Goal: Information Seeking & Learning: Learn about a topic

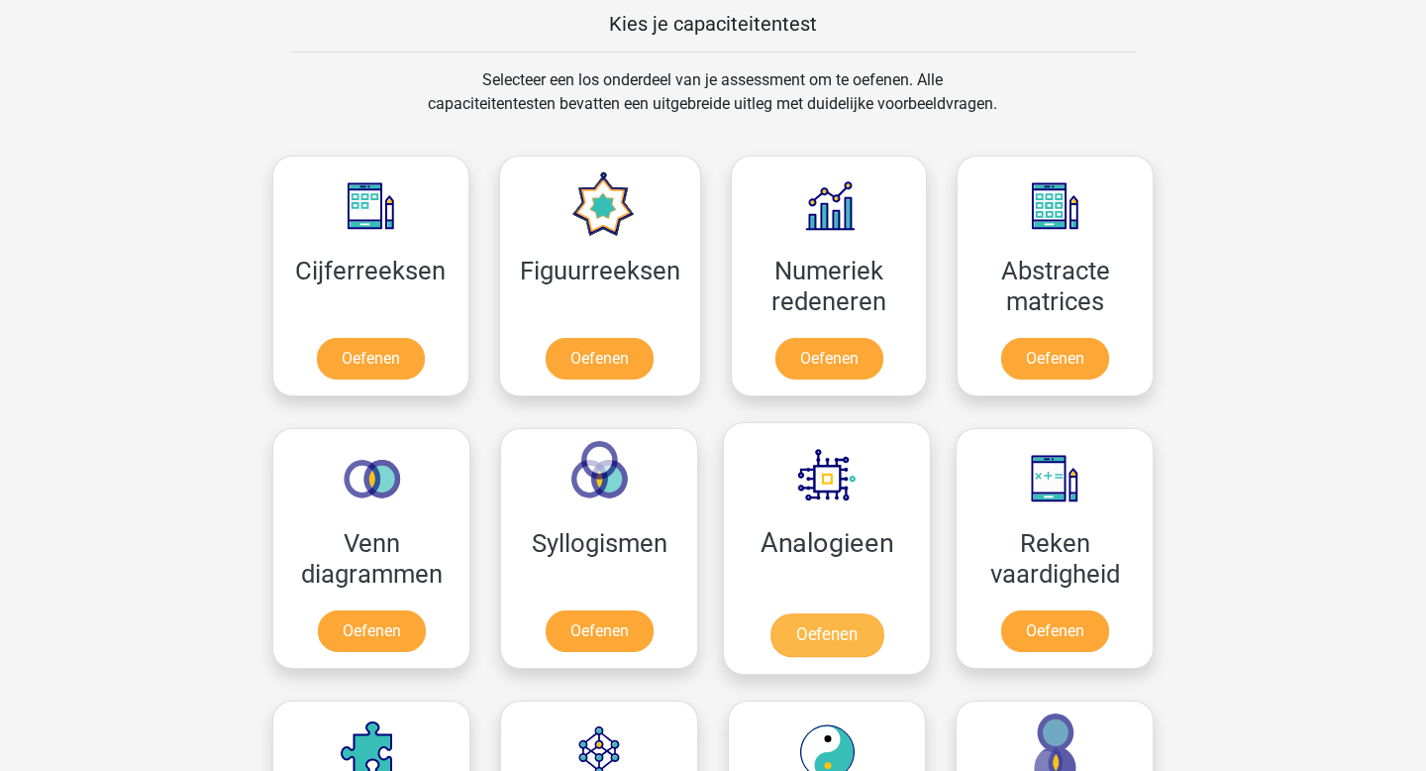
scroll to position [889, 0]
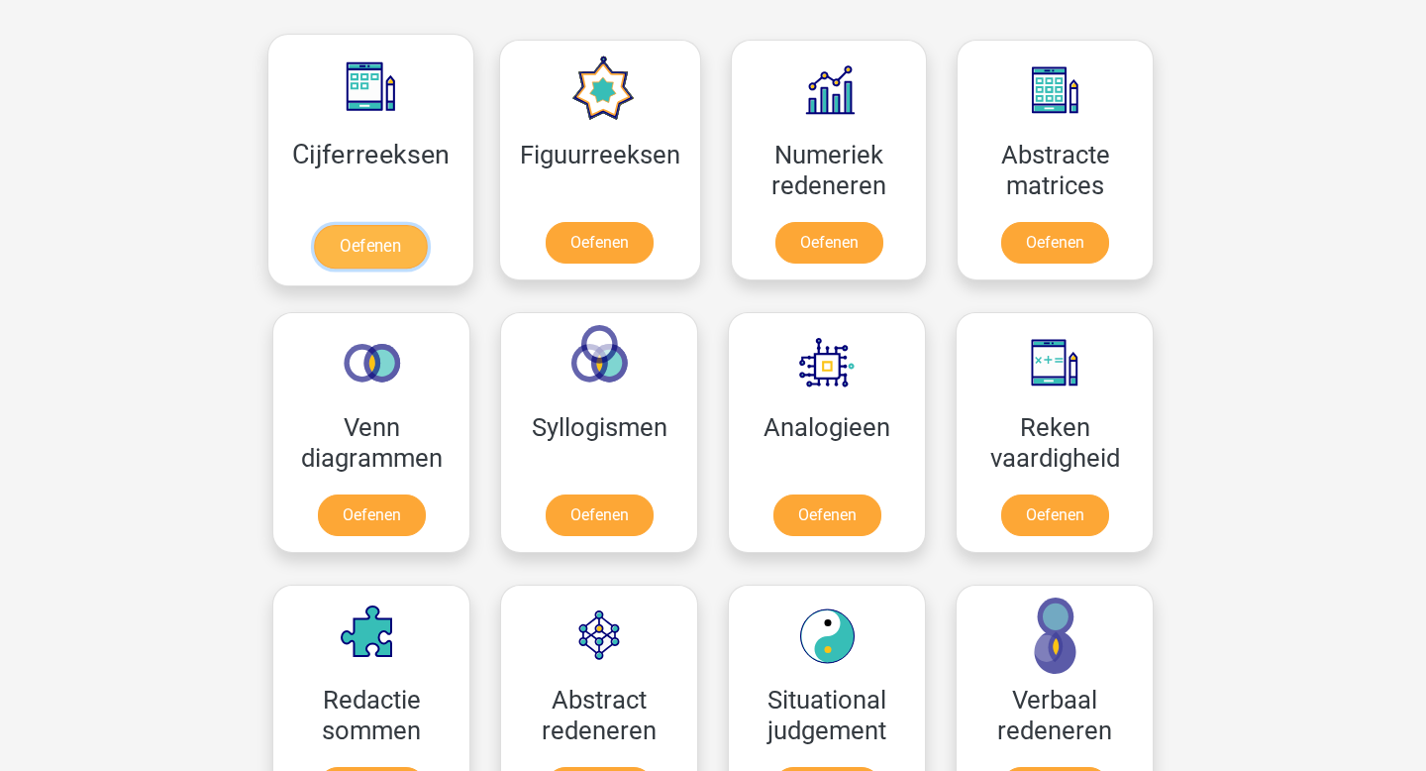
click at [409, 254] on link "Oefenen" at bounding box center [370, 247] width 113 height 44
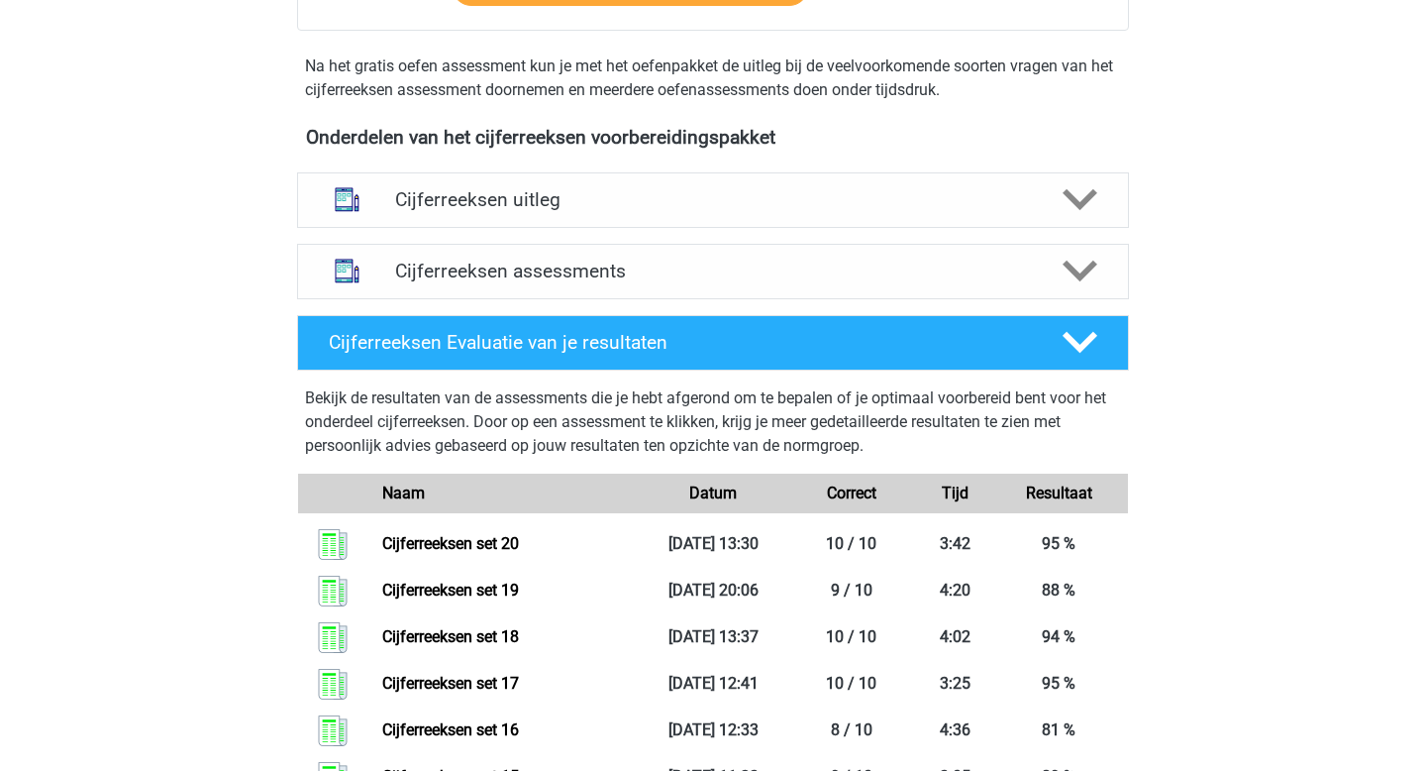
scroll to position [624, 0]
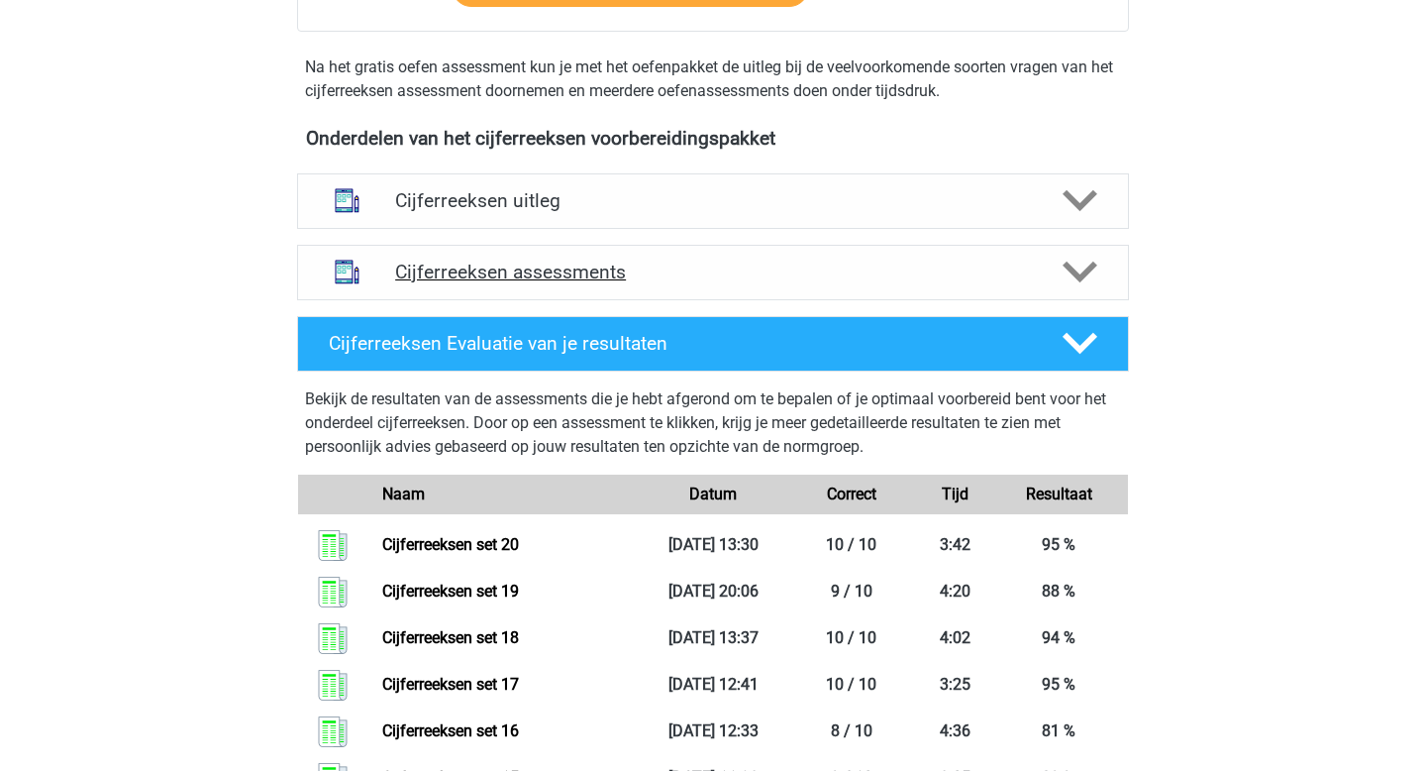
click at [559, 300] on div "Cijferreeksen assessments" at bounding box center [713, 272] width 832 height 55
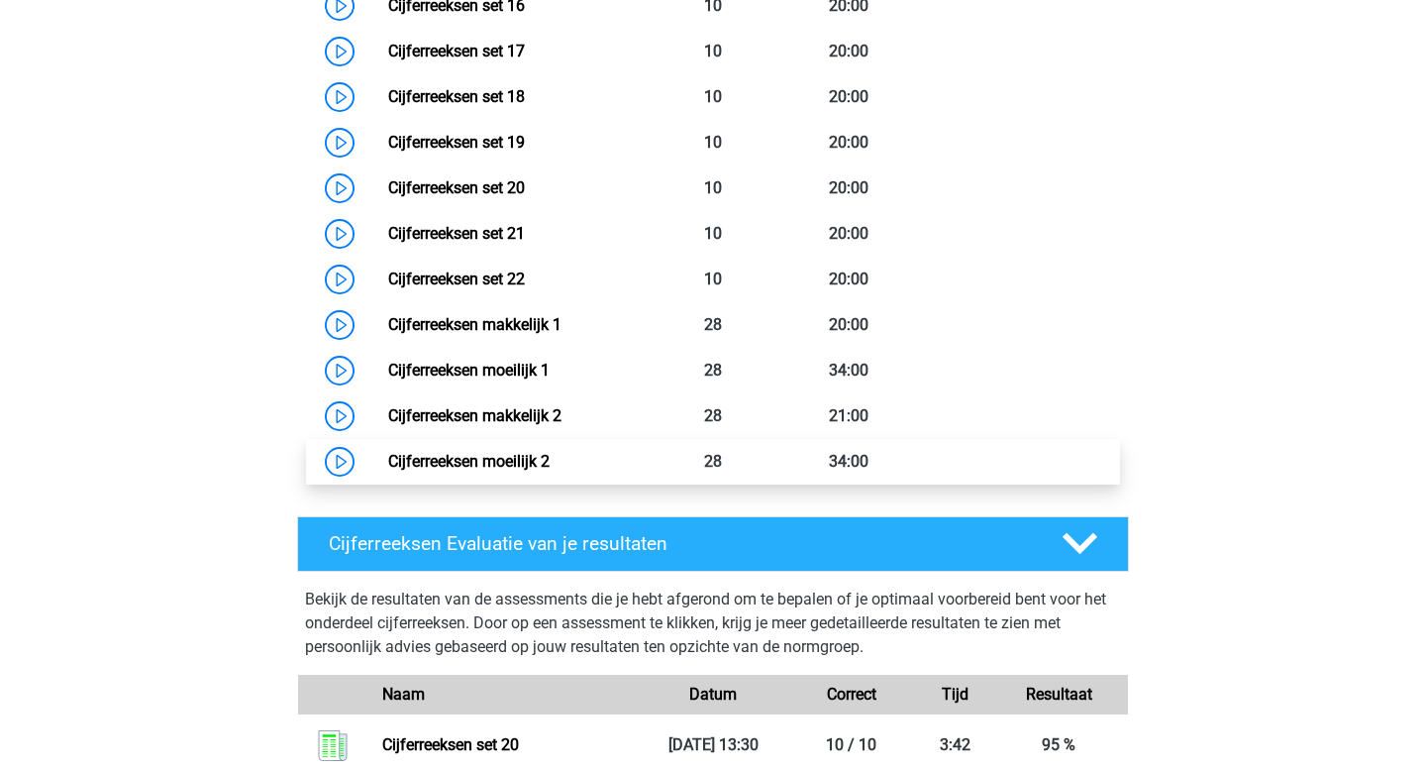
scroll to position [1752, 0]
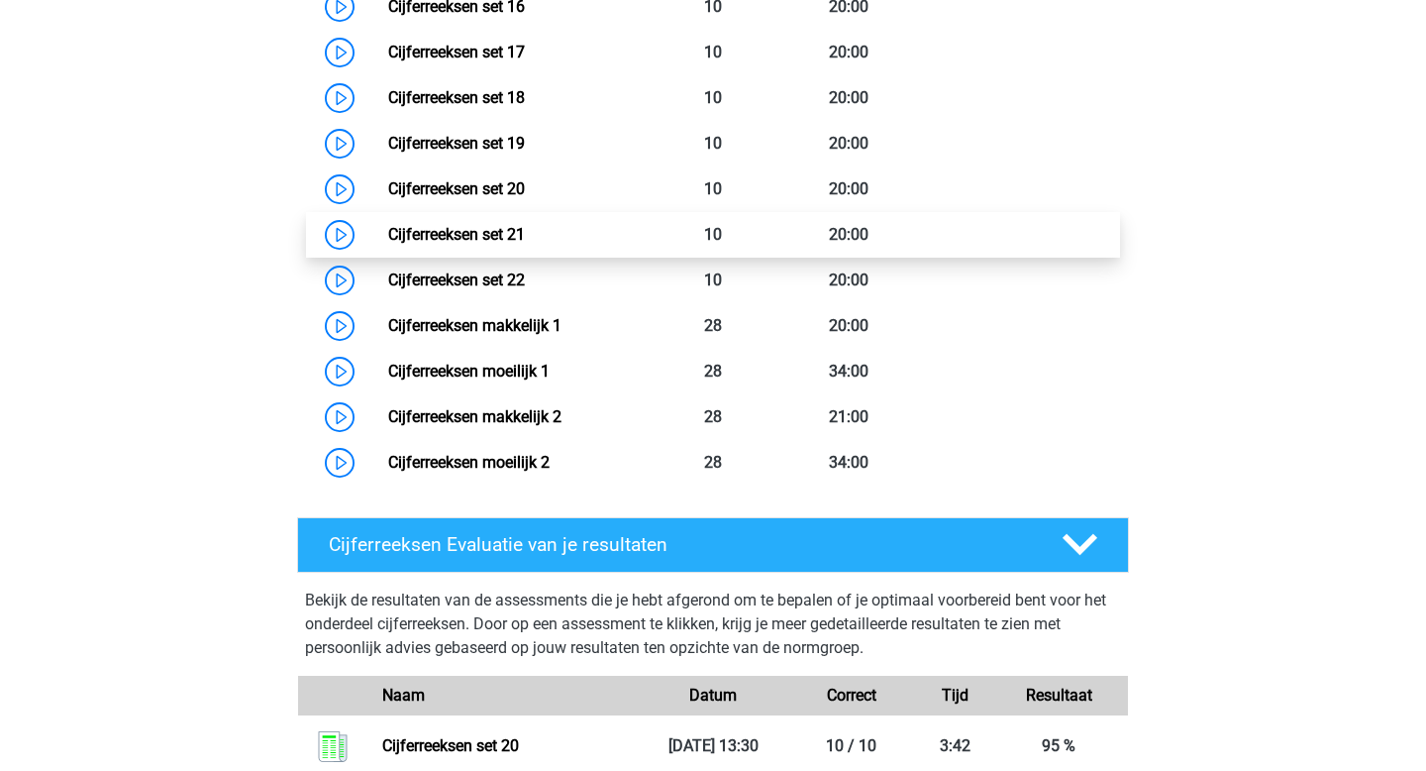
click at [525, 244] on link "Cijferreeksen set 21" at bounding box center [456, 234] width 137 height 19
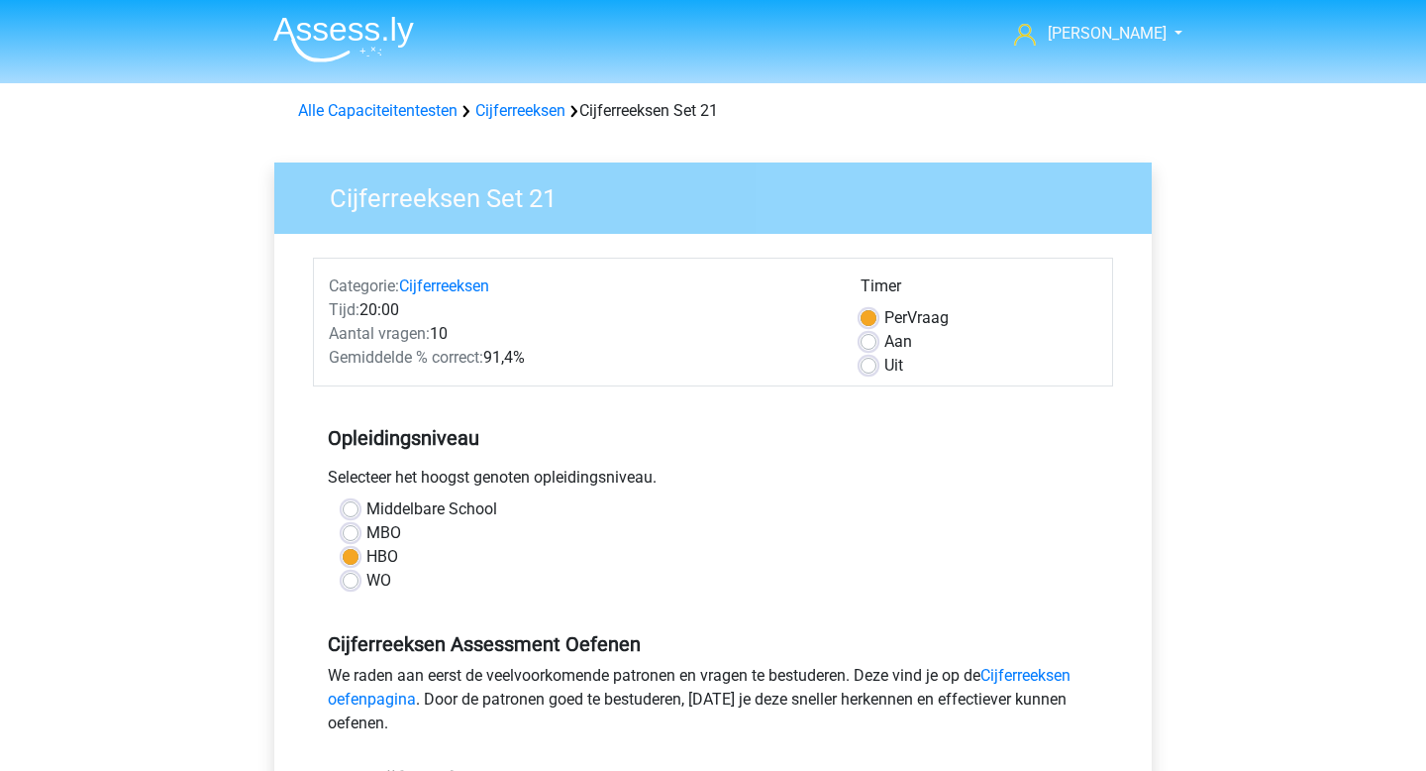
scroll to position [364, 0]
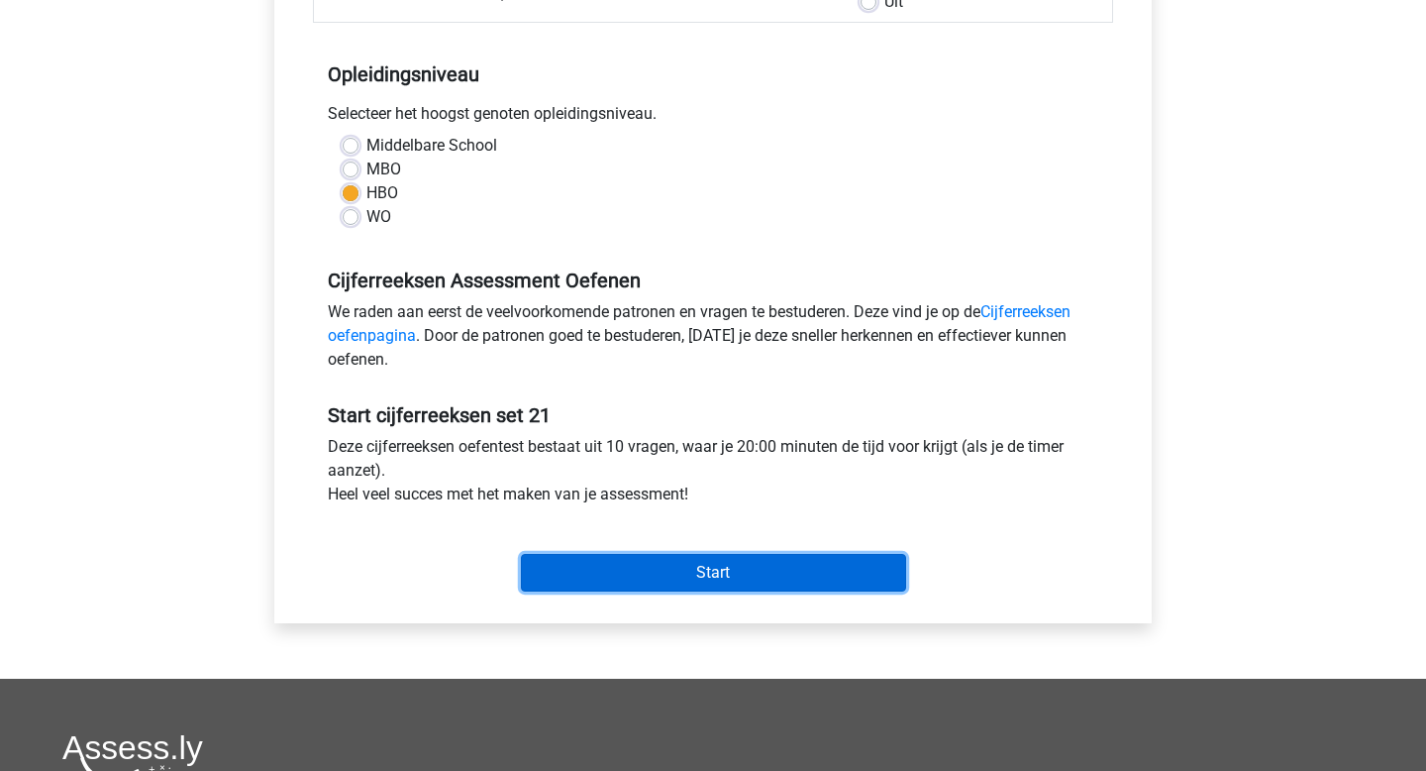
click at [690, 581] on input "Start" at bounding box center [713, 573] width 385 height 38
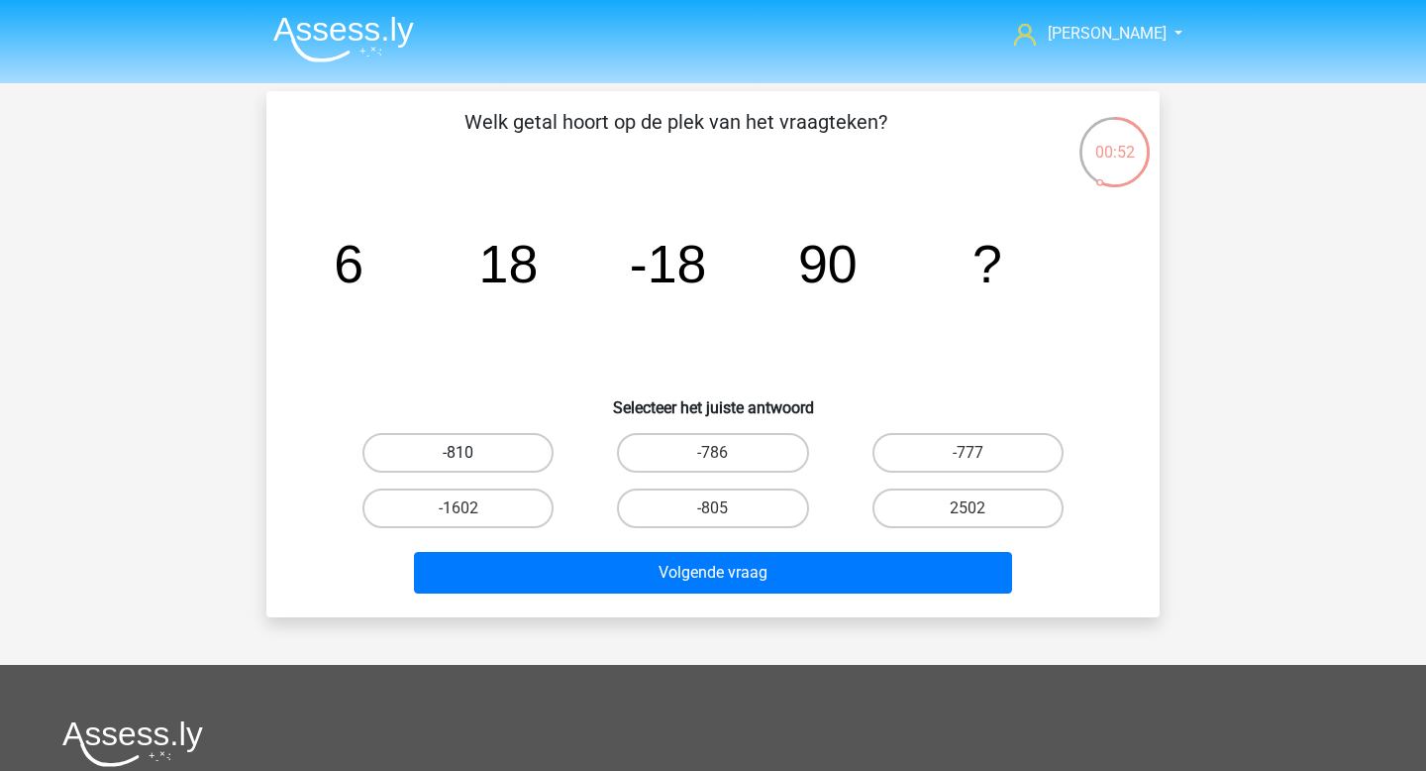
click at [546, 465] on label "-810" at bounding box center [458, 453] width 191 height 40
click at [471, 465] on input "-810" at bounding box center [465, 459] width 13 height 13
radio input "true"
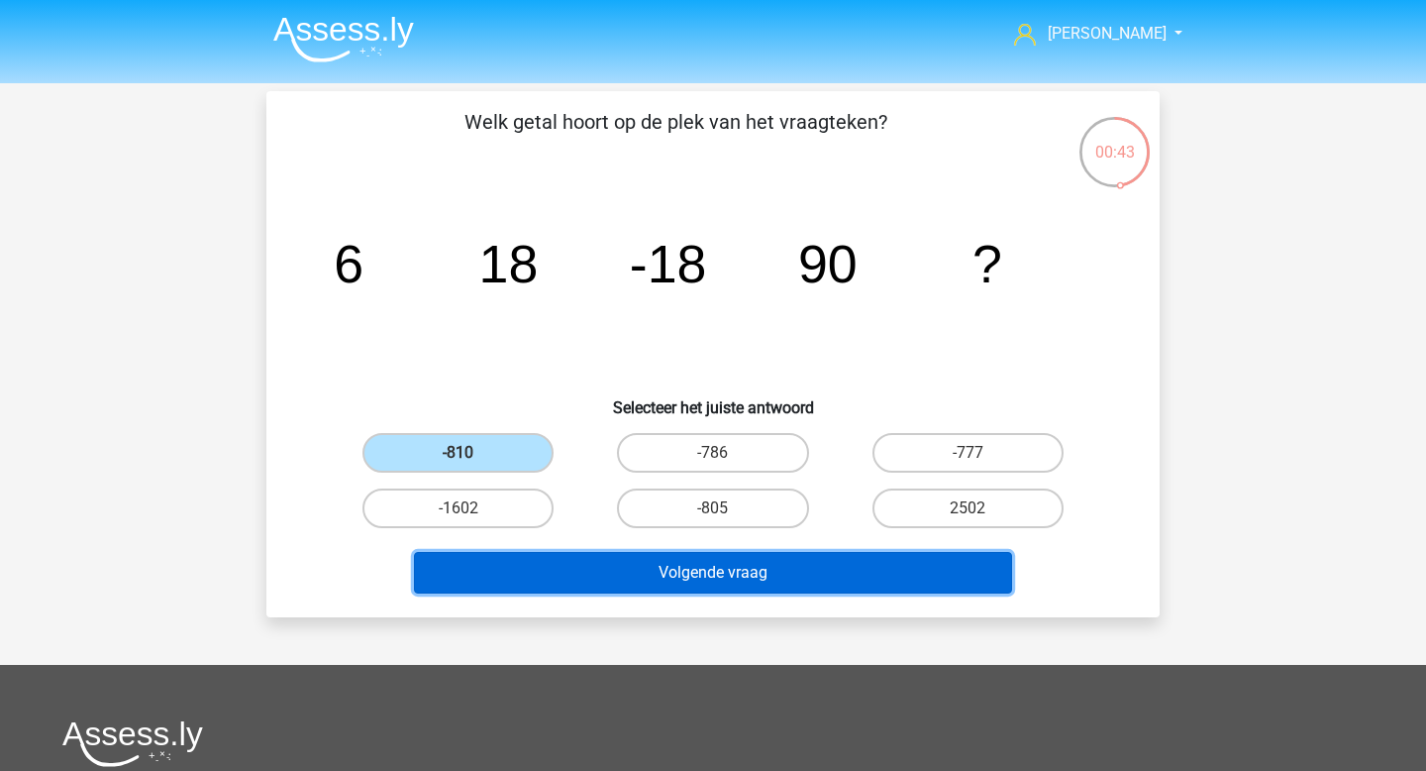
click at [655, 572] on button "Volgende vraag" at bounding box center [713, 573] width 599 height 42
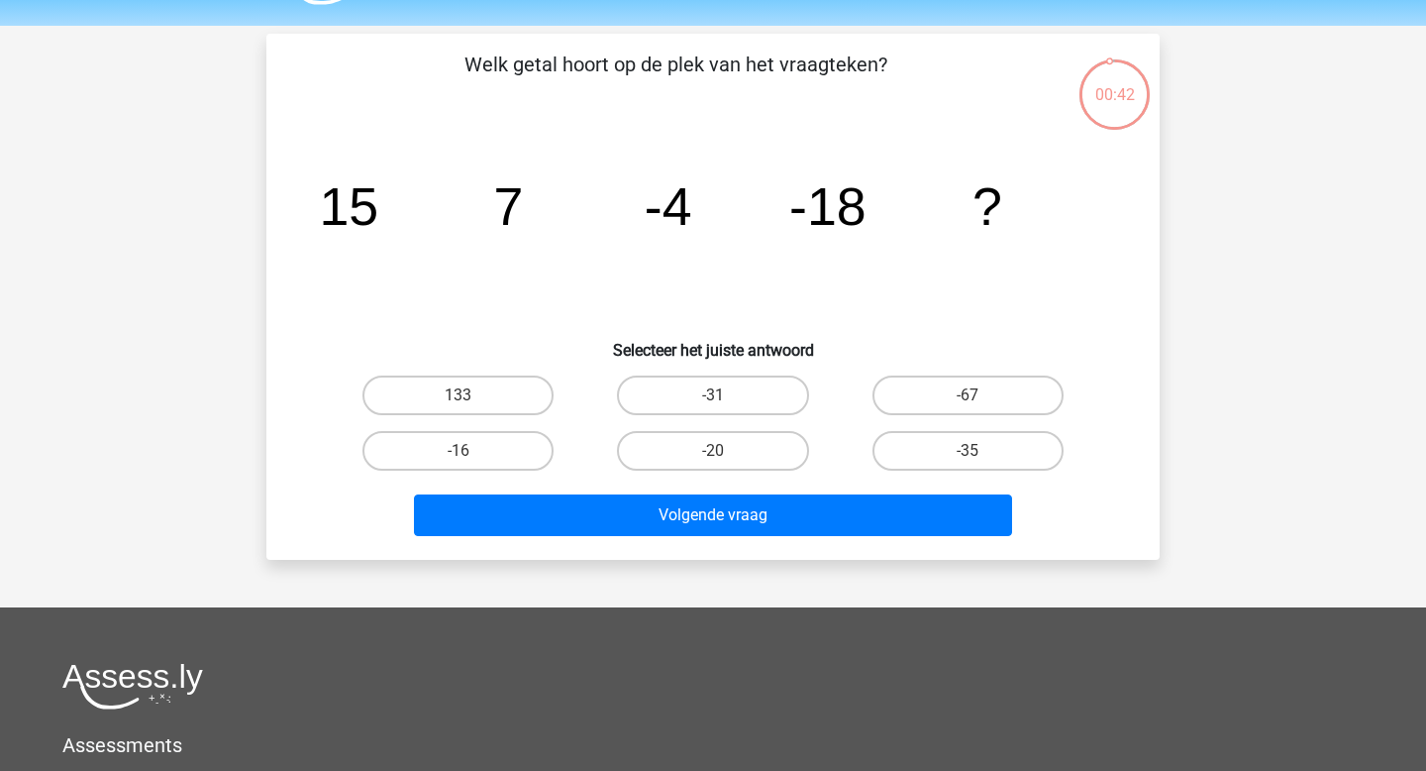
scroll to position [48, 0]
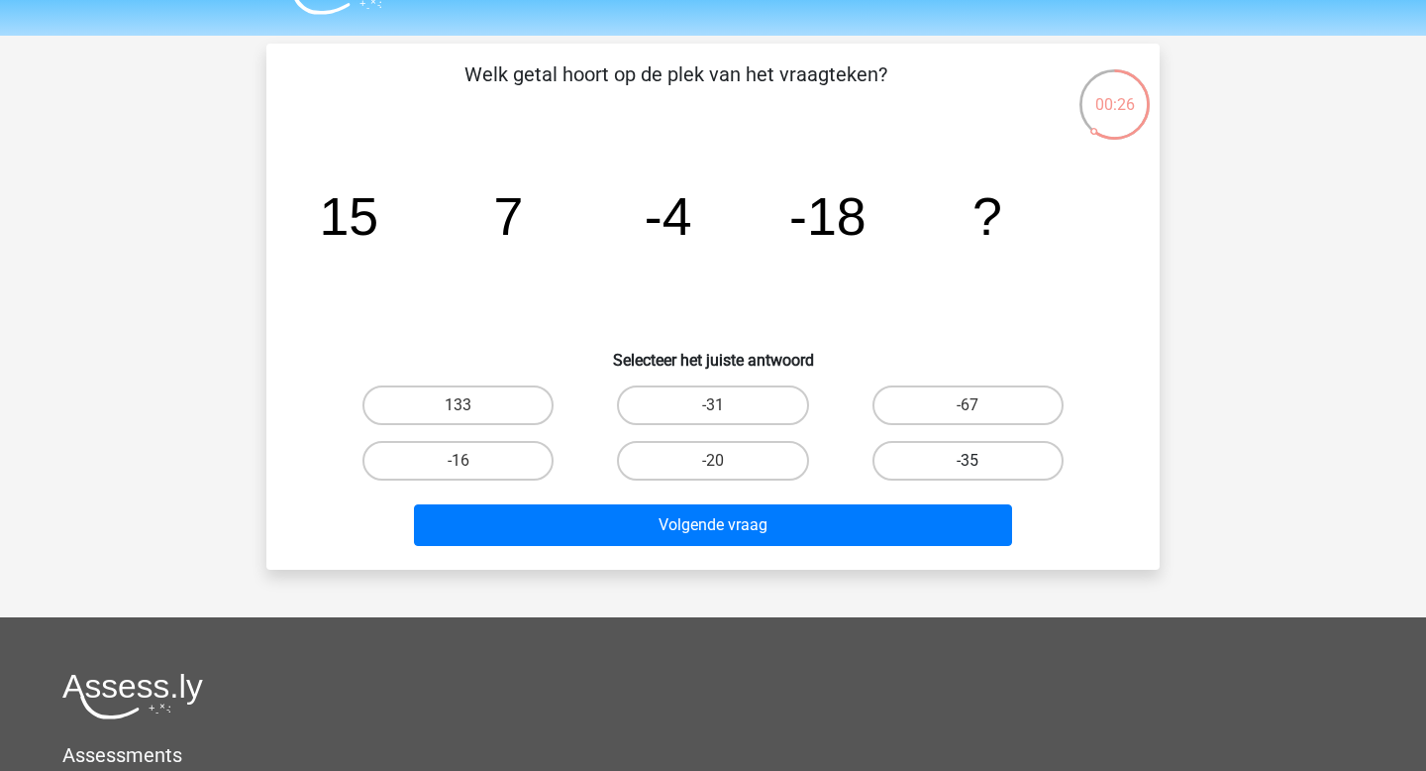
click at [948, 476] on label "-35" at bounding box center [968, 461] width 191 height 40
click at [968, 473] on input "-35" at bounding box center [974, 467] width 13 height 13
radio input "true"
click at [918, 497] on div "Volgende vraag" at bounding box center [713, 520] width 830 height 65
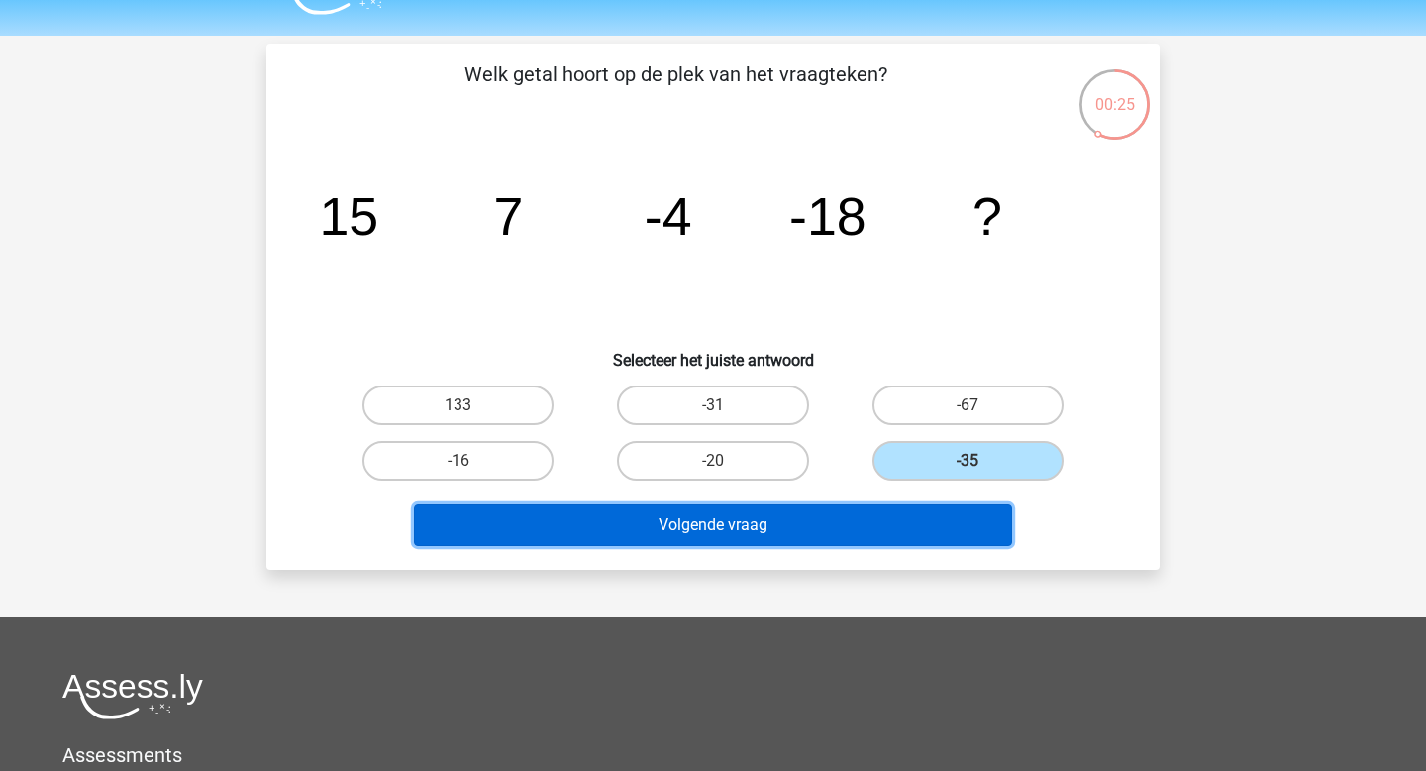
click at [917, 508] on button "Volgende vraag" at bounding box center [713, 525] width 599 height 42
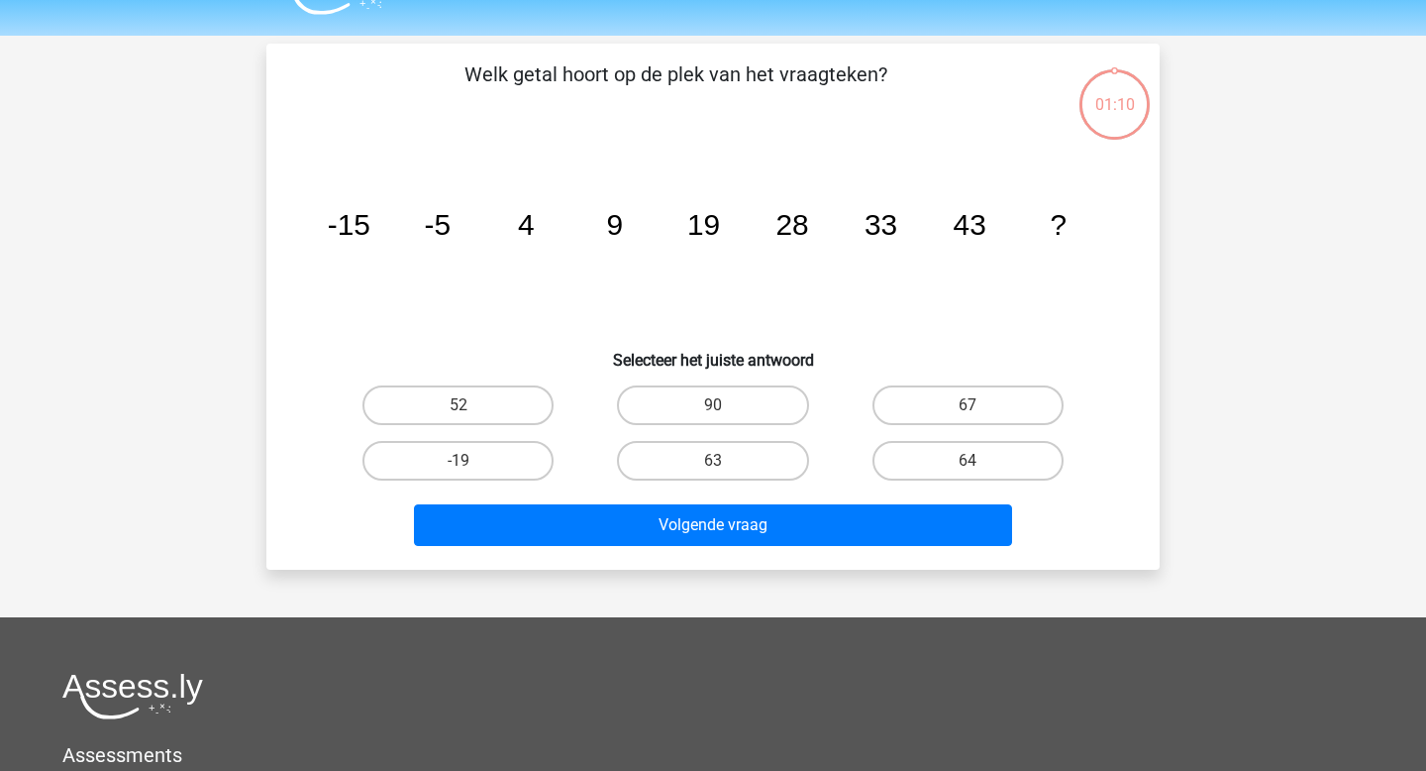
scroll to position [91, 0]
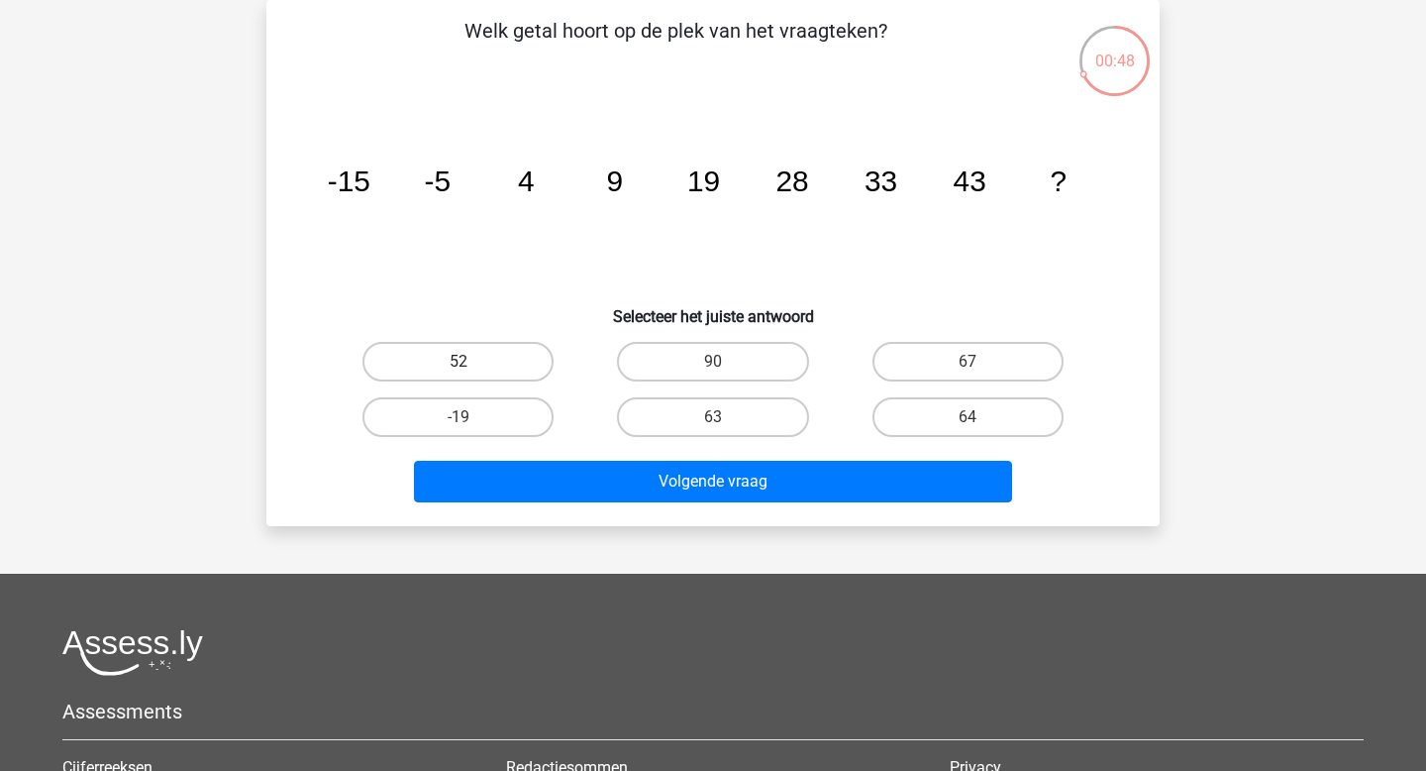
click at [498, 366] on label "52" at bounding box center [458, 362] width 191 height 40
click at [471, 366] on input "52" at bounding box center [465, 368] width 13 height 13
radio input "true"
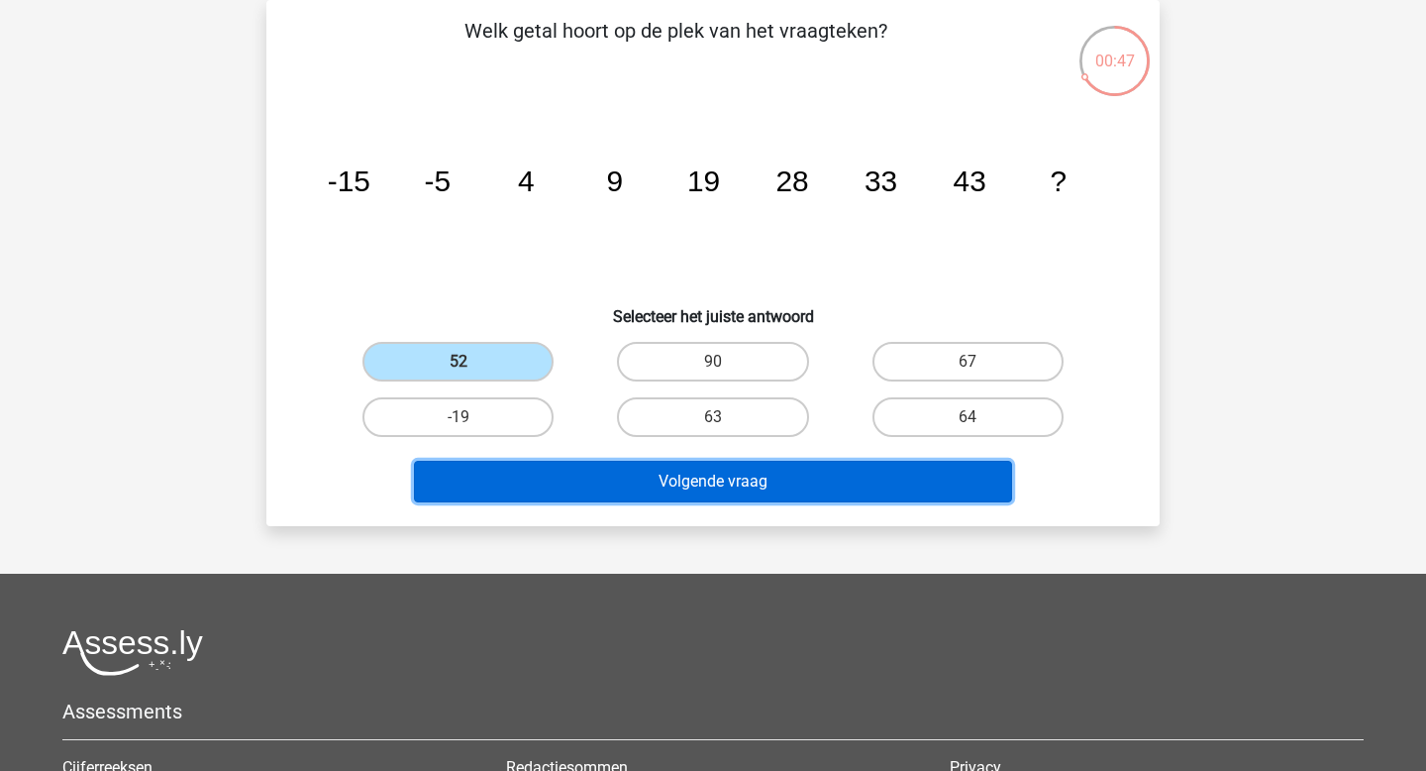
click at [703, 490] on button "Volgende vraag" at bounding box center [713, 482] width 599 height 42
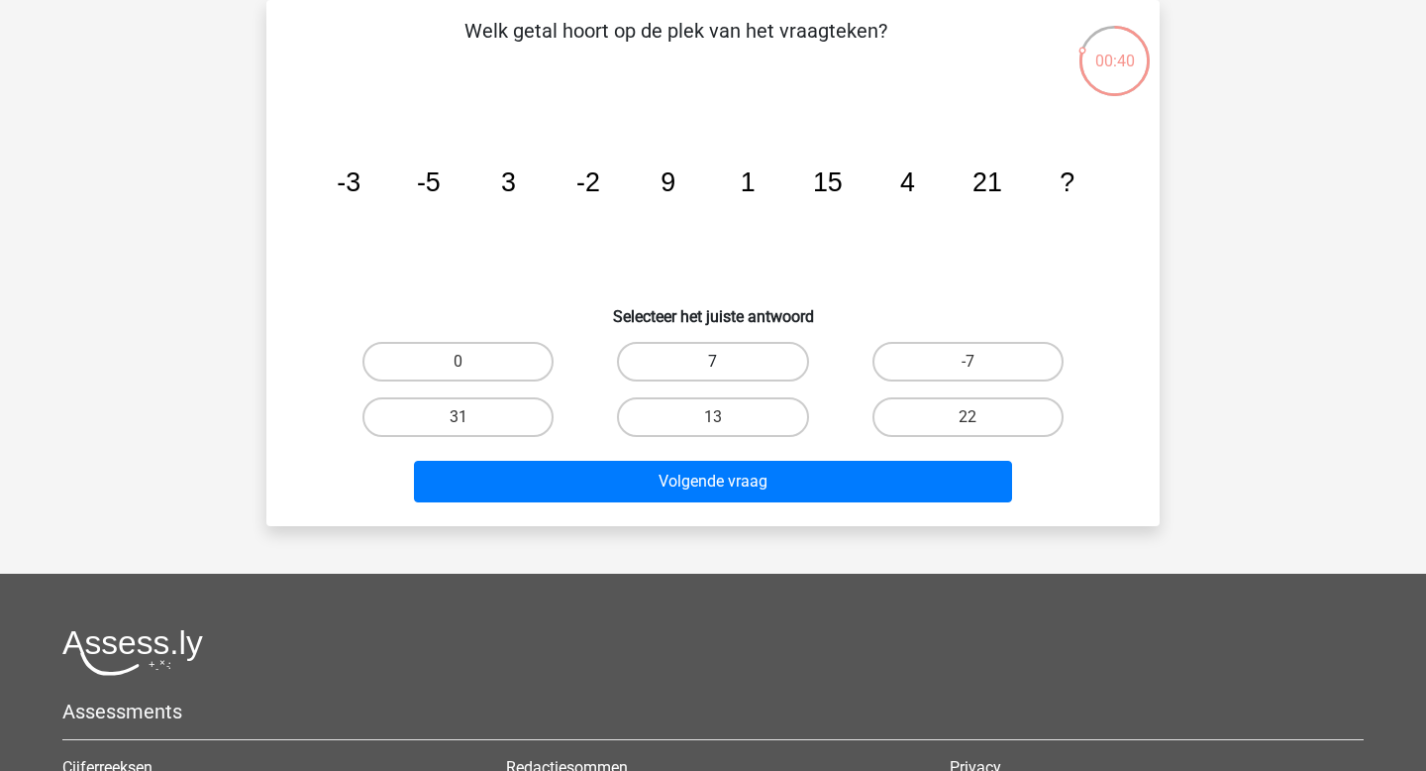
click at [733, 370] on label "7" at bounding box center [712, 362] width 191 height 40
click at [726, 370] on input "7" at bounding box center [719, 368] width 13 height 13
radio input "true"
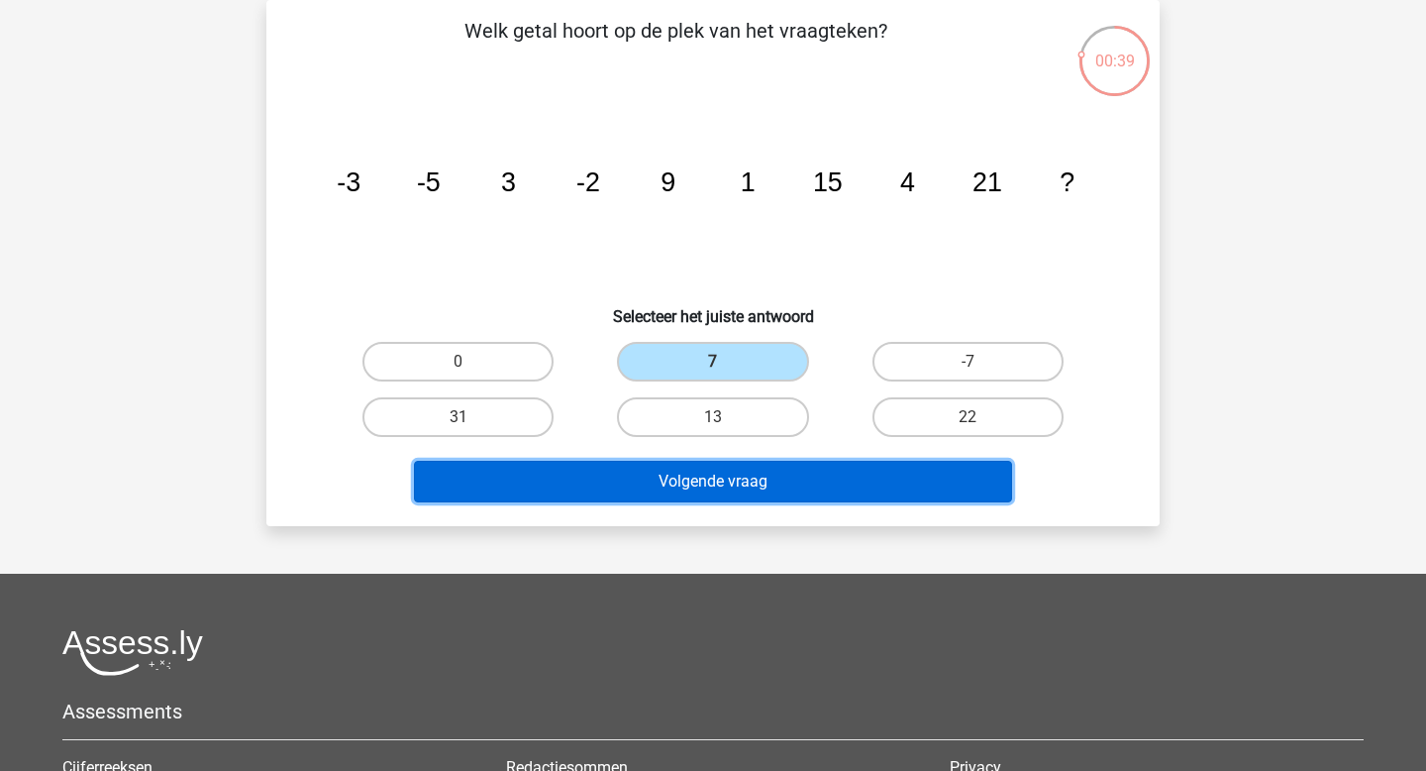
click at [693, 477] on button "Volgende vraag" at bounding box center [713, 482] width 599 height 42
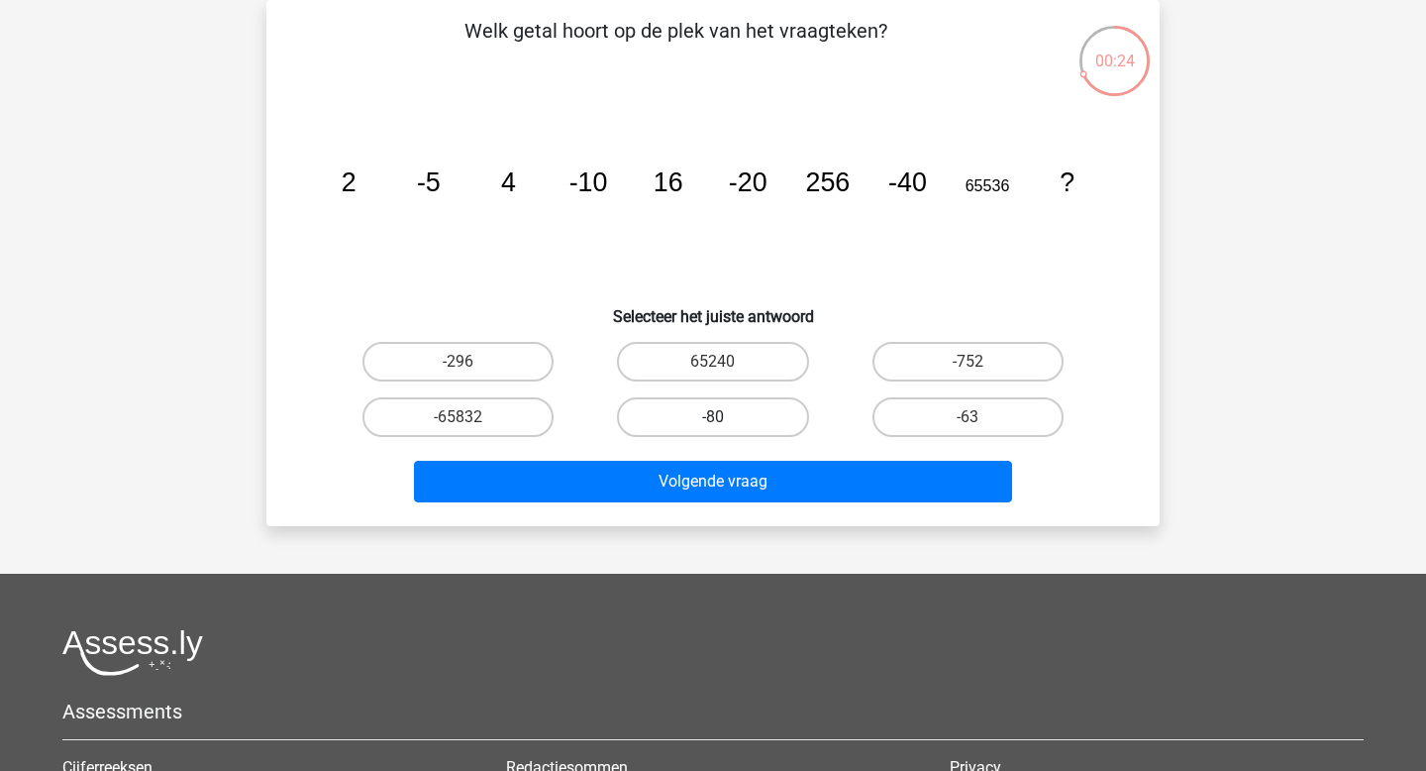
click at [679, 417] on label "-80" at bounding box center [712, 417] width 191 height 40
click at [713, 417] on input "-80" at bounding box center [719, 423] width 13 height 13
radio input "true"
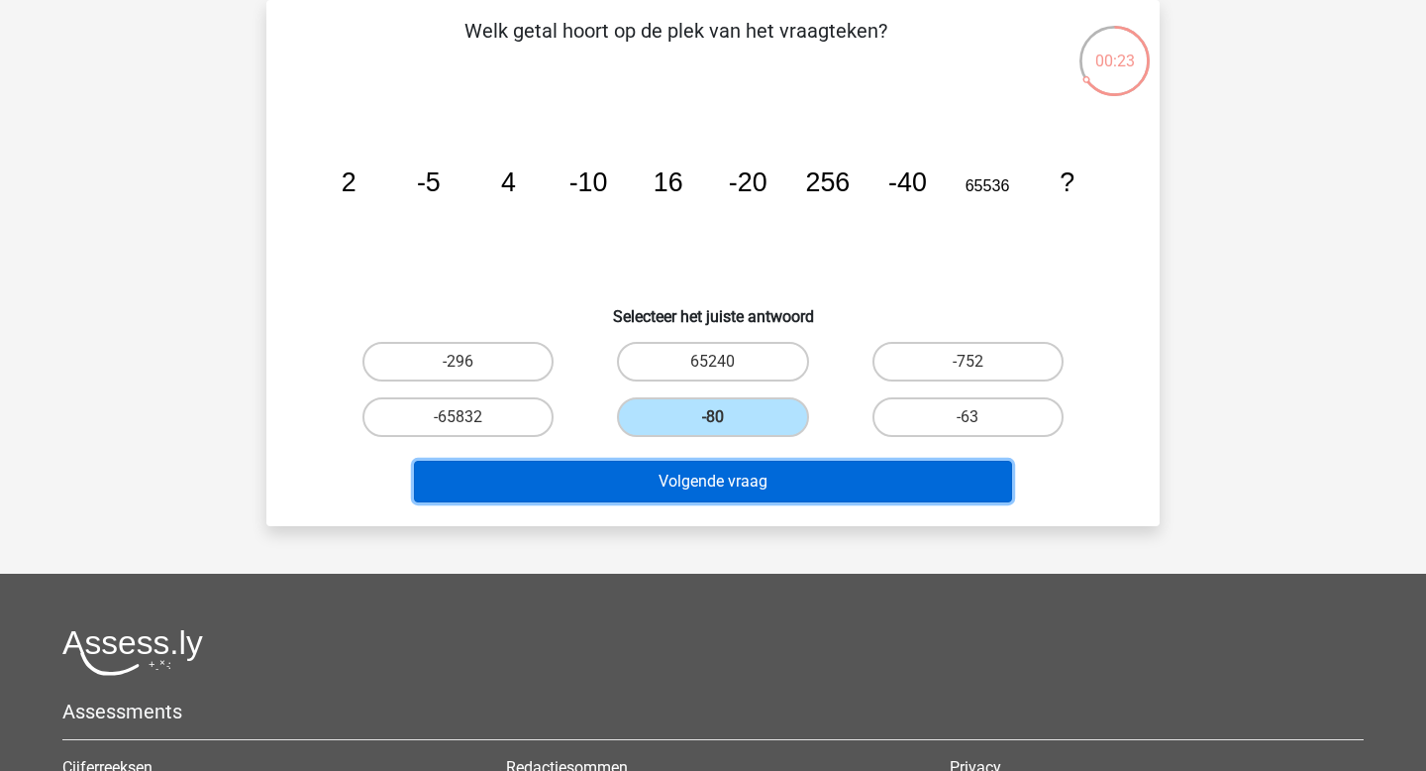
click at [667, 491] on button "Volgende vraag" at bounding box center [713, 482] width 599 height 42
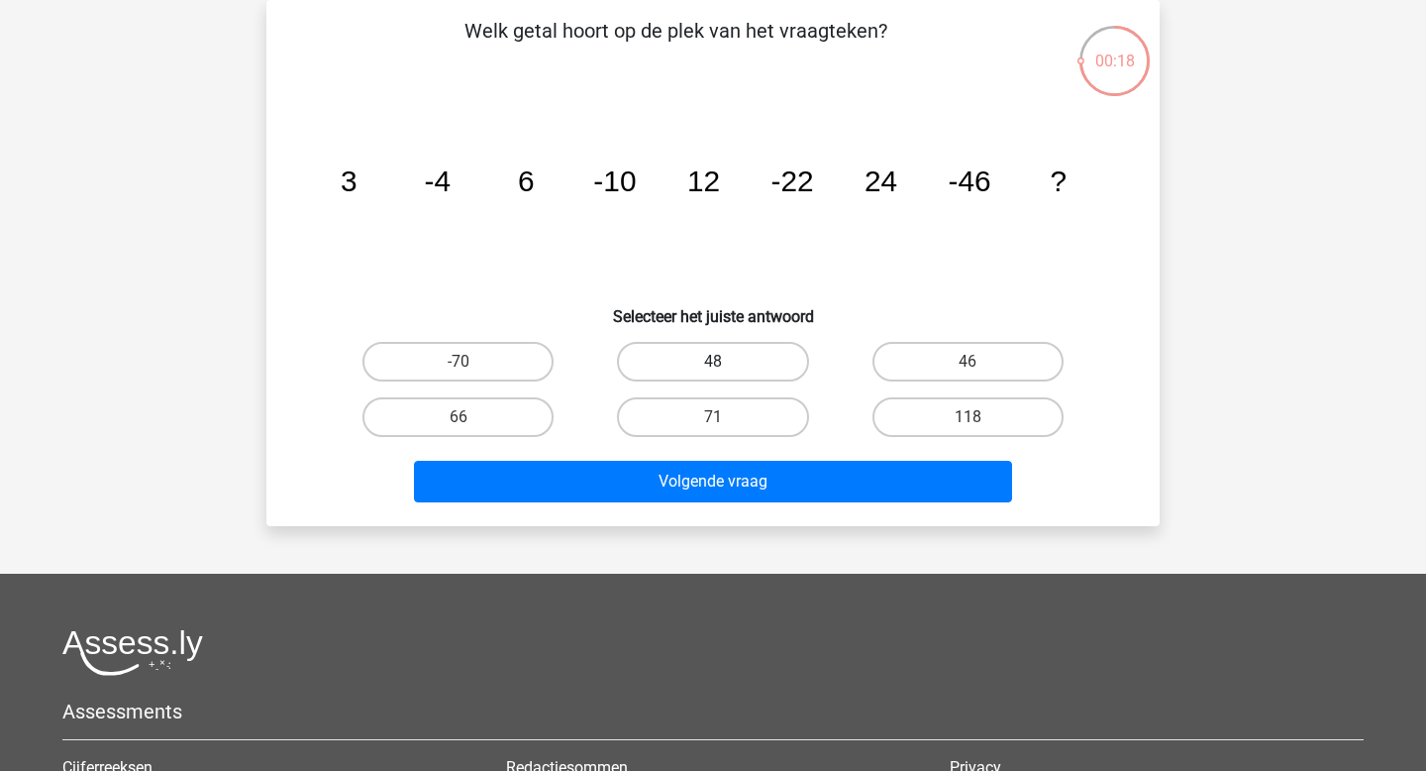
click at [709, 368] on label "48" at bounding box center [712, 362] width 191 height 40
click at [713, 368] on input "48" at bounding box center [719, 368] width 13 height 13
radio input "true"
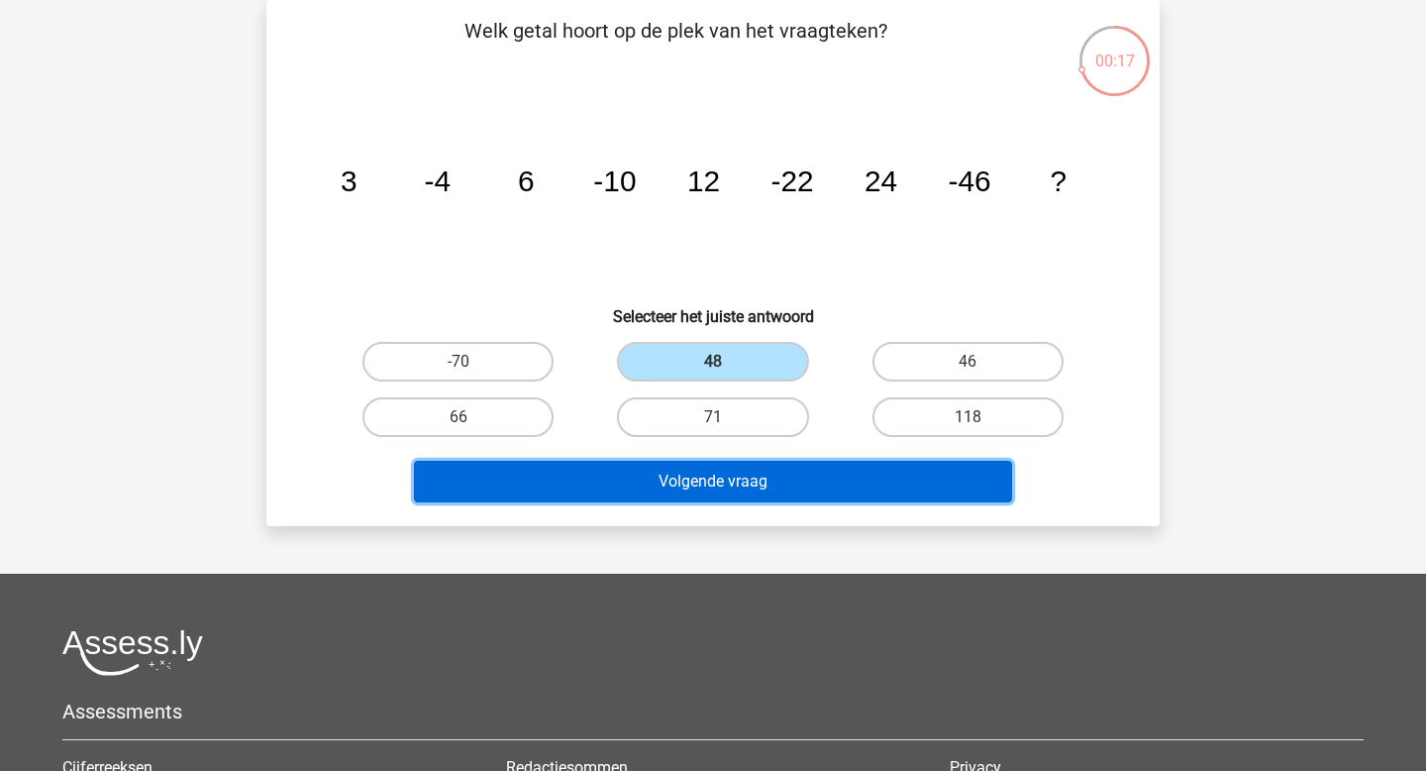
click at [668, 480] on button "Volgende vraag" at bounding box center [713, 482] width 599 height 42
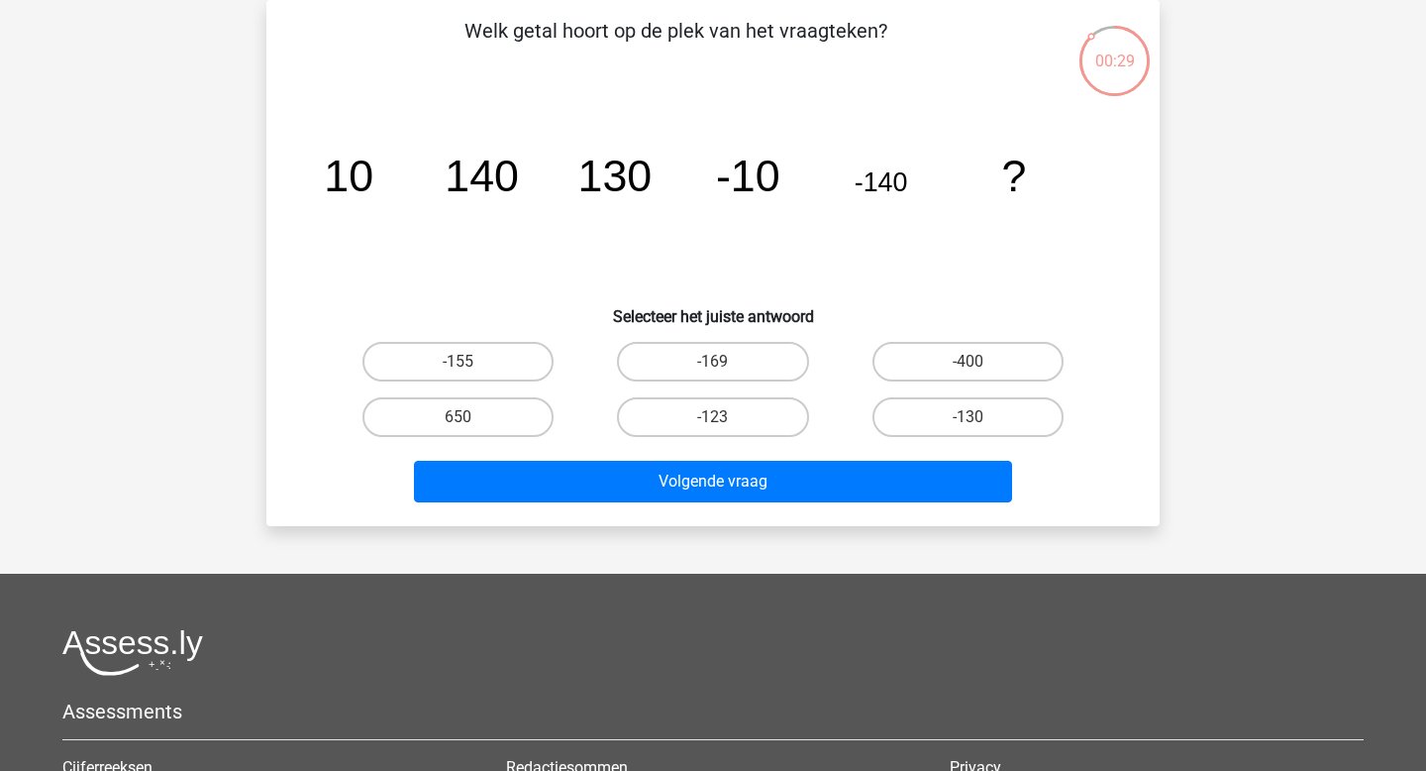
click at [858, 409] on div "-130" at bounding box center [968, 417] width 239 height 40
click at [897, 409] on label "-130" at bounding box center [968, 417] width 191 height 40
click at [968, 417] on input "-130" at bounding box center [974, 423] width 13 height 13
radio input "true"
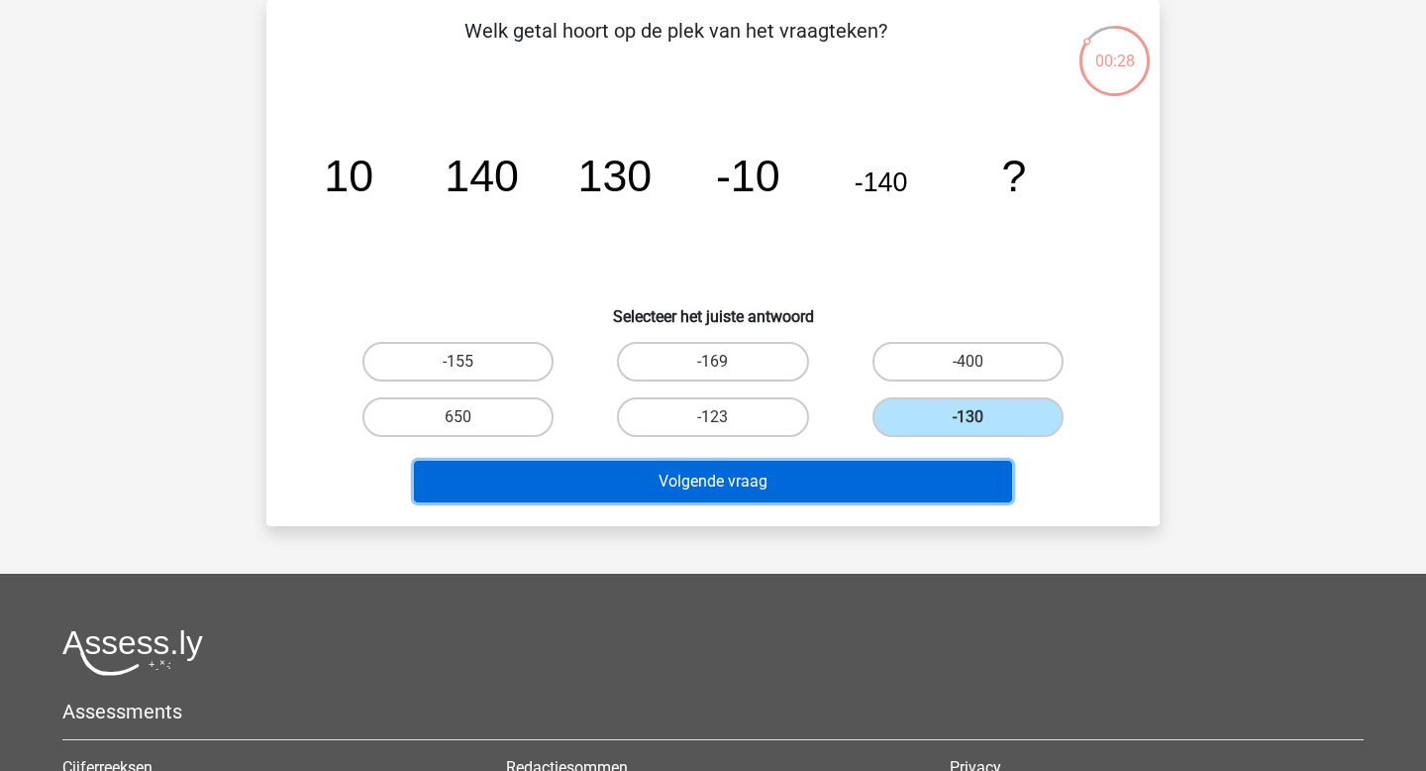
click at [820, 474] on button "Volgende vraag" at bounding box center [713, 482] width 599 height 42
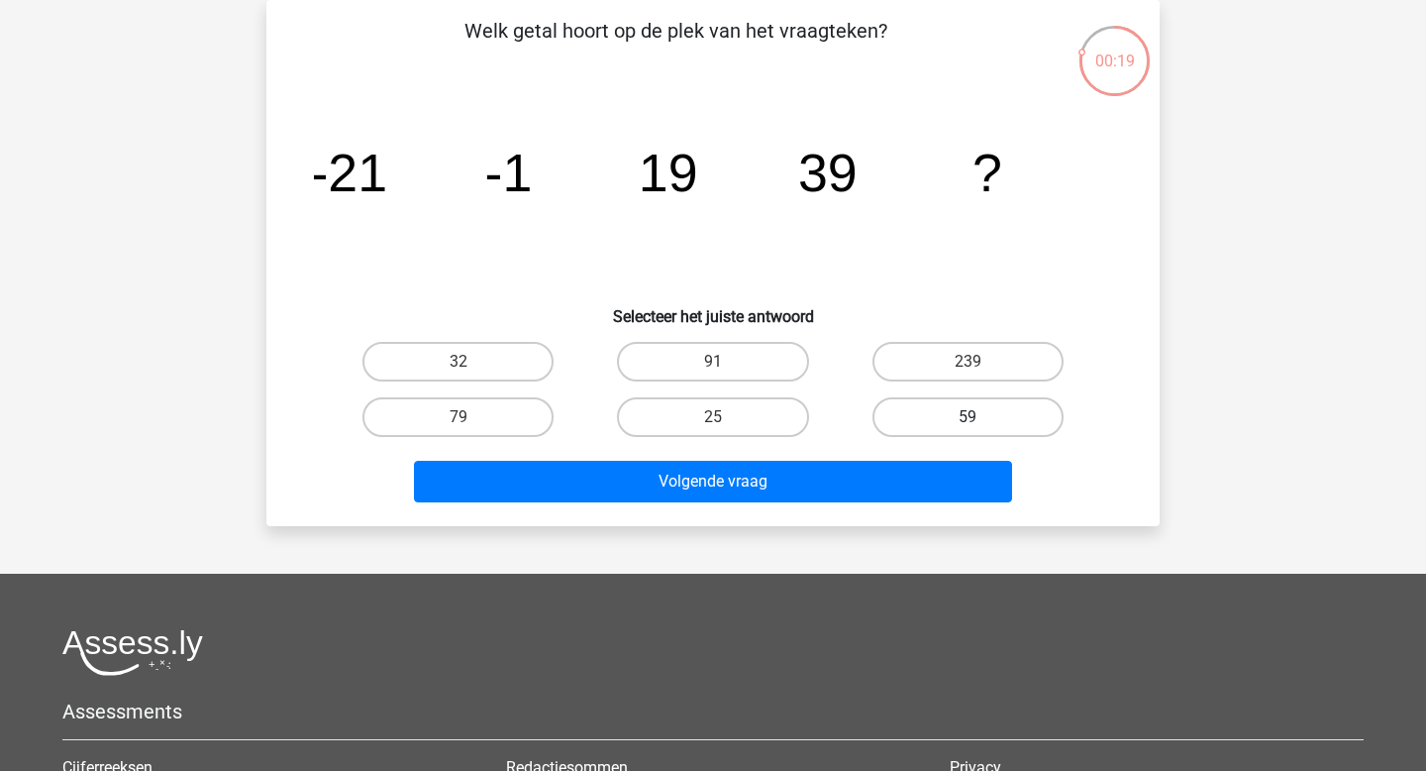
click at [1004, 431] on label "59" at bounding box center [968, 417] width 191 height 40
click at [981, 430] on input "59" at bounding box center [974, 423] width 13 height 13
radio input "true"
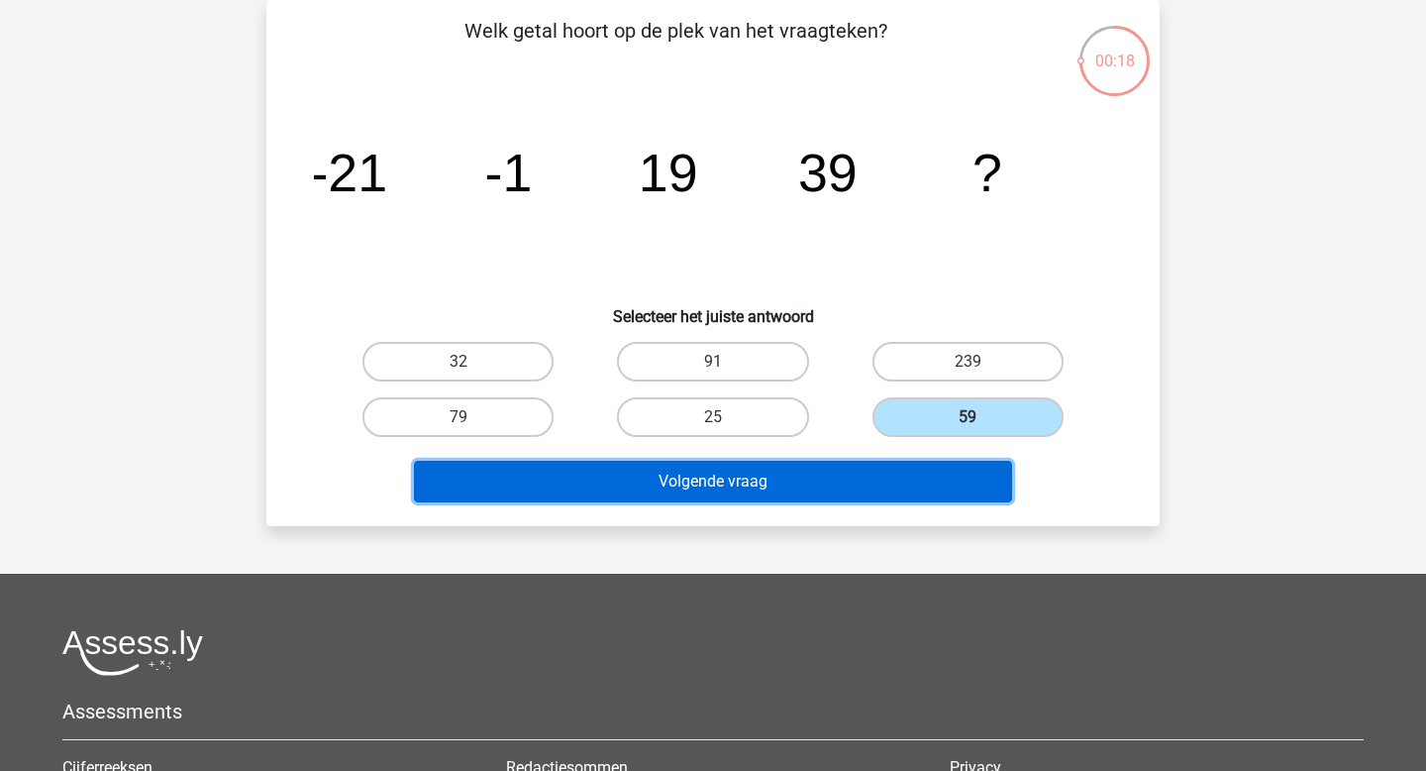
click at [922, 476] on button "Volgende vraag" at bounding box center [713, 482] width 599 height 42
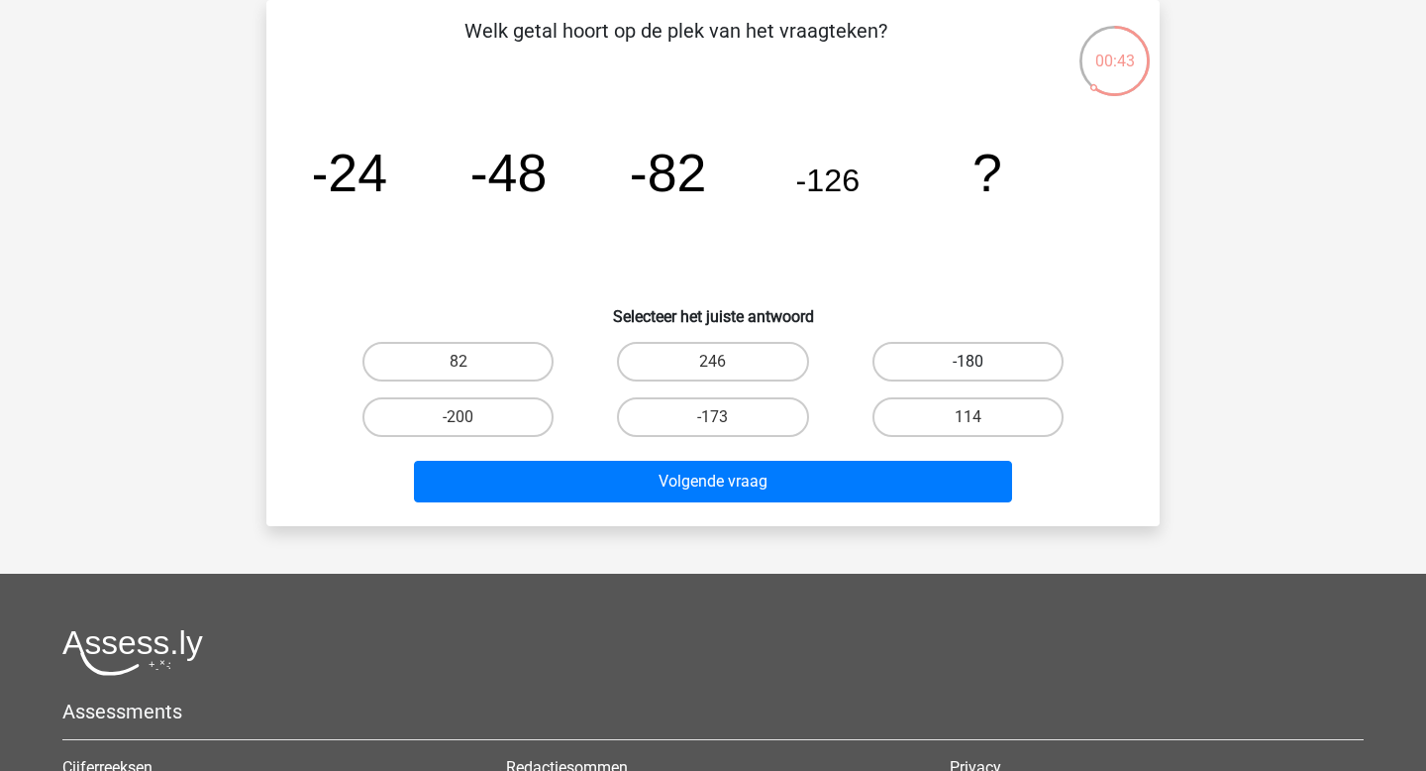
click at [1021, 355] on label "-180" at bounding box center [968, 362] width 191 height 40
click at [981, 362] on input "-180" at bounding box center [974, 368] width 13 height 13
radio input "true"
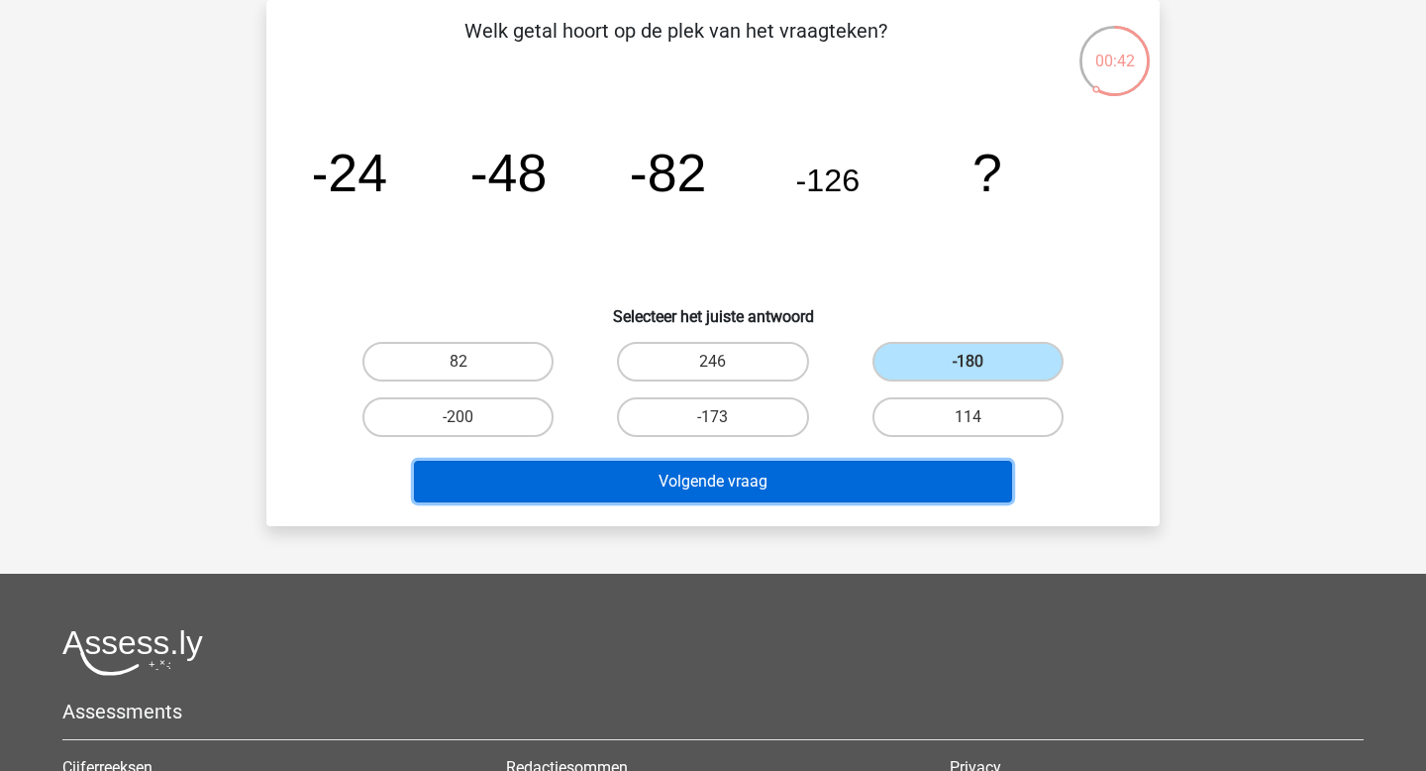
click at [817, 470] on button "Volgende vraag" at bounding box center [713, 482] width 599 height 42
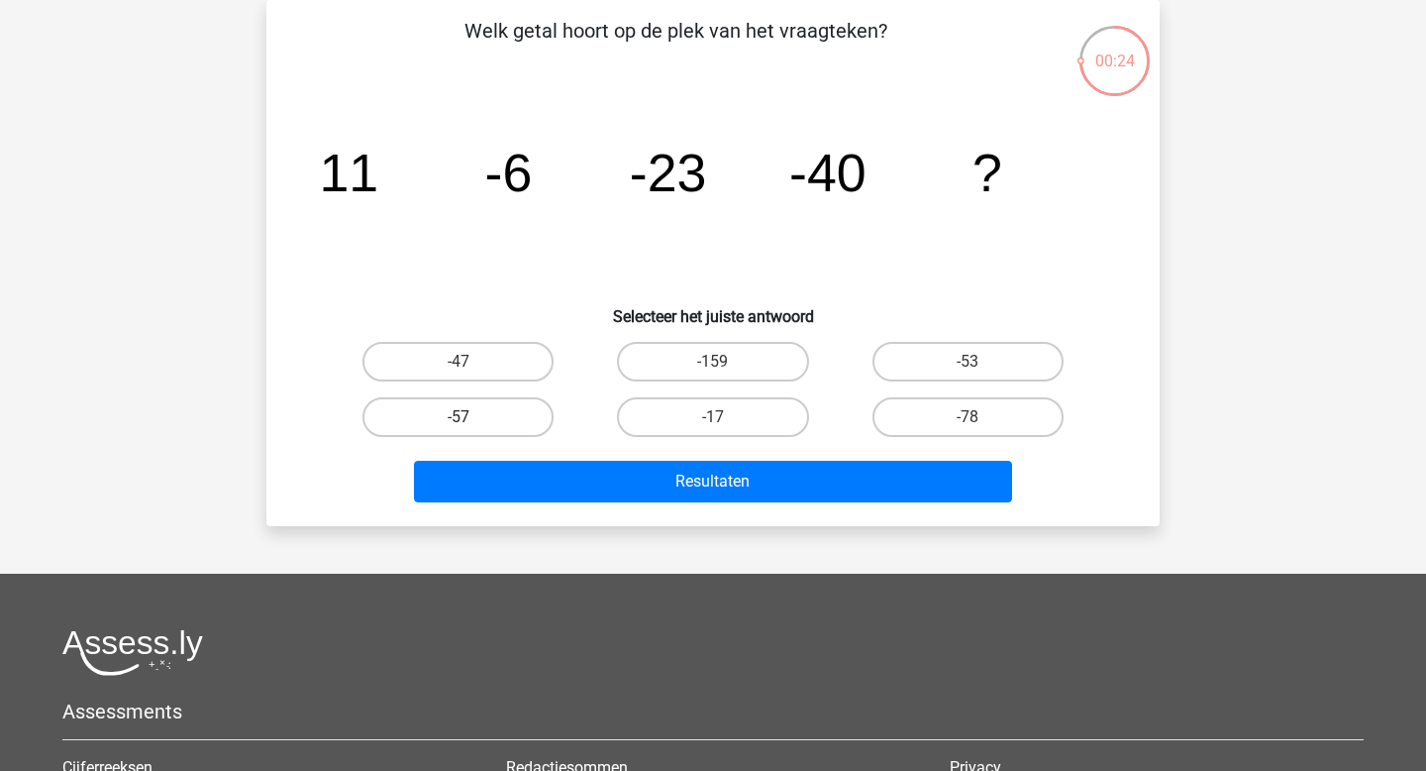
click at [538, 414] on label "-57" at bounding box center [458, 417] width 191 height 40
click at [471, 417] on input "-57" at bounding box center [465, 423] width 13 height 13
radio input "true"
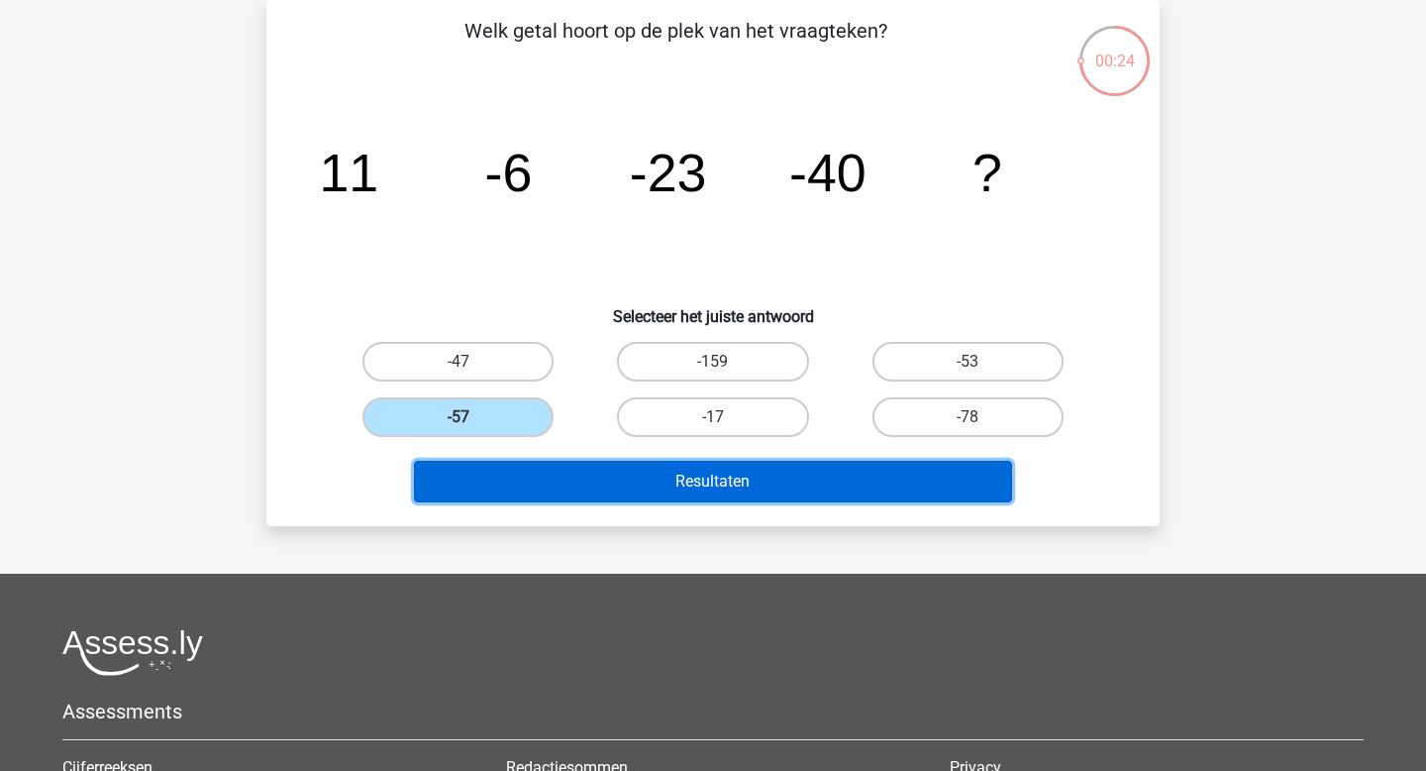
click at [602, 474] on button "Resultaten" at bounding box center [713, 482] width 599 height 42
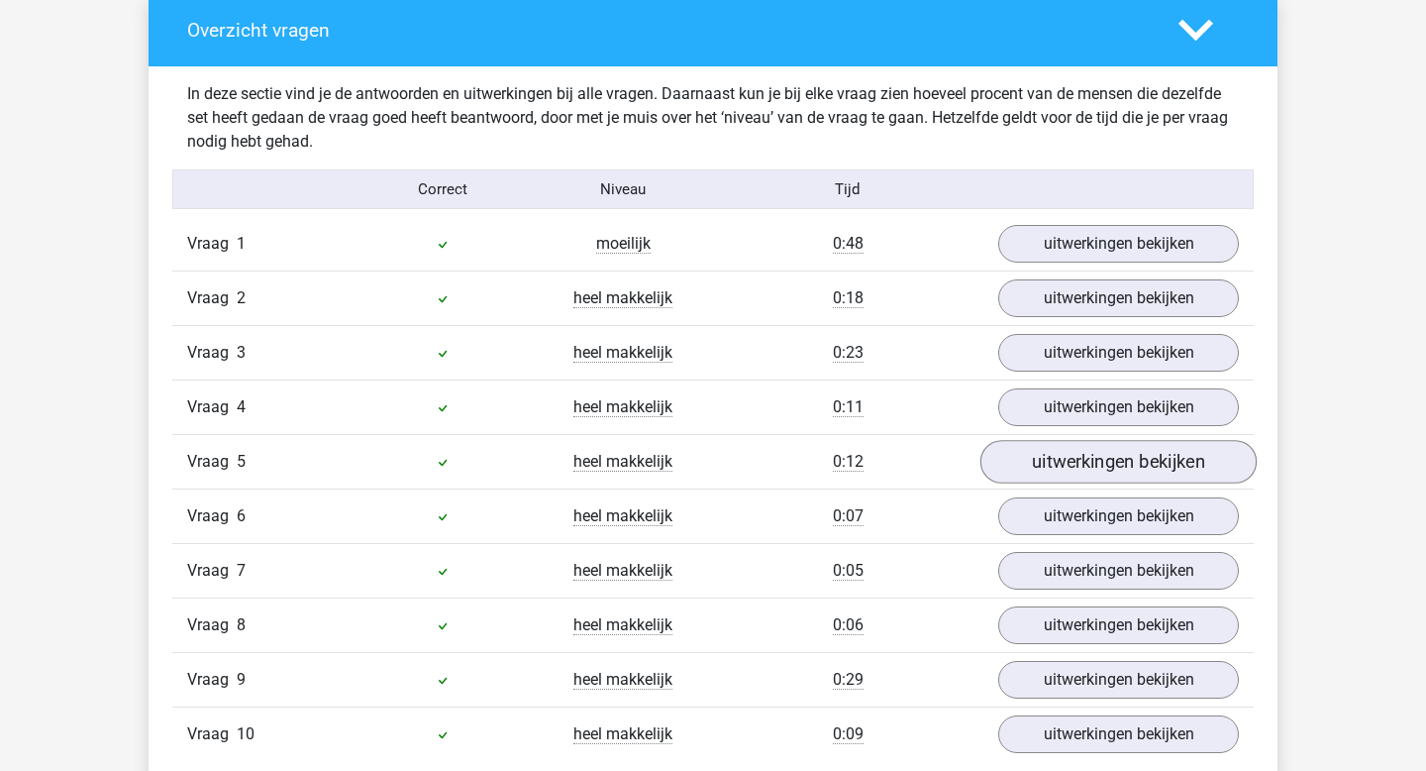
scroll to position [1090, 0]
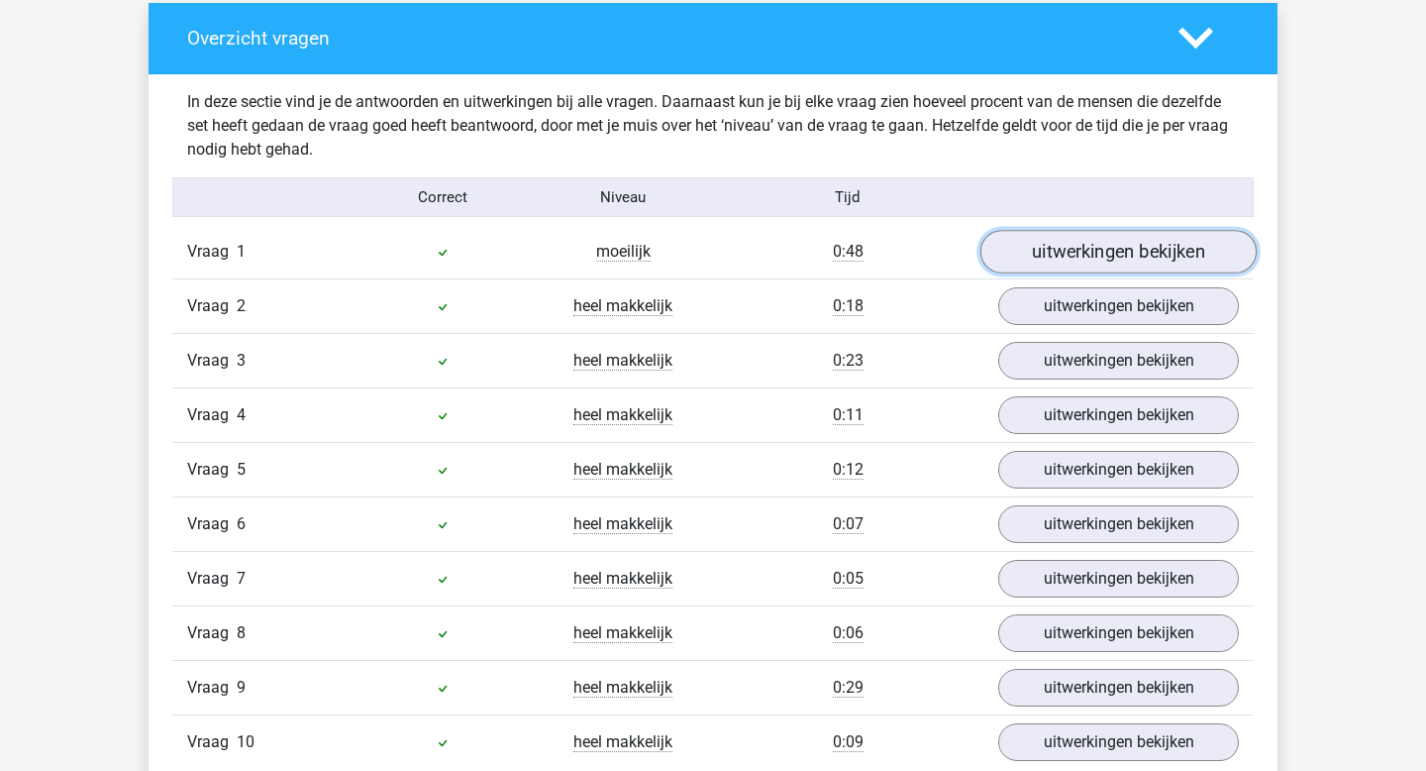
click at [1119, 245] on link "uitwerkingen bekijken" at bounding box center [1119, 253] width 276 height 44
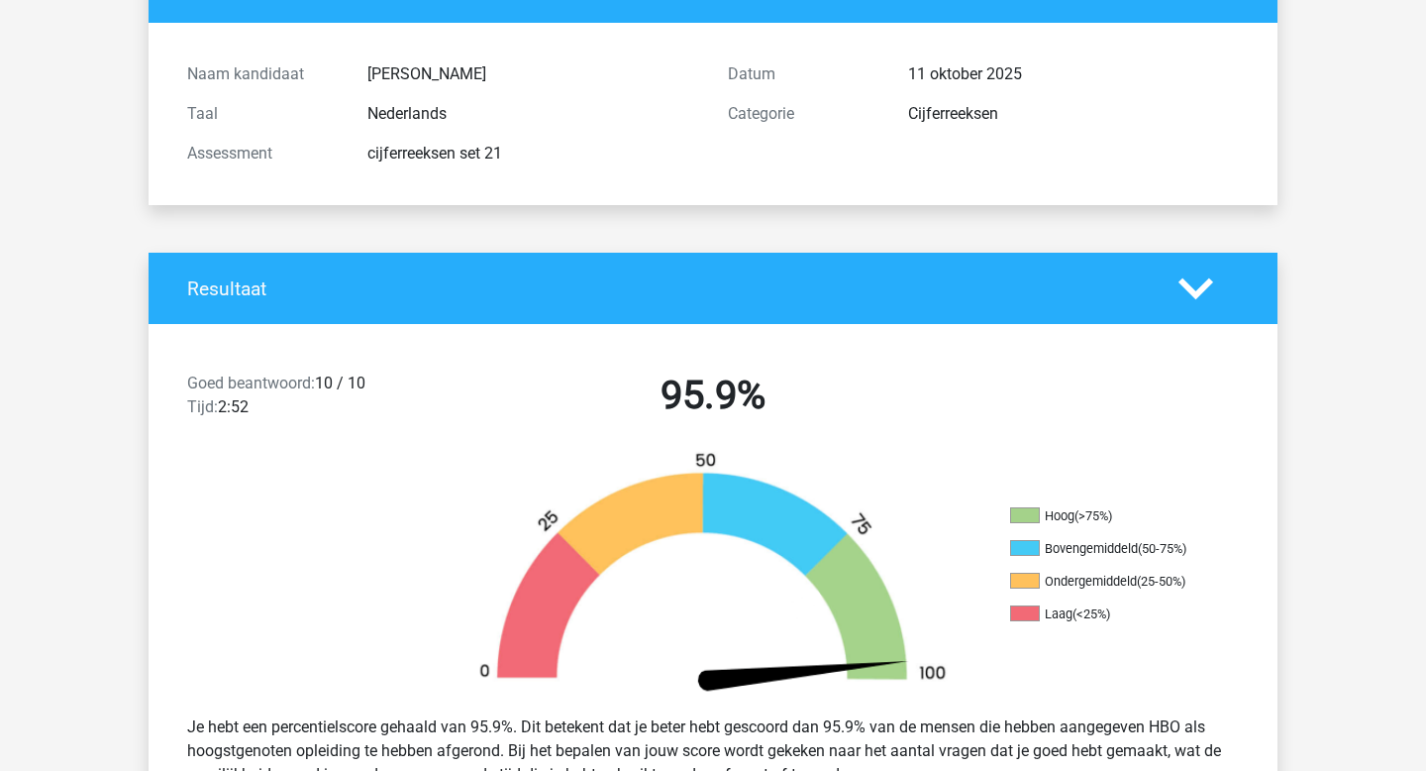
scroll to position [0, 0]
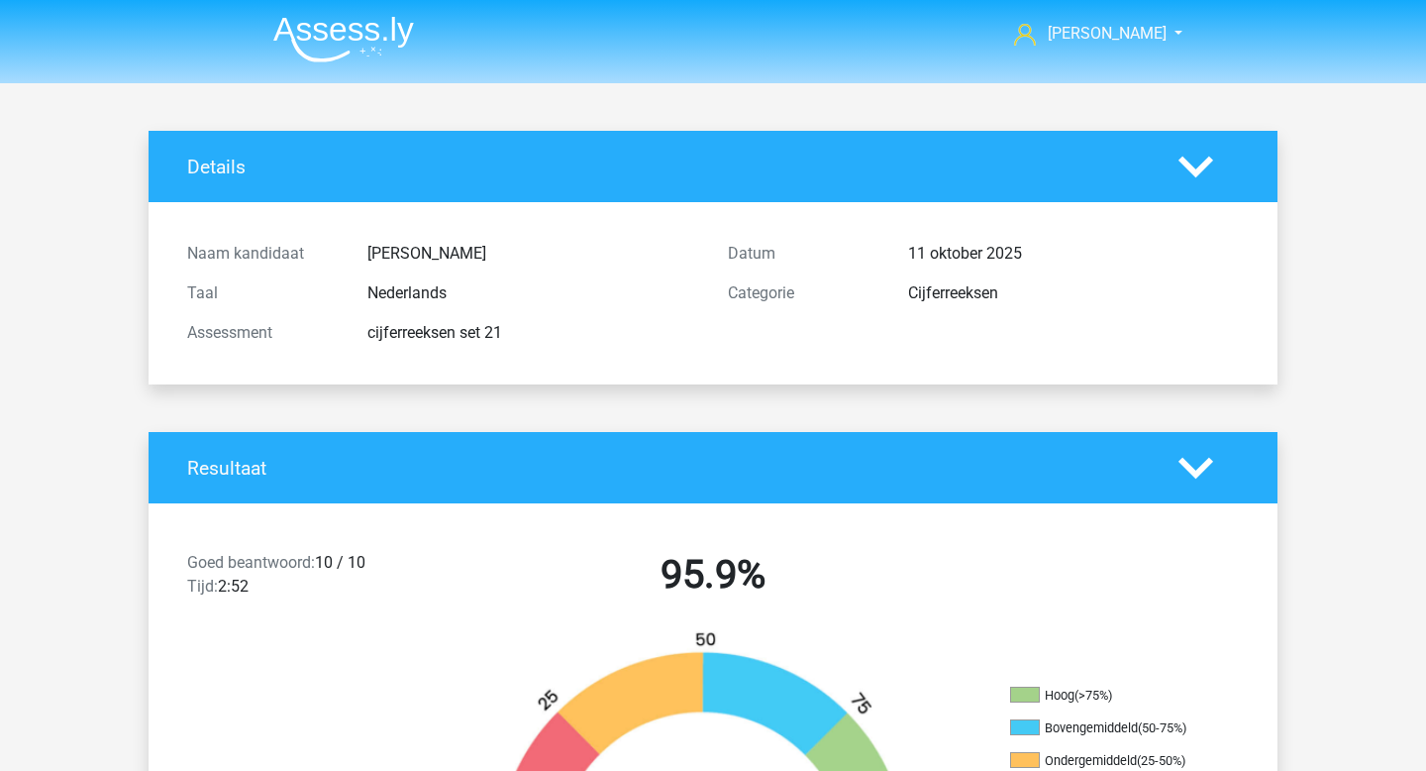
click at [321, 65] on nav "Tom tom@vanuffelen.nu" at bounding box center [713, 35] width 911 height 64
click at [323, 41] on img at bounding box center [343, 39] width 141 height 47
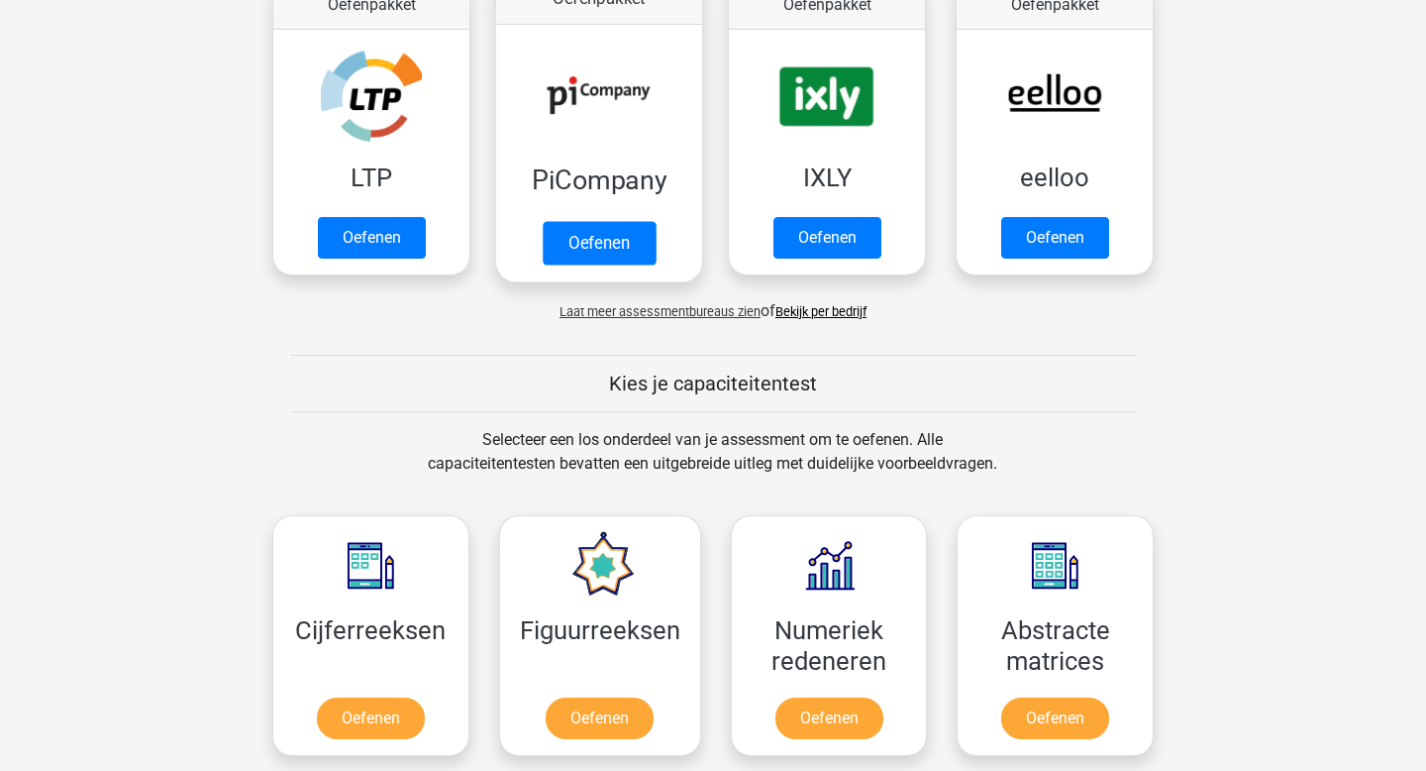
scroll to position [688, 0]
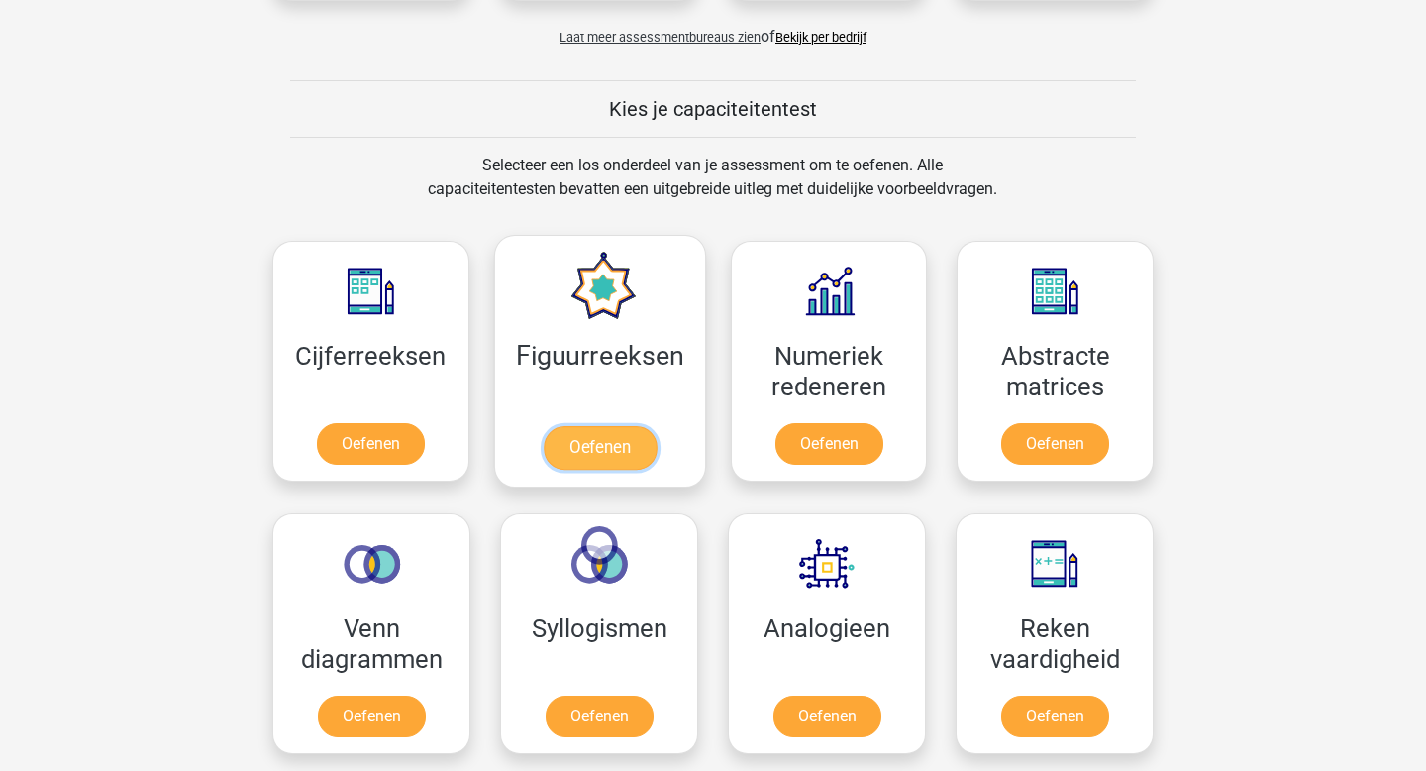
click at [580, 461] on link "Oefenen" at bounding box center [599, 448] width 113 height 44
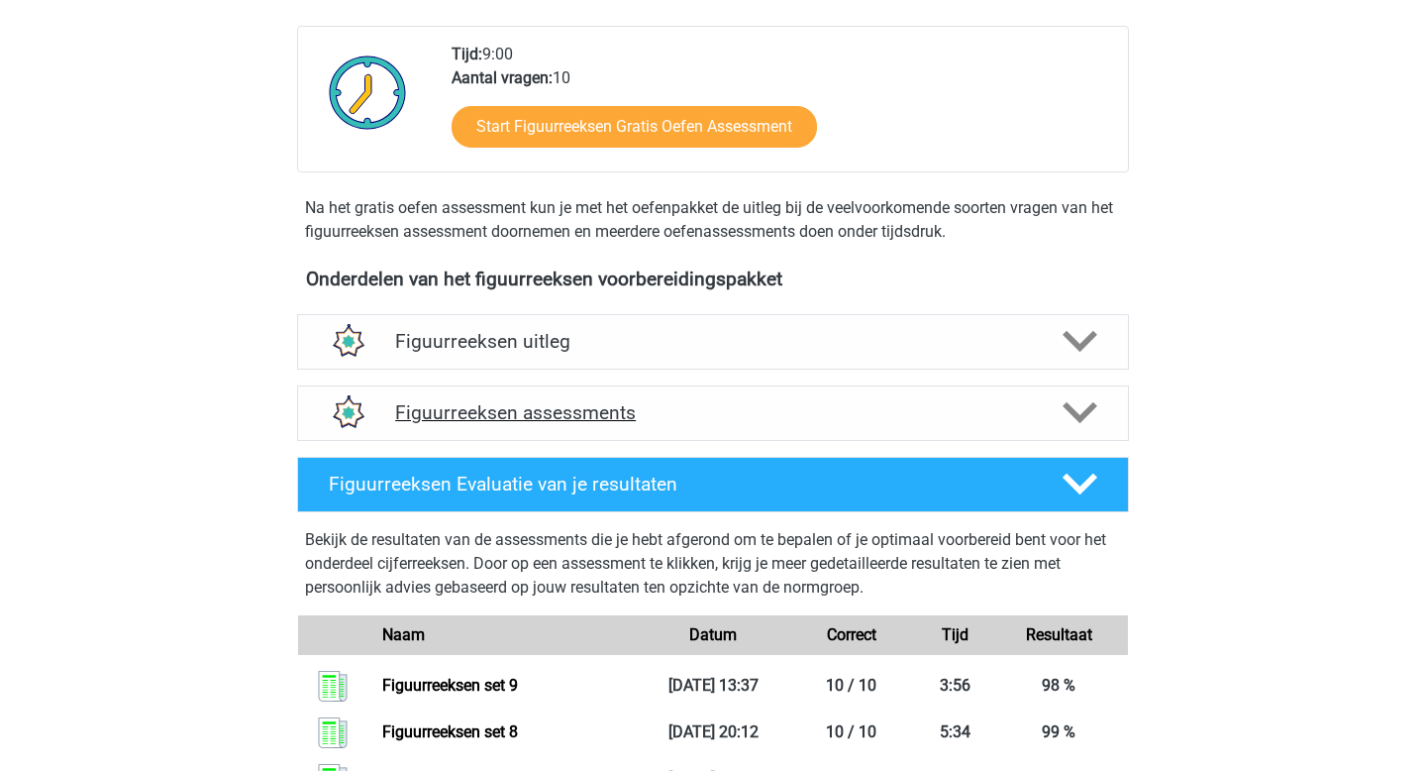
scroll to position [521, 0]
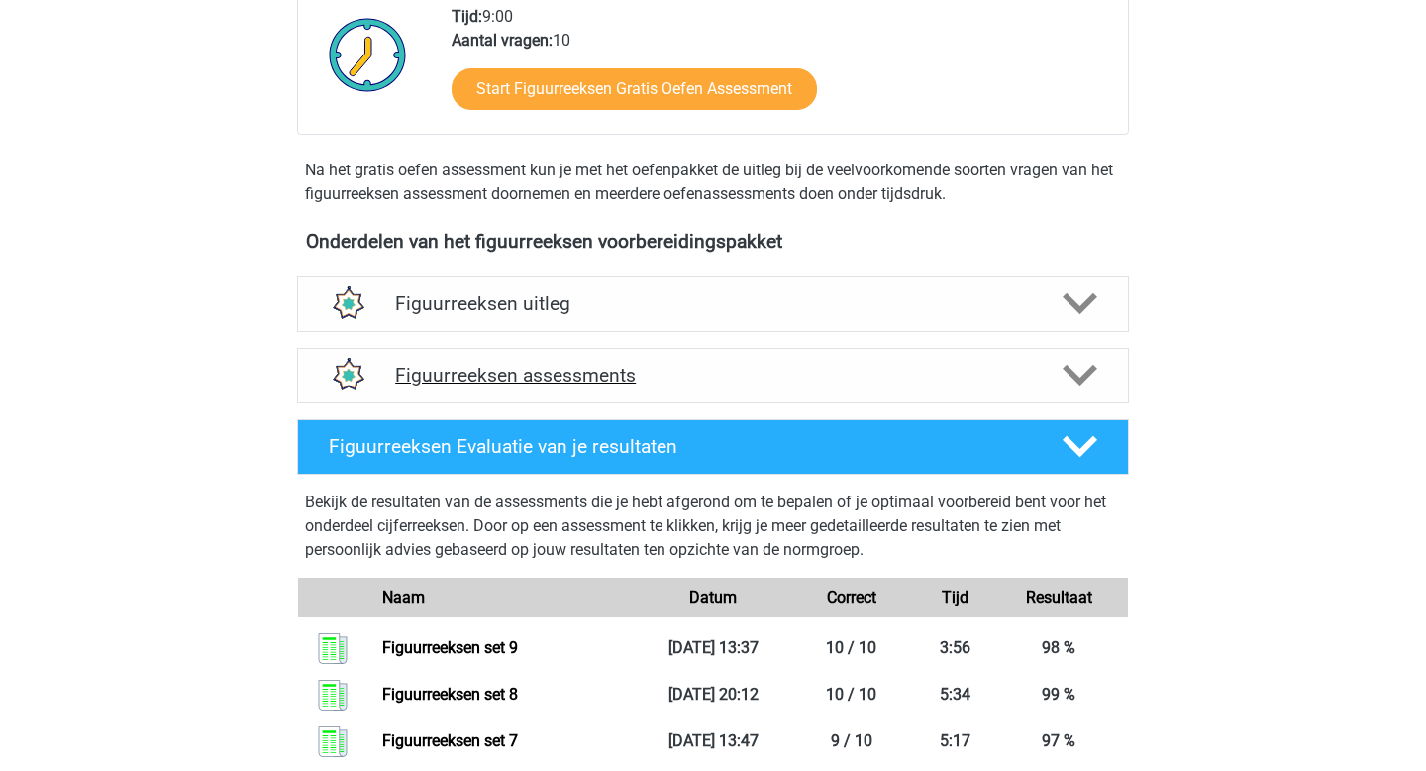
click at [539, 368] on h4 "Figuurreeksen assessments" at bounding box center [713, 375] width 636 height 23
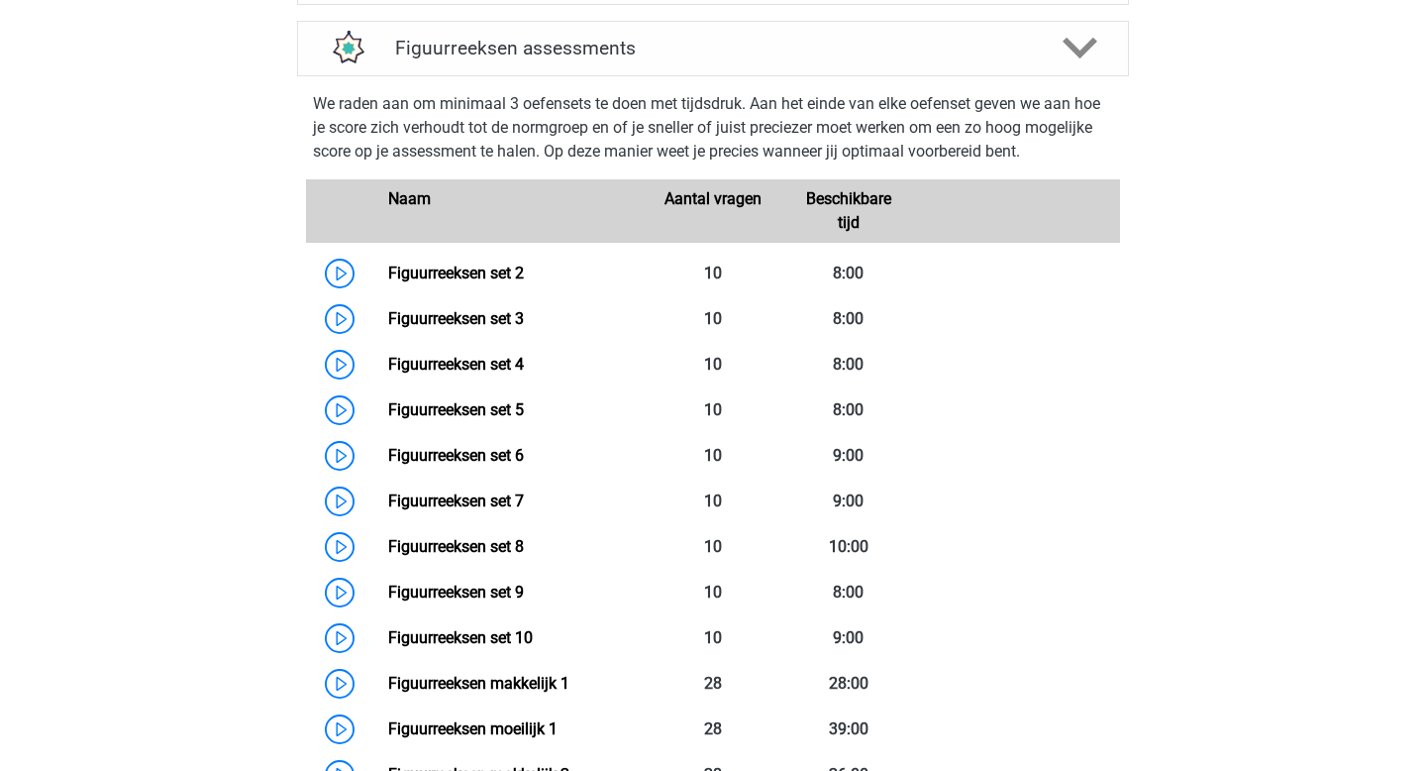
scroll to position [1051, 0]
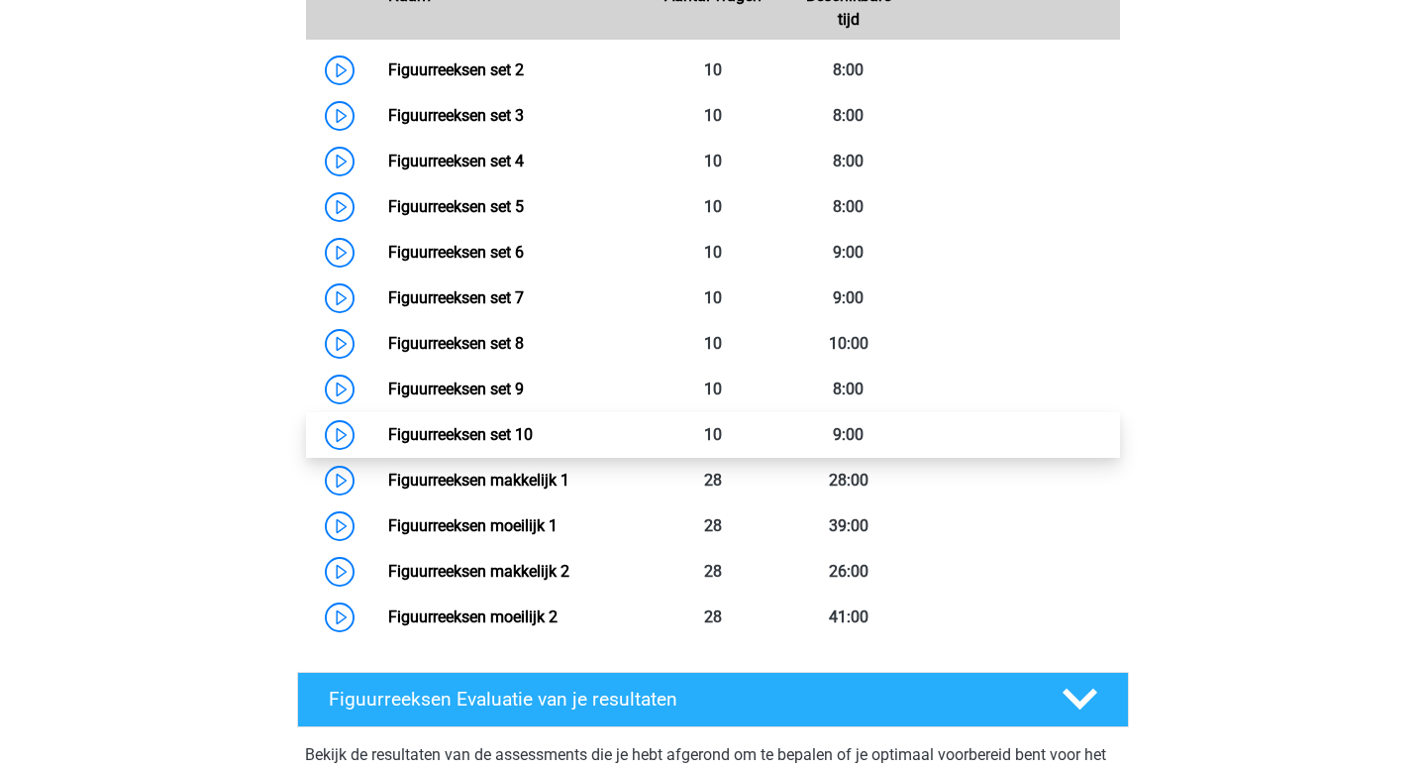
click at [517, 433] on link "Figuurreeksen set 10" at bounding box center [460, 434] width 145 height 19
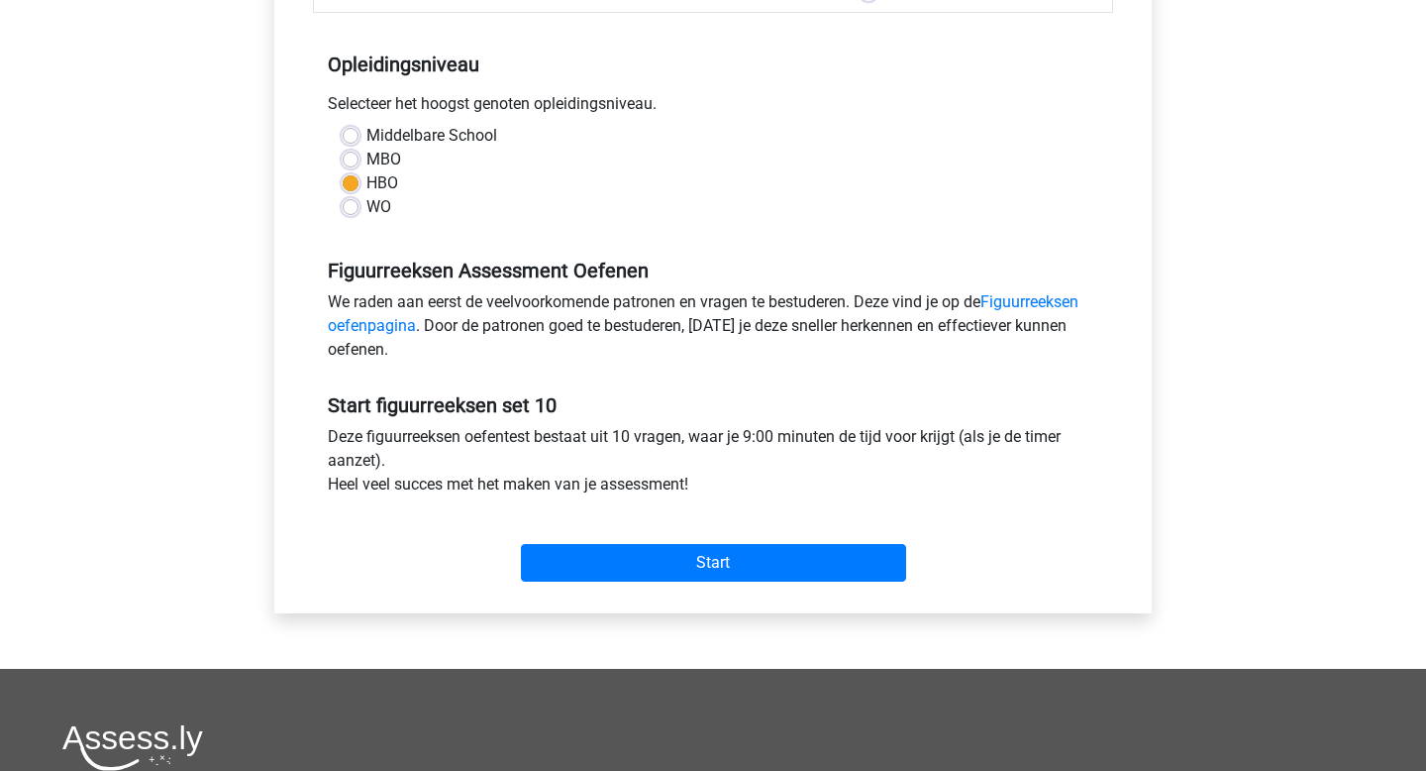
scroll to position [578, 0]
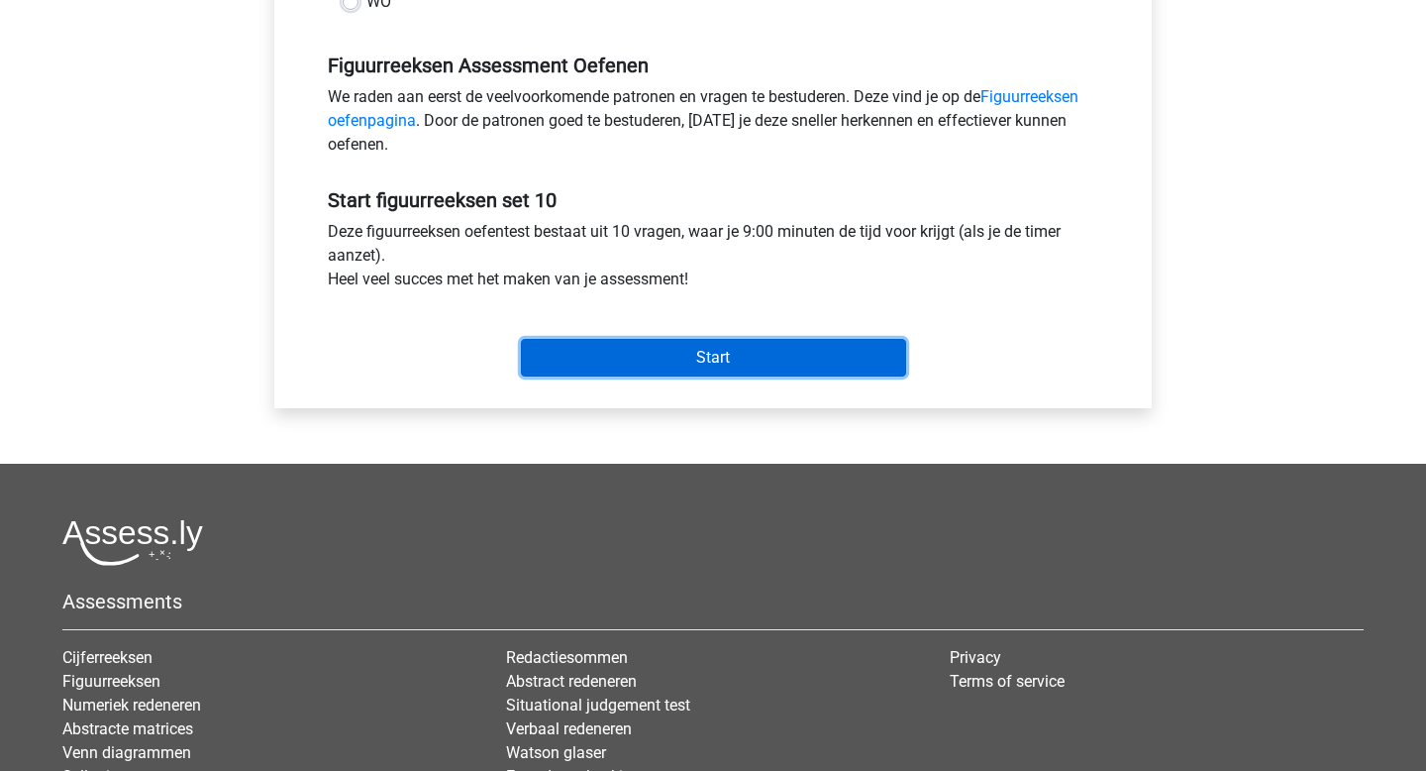
click at [713, 355] on input "Start" at bounding box center [713, 358] width 385 height 38
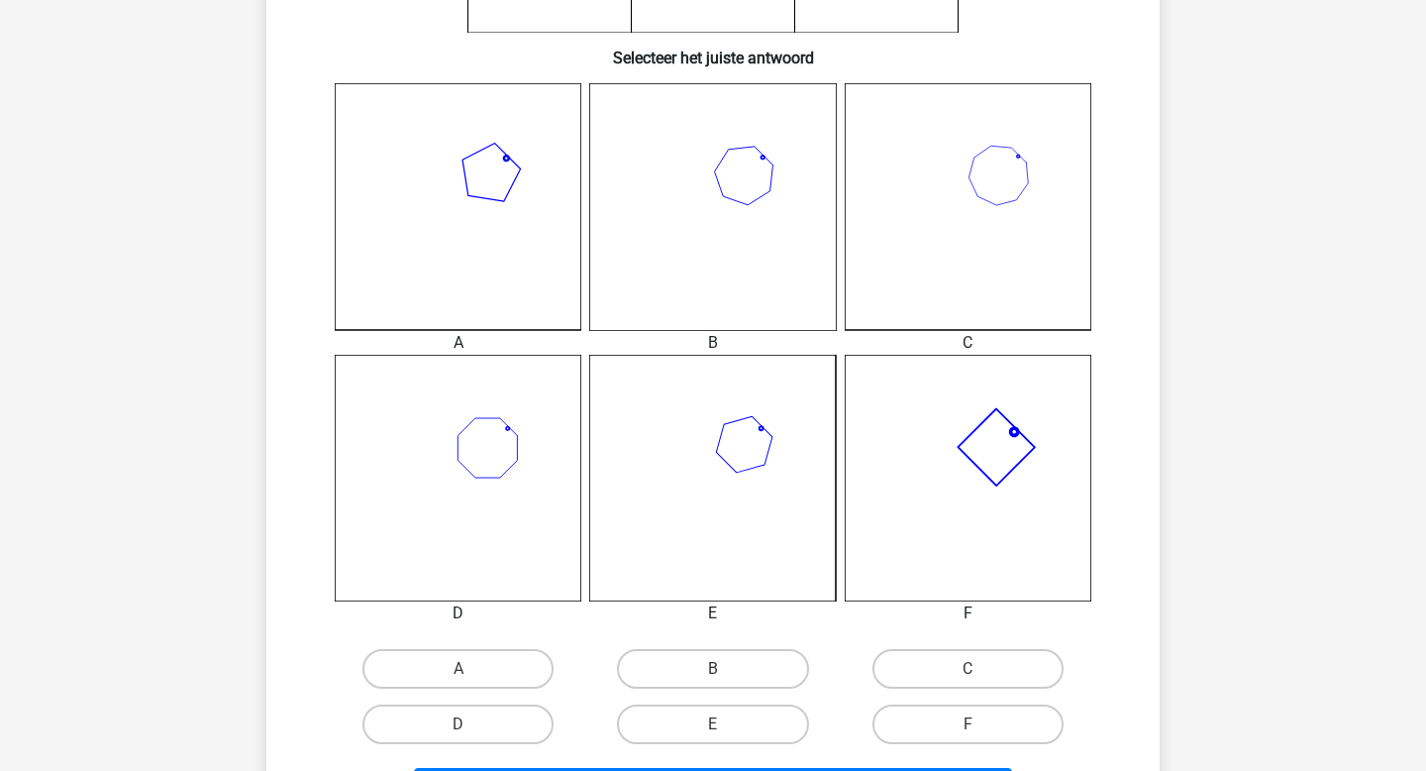
scroll to position [496, 0]
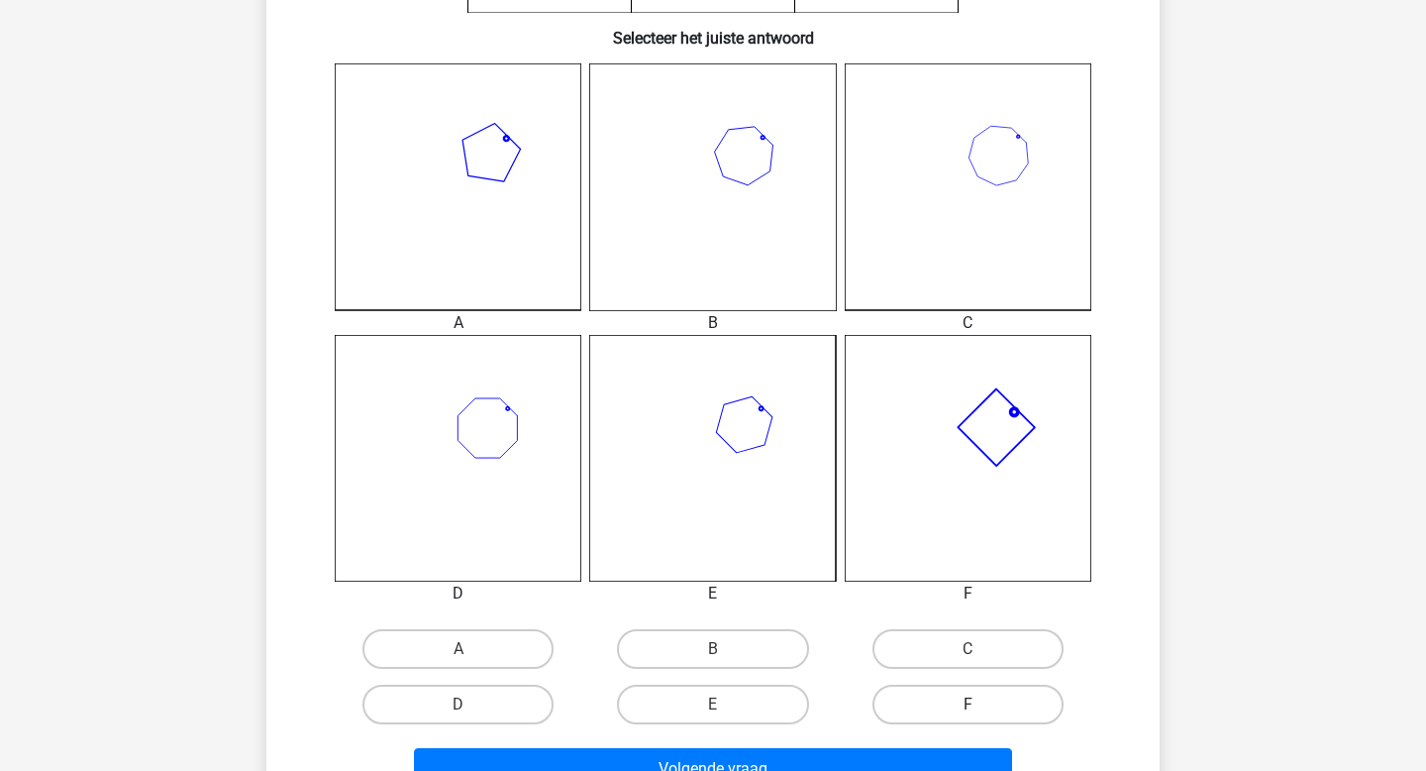
click at [920, 709] on label "F" at bounding box center [968, 704] width 191 height 40
click at [968, 709] on input "F" at bounding box center [974, 710] width 13 height 13
radio input "true"
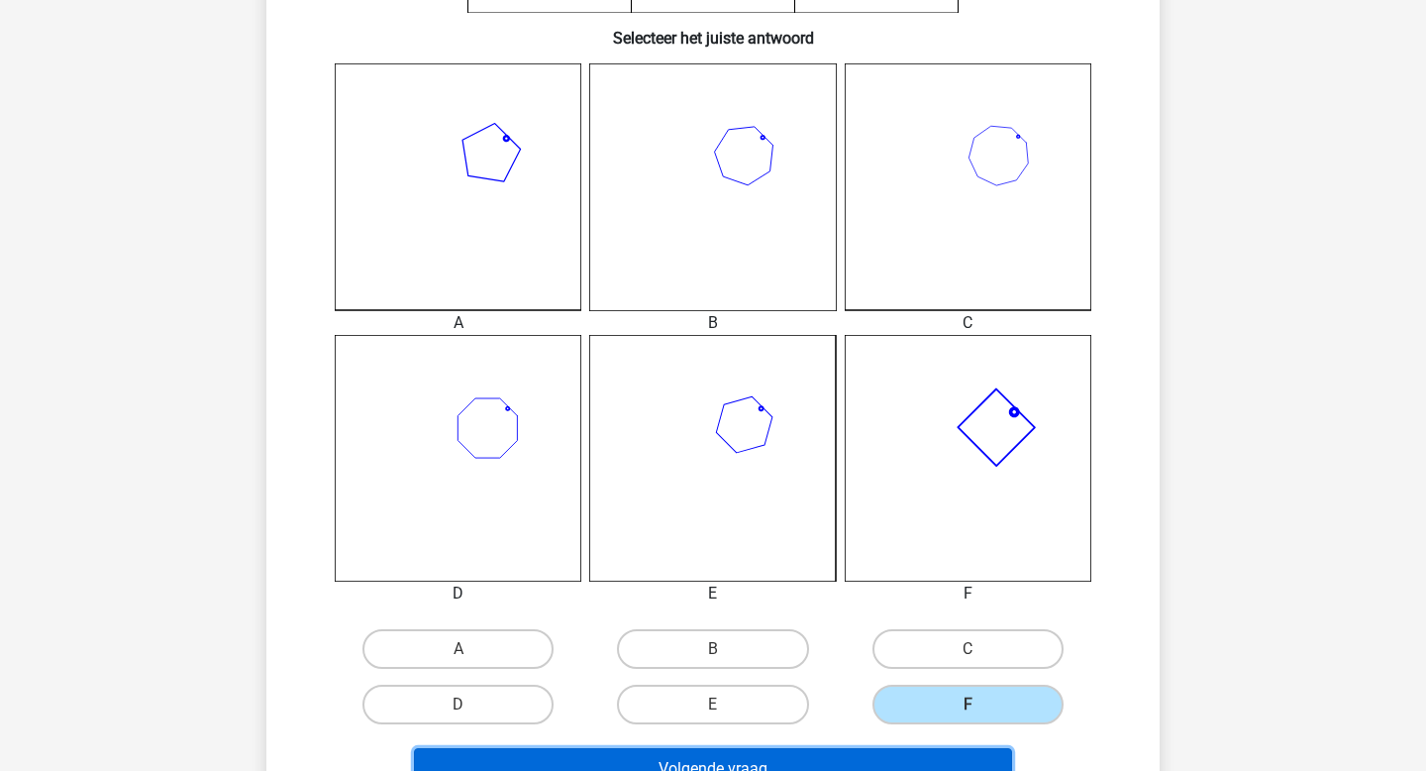
click at [884, 763] on button "Volgende vraag" at bounding box center [713, 769] width 599 height 42
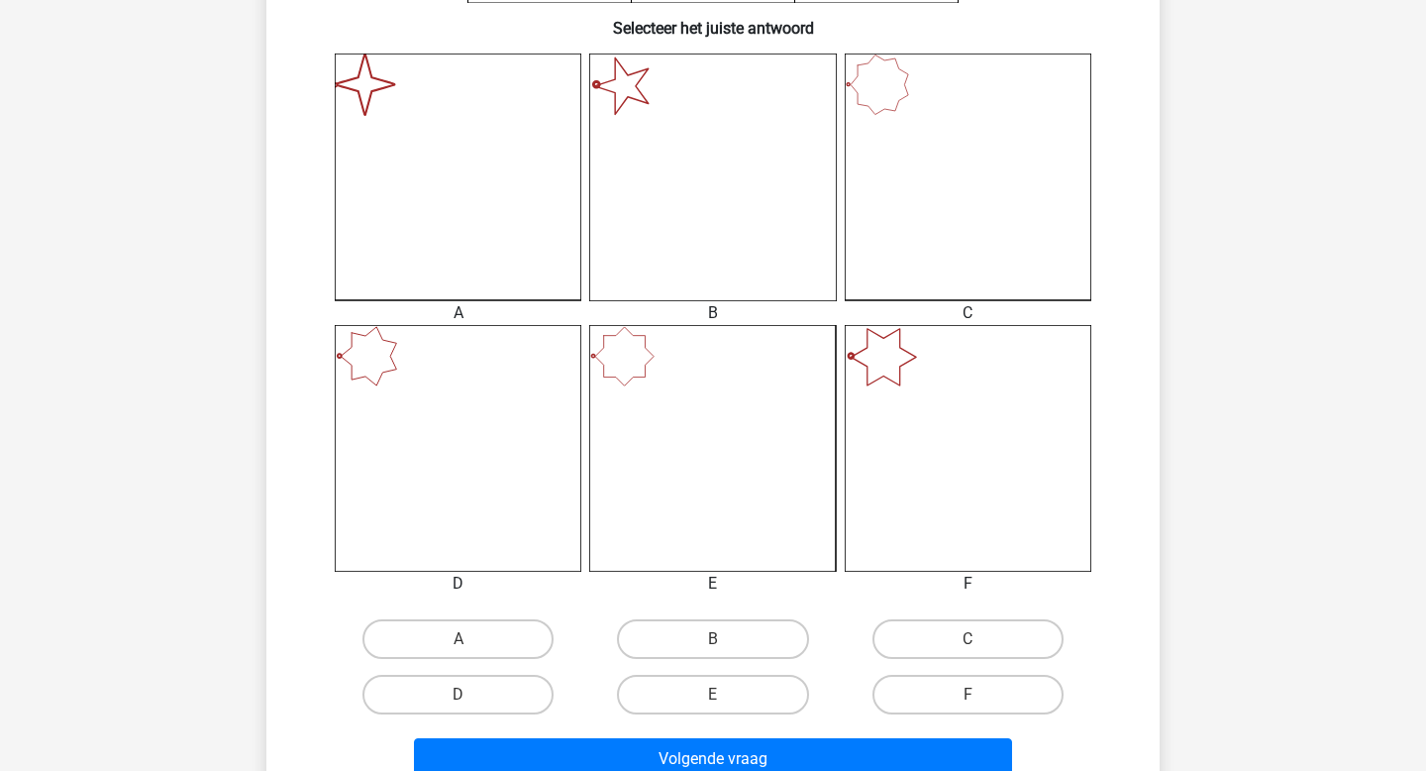
scroll to position [508, 0]
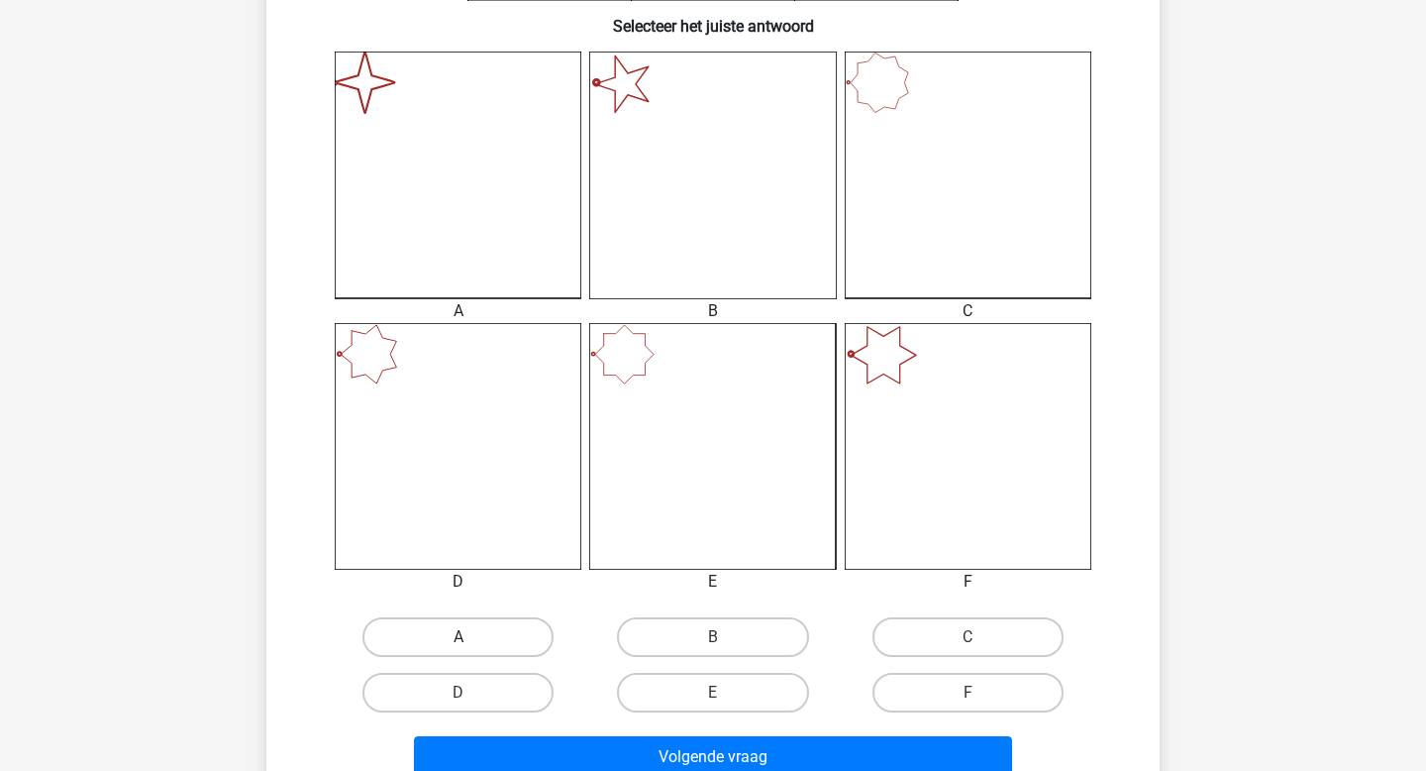
click at [518, 649] on label "A" at bounding box center [458, 637] width 191 height 40
click at [471, 649] on input "A" at bounding box center [465, 643] width 13 height 13
radio input "true"
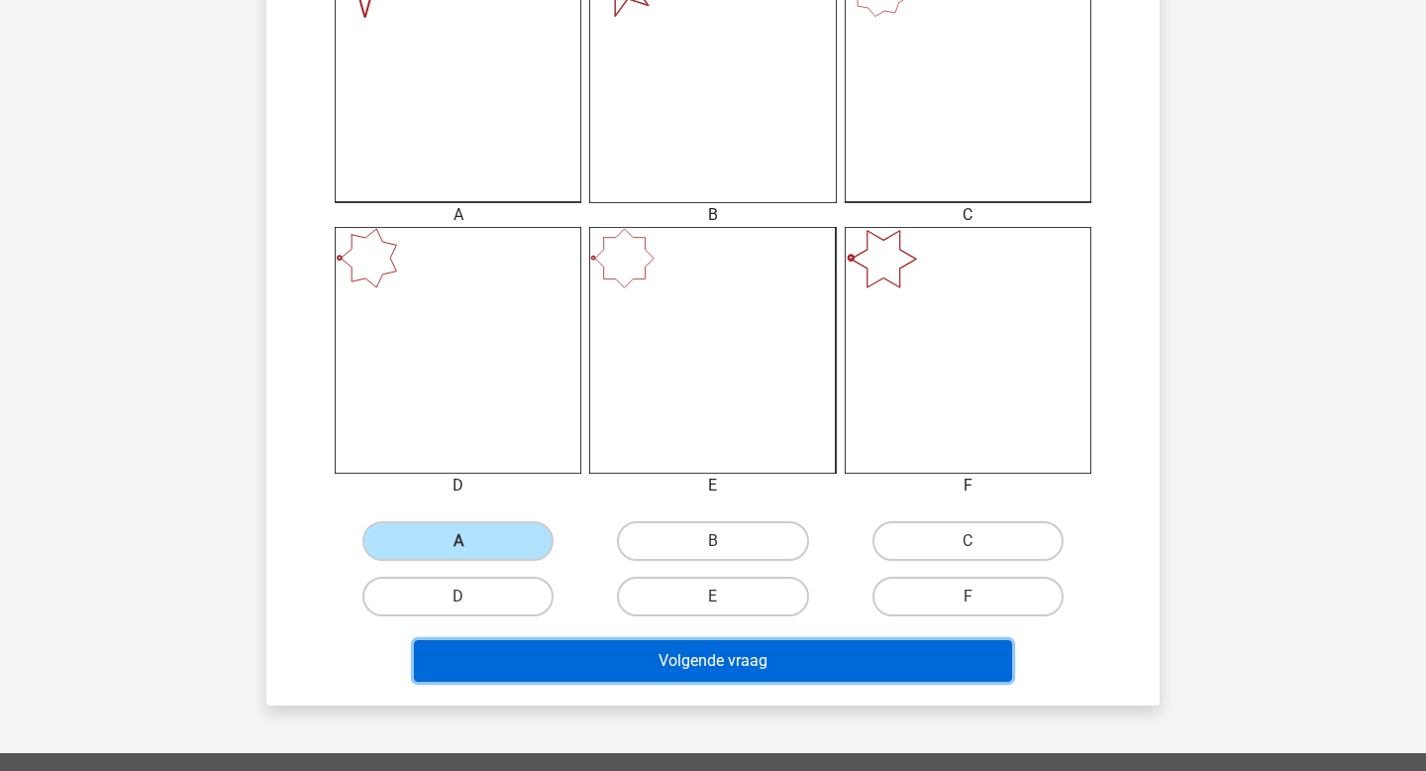
click at [648, 652] on button "Volgende vraag" at bounding box center [713, 661] width 599 height 42
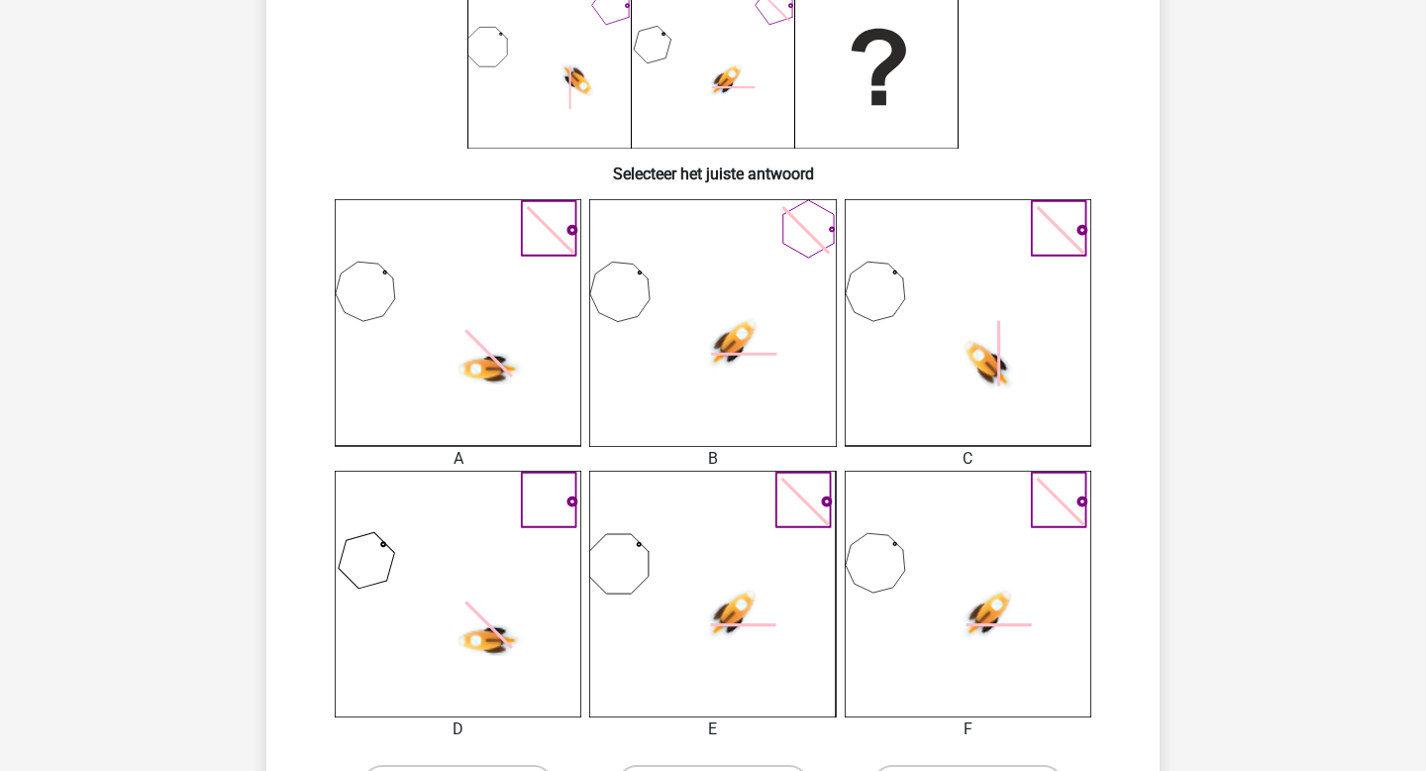
scroll to position [406, 0]
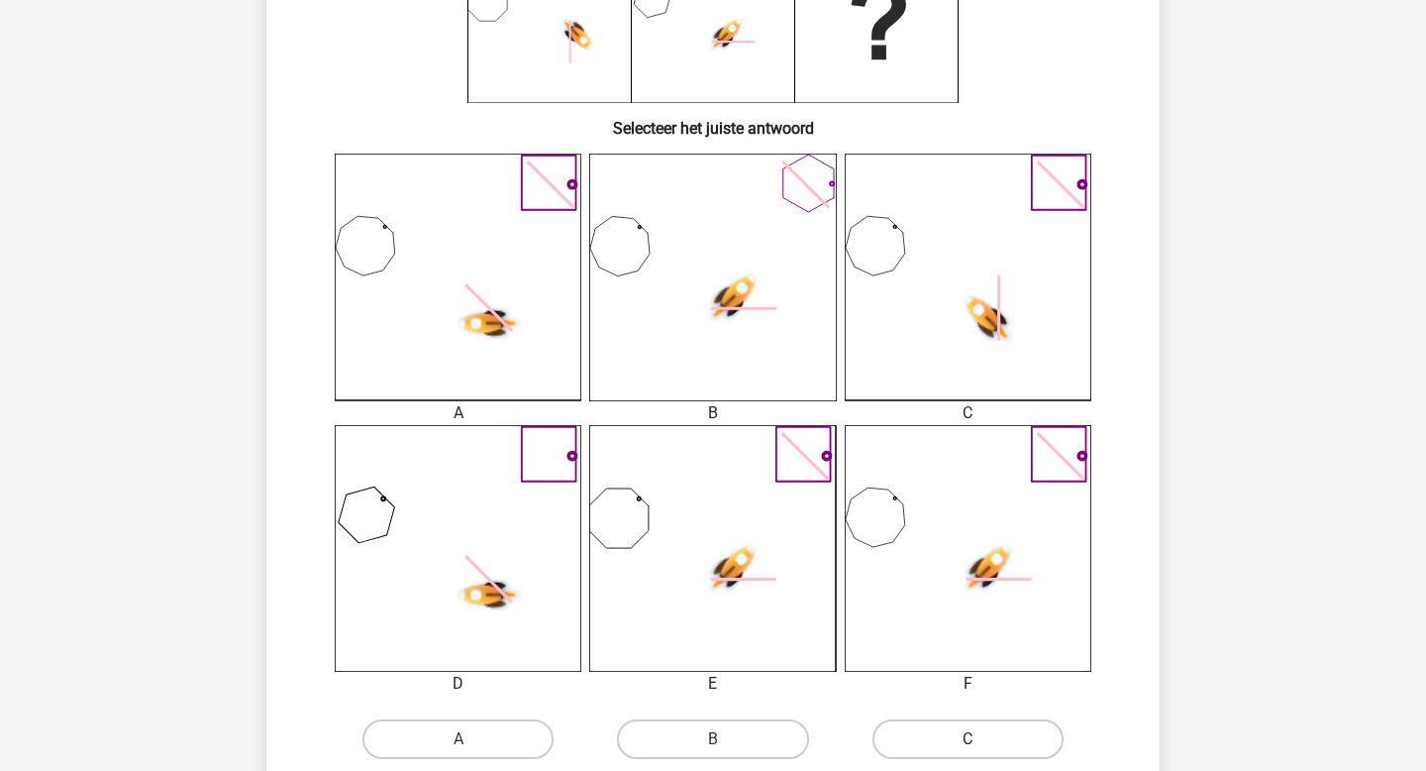
click at [938, 741] on label "C" at bounding box center [968, 739] width 191 height 40
click at [968, 741] on input "C" at bounding box center [974, 745] width 13 height 13
radio input "true"
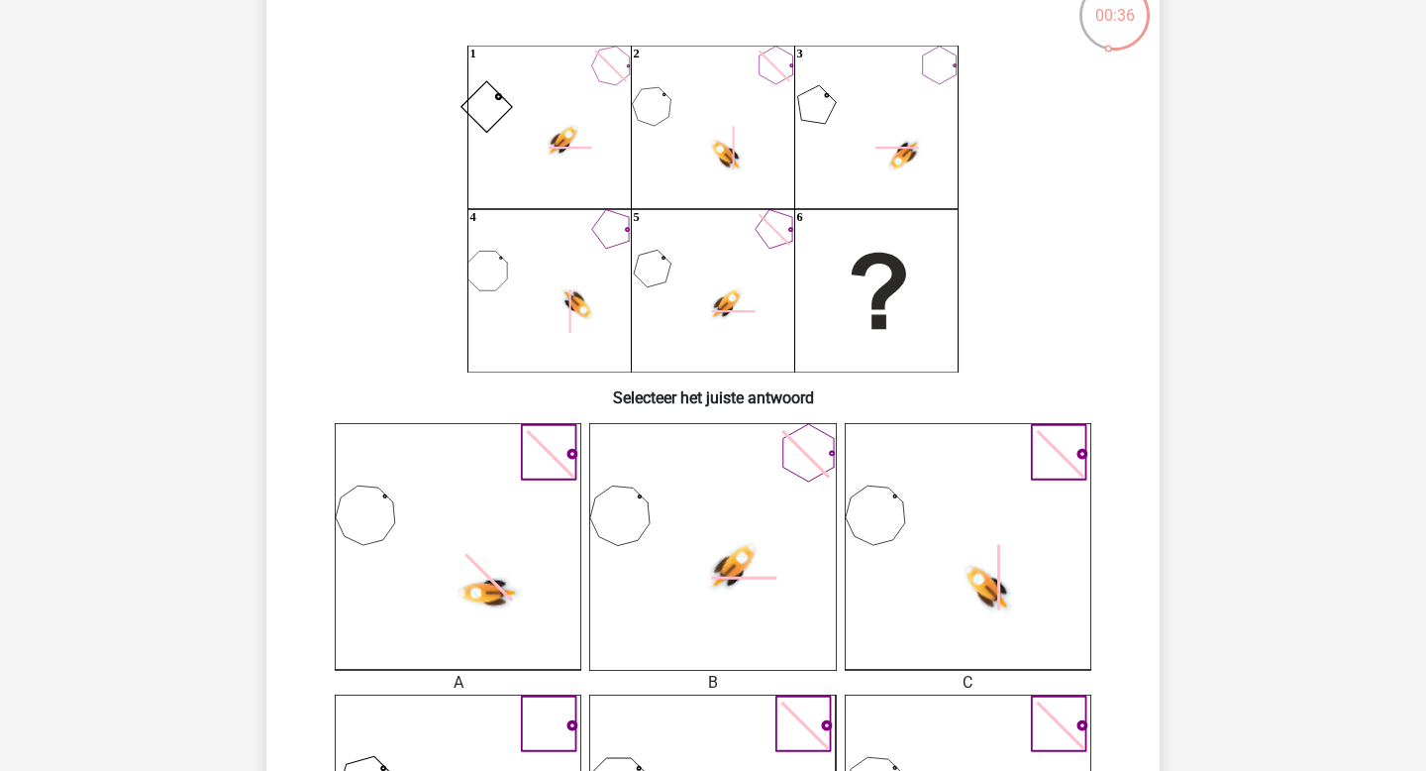
scroll to position [121, 0]
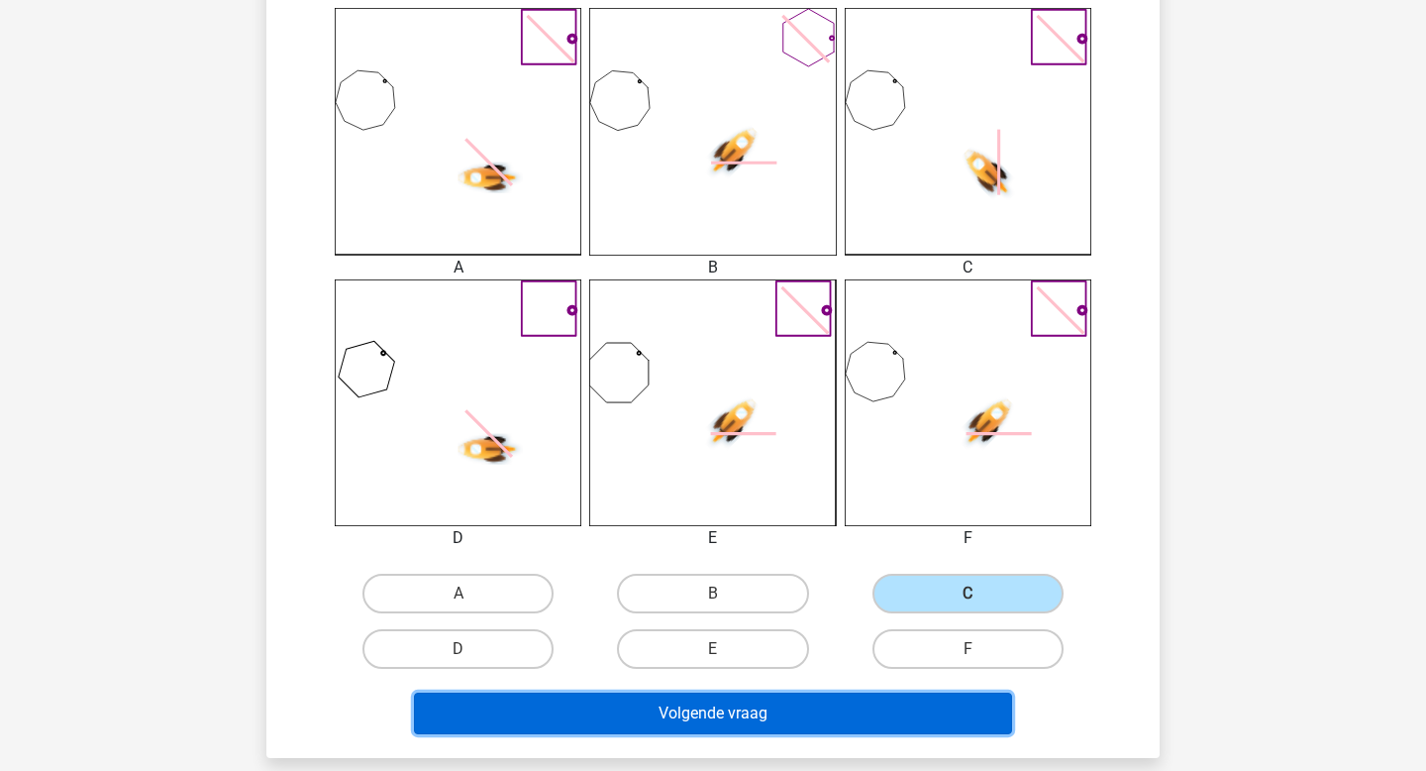
click at [863, 704] on button "Volgende vraag" at bounding box center [713, 713] width 599 height 42
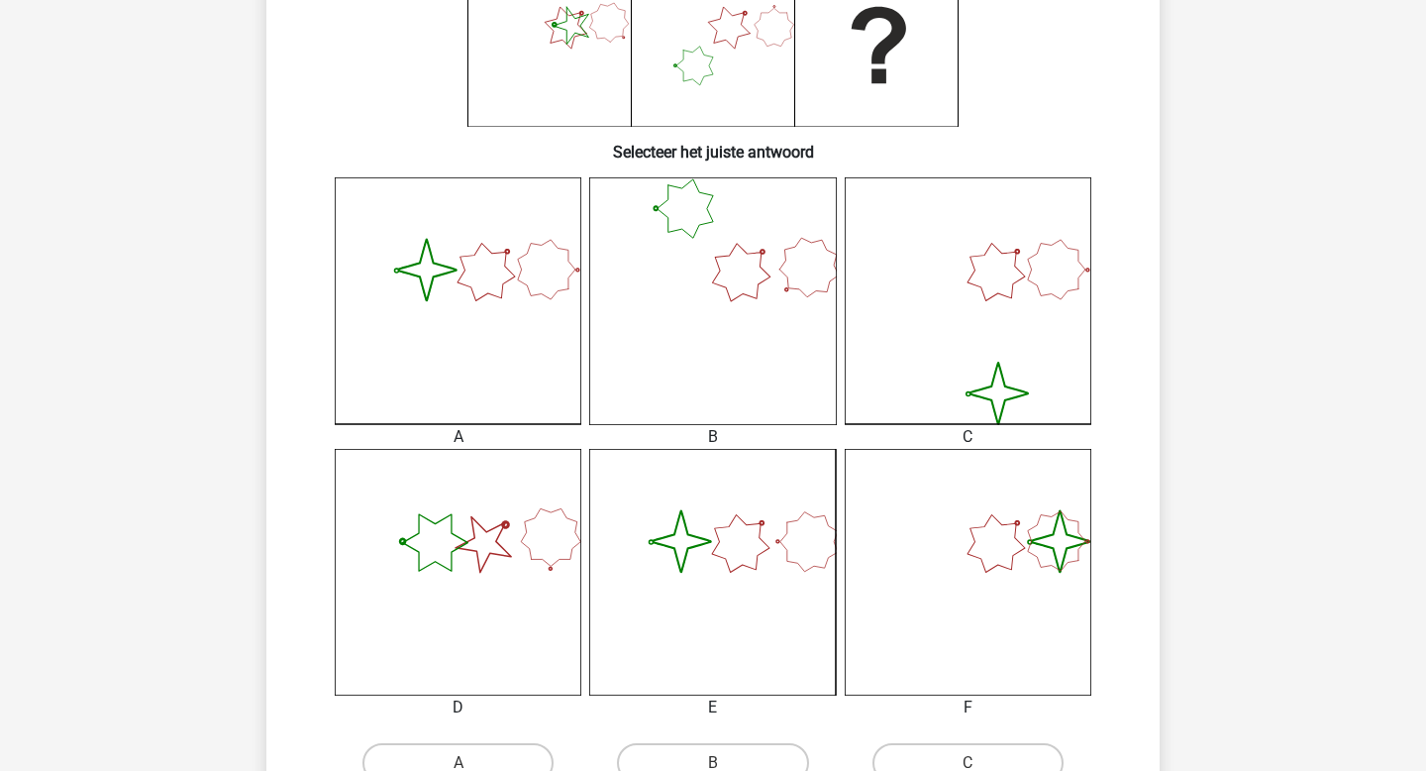
scroll to position [532, 0]
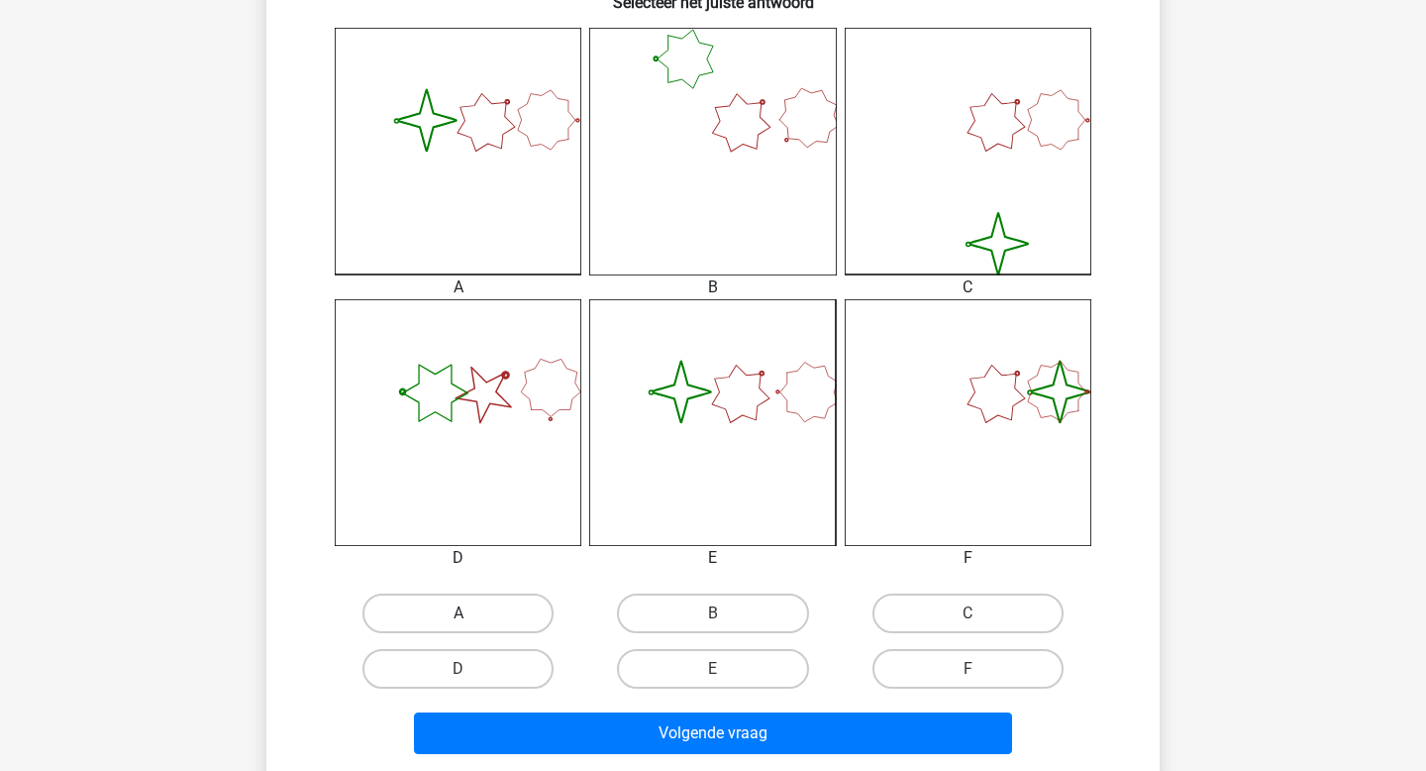
click at [468, 627] on label "A" at bounding box center [458, 613] width 191 height 40
click at [468, 626] on input "A" at bounding box center [465, 619] width 13 height 13
radio input "true"
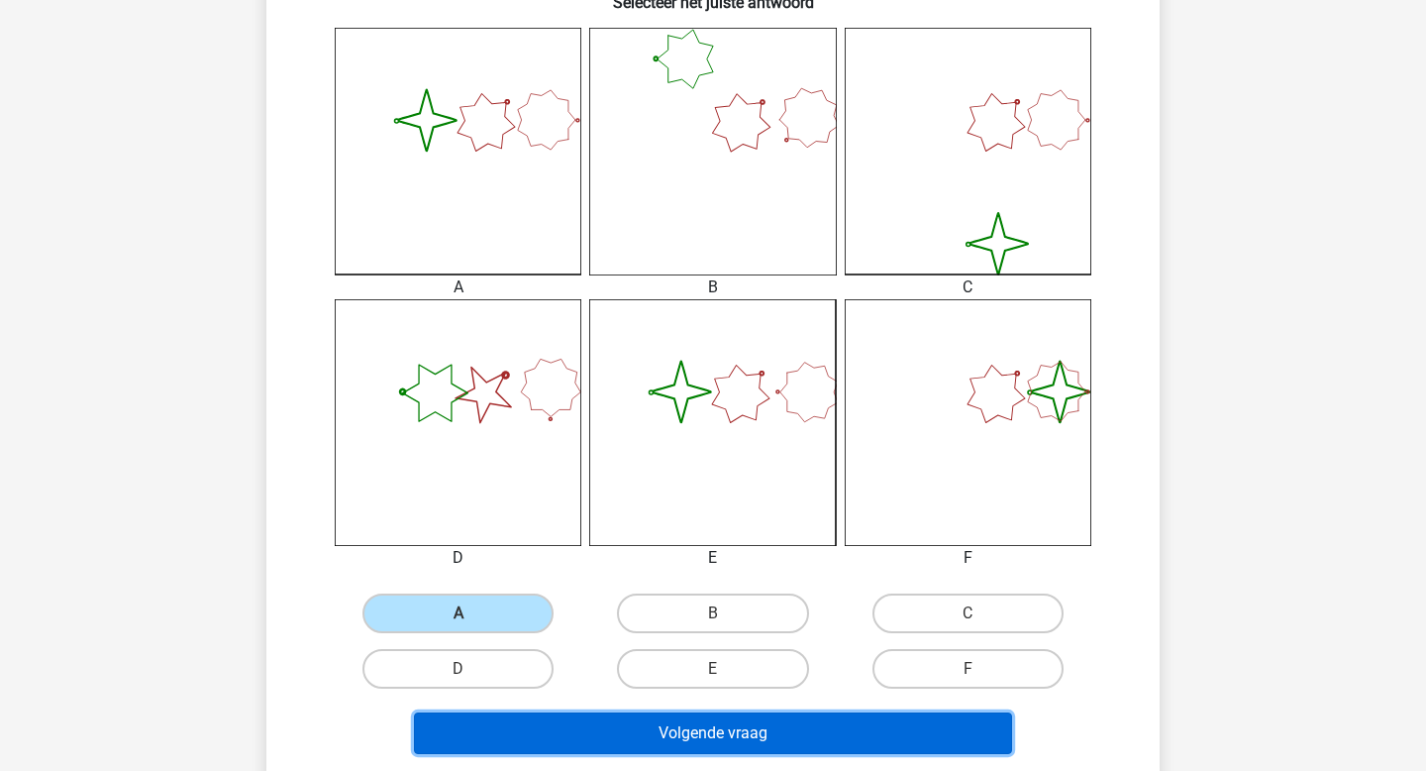
click at [831, 739] on button "Volgende vraag" at bounding box center [713, 733] width 599 height 42
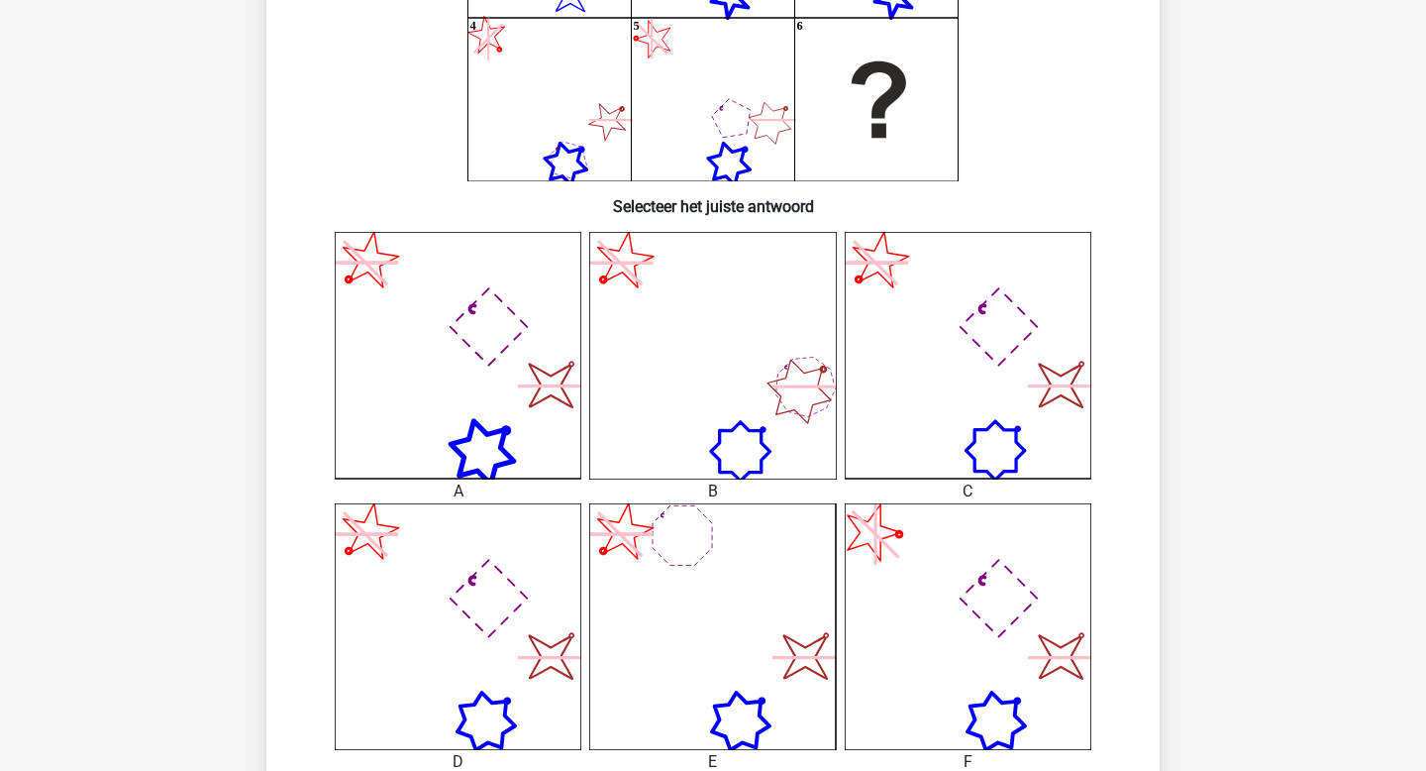
scroll to position [437, 0]
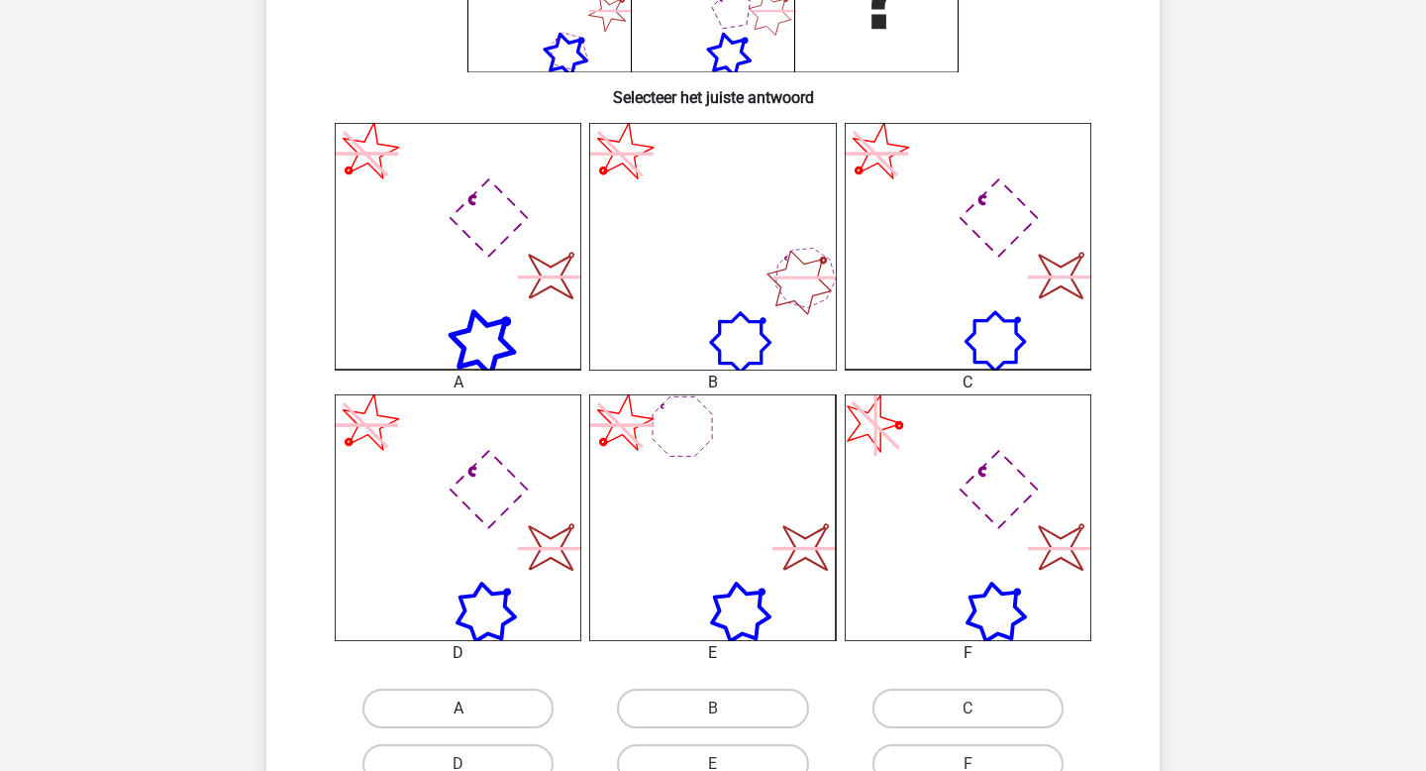
click at [532, 689] on label "A" at bounding box center [458, 708] width 191 height 40
click at [471, 708] on input "A" at bounding box center [465, 714] width 13 height 13
radio input "true"
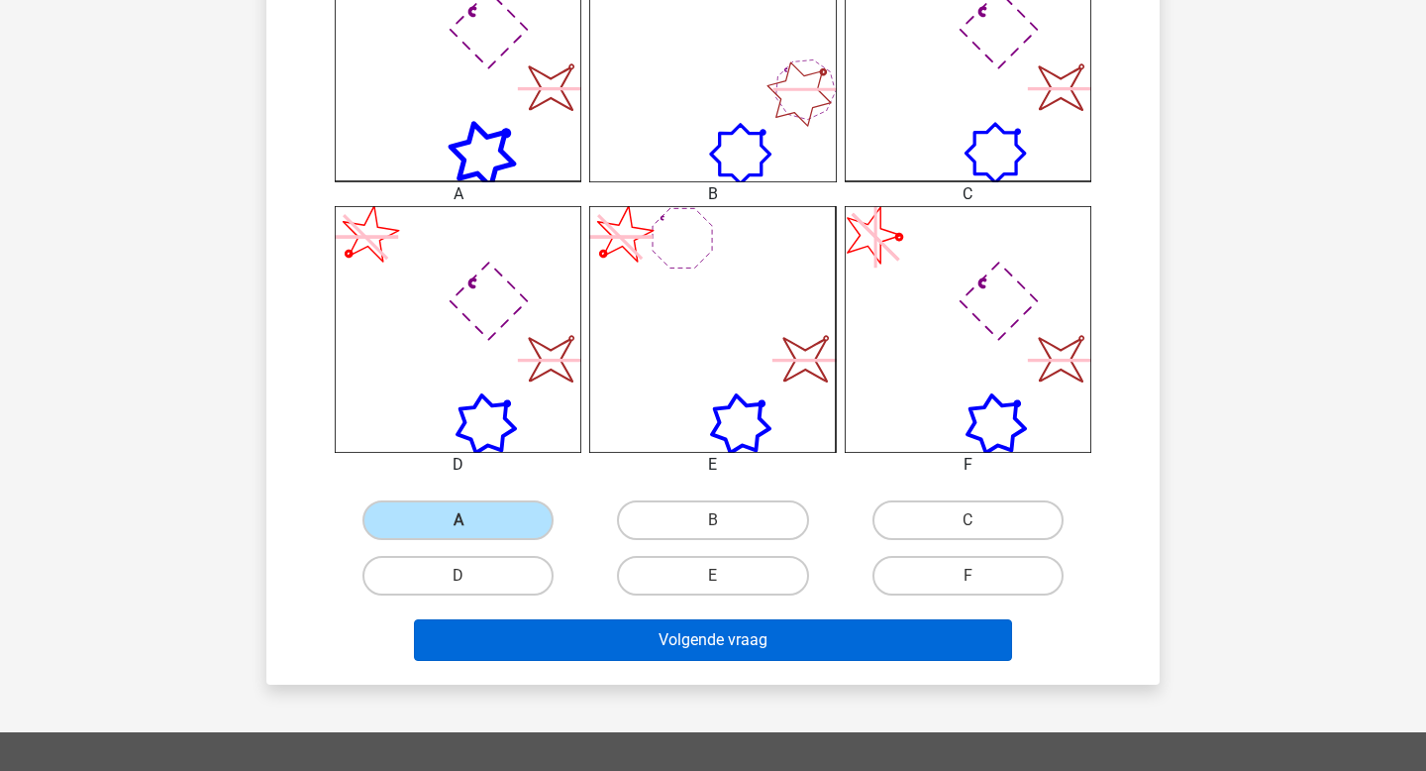
scroll to position [615, 0]
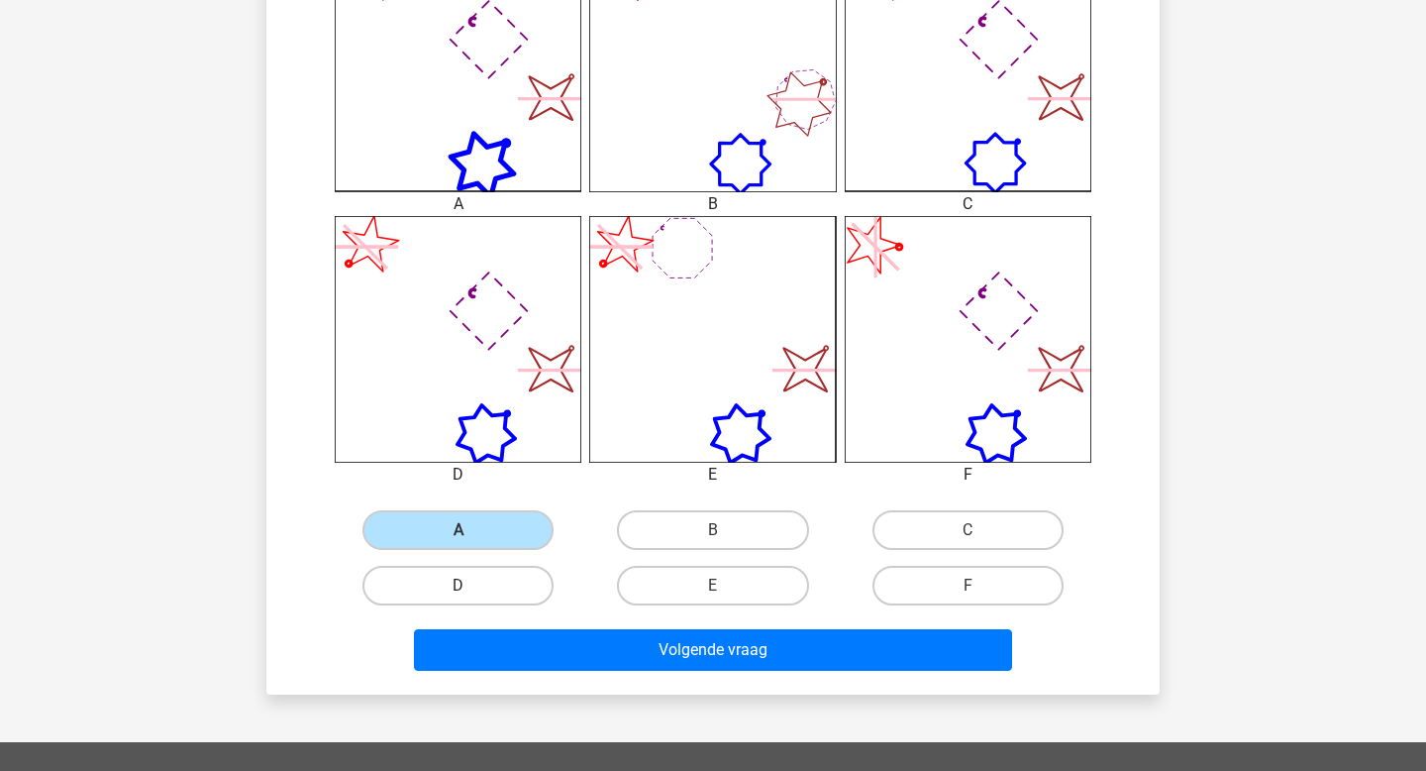
click at [468, 582] on label "D" at bounding box center [458, 586] width 191 height 40
click at [468, 585] on input "D" at bounding box center [465, 591] width 13 height 13
radio input "true"
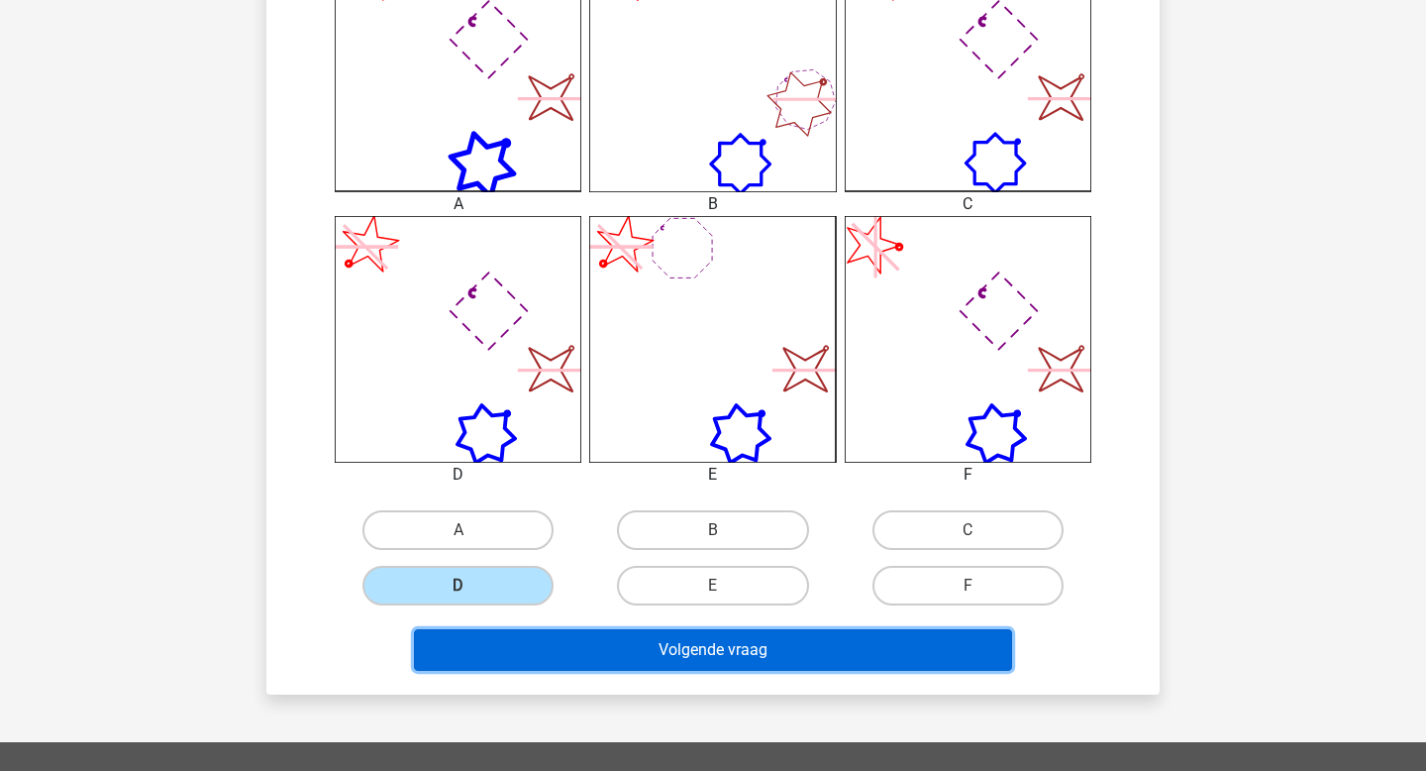
click at [681, 648] on button "Volgende vraag" at bounding box center [713, 650] width 599 height 42
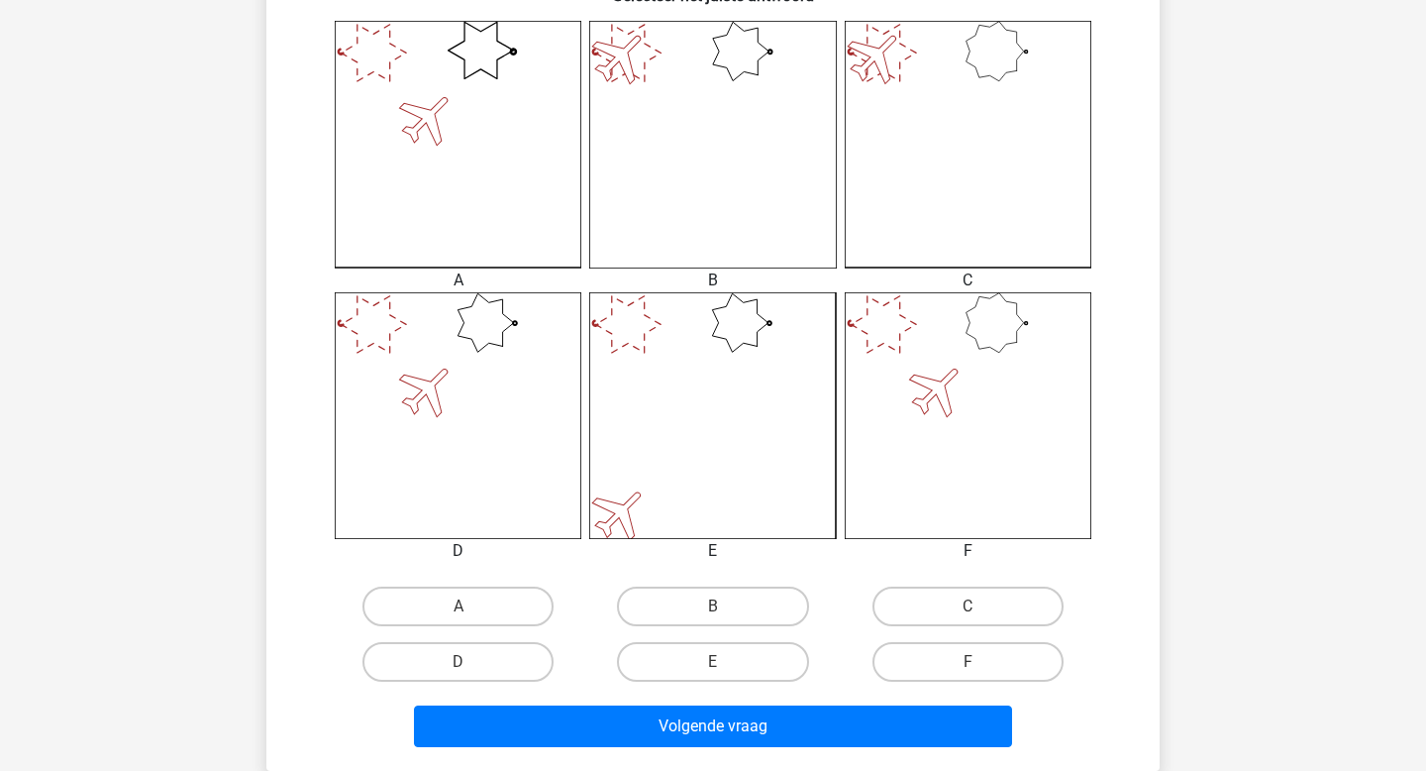
scroll to position [542, 0]
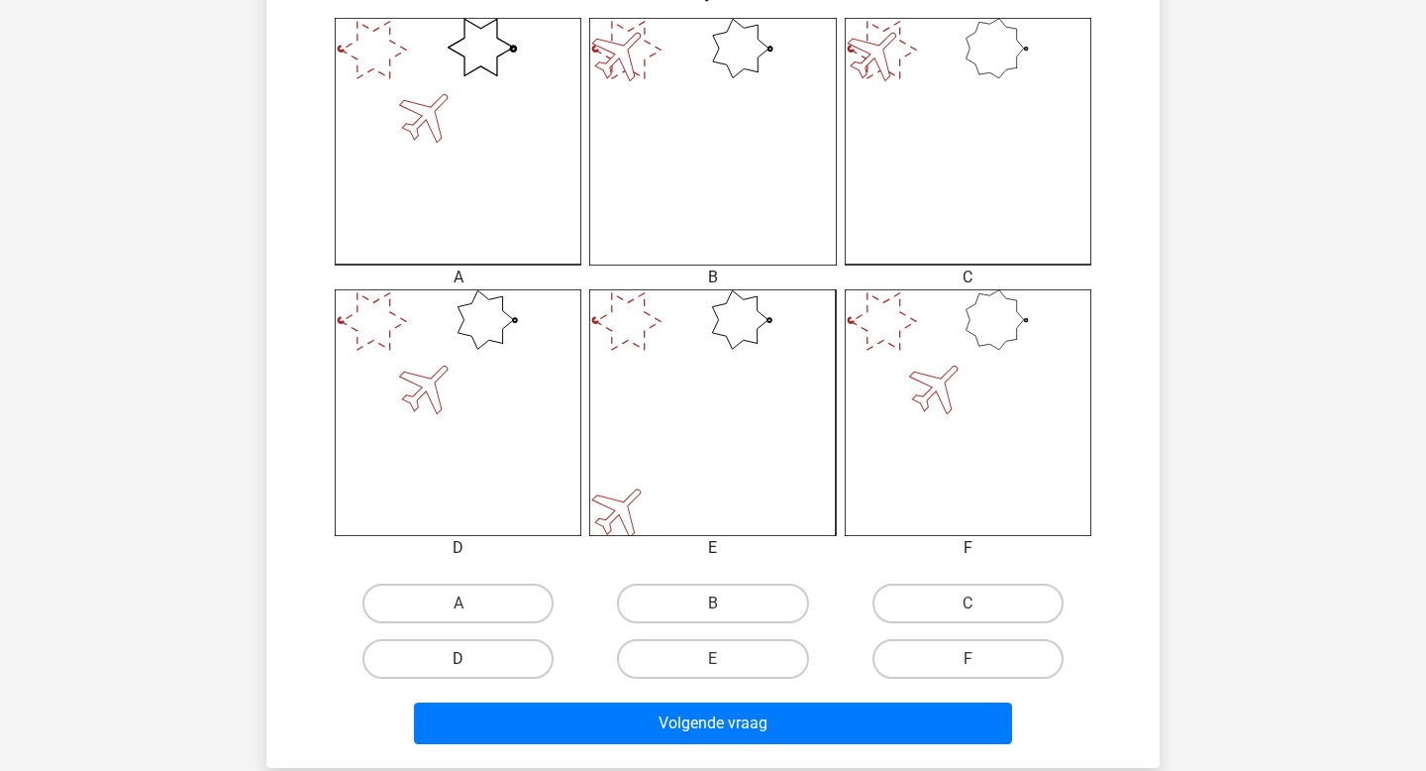
click at [498, 662] on label "D" at bounding box center [458, 659] width 191 height 40
click at [471, 662] on input "D" at bounding box center [465, 665] width 13 height 13
radio input "true"
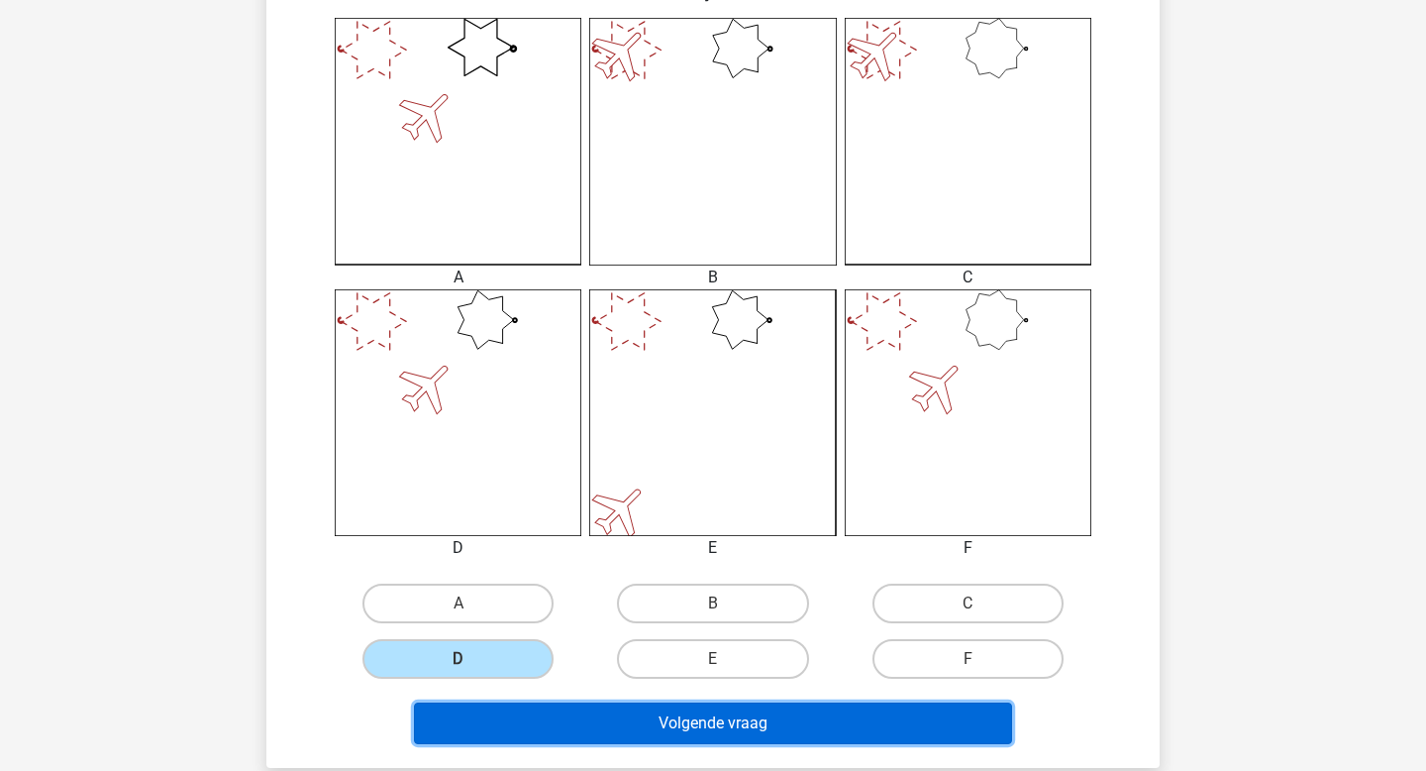
click at [617, 717] on button "Volgende vraag" at bounding box center [713, 723] width 599 height 42
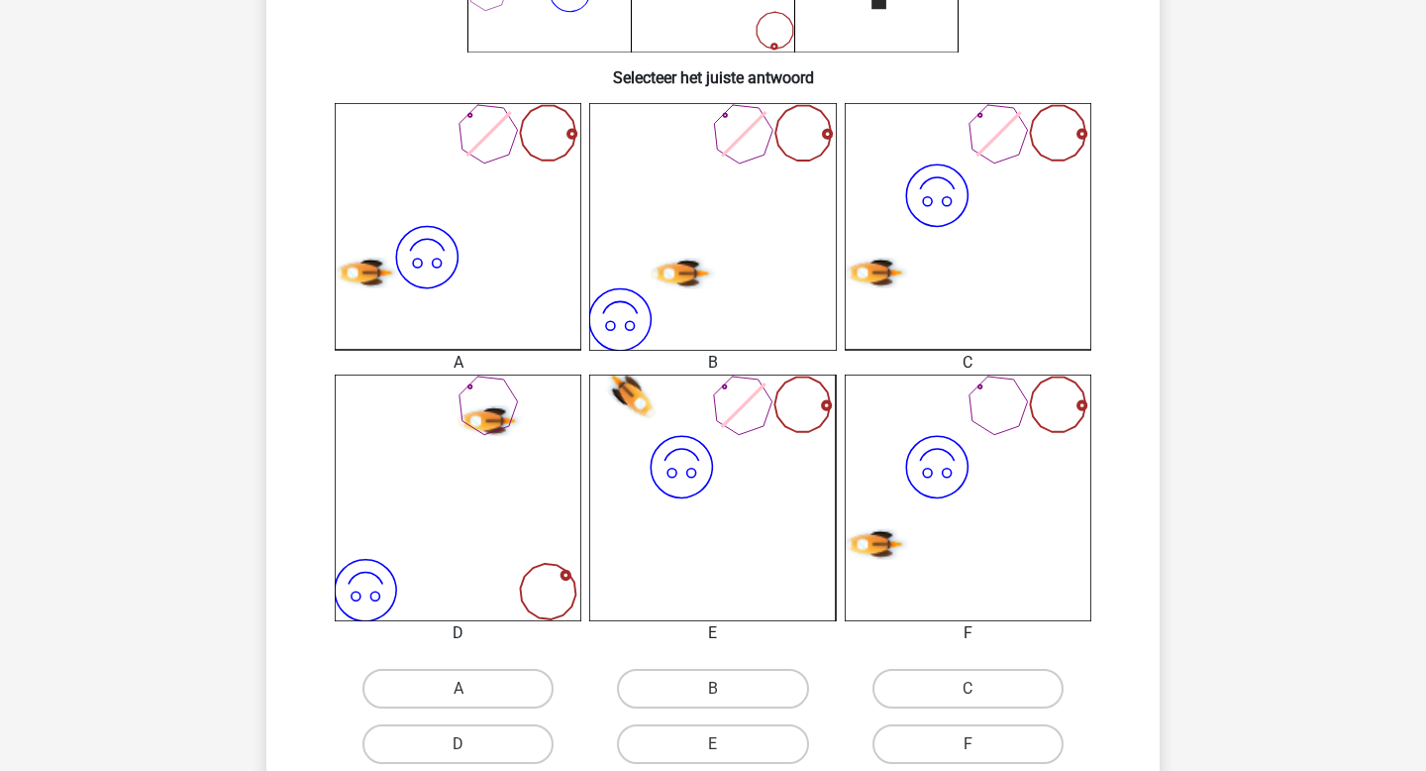
scroll to position [460, 0]
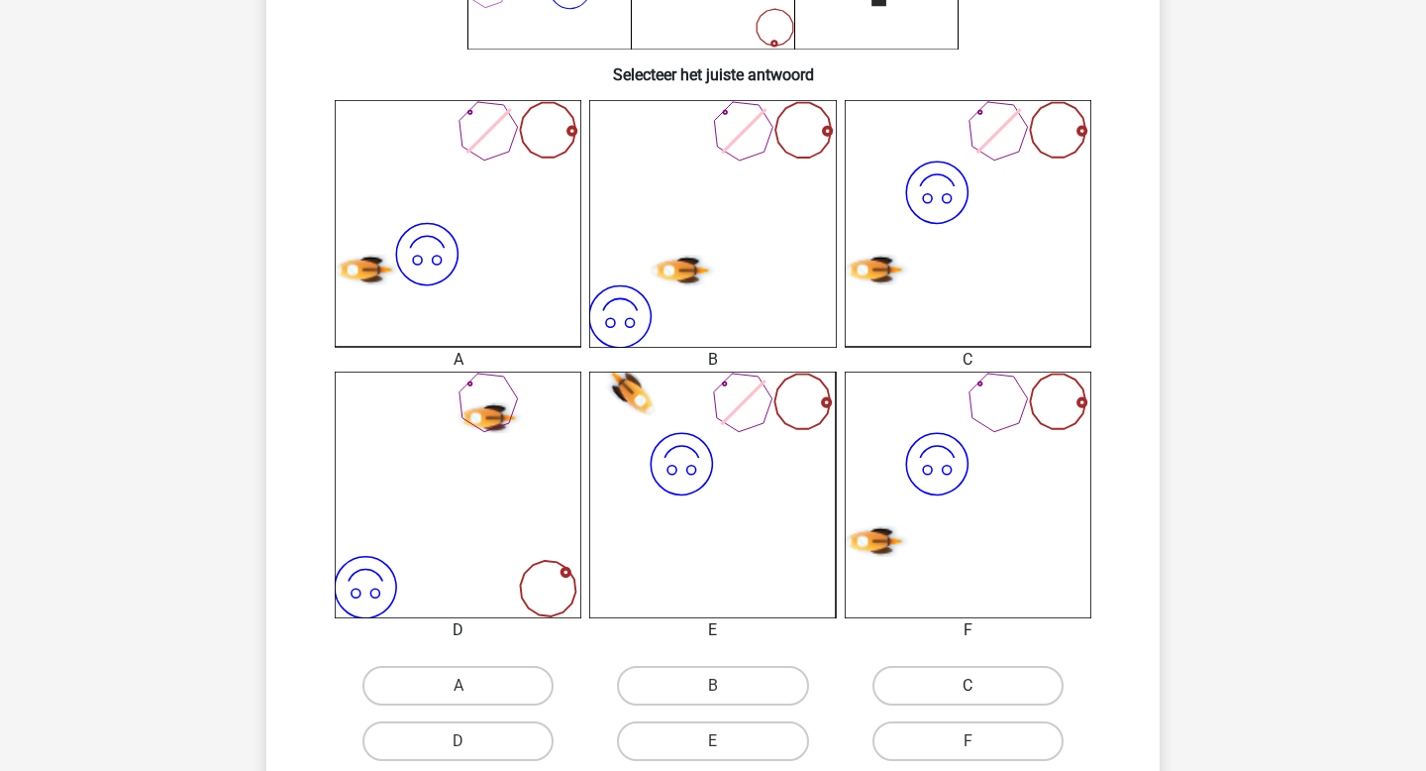
click at [907, 680] on label "C" at bounding box center [968, 686] width 191 height 40
click at [968, 685] on input "C" at bounding box center [974, 691] width 13 height 13
radio input "true"
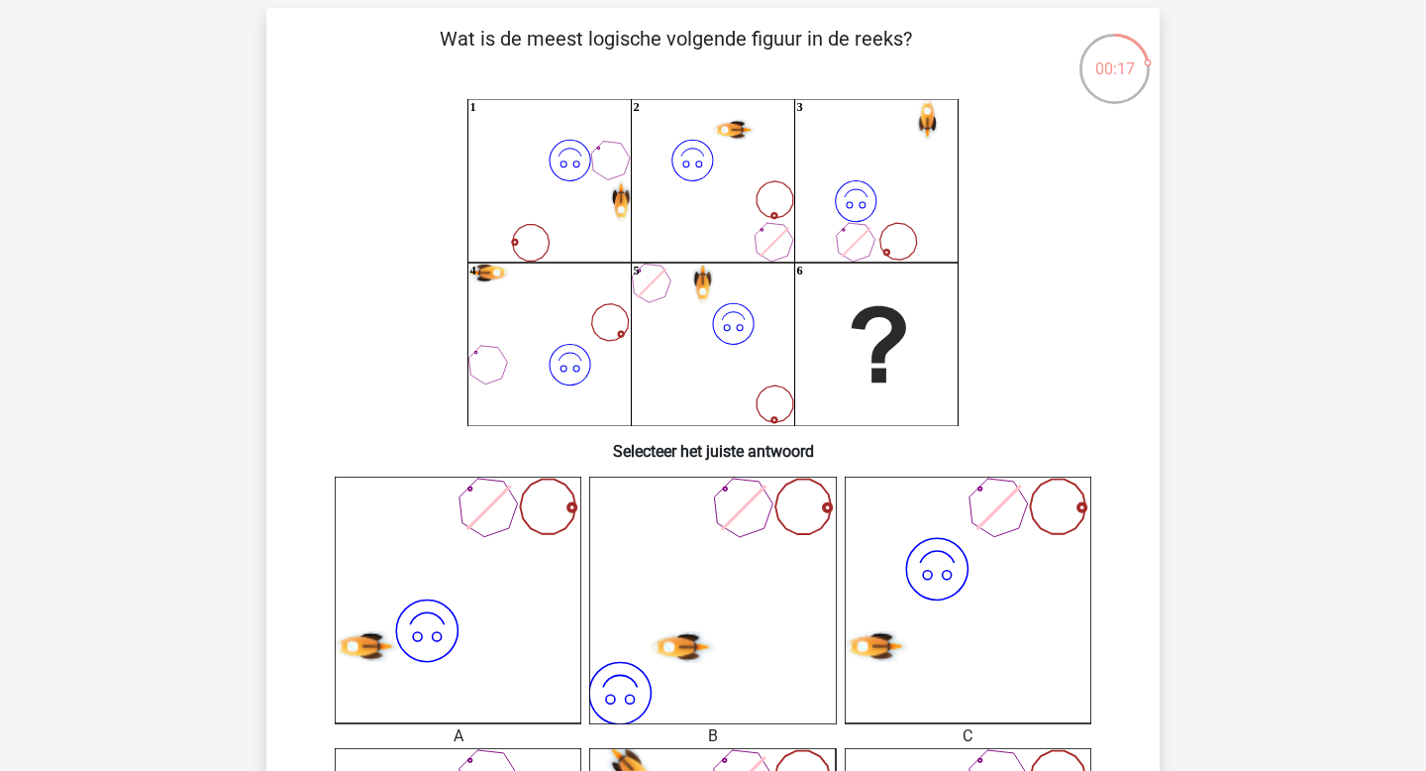
scroll to position [76, 0]
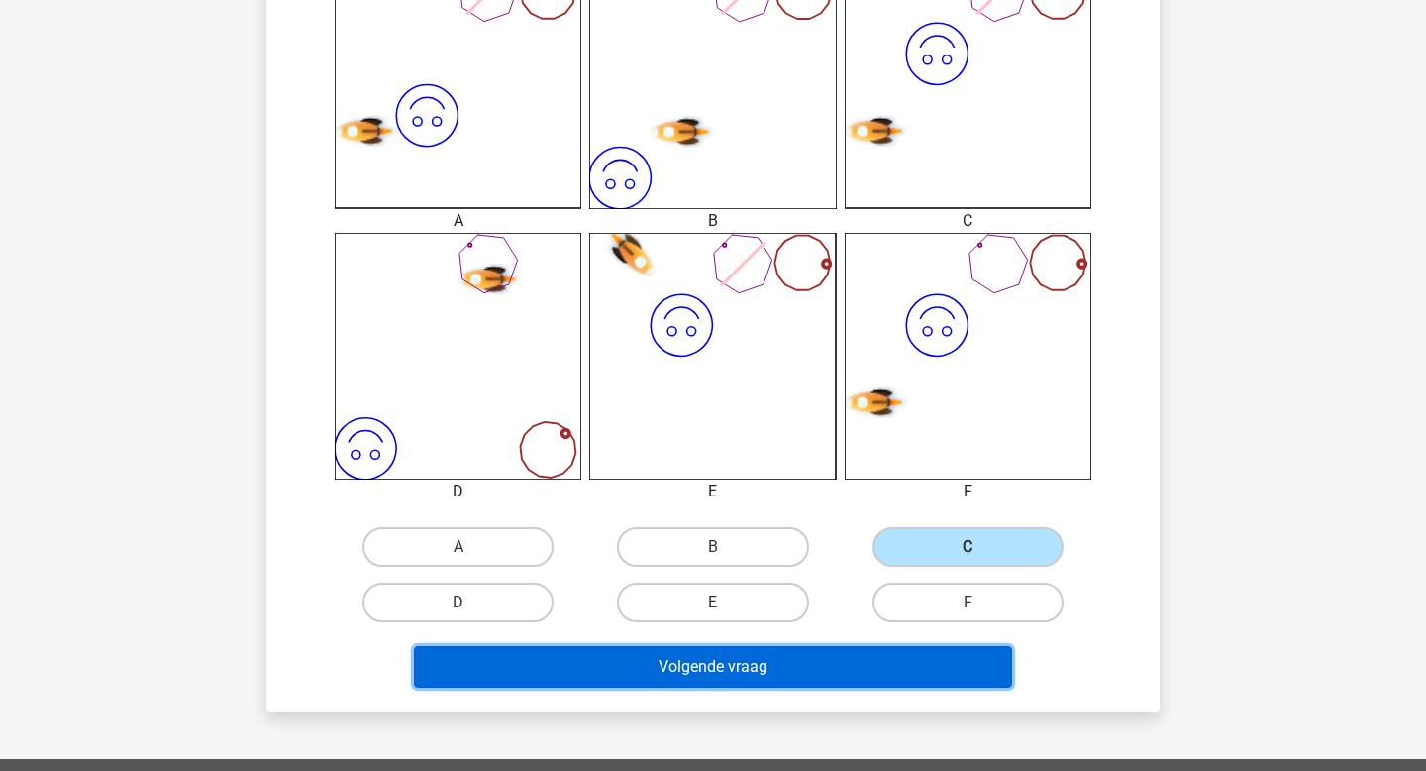
click at [899, 653] on button "Volgende vraag" at bounding box center [713, 667] width 599 height 42
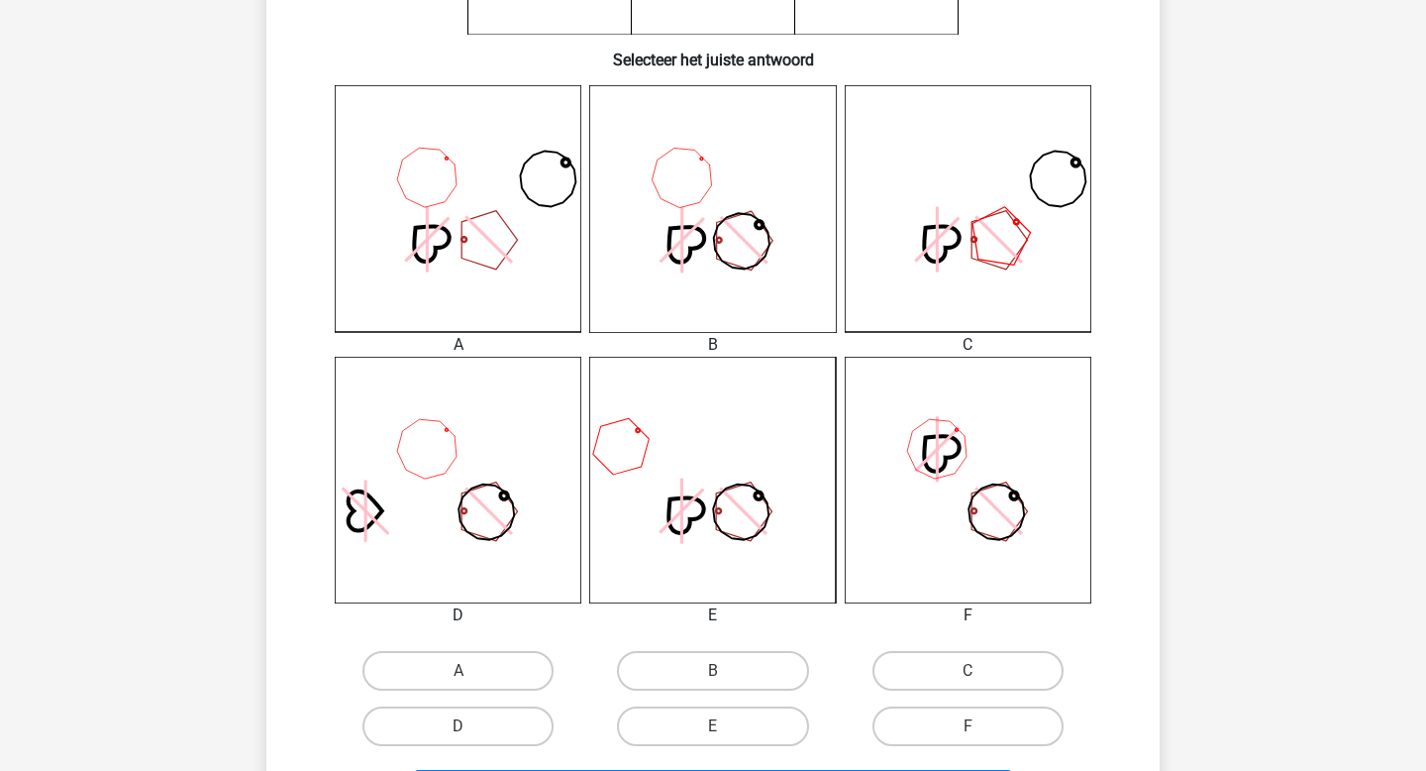
scroll to position [479, 0]
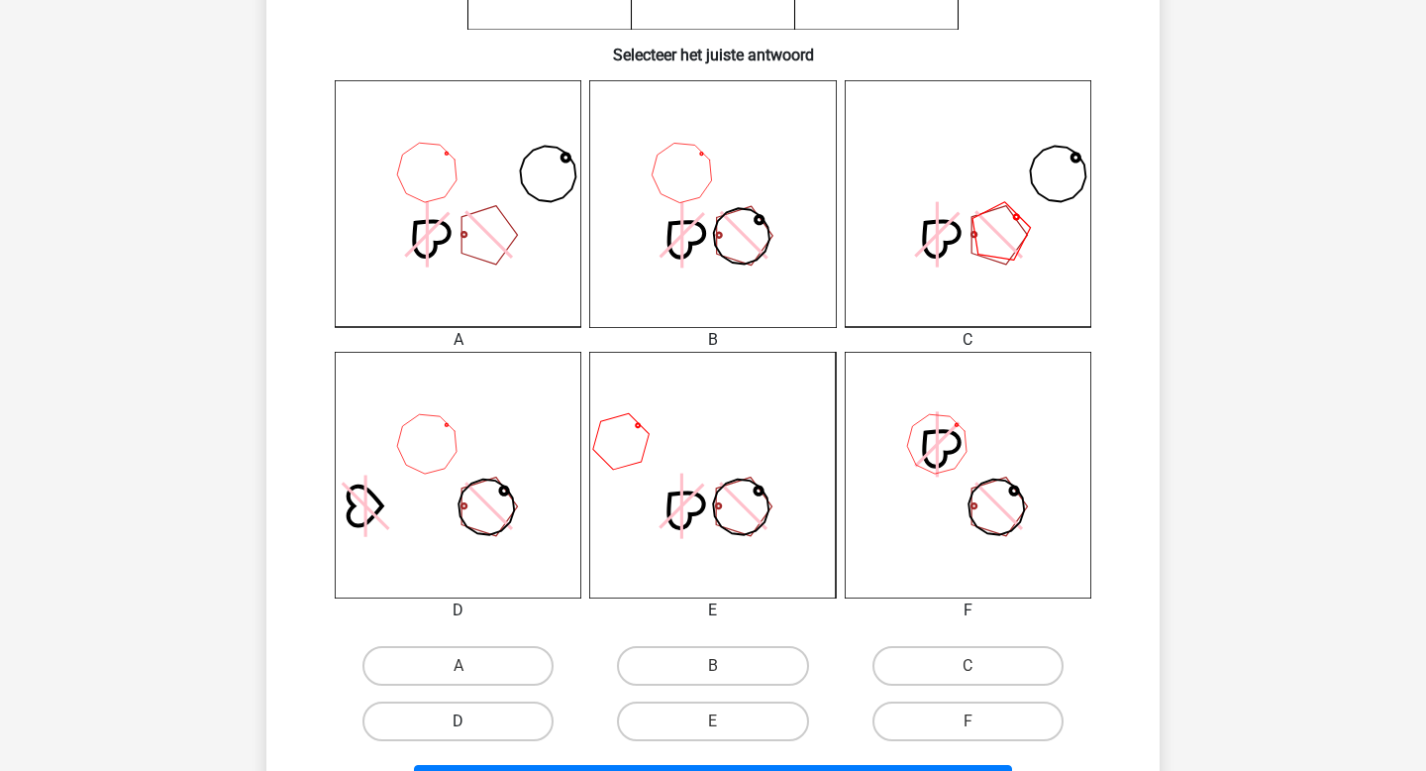
click at [473, 721] on label "D" at bounding box center [458, 721] width 191 height 40
click at [471, 721] on input "D" at bounding box center [465, 727] width 13 height 13
radio input "true"
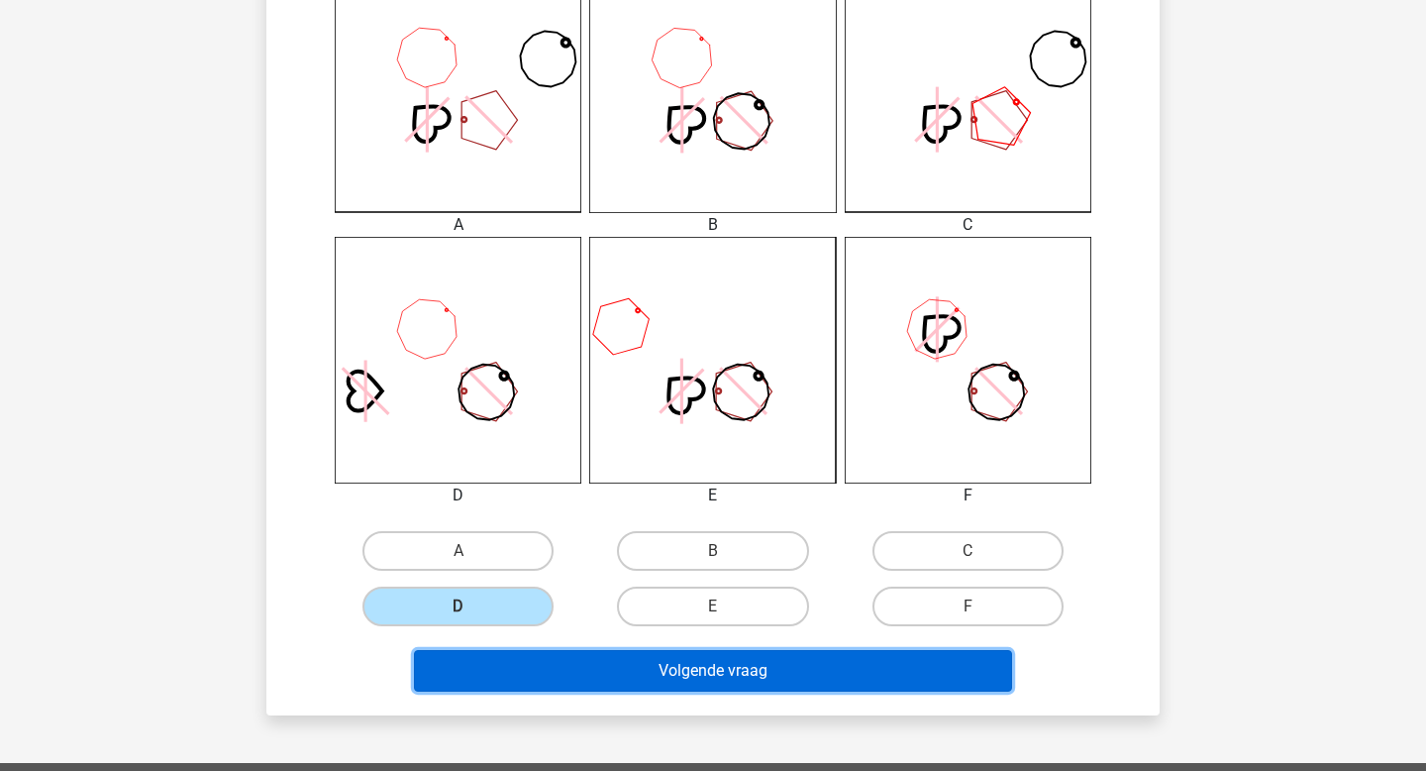
click at [589, 673] on button "Volgende vraag" at bounding box center [713, 671] width 599 height 42
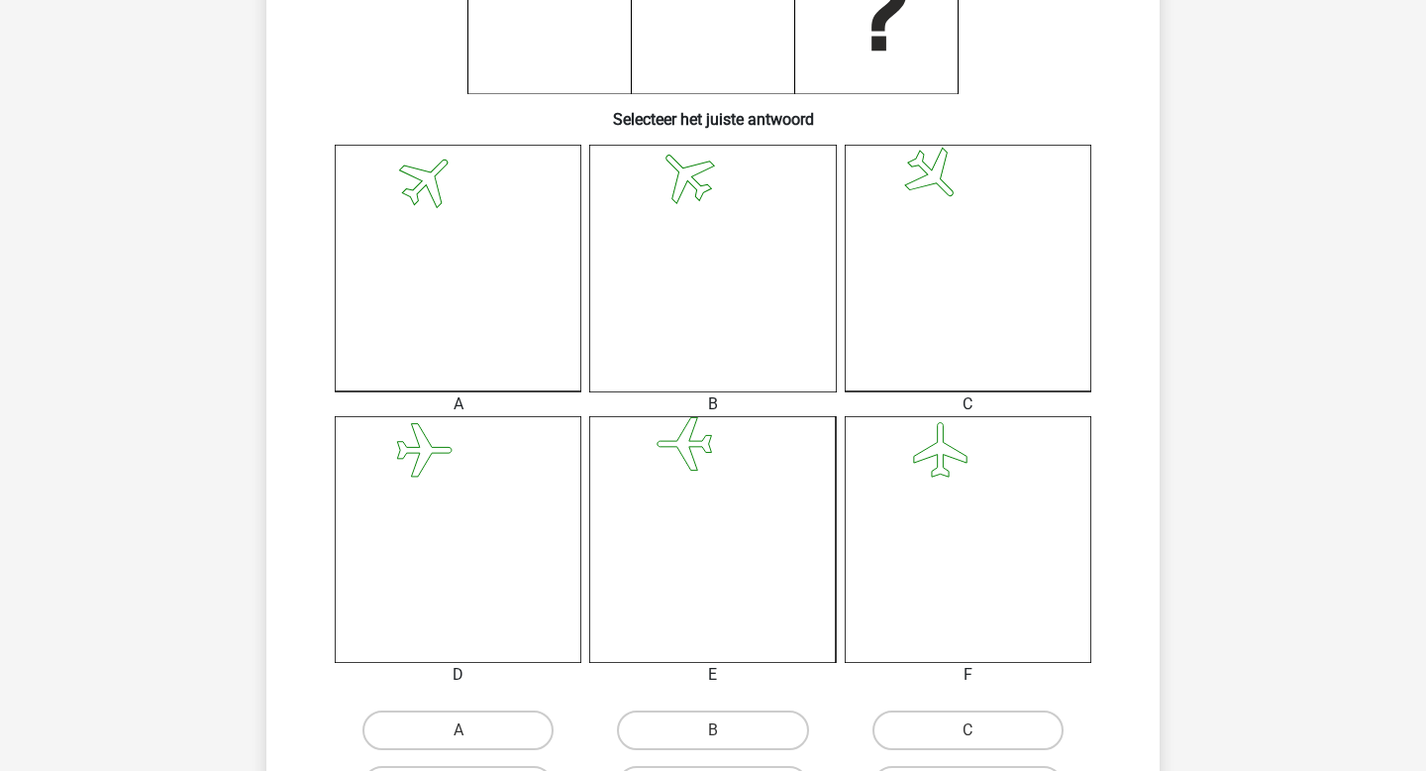
scroll to position [421, 0]
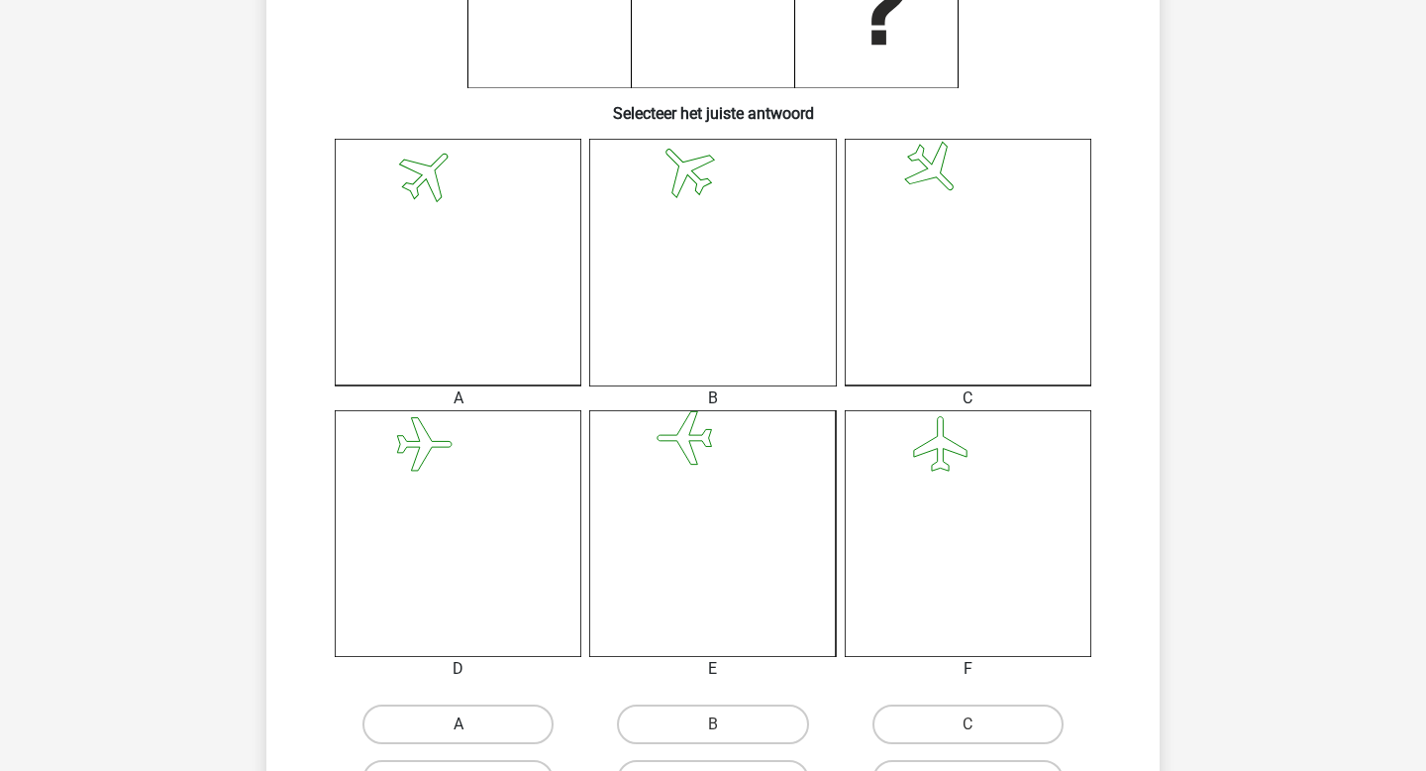
click at [523, 706] on label "A" at bounding box center [458, 724] width 191 height 40
click at [471, 724] on input "A" at bounding box center [465, 730] width 13 height 13
radio input "true"
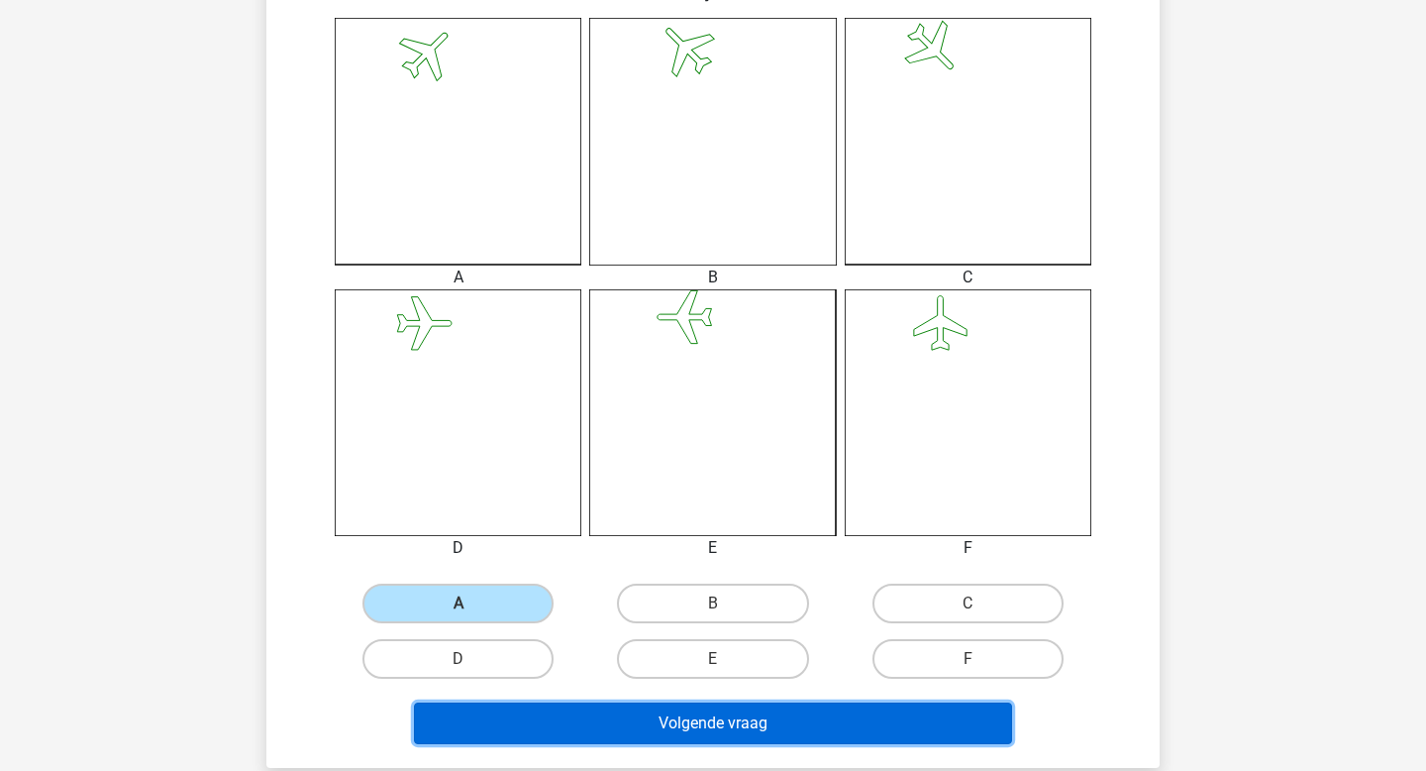
click at [747, 725] on button "Volgende vraag" at bounding box center [713, 723] width 599 height 42
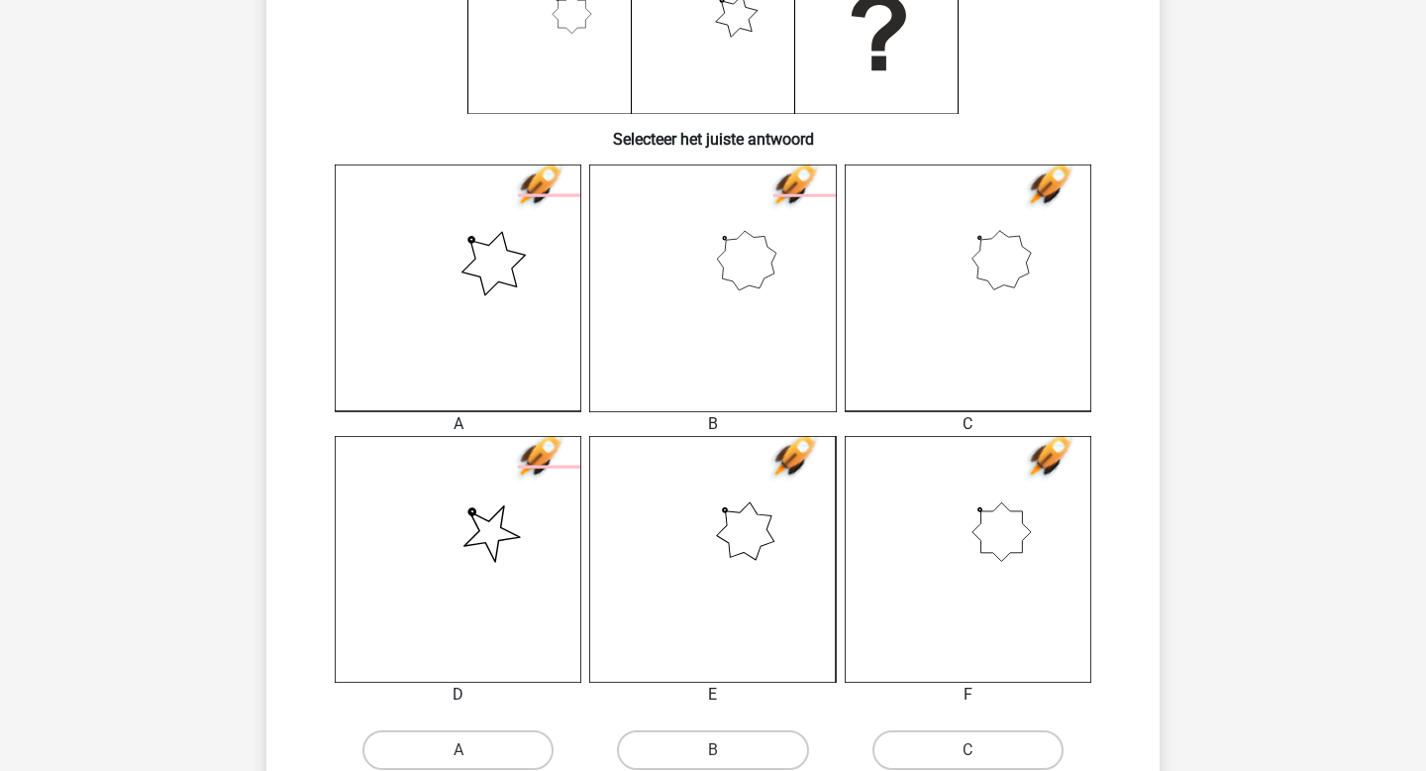
scroll to position [413, 0]
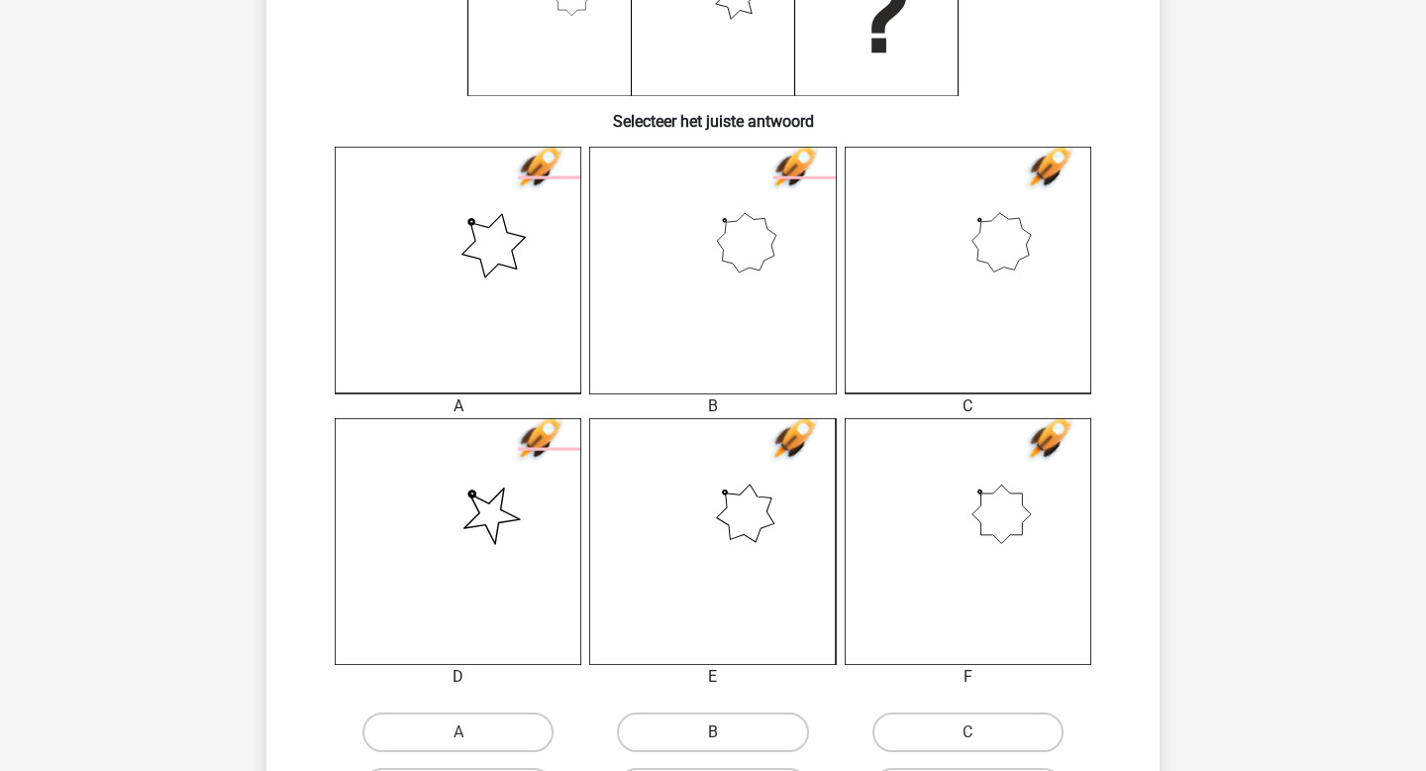
click at [737, 747] on label "B" at bounding box center [712, 732] width 191 height 40
click at [726, 745] on input "B" at bounding box center [719, 738] width 13 height 13
radio input "true"
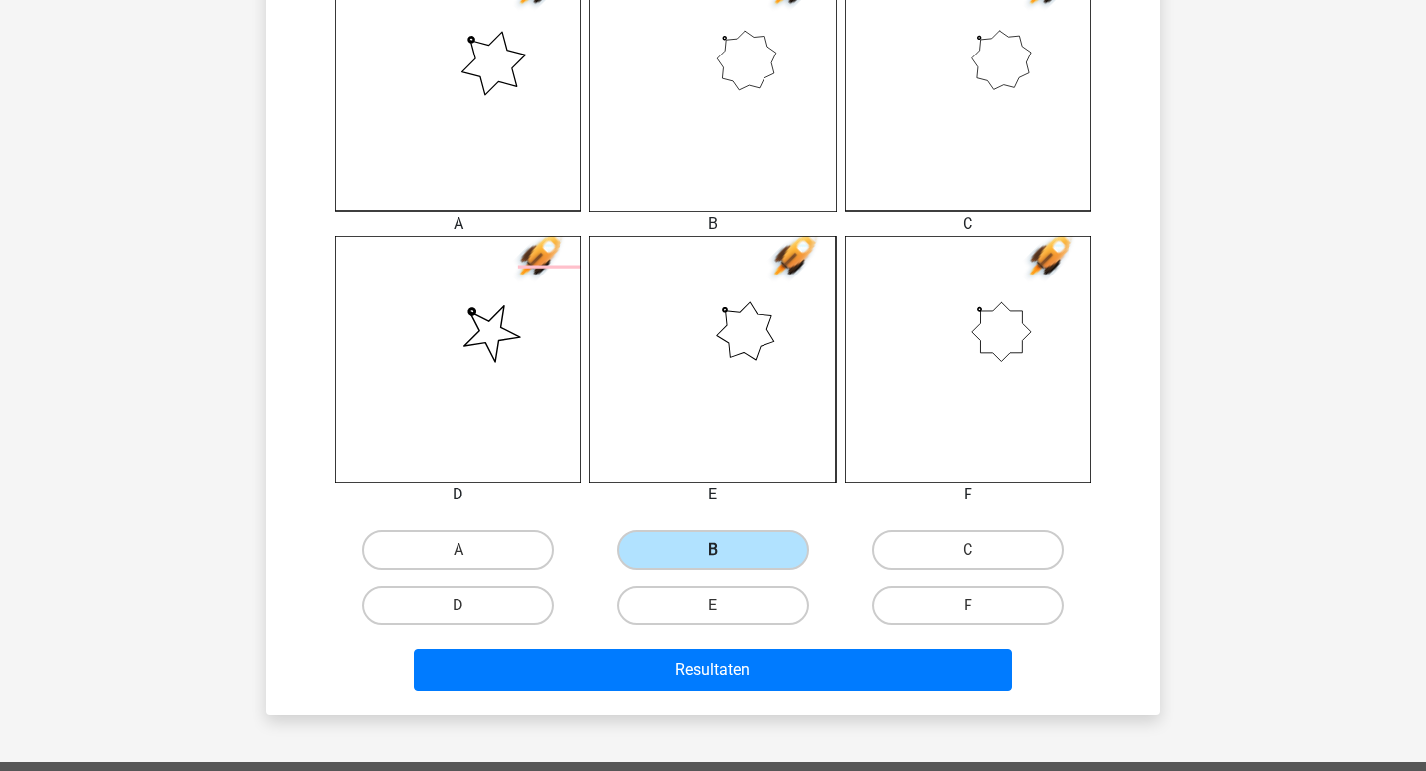
scroll to position [641, 0]
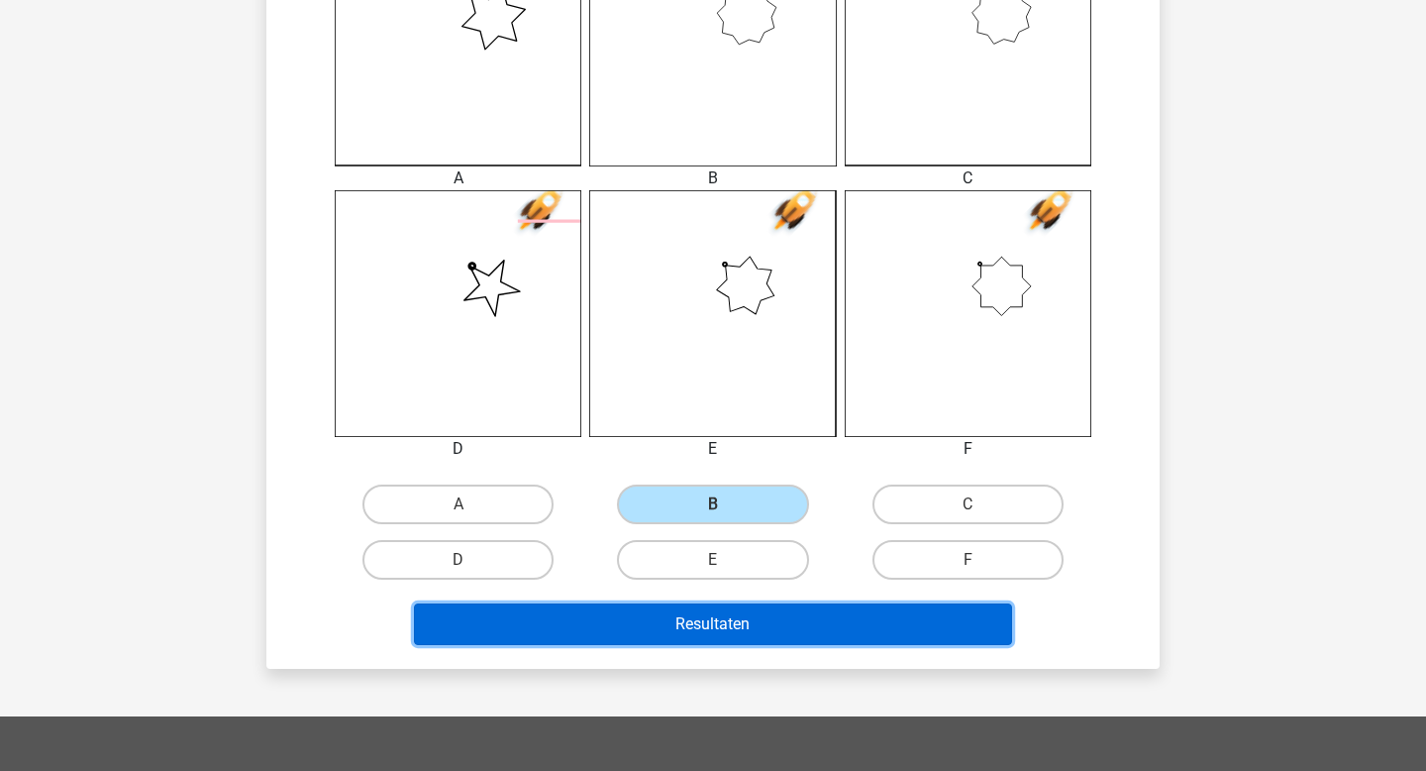
click at [879, 636] on button "Resultaten" at bounding box center [713, 624] width 599 height 42
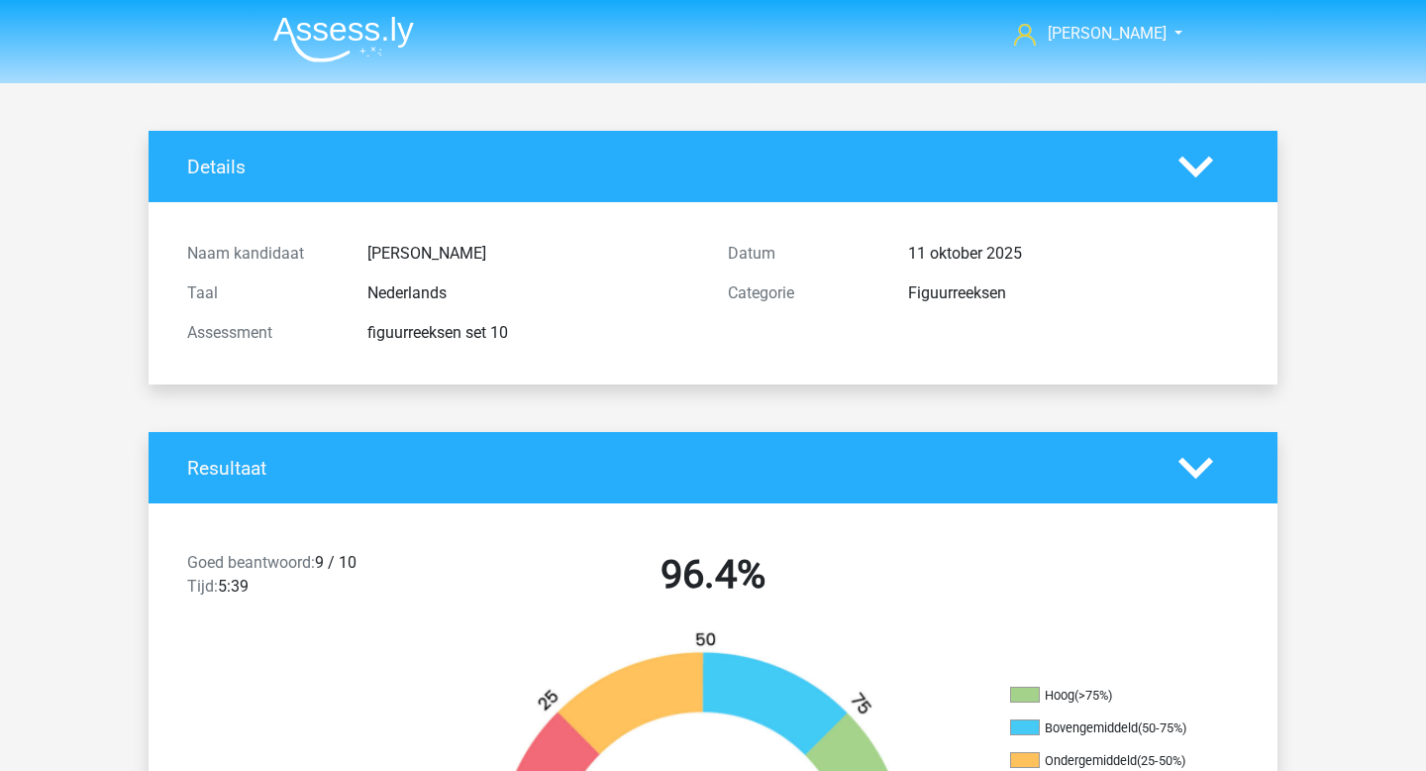
click at [355, 53] on img at bounding box center [343, 39] width 141 height 47
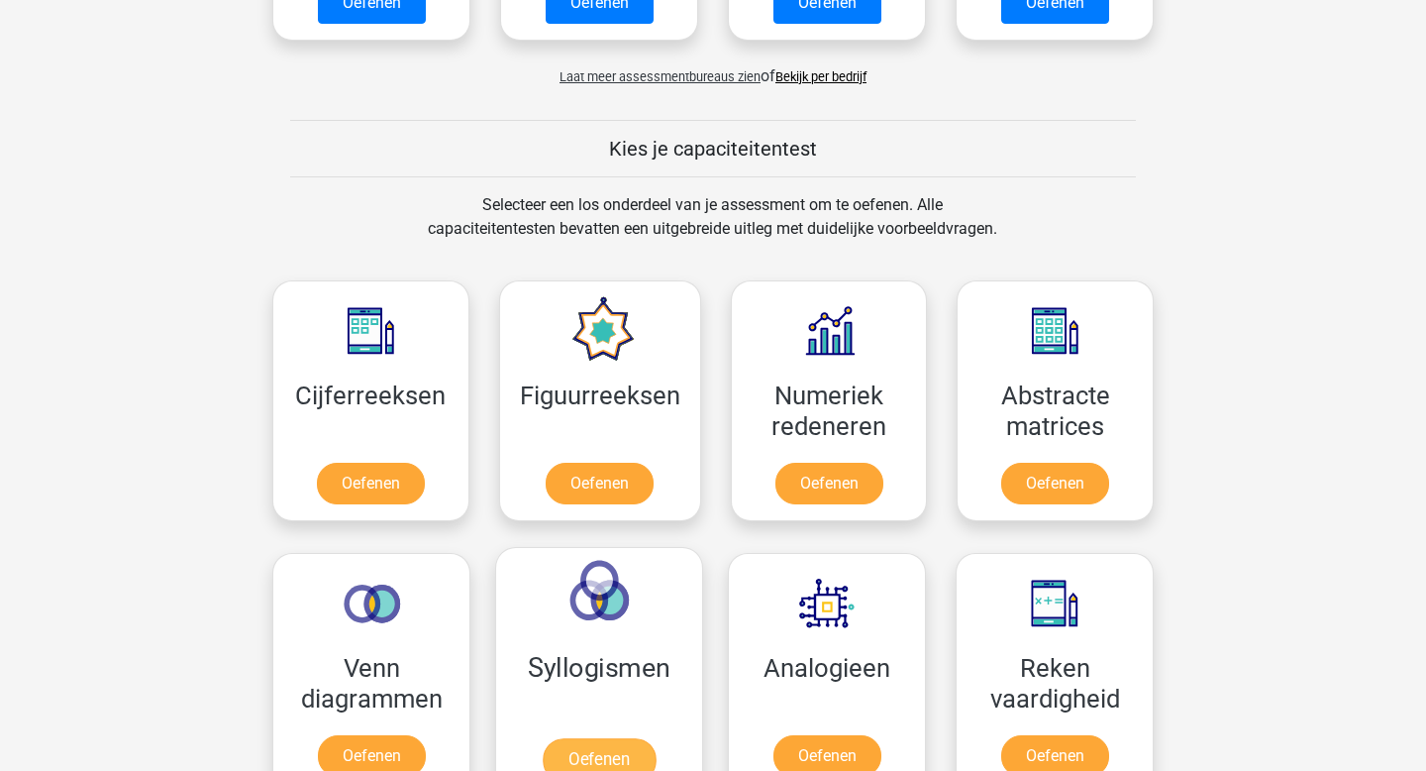
scroll to position [771, 0]
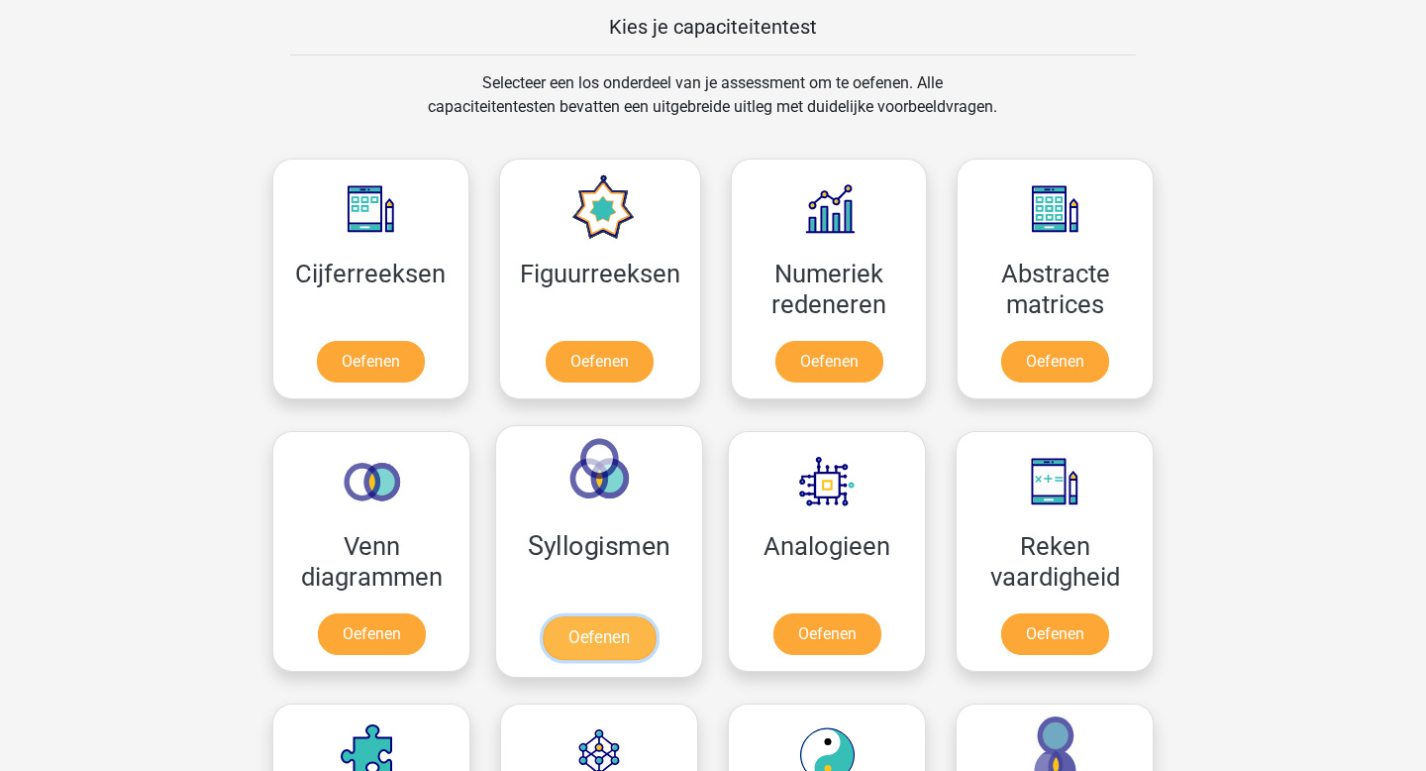
click at [639, 654] on link "Oefenen" at bounding box center [599, 638] width 113 height 44
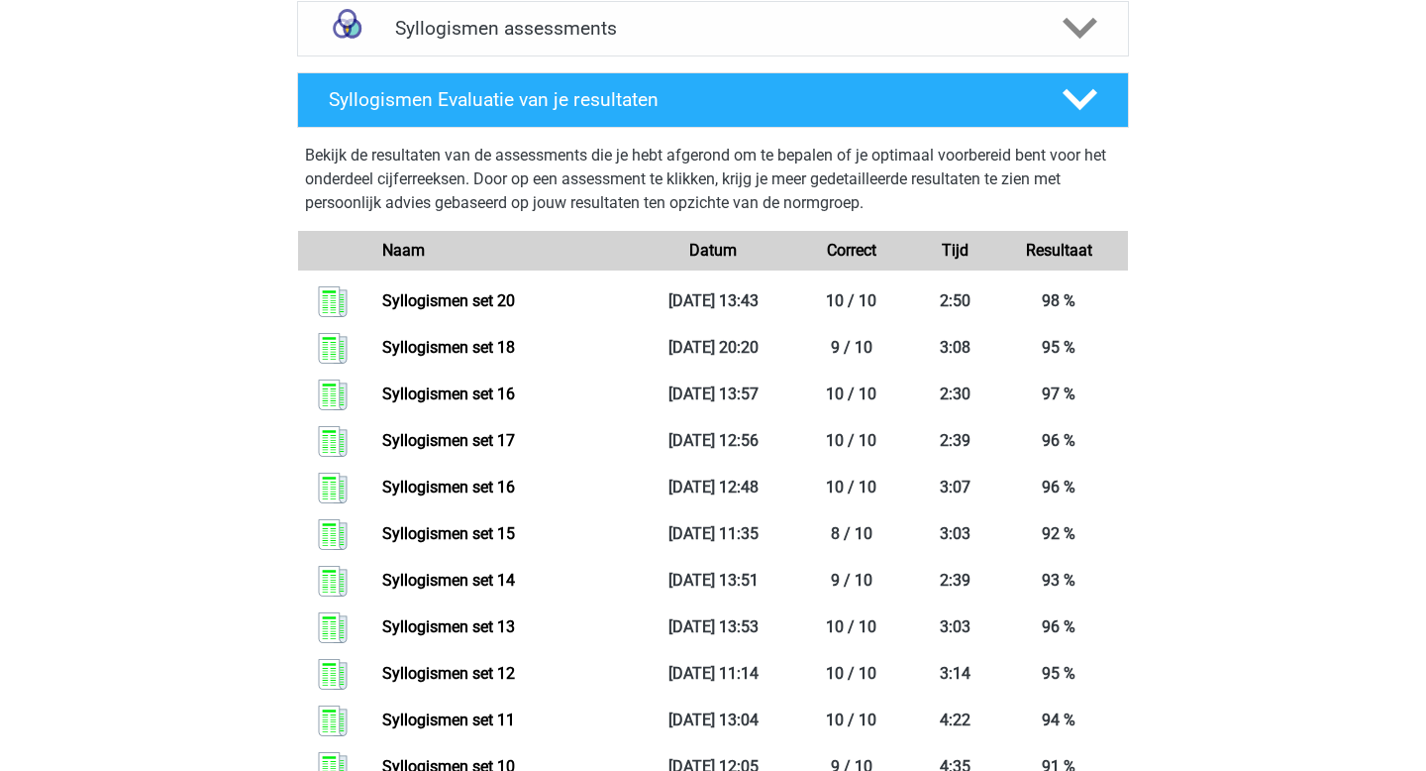
scroll to position [516, 0]
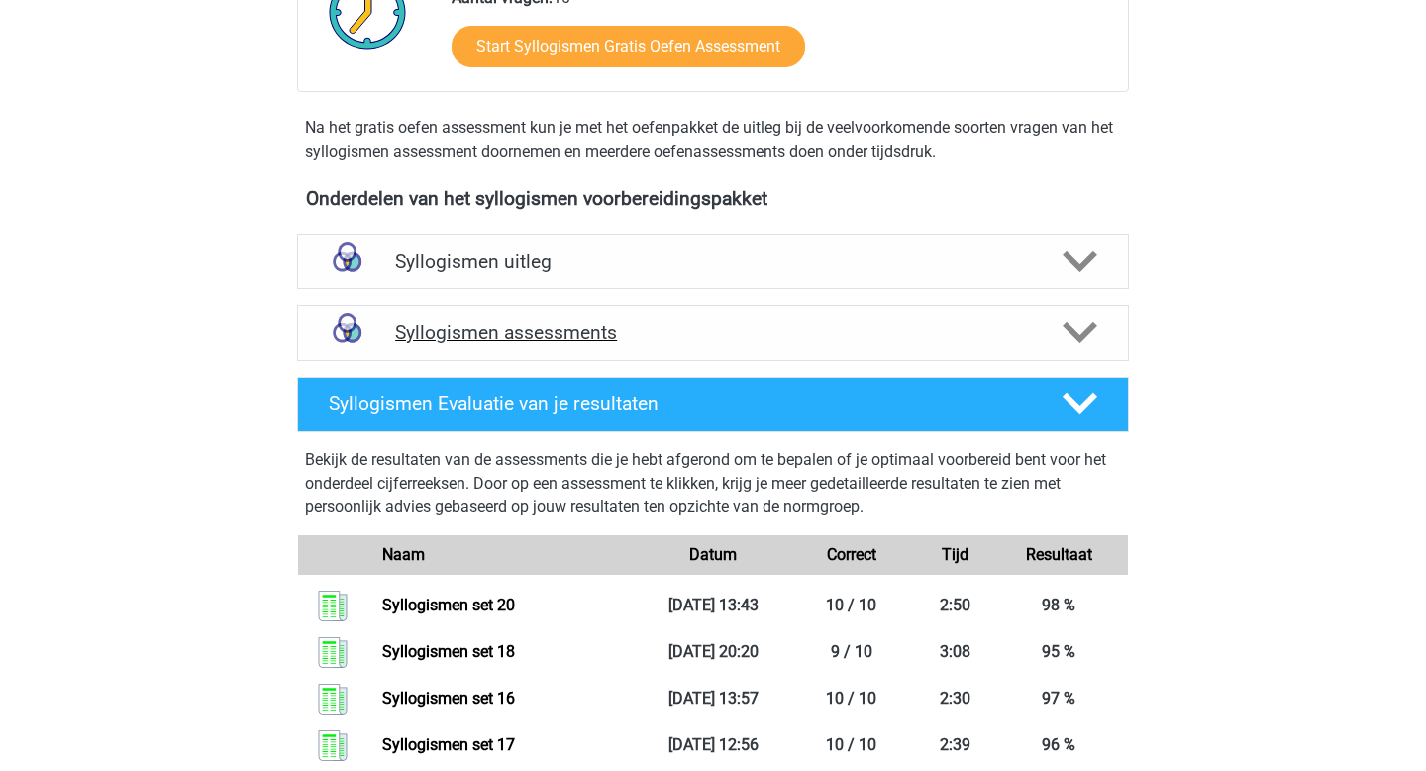
click at [517, 323] on h4 "Syllogismen assessments" at bounding box center [713, 332] width 636 height 23
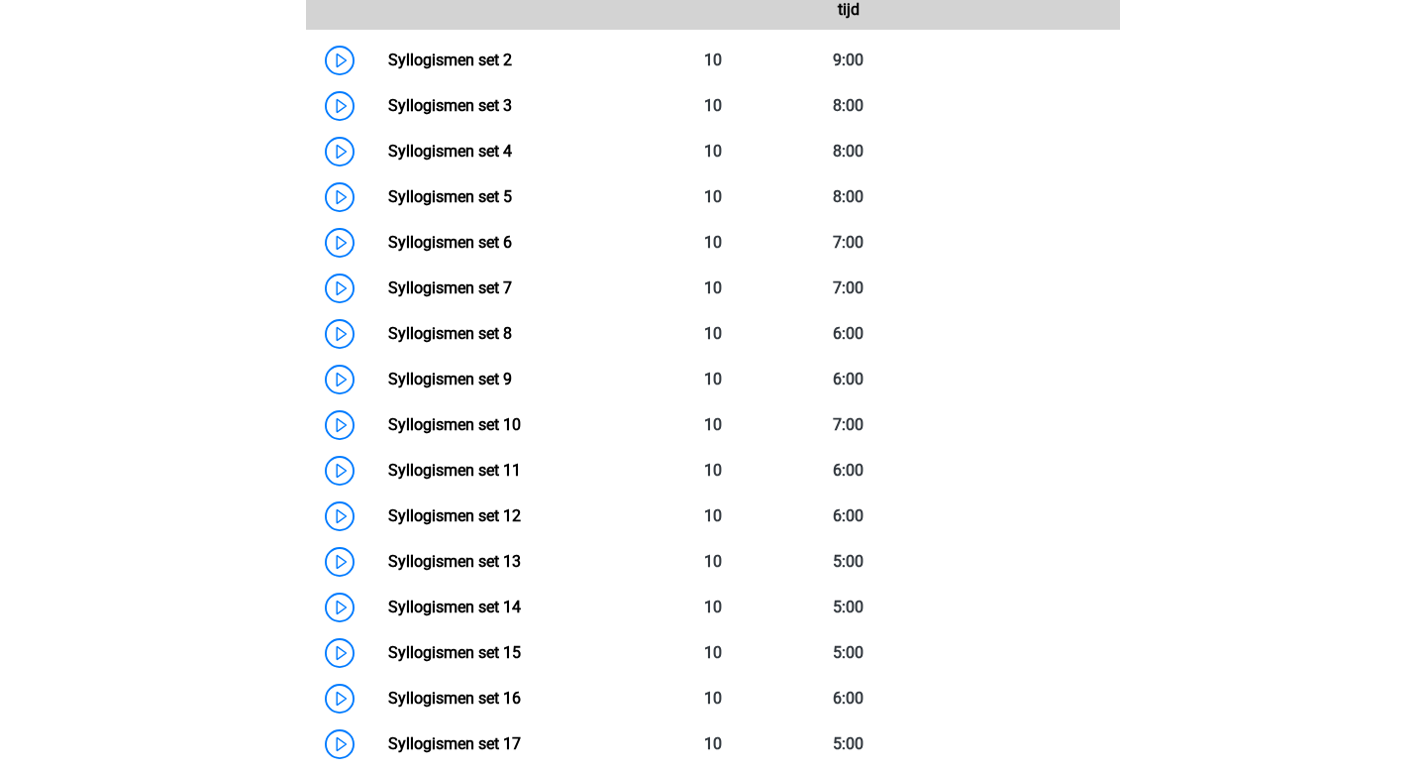
scroll to position [1342, 0]
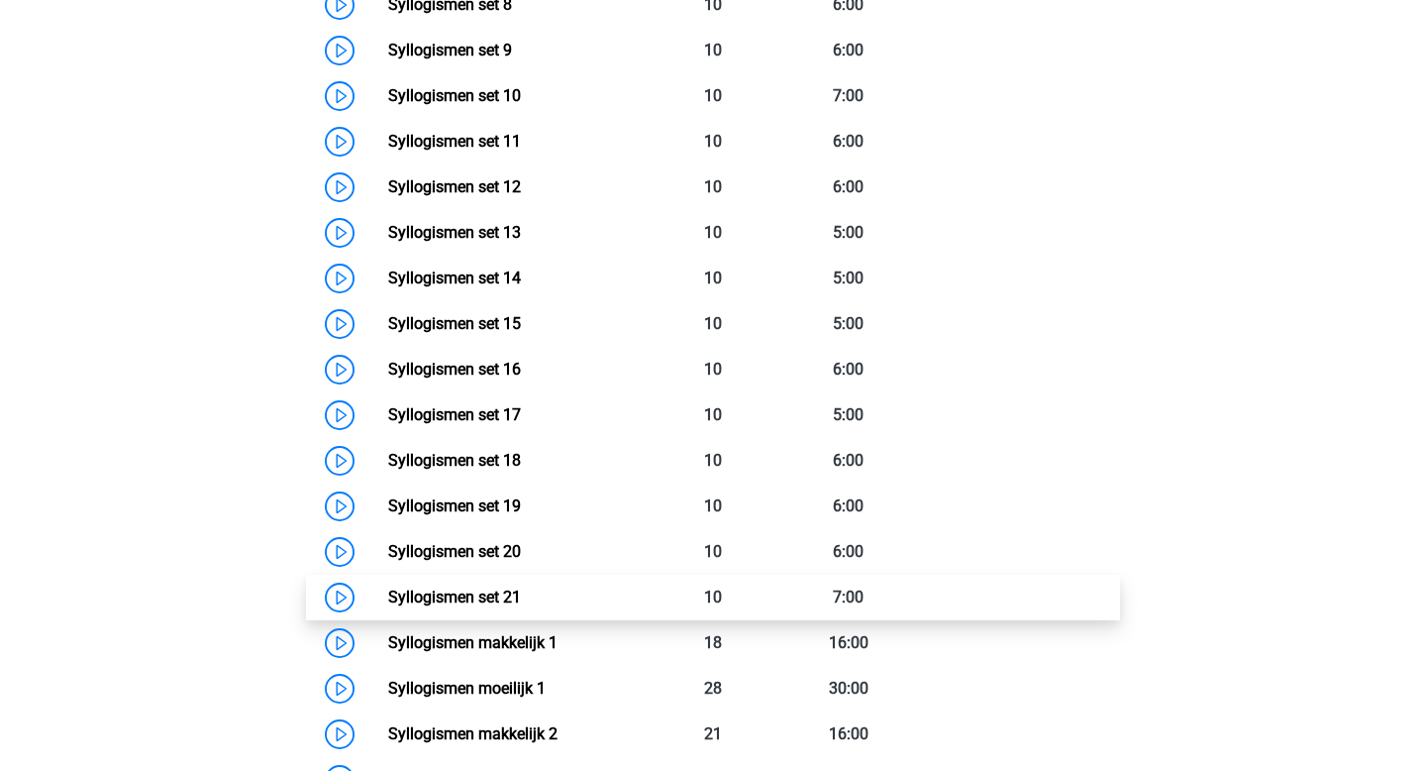
click at [470, 598] on link "Syllogismen set 21" at bounding box center [454, 596] width 133 height 19
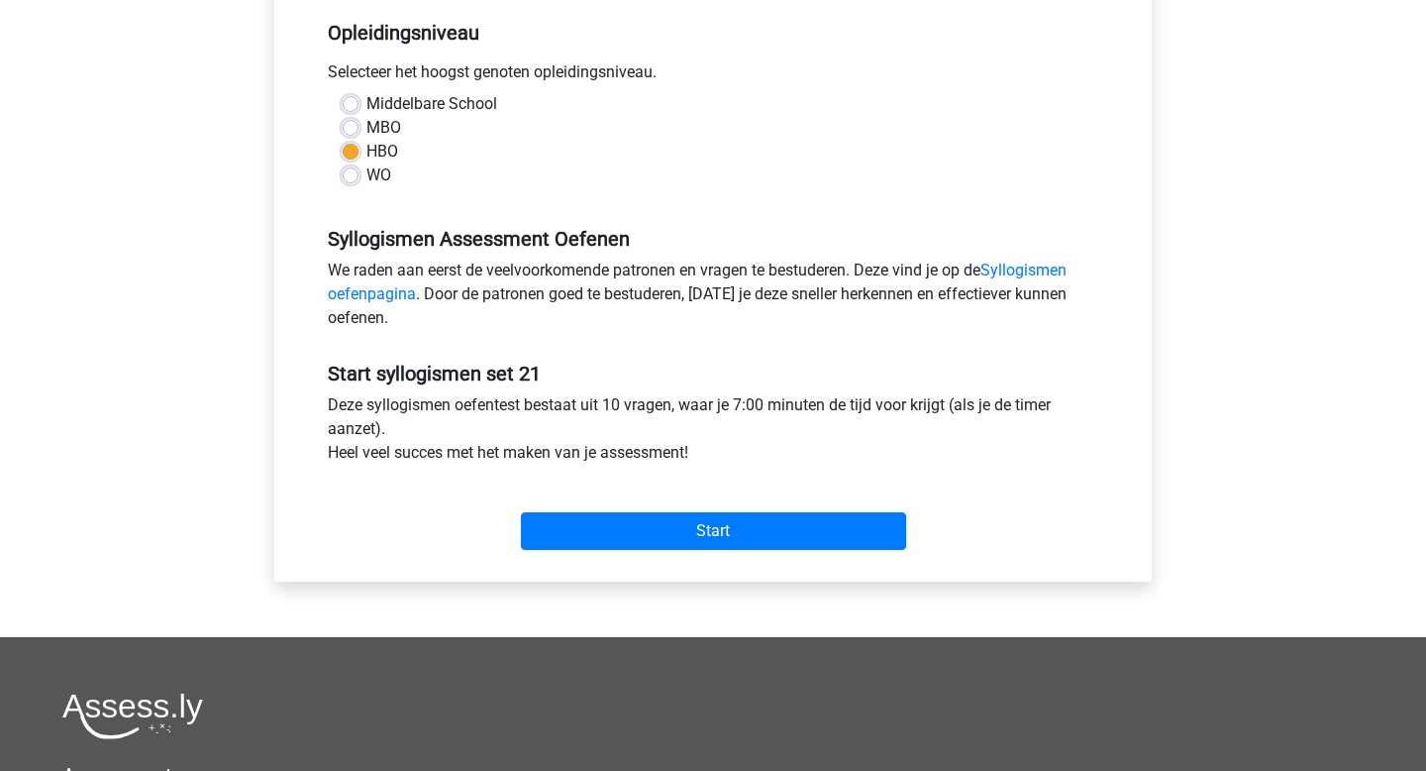
scroll to position [635, 0]
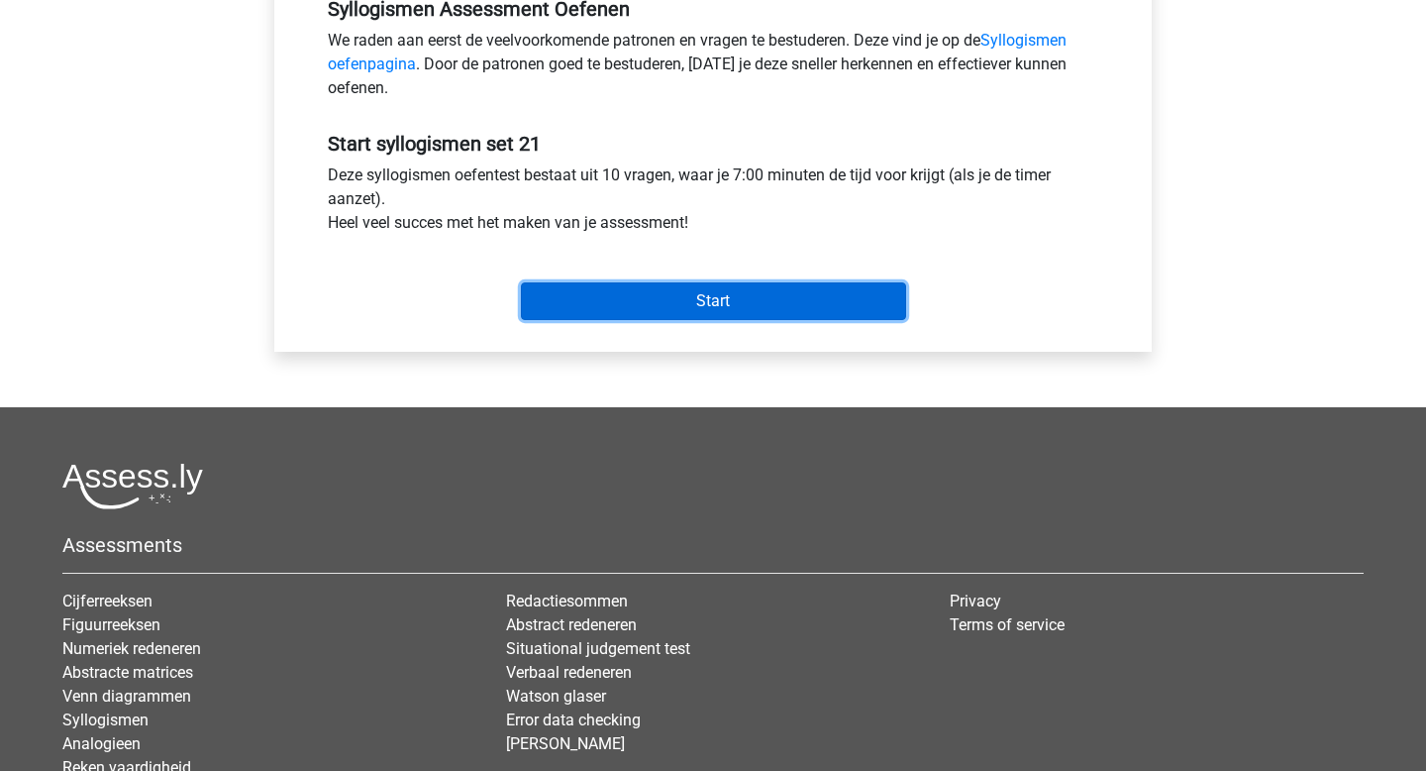
click at [696, 293] on input "Start" at bounding box center [713, 301] width 385 height 38
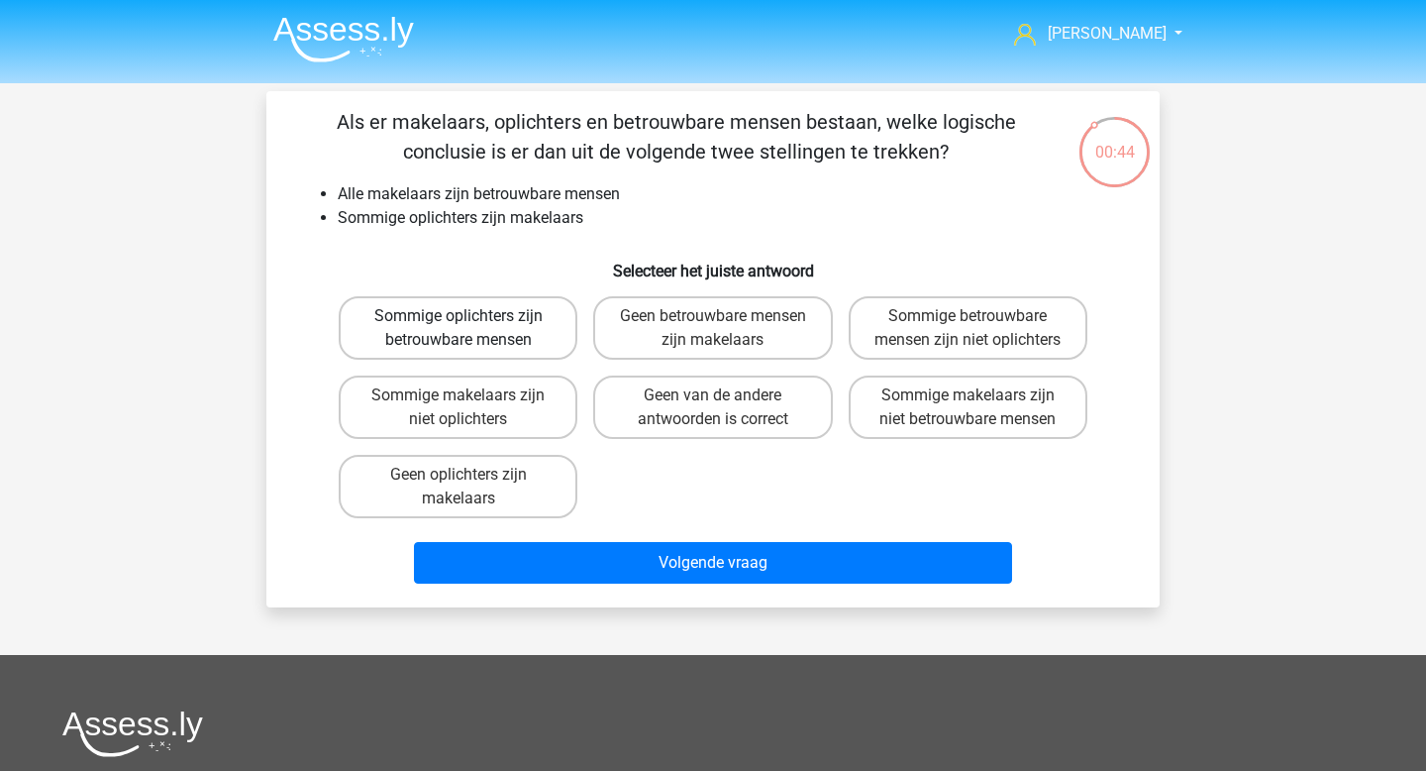
click at [572, 326] on label "Sommige oplichters zijn betrouwbare mensen" at bounding box center [458, 327] width 239 height 63
click at [471, 326] on input "Sommige oplichters zijn betrouwbare mensen" at bounding box center [465, 322] width 13 height 13
radio input "true"
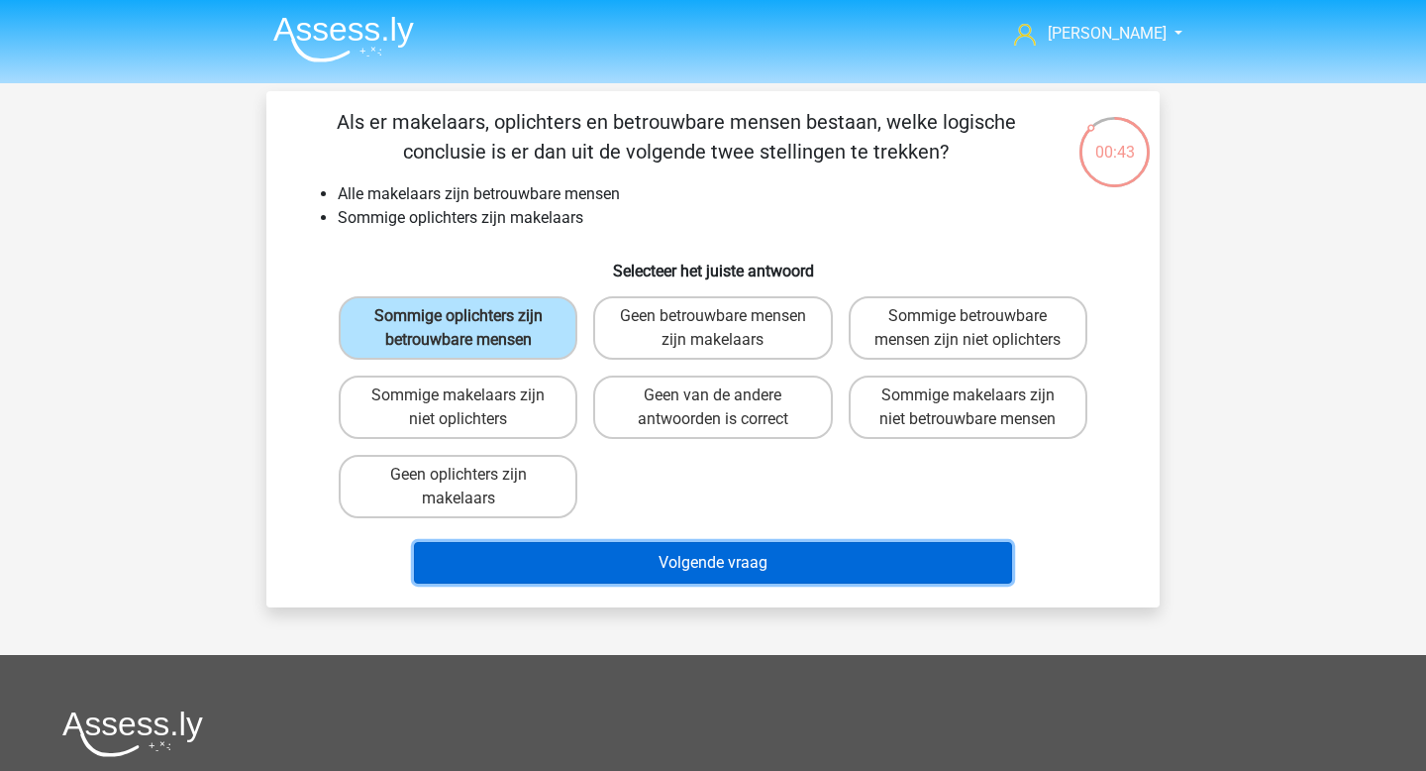
click at [764, 581] on button "Volgende vraag" at bounding box center [713, 563] width 599 height 42
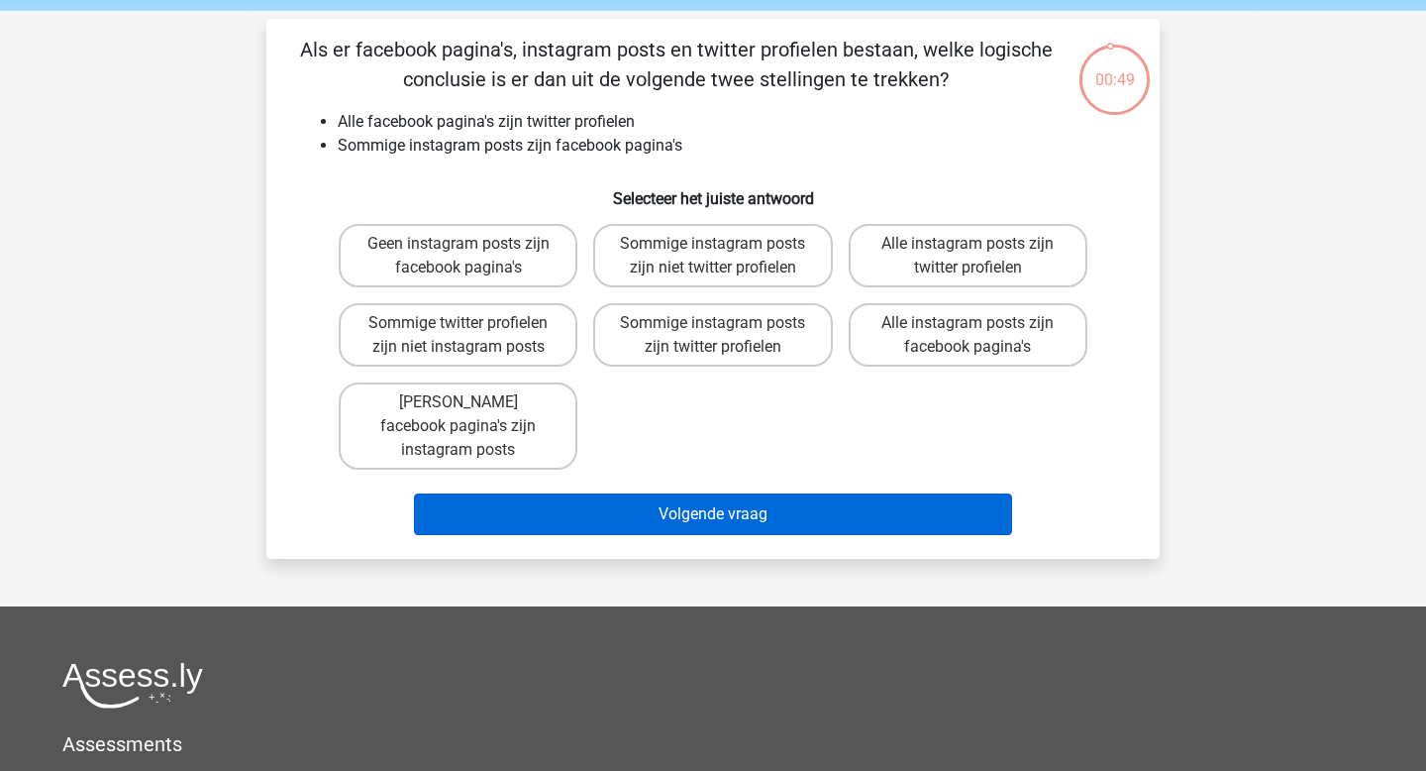
scroll to position [63, 0]
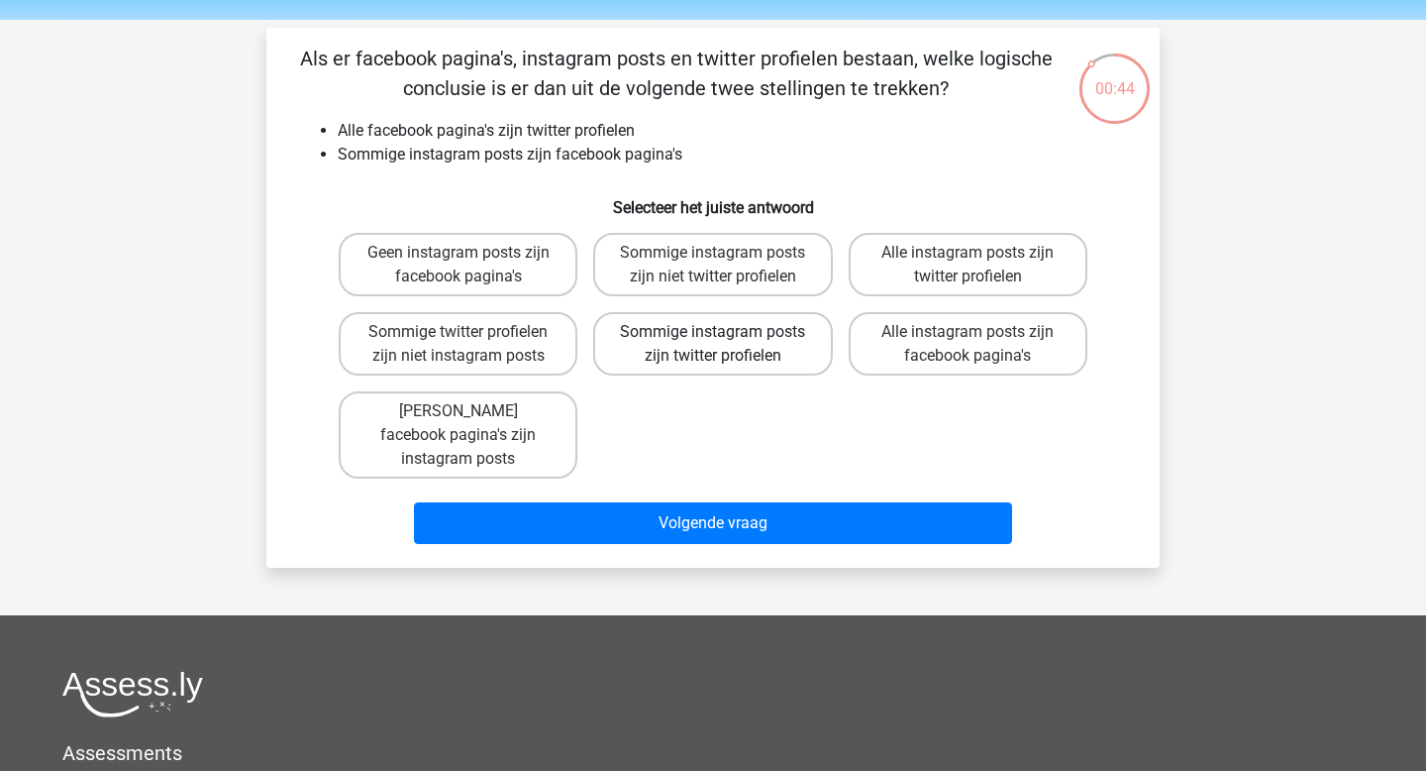
click at [757, 367] on label "Sommige instagram posts zijn twitter profielen" at bounding box center [712, 343] width 239 height 63
click at [726, 345] on input "Sommige instagram posts zijn twitter profielen" at bounding box center [719, 338] width 13 height 13
radio input "true"
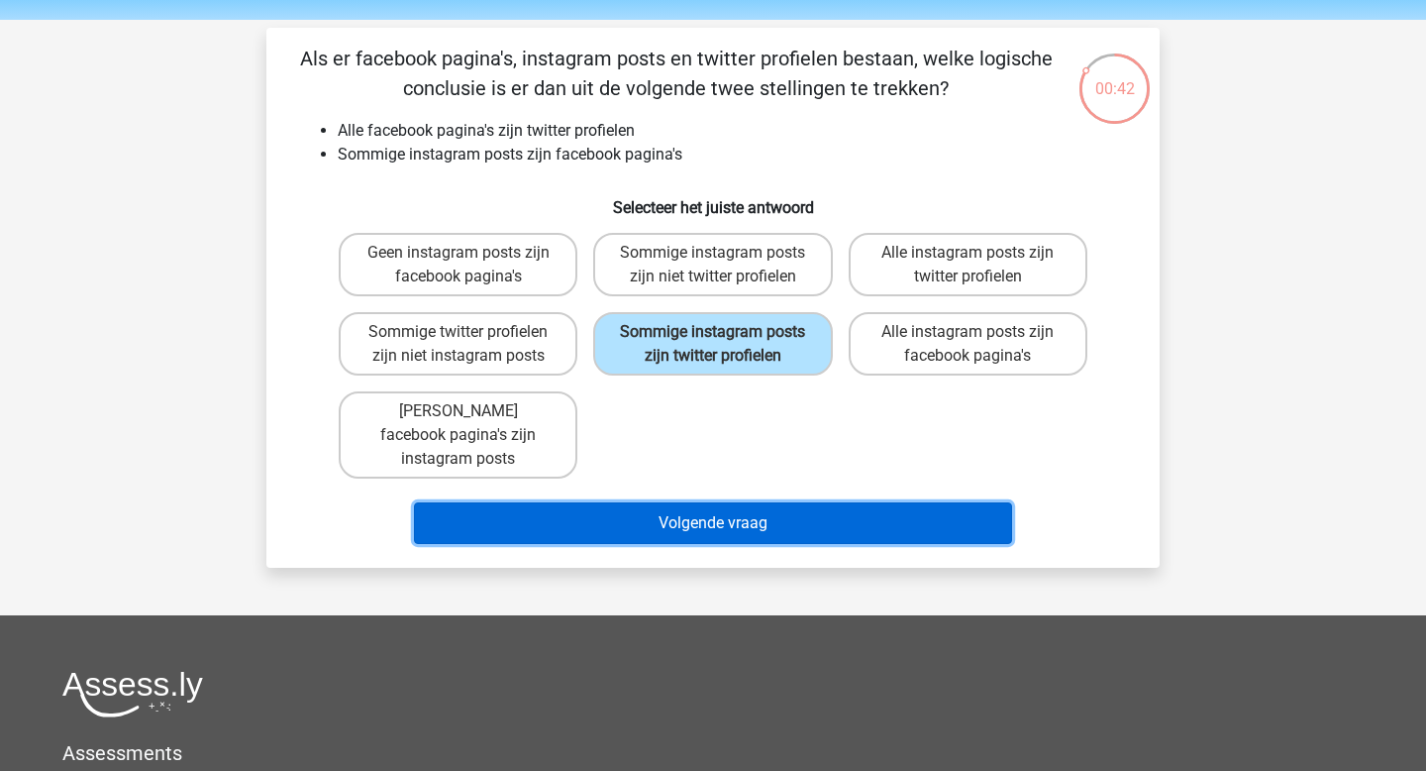
click at [737, 514] on button "Volgende vraag" at bounding box center [713, 523] width 599 height 42
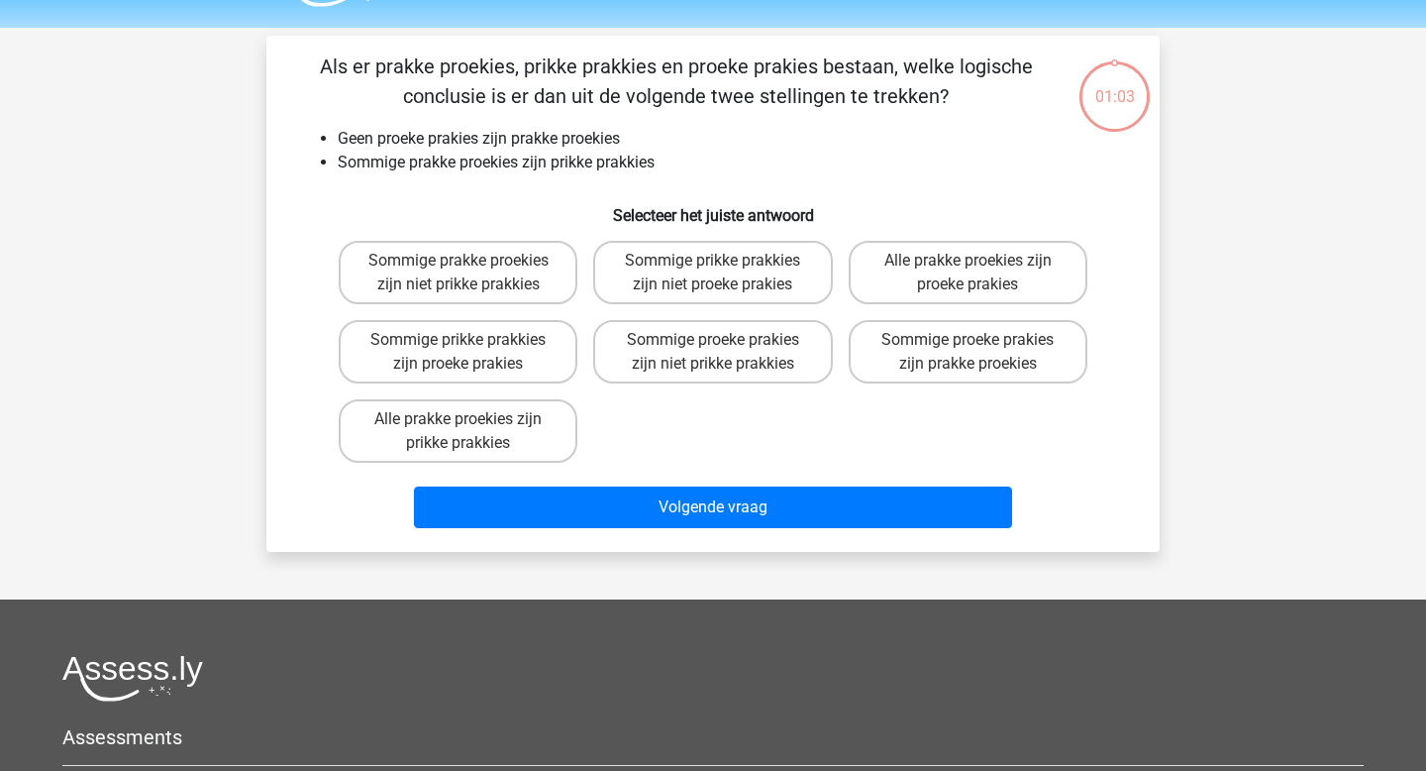
scroll to position [54, 0]
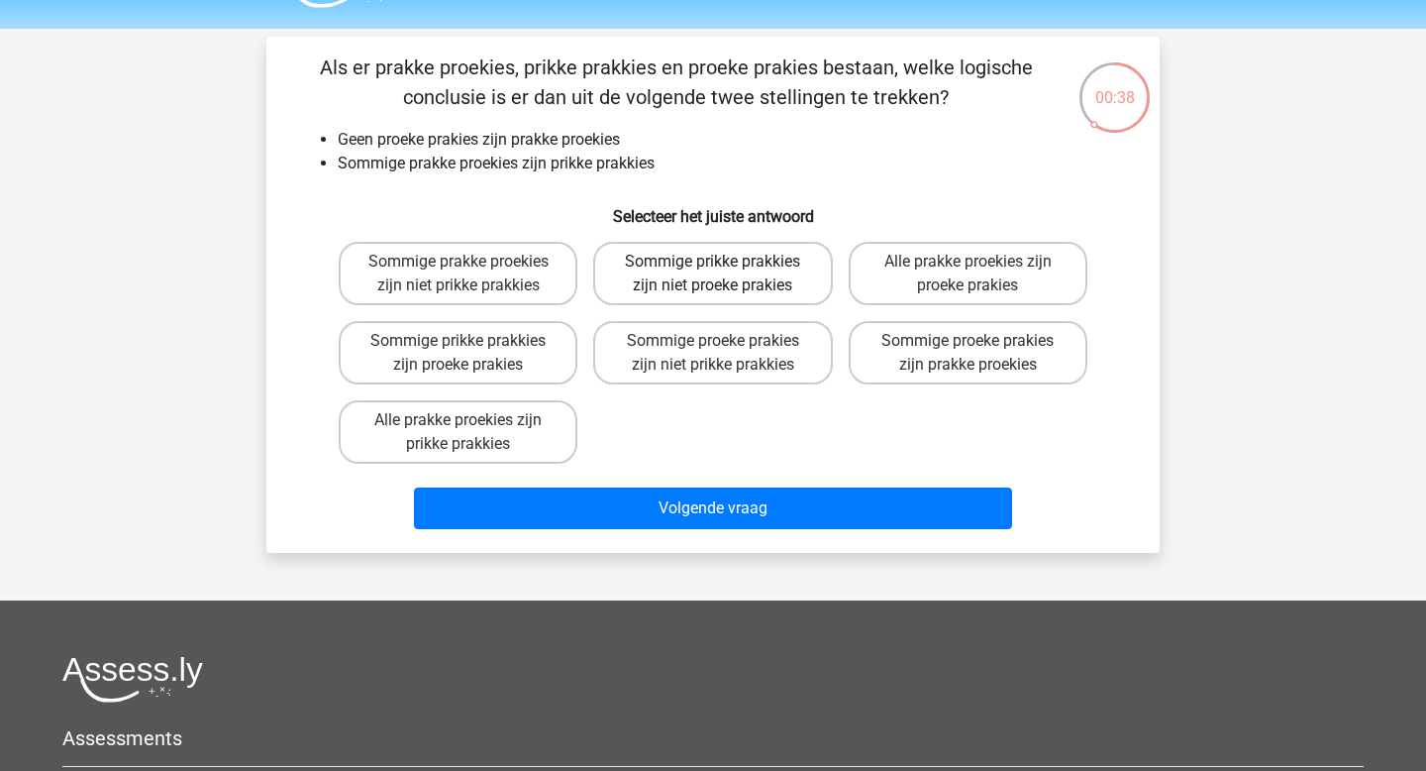
click at [733, 284] on label "Sommige prikke prakkies zijn niet proeke prakies" at bounding box center [712, 273] width 239 height 63
click at [726, 274] on input "Sommige prikke prakkies zijn niet proeke prakies" at bounding box center [719, 267] width 13 height 13
radio input "true"
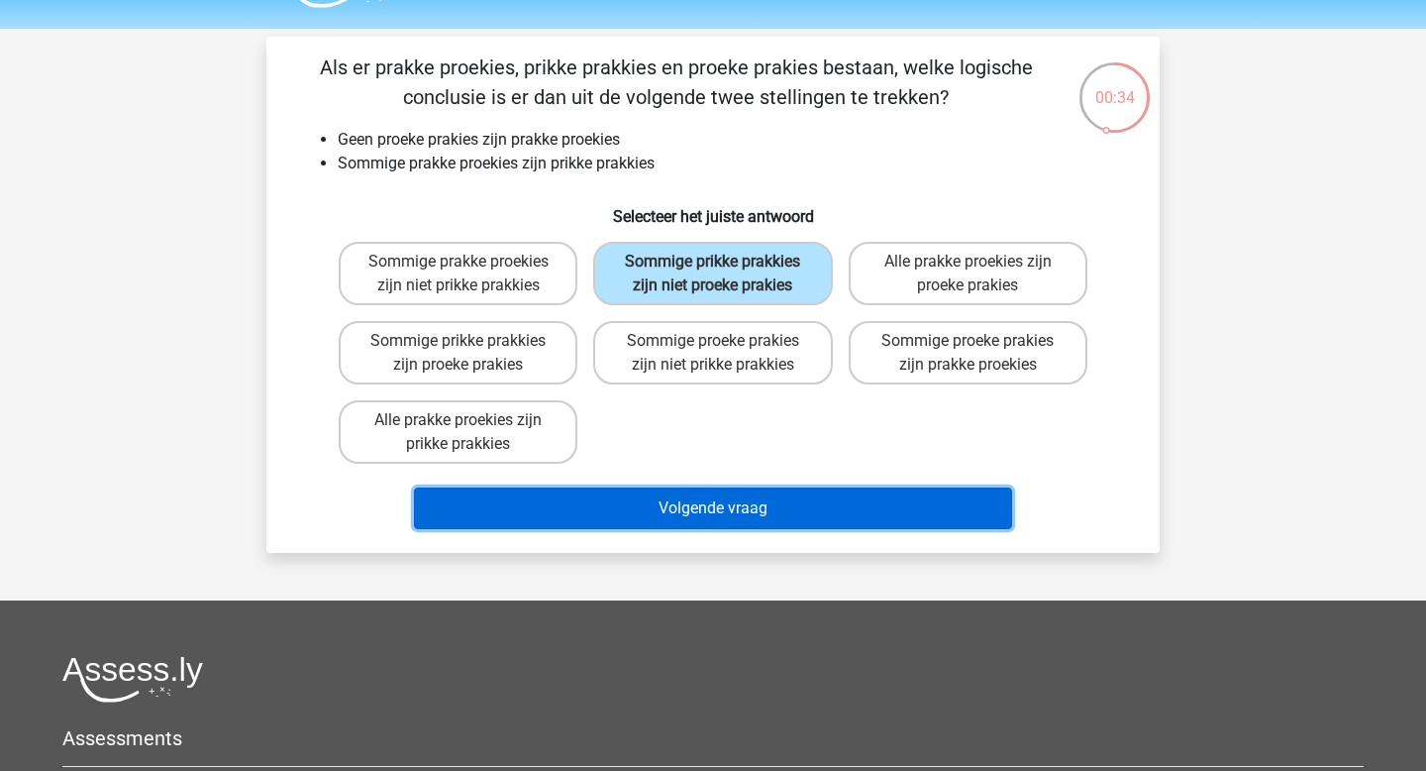
click at [797, 510] on button "Volgende vraag" at bounding box center [713, 508] width 599 height 42
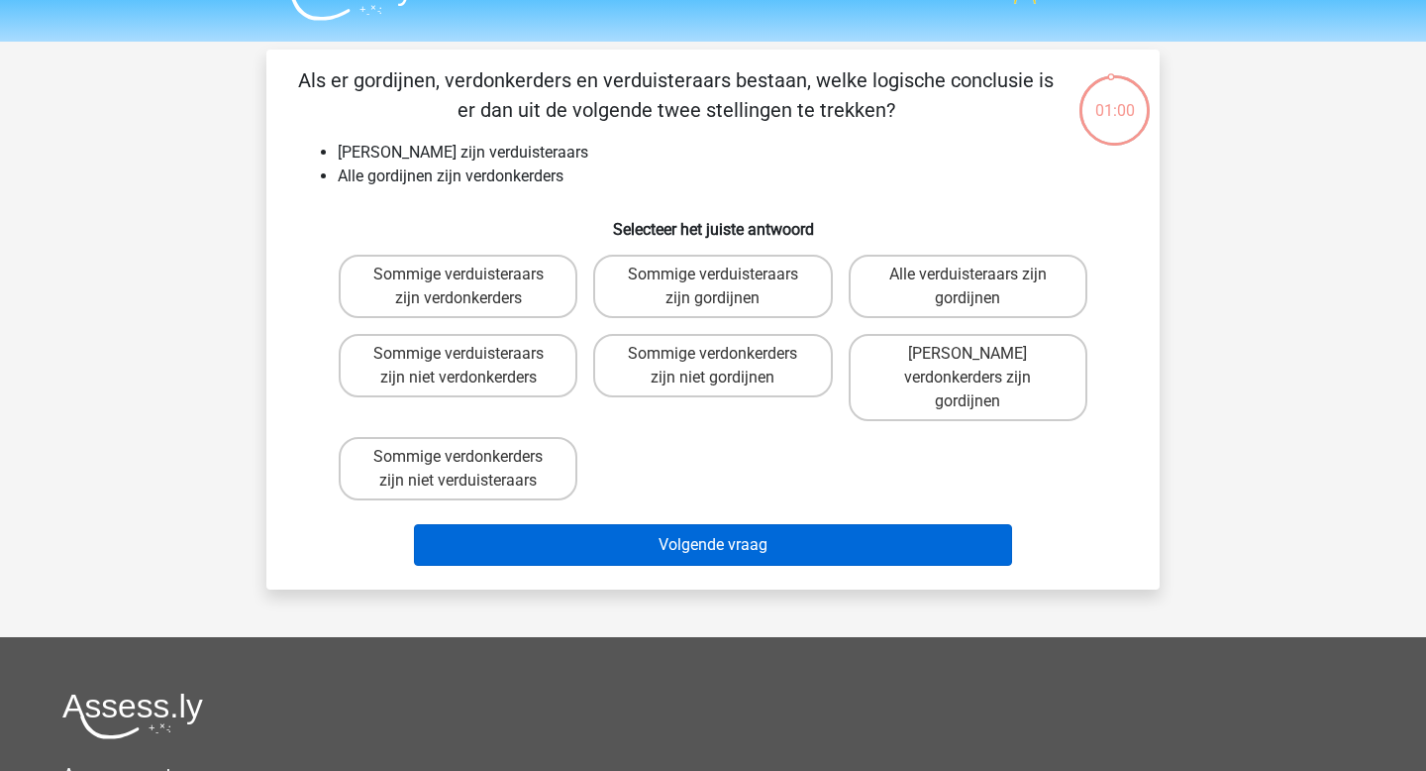
scroll to position [40, 0]
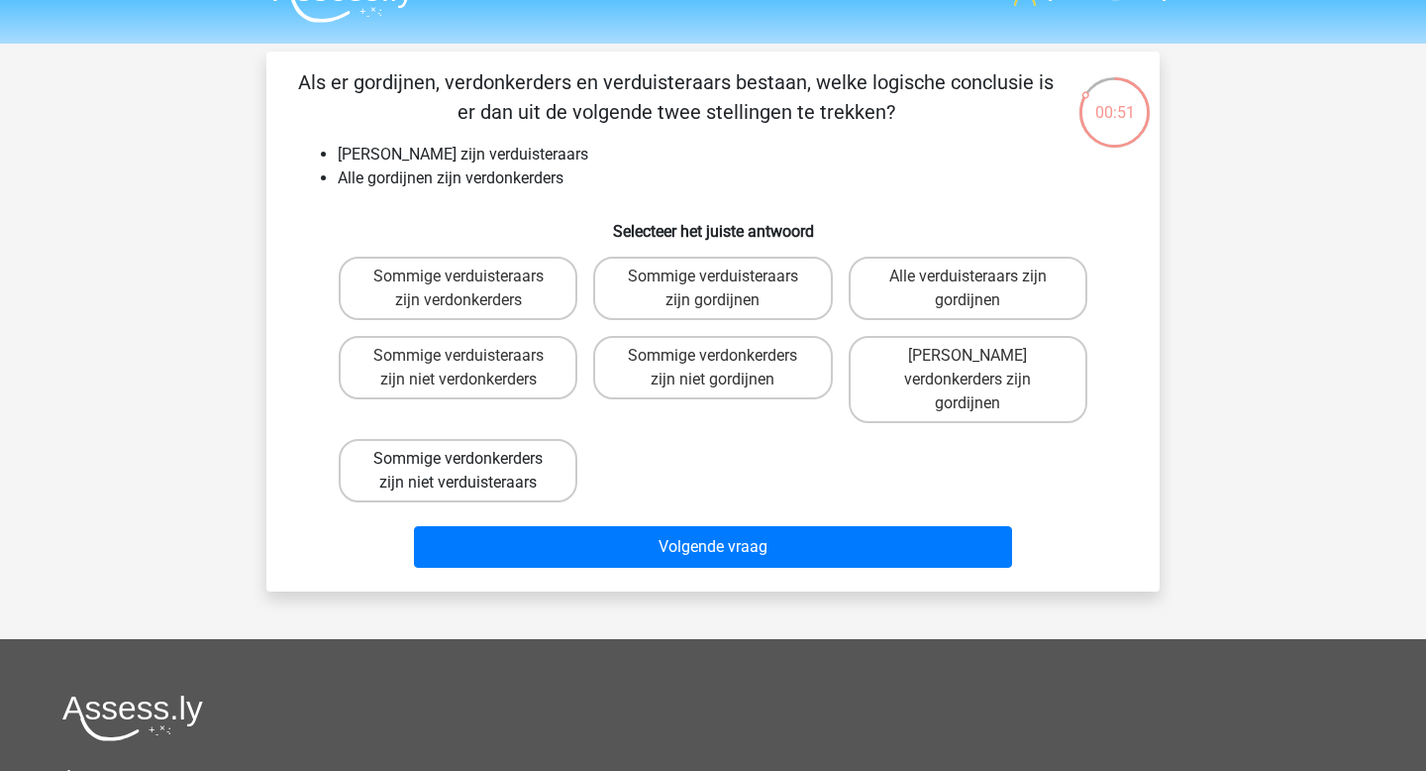
click at [521, 446] on label "Sommige verdonkerders zijn niet verduisteraars" at bounding box center [458, 470] width 239 height 63
click at [471, 459] on input "Sommige verdonkerders zijn niet verduisteraars" at bounding box center [465, 465] width 13 height 13
radio input "true"
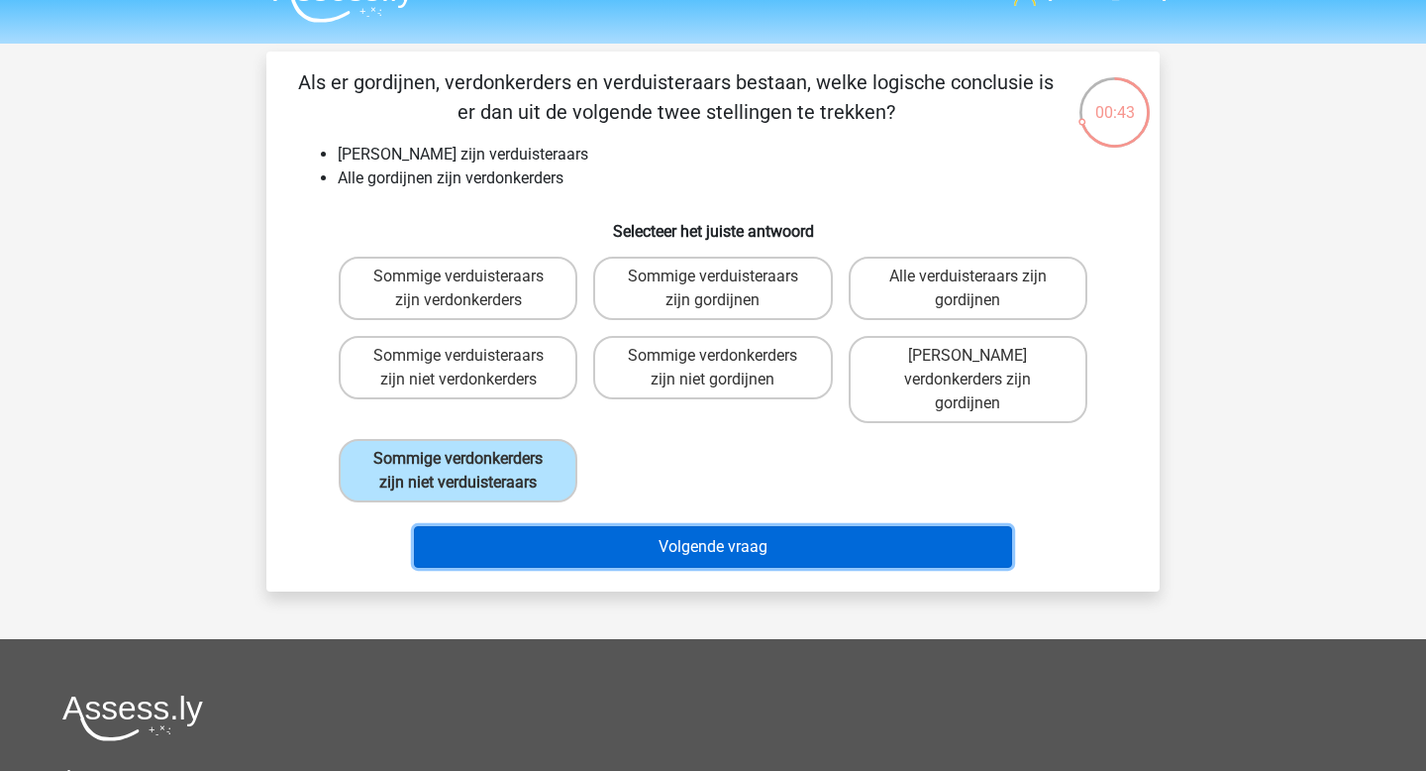
click at [667, 531] on button "Volgende vraag" at bounding box center [713, 547] width 599 height 42
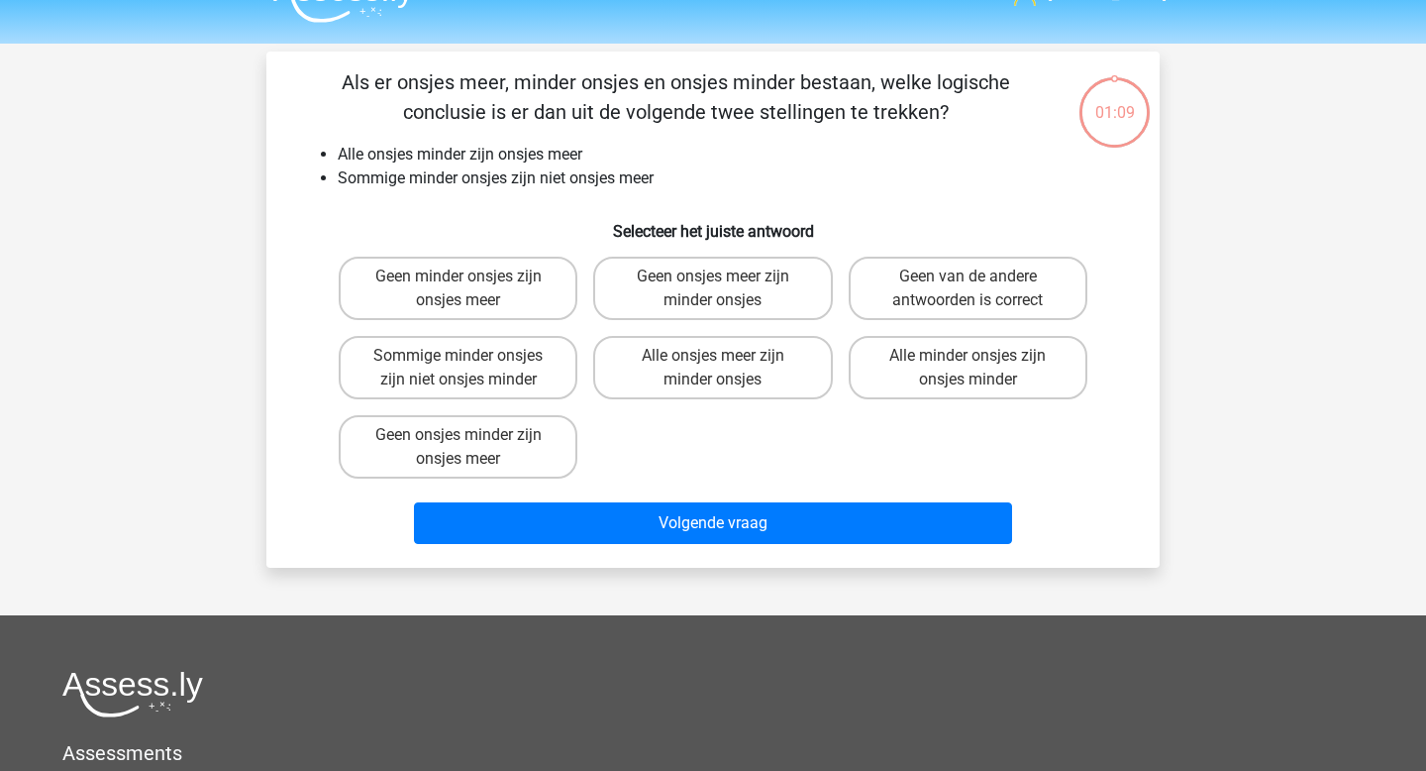
scroll to position [91, 0]
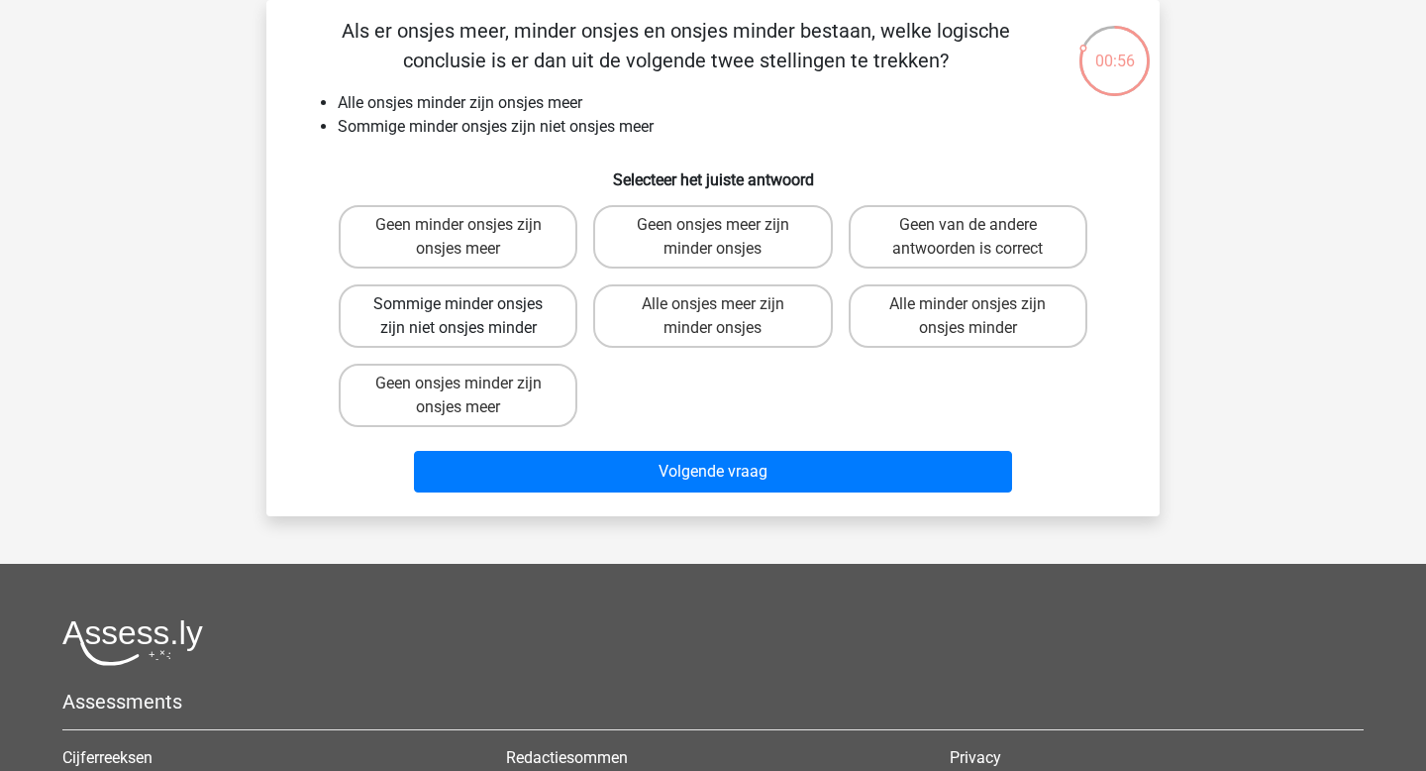
click at [528, 335] on label "Sommige minder onsjes zijn niet onsjes minder" at bounding box center [458, 315] width 239 height 63
click at [471, 317] on input "Sommige minder onsjes zijn niet onsjes minder" at bounding box center [465, 310] width 13 height 13
radio input "true"
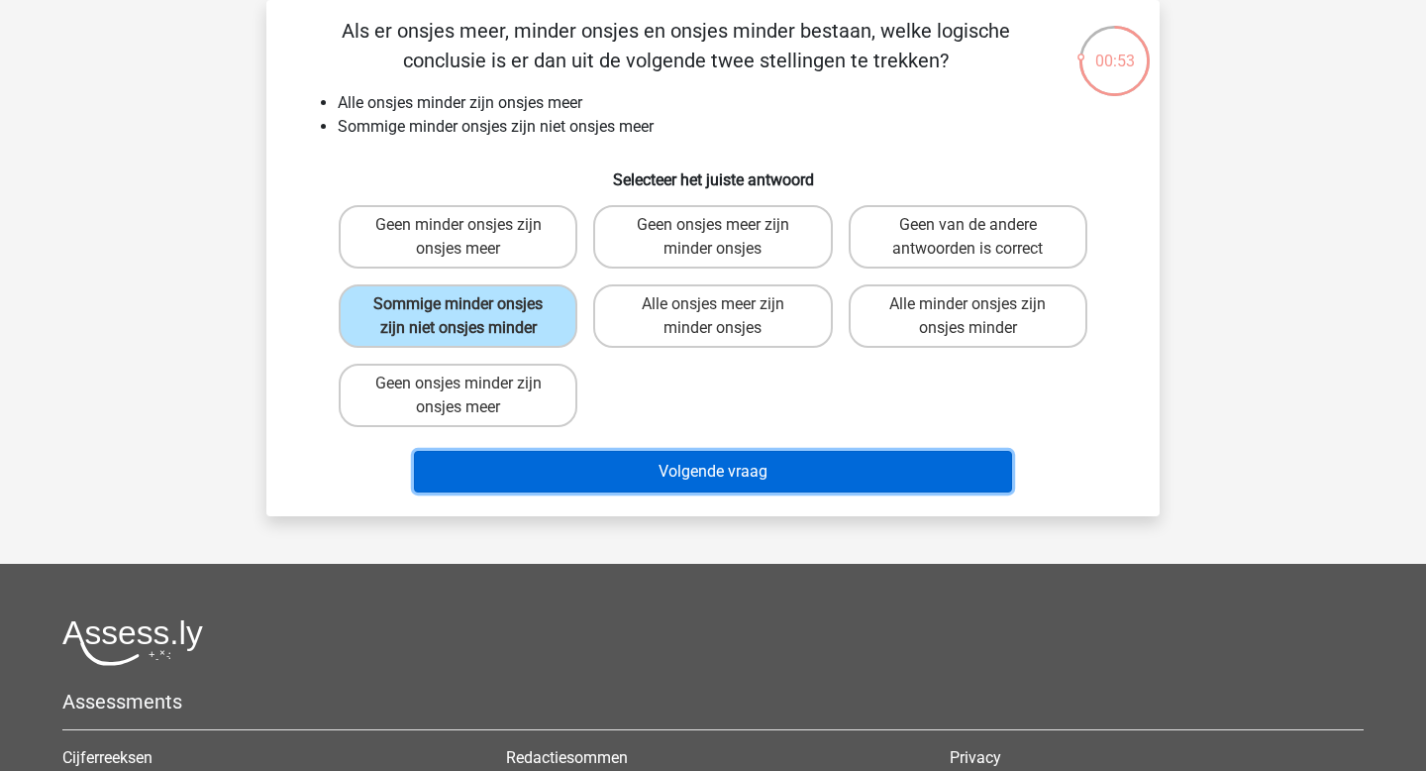
click at [633, 470] on button "Volgende vraag" at bounding box center [713, 472] width 599 height 42
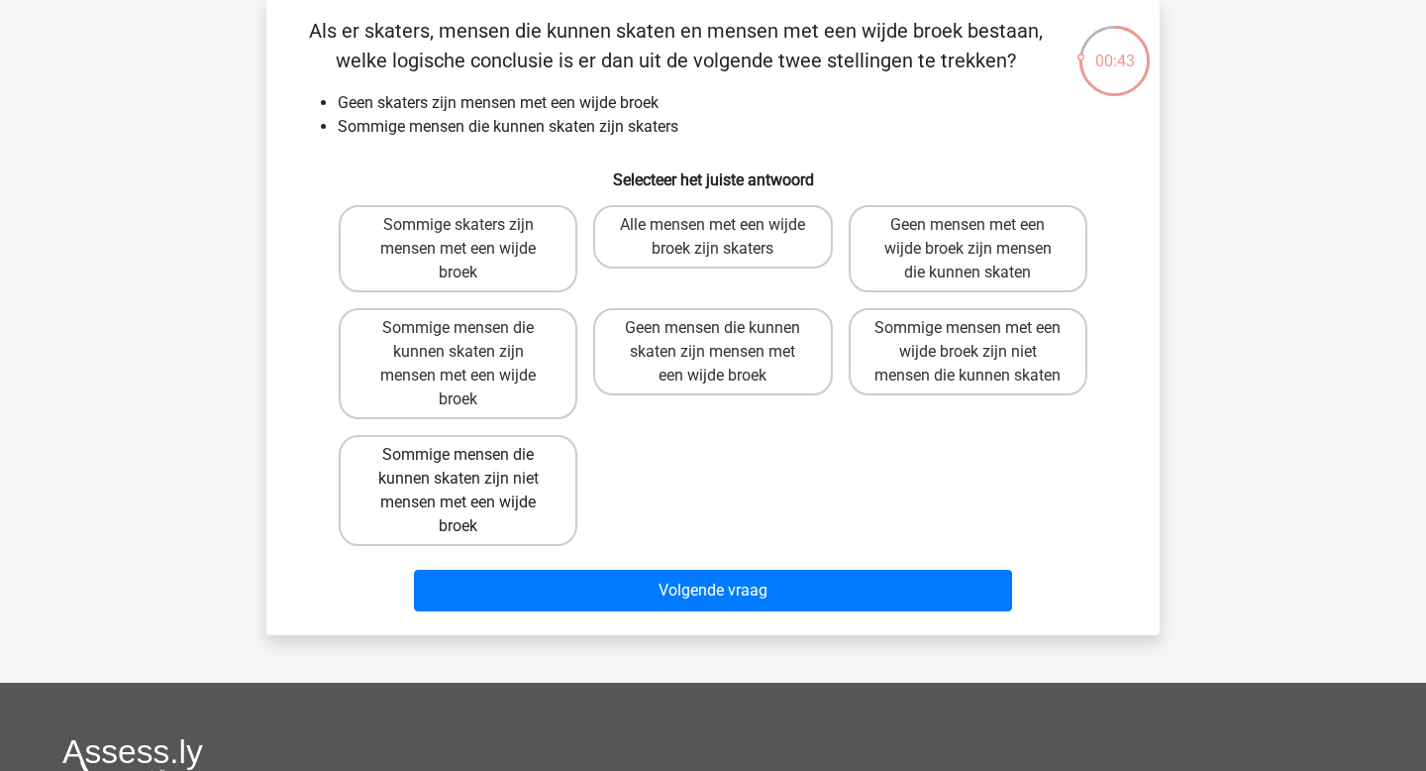
click at [489, 528] on label "Sommige mensen die kunnen skaten zijn niet mensen met een wijde broek" at bounding box center [458, 490] width 239 height 111
click at [471, 468] on input "Sommige mensen die kunnen skaten zijn niet mensen met een wijde broek" at bounding box center [465, 461] width 13 height 13
radio input "true"
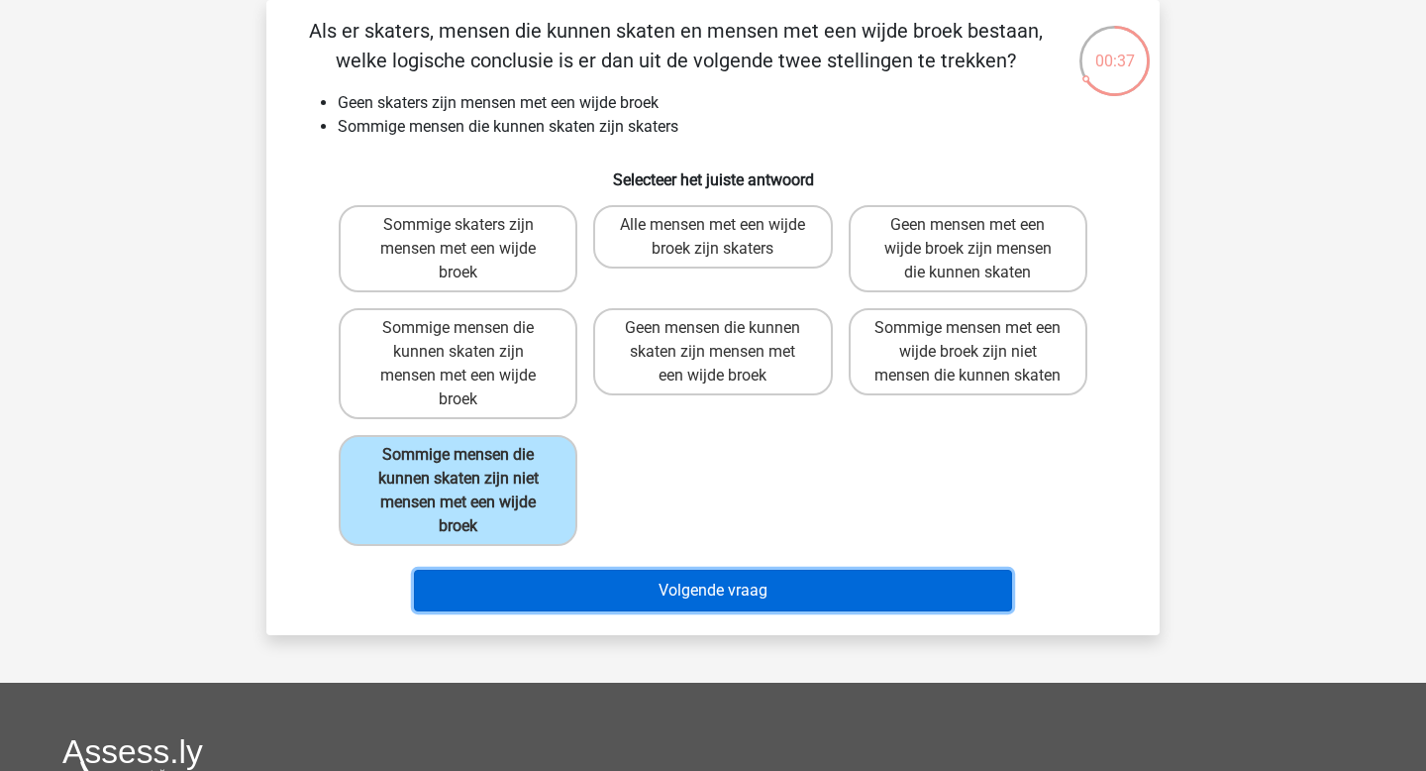
click at [607, 583] on button "Volgende vraag" at bounding box center [713, 591] width 599 height 42
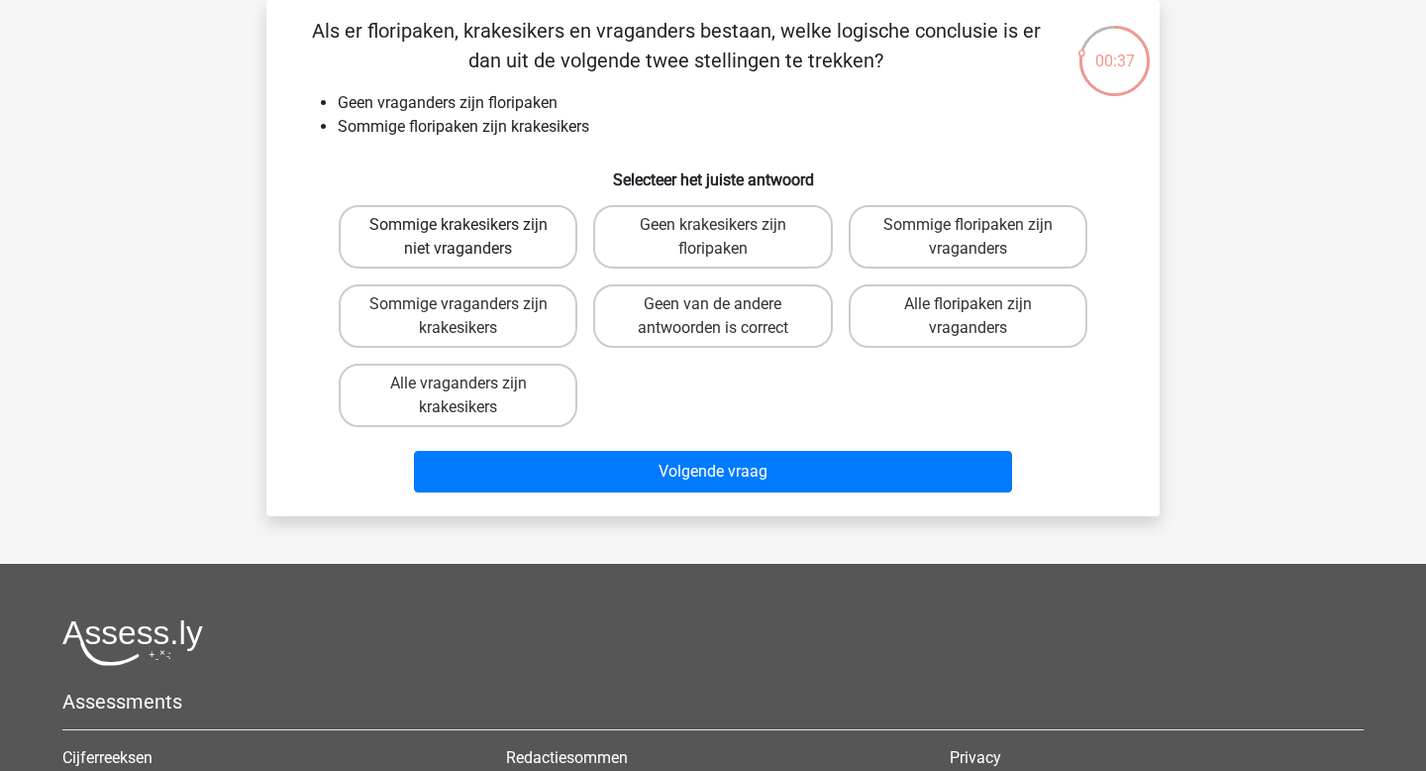
click at [540, 241] on label "Sommige krakesikers zijn niet vraganders" at bounding box center [458, 236] width 239 height 63
click at [471, 238] on input "Sommige krakesikers zijn niet vraganders" at bounding box center [465, 231] width 13 height 13
radio input "true"
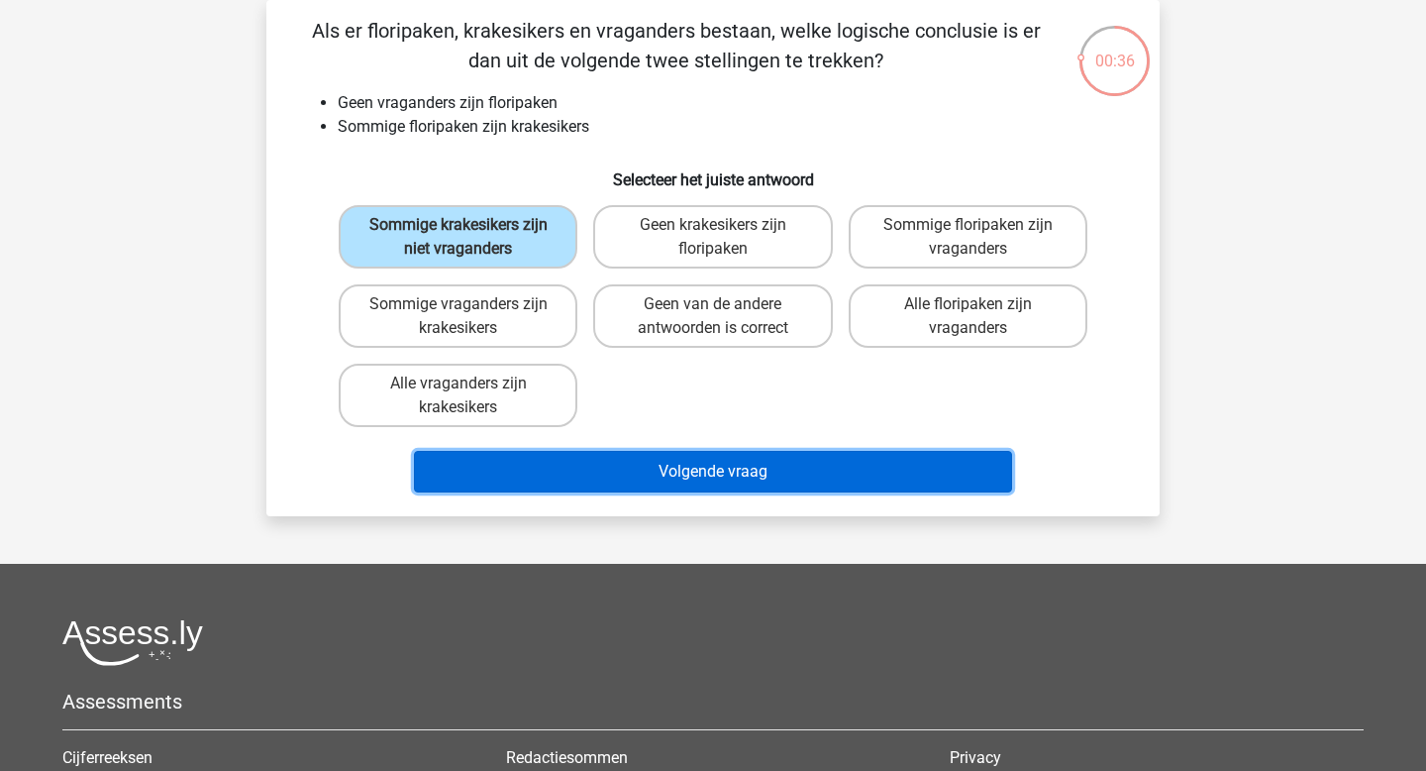
click at [672, 481] on button "Volgende vraag" at bounding box center [713, 472] width 599 height 42
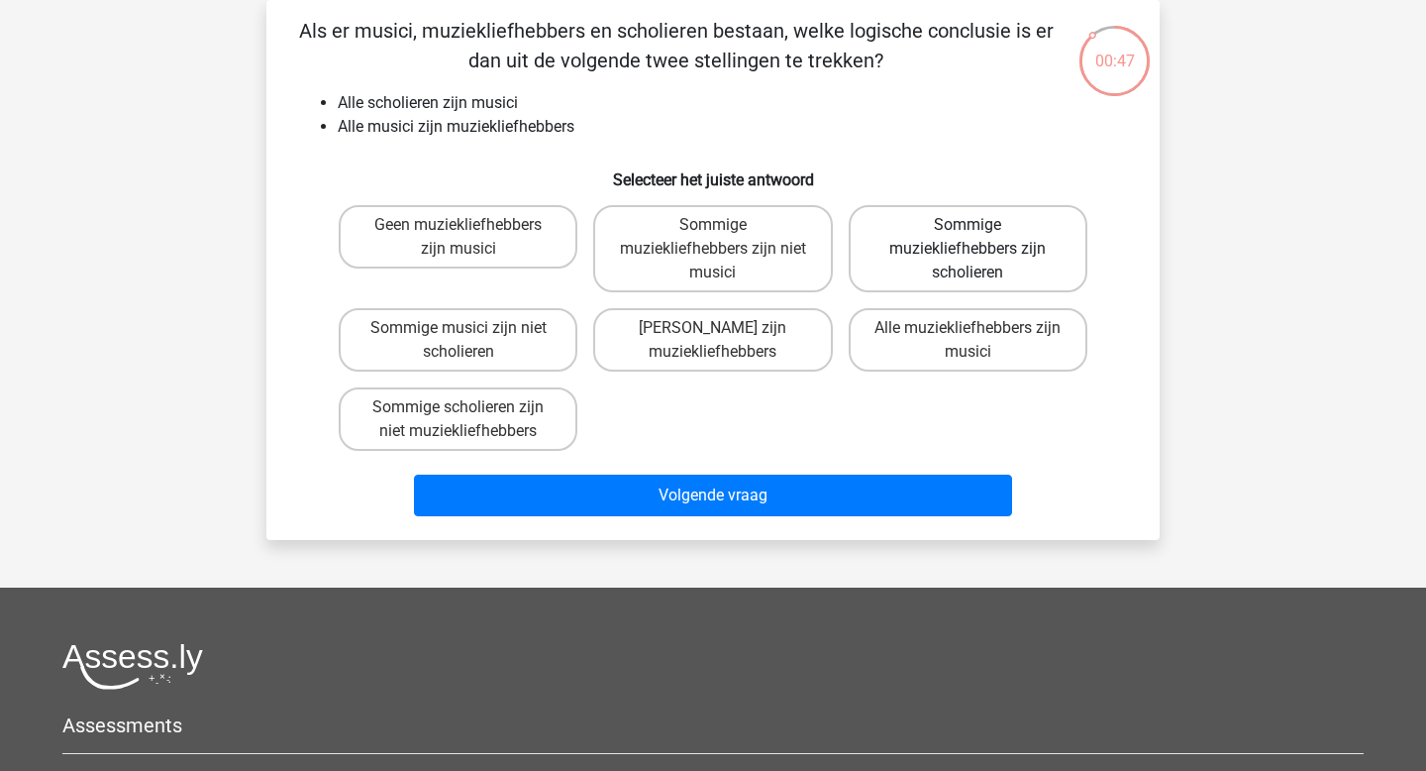
click at [1009, 268] on label "Sommige muziekliefhebbers zijn scholieren" at bounding box center [968, 248] width 239 height 87
click at [981, 238] on input "Sommige muziekliefhebbers zijn scholieren" at bounding box center [974, 231] width 13 height 13
radio input "true"
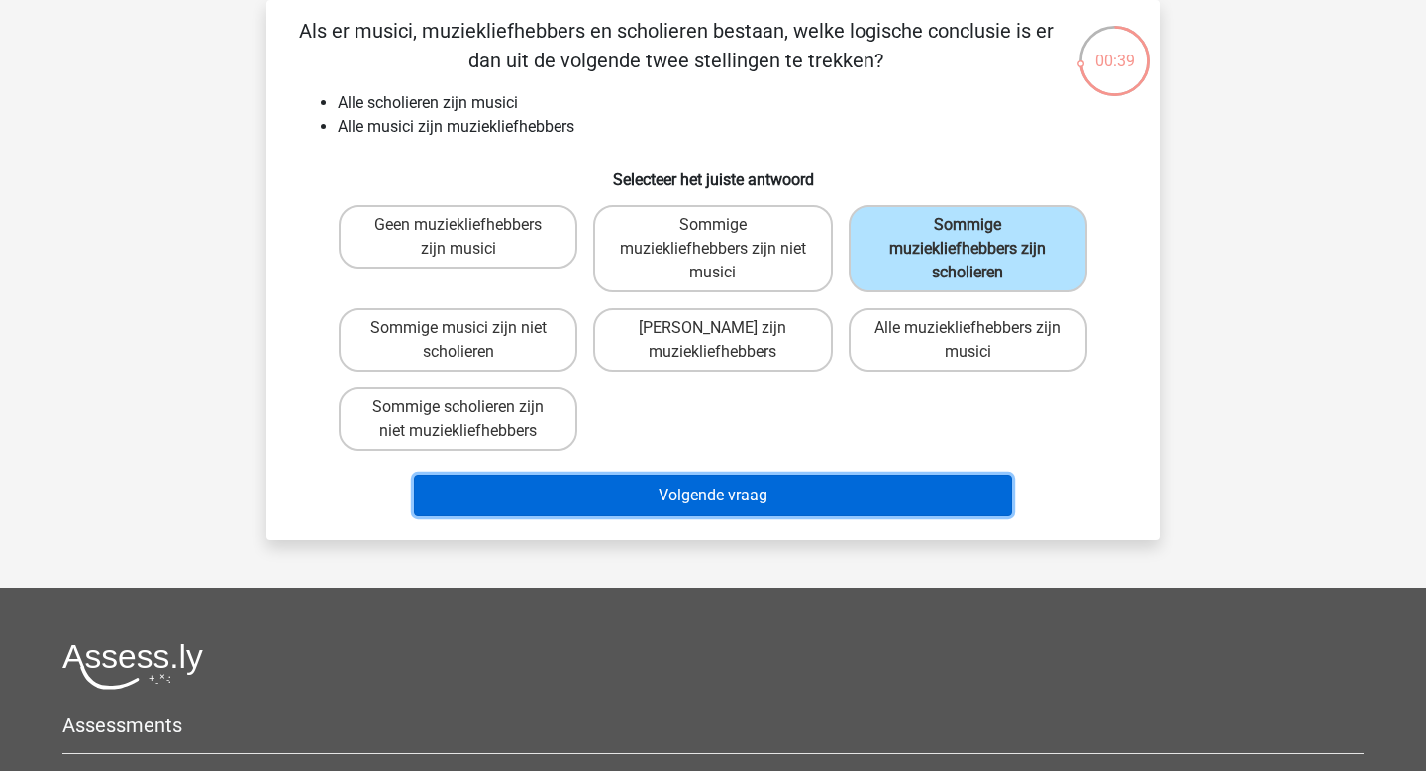
click at [718, 509] on button "Volgende vraag" at bounding box center [713, 495] width 599 height 42
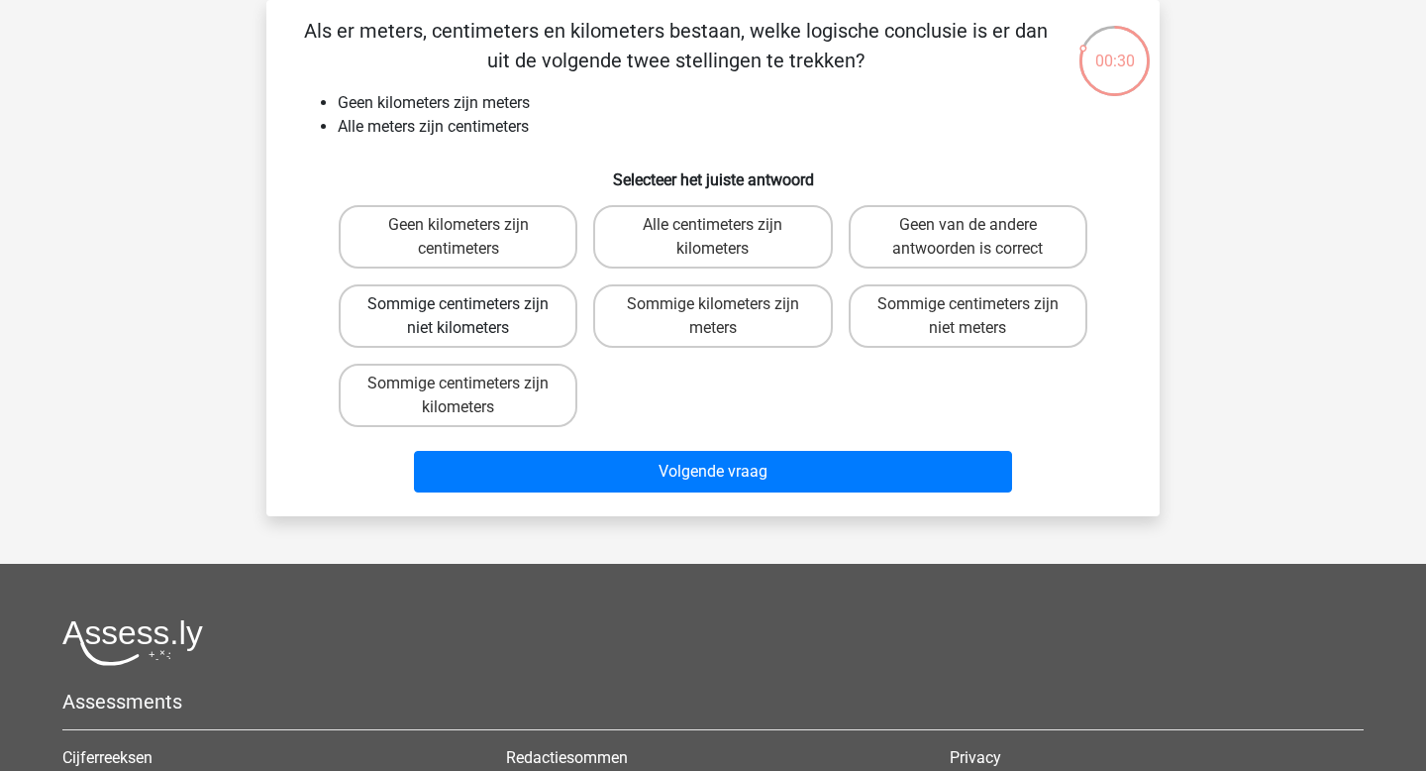
click at [468, 333] on label "Sommige centimeters zijn niet kilometers" at bounding box center [458, 315] width 239 height 63
click at [468, 317] on input "Sommige centimeters zijn niet kilometers" at bounding box center [465, 310] width 13 height 13
radio input "true"
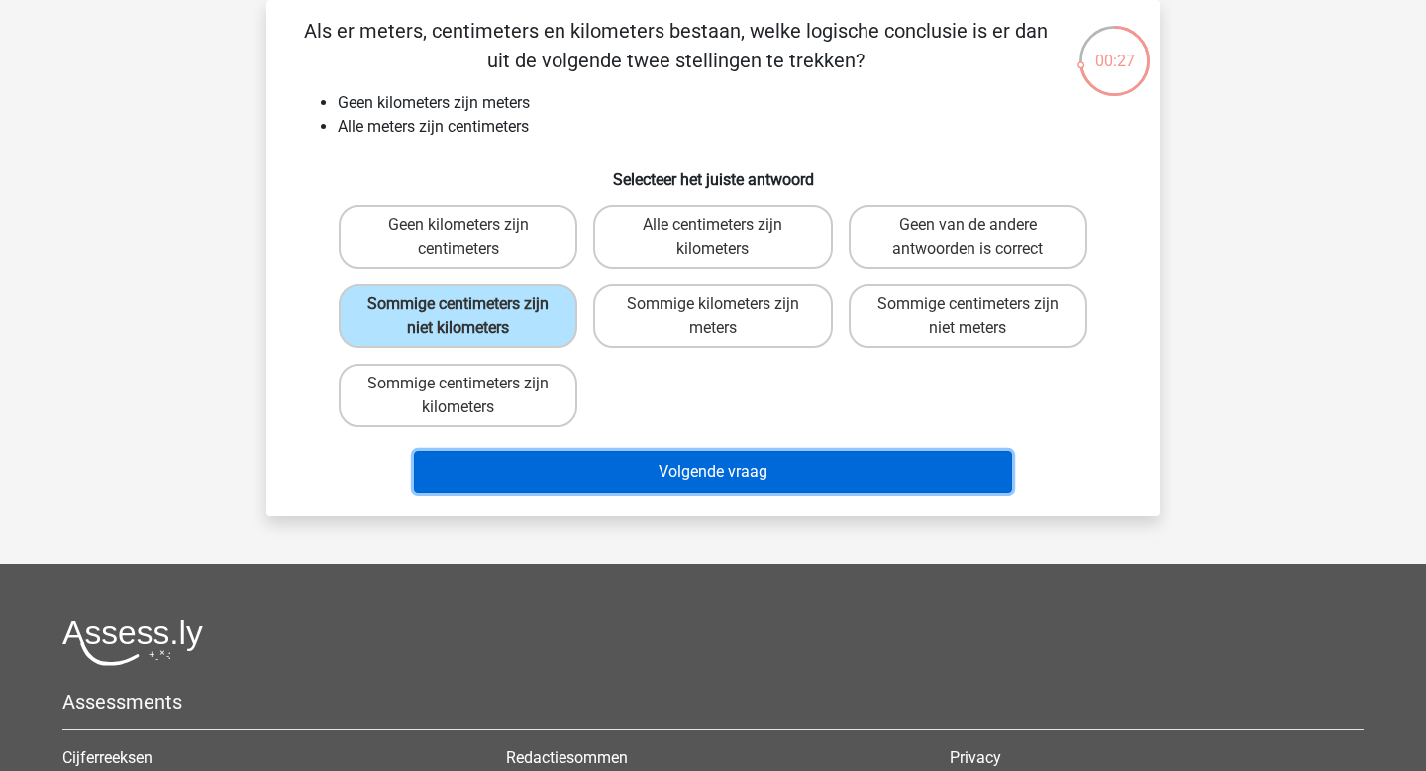
click at [763, 480] on button "Volgende vraag" at bounding box center [713, 472] width 599 height 42
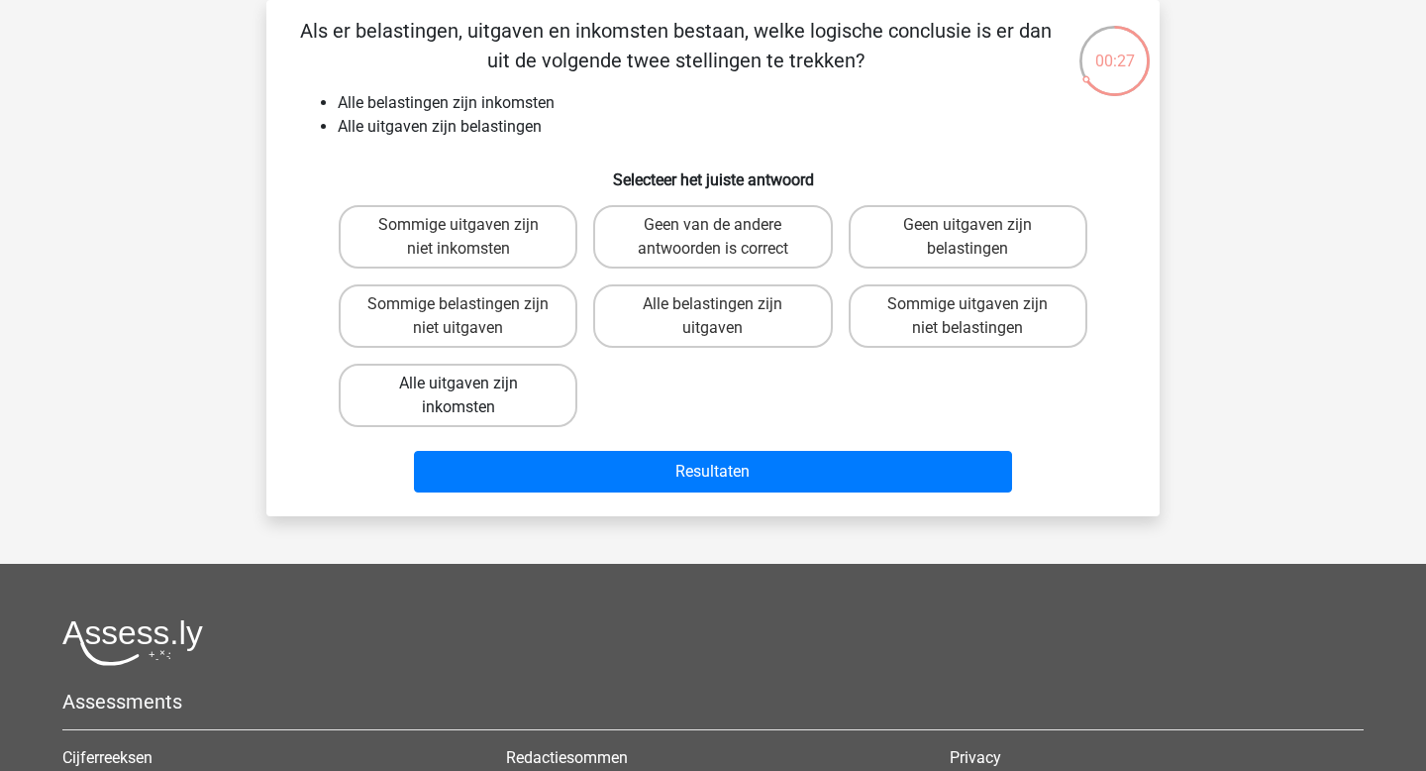
click at [510, 398] on label "Alle uitgaven zijn inkomsten" at bounding box center [458, 395] width 239 height 63
click at [471, 396] on input "Alle uitgaven zijn inkomsten" at bounding box center [465, 389] width 13 height 13
radio input "true"
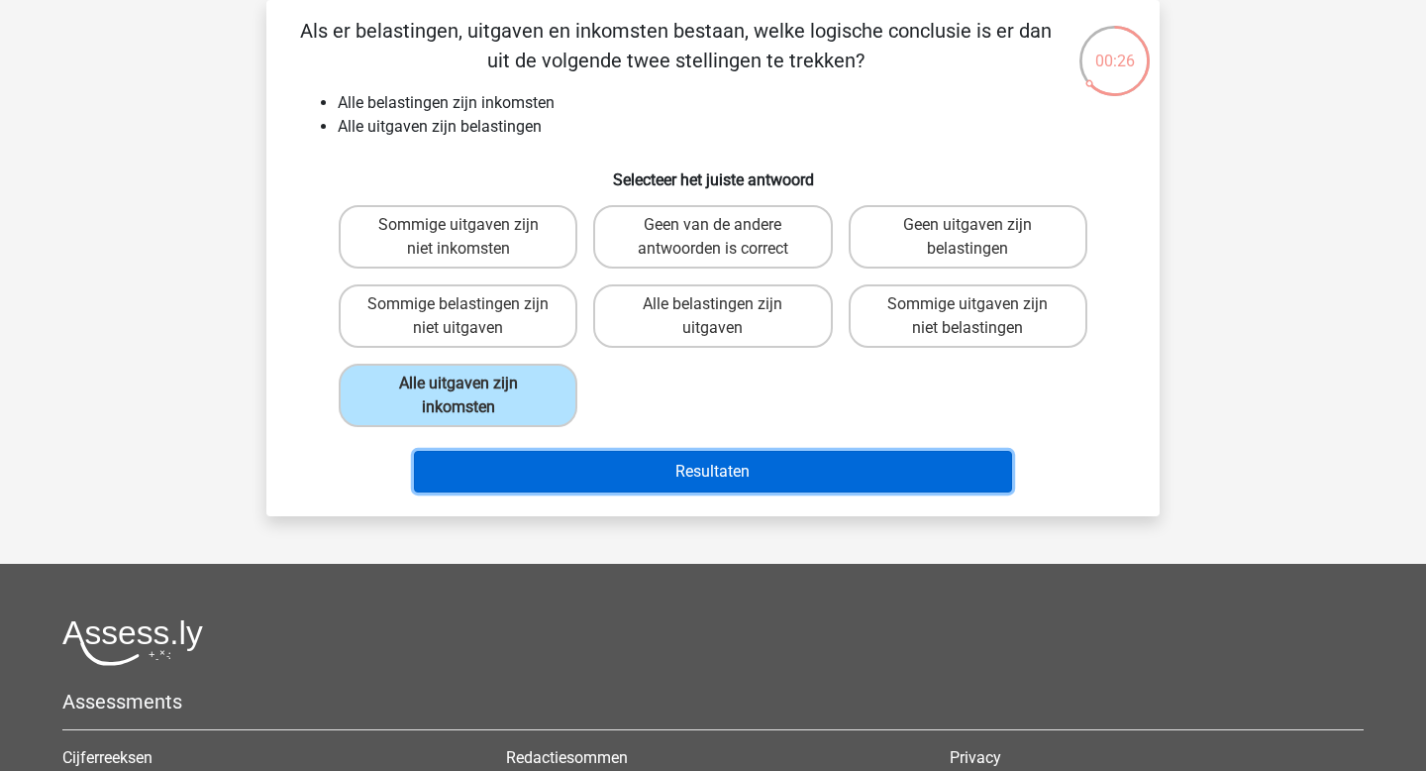
click at [673, 460] on button "Resultaten" at bounding box center [713, 472] width 599 height 42
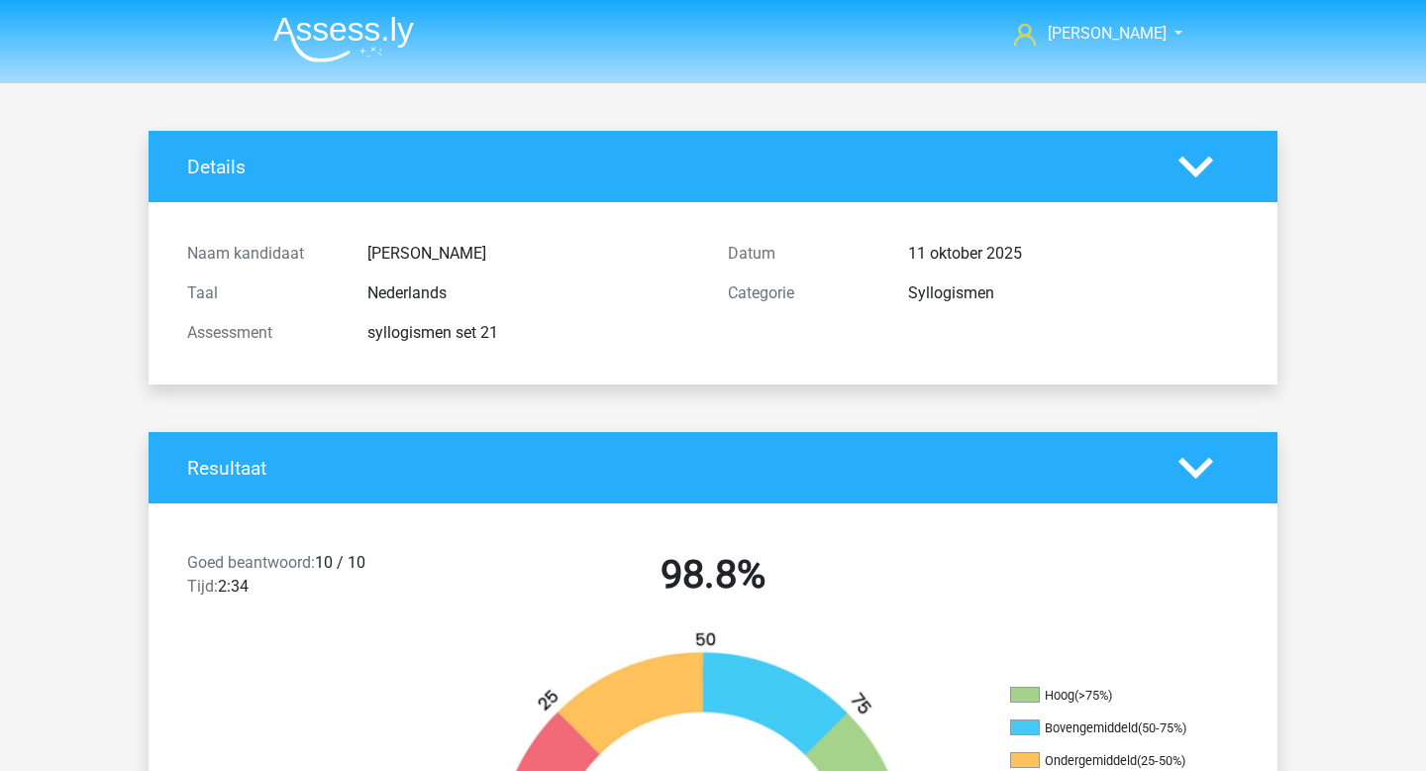
click at [329, 43] on img at bounding box center [343, 39] width 141 height 47
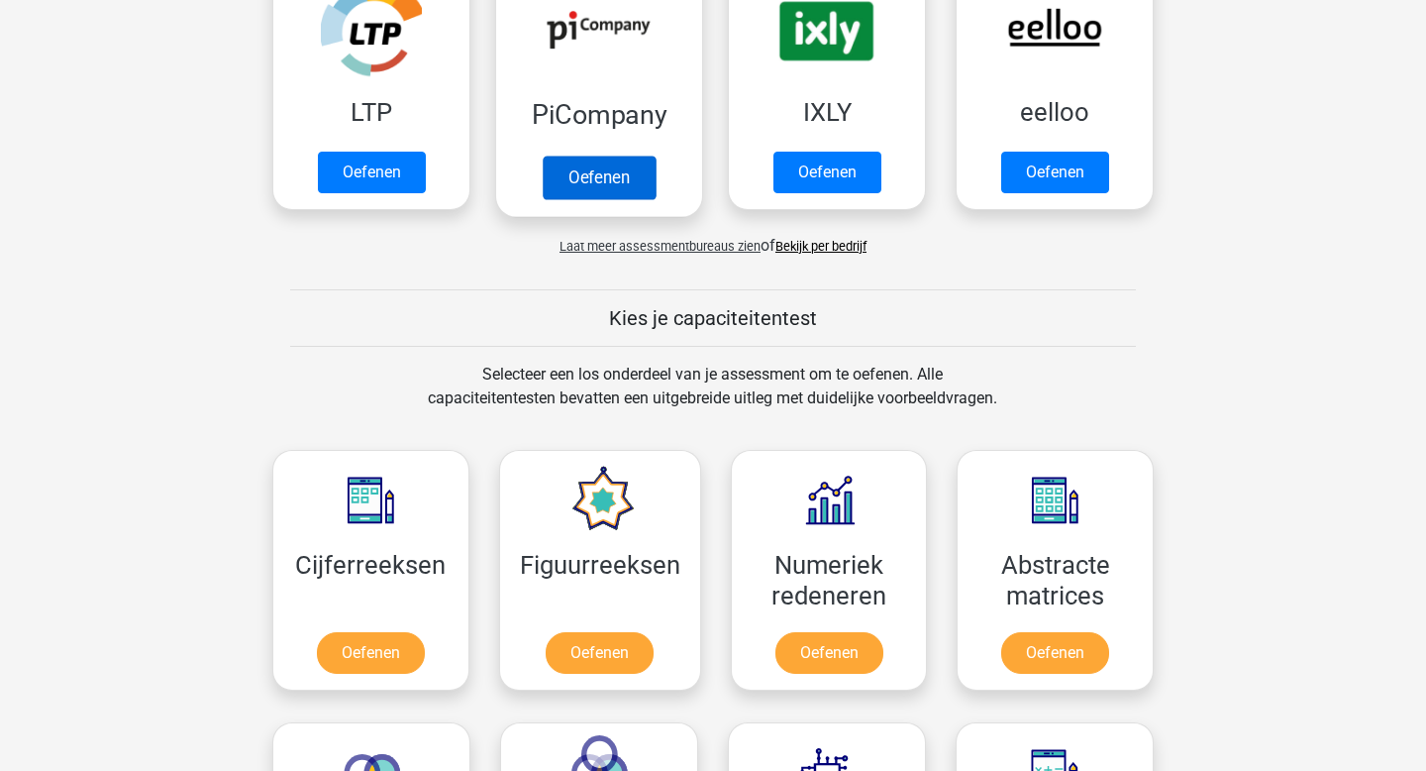
scroll to position [717, 0]
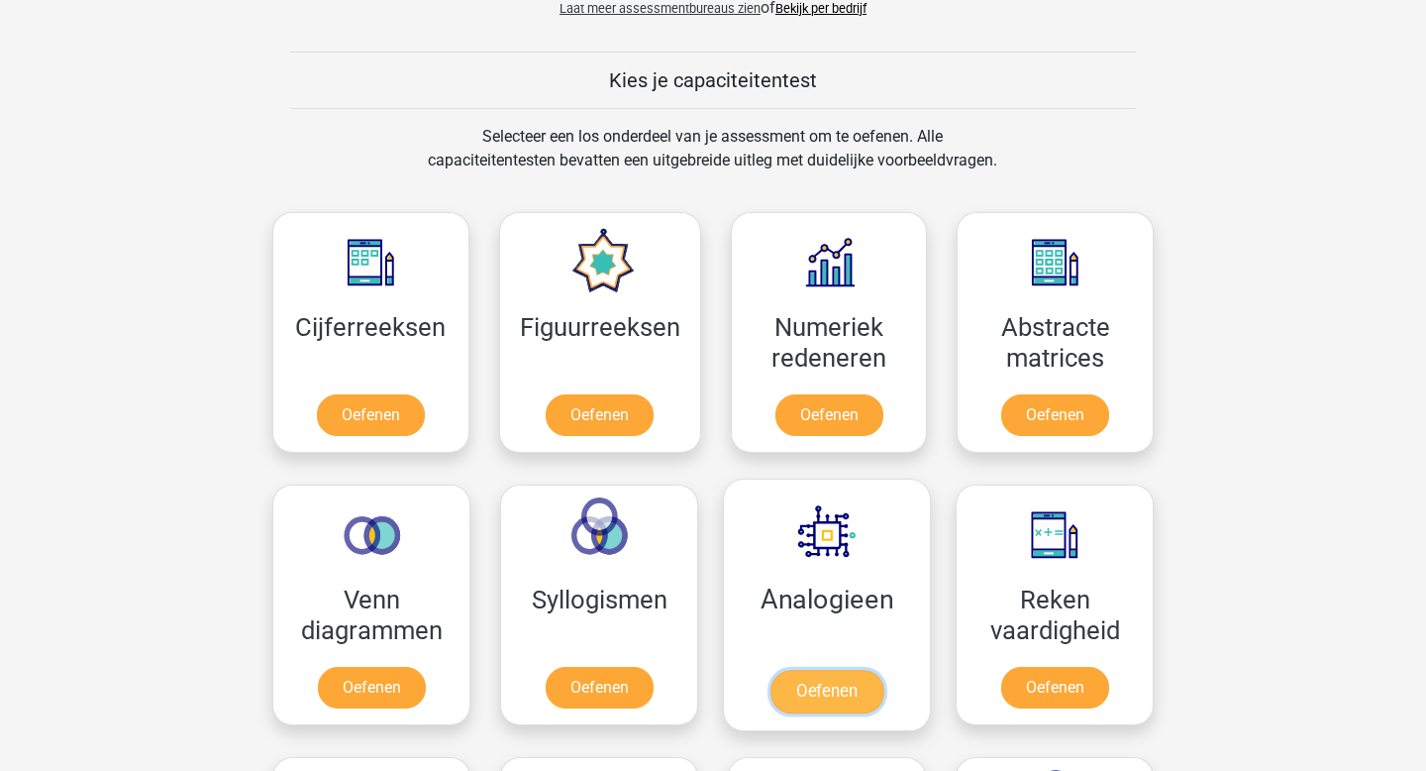
click at [856, 702] on link "Oefenen" at bounding box center [827, 692] width 113 height 44
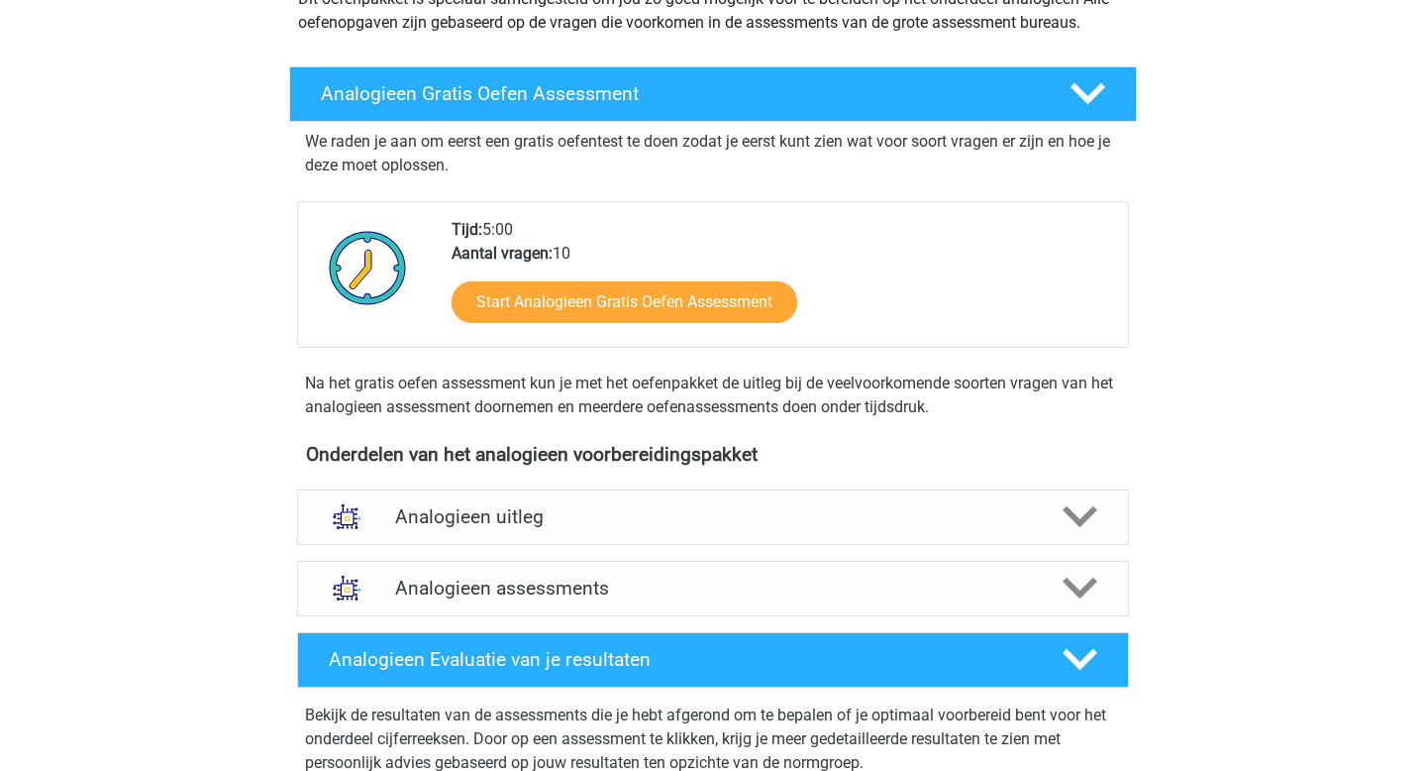
scroll to position [311, 0]
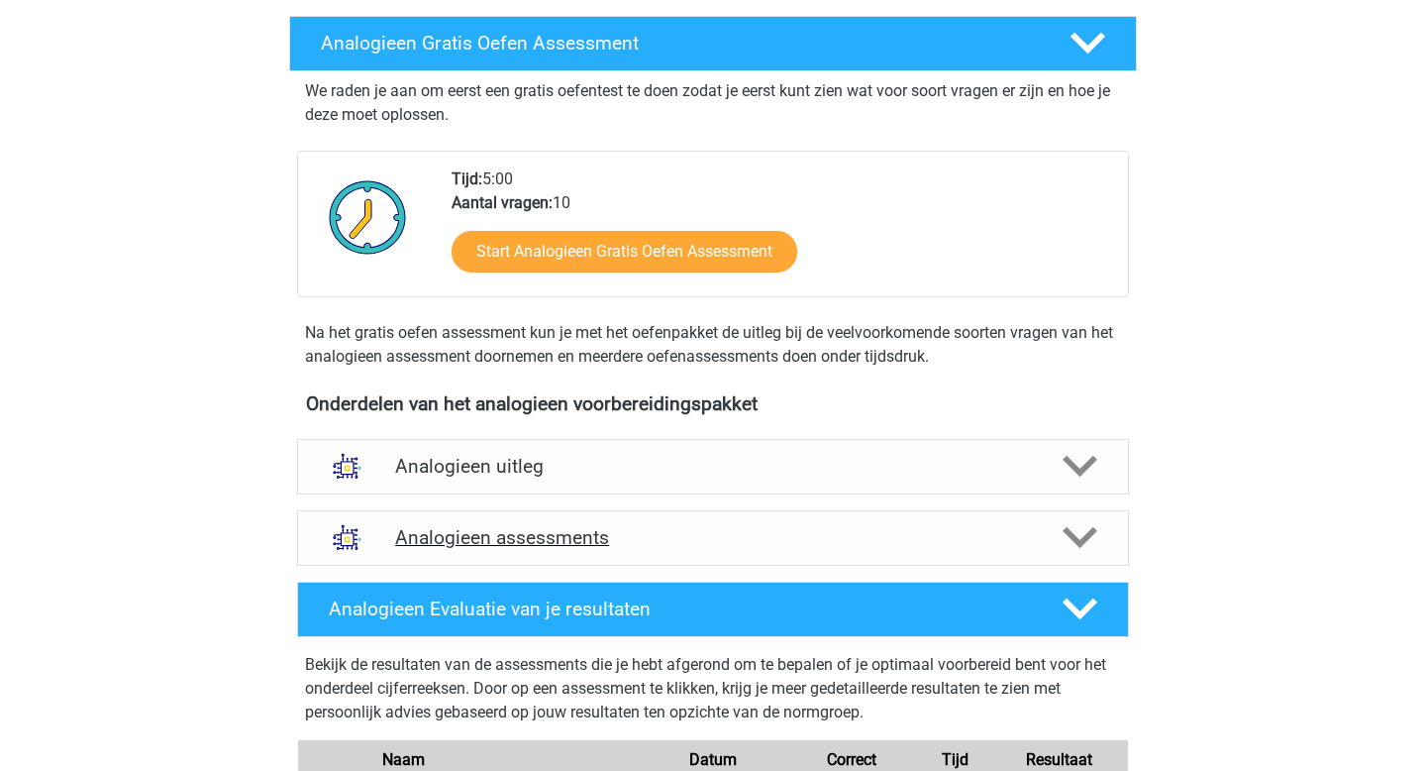
click at [536, 526] on h4 "Analogieen assessments" at bounding box center [713, 537] width 636 height 23
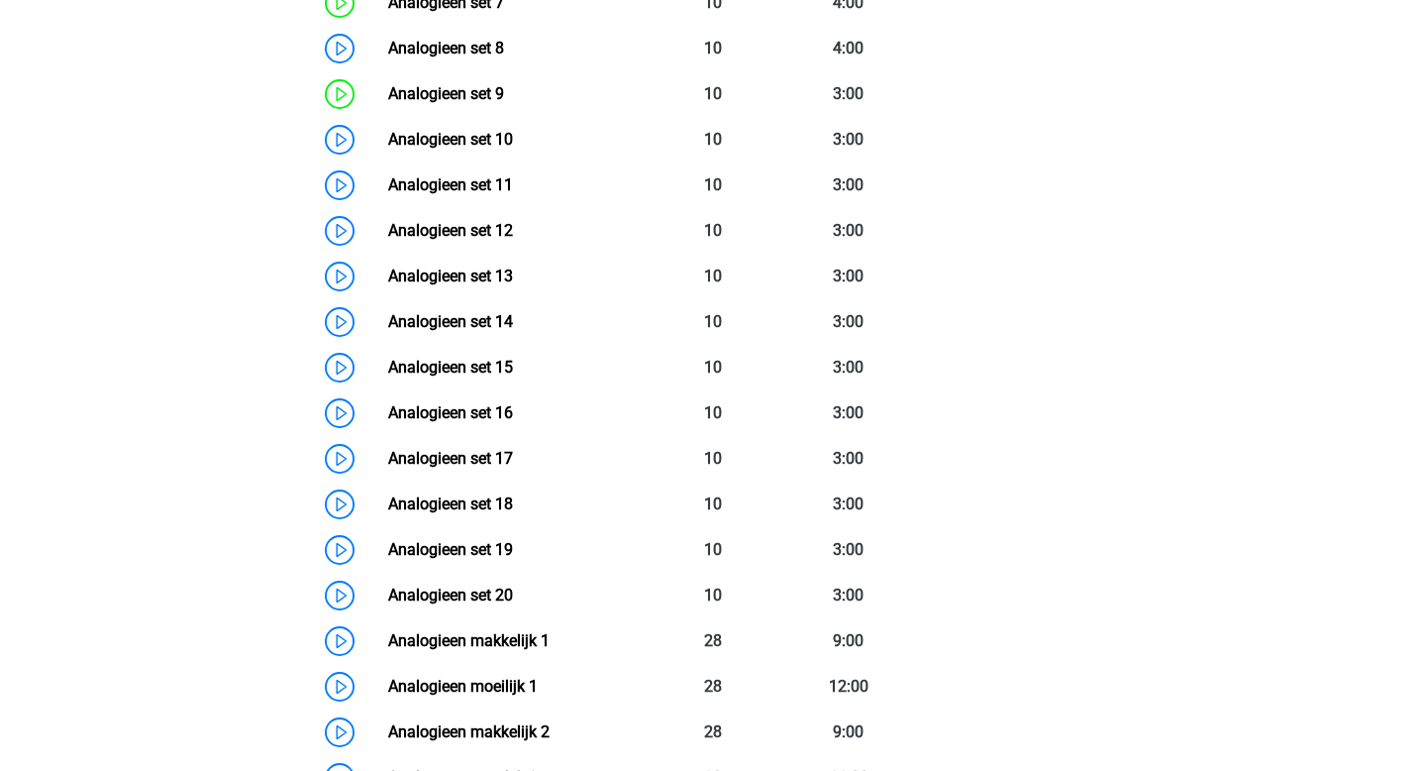
scroll to position [831, 0]
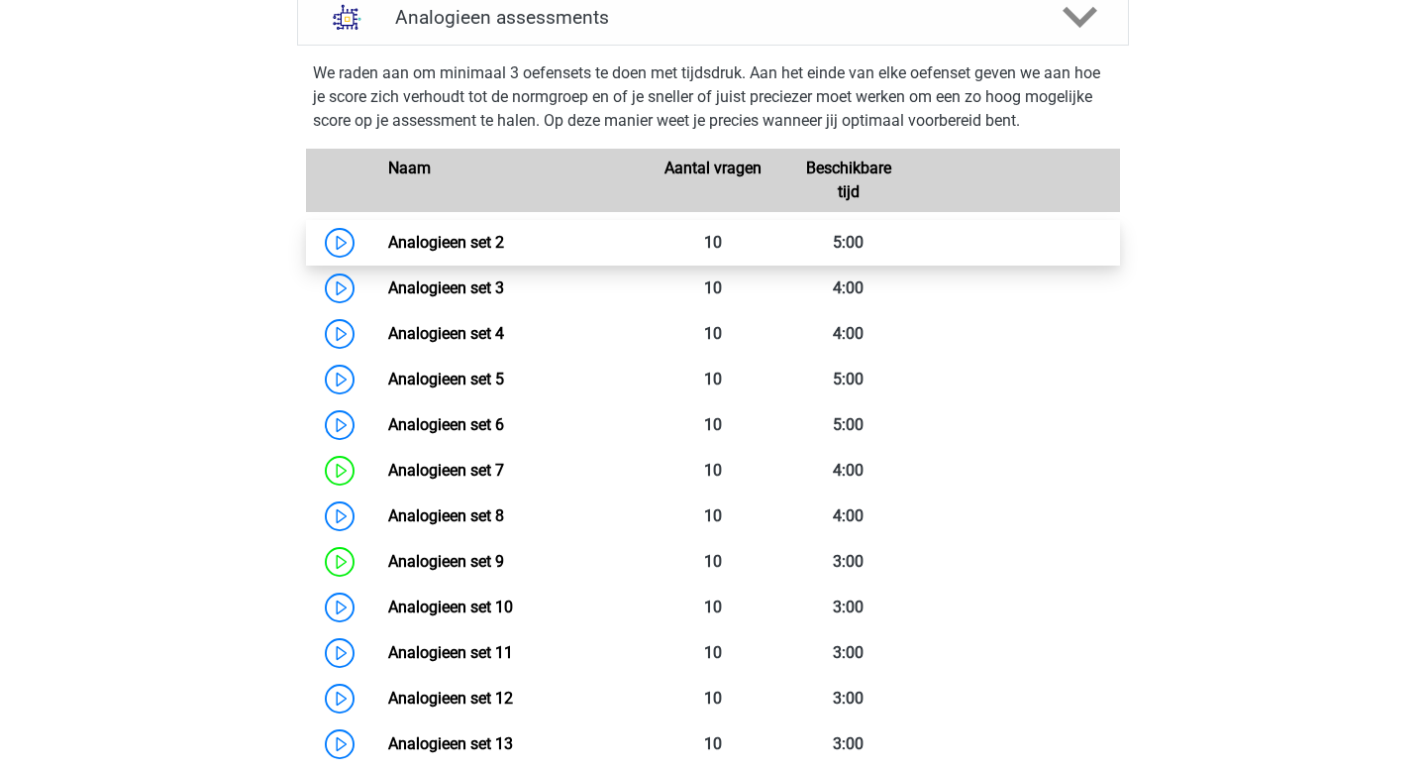
click at [449, 248] on link "Analogieen set 2" at bounding box center [446, 242] width 116 height 19
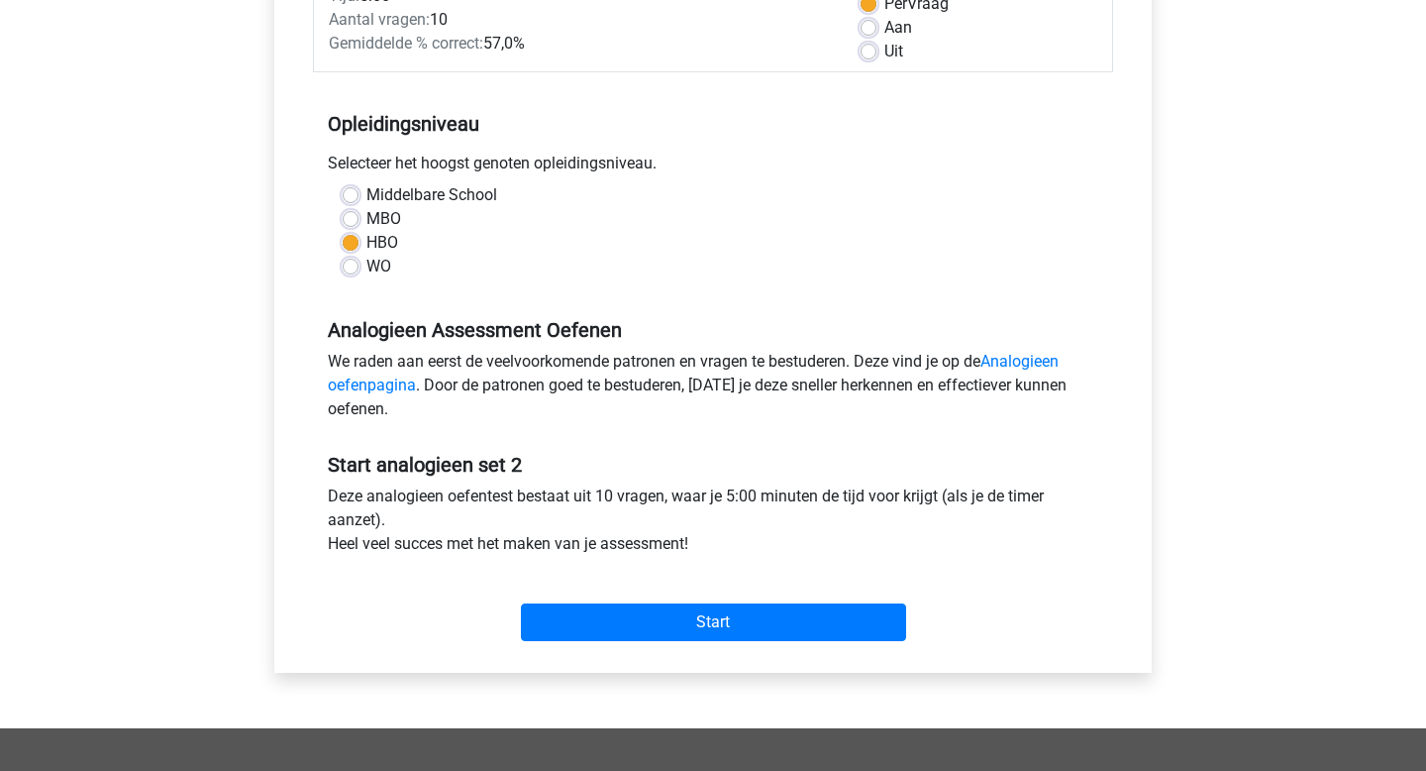
scroll to position [445, 0]
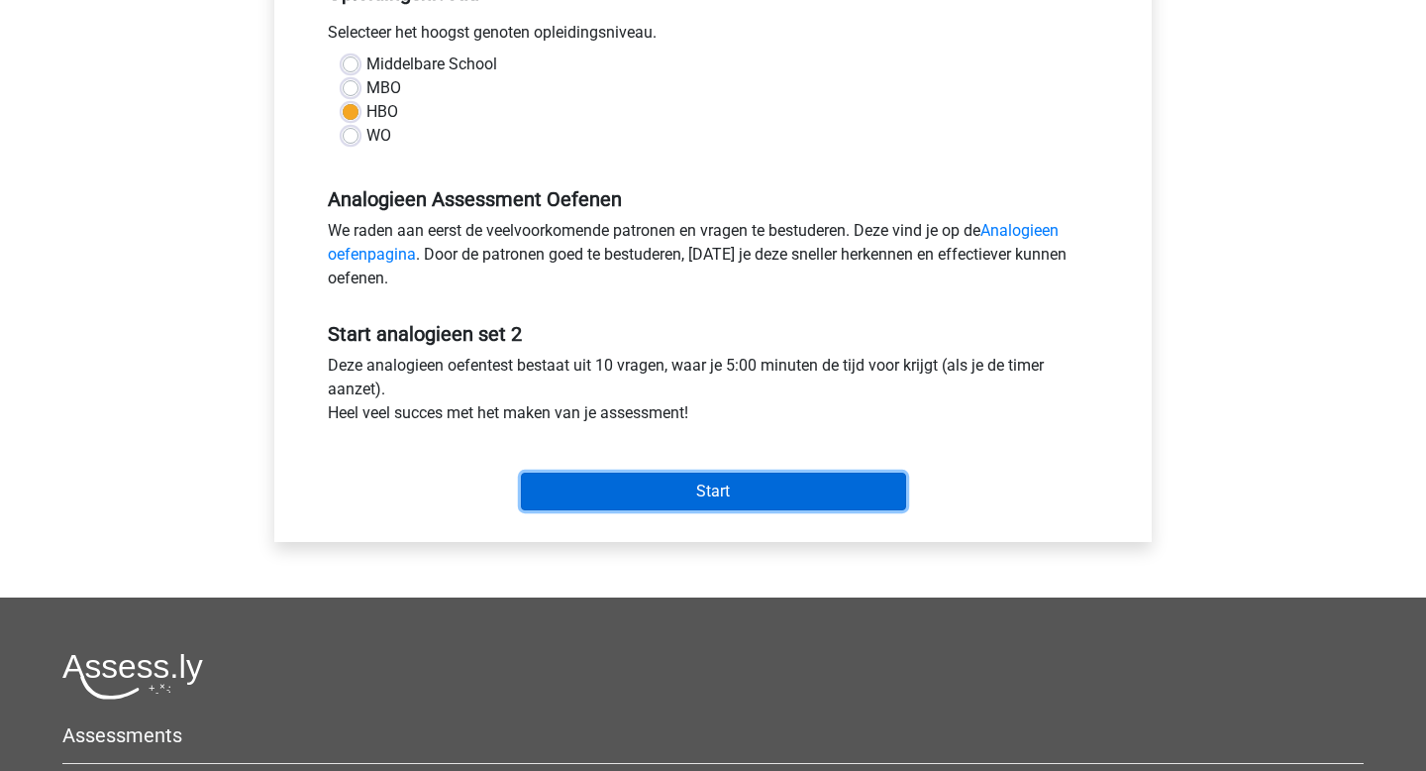
click at [627, 480] on input "Start" at bounding box center [713, 491] width 385 height 38
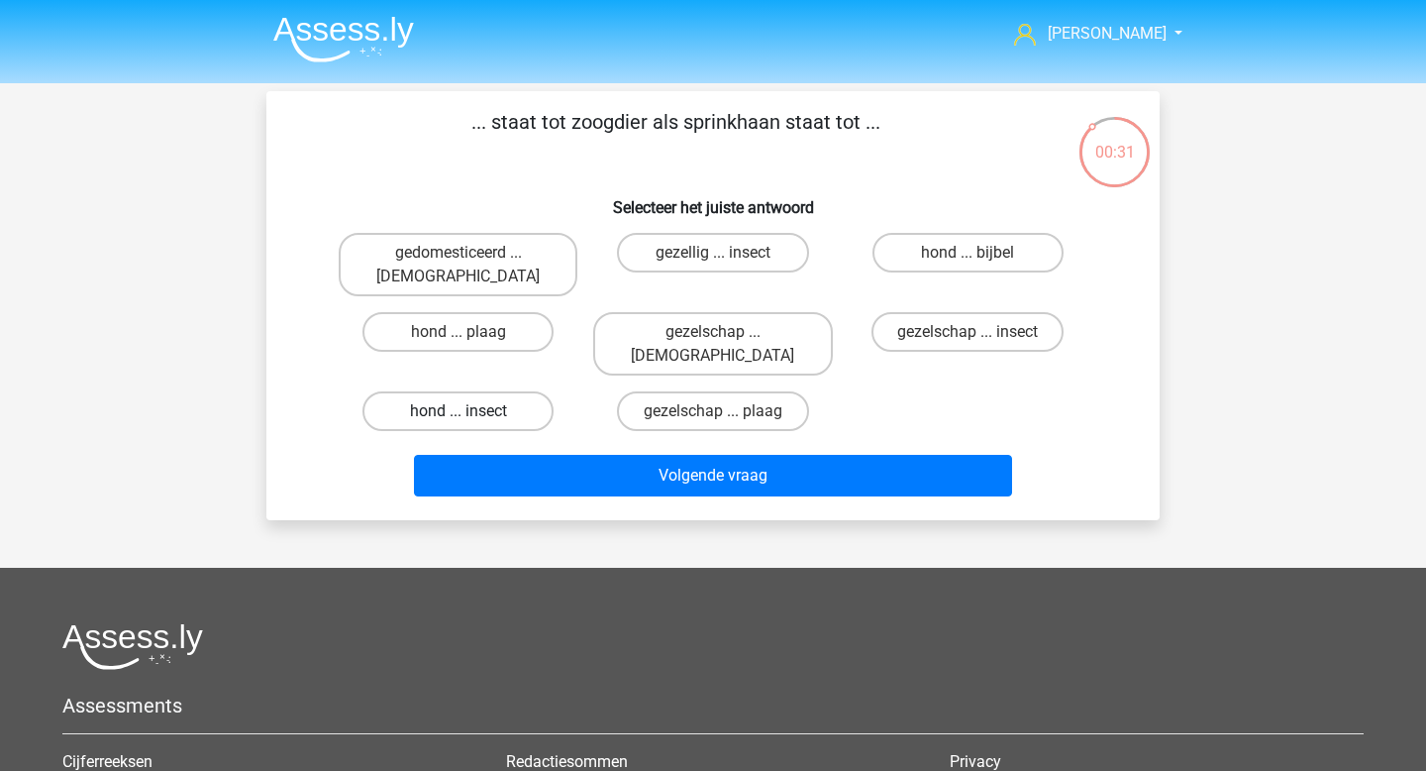
click at [489, 391] on label "hond ... insect" at bounding box center [458, 411] width 191 height 40
click at [471, 411] on input "hond ... insect" at bounding box center [465, 417] width 13 height 13
radio input "true"
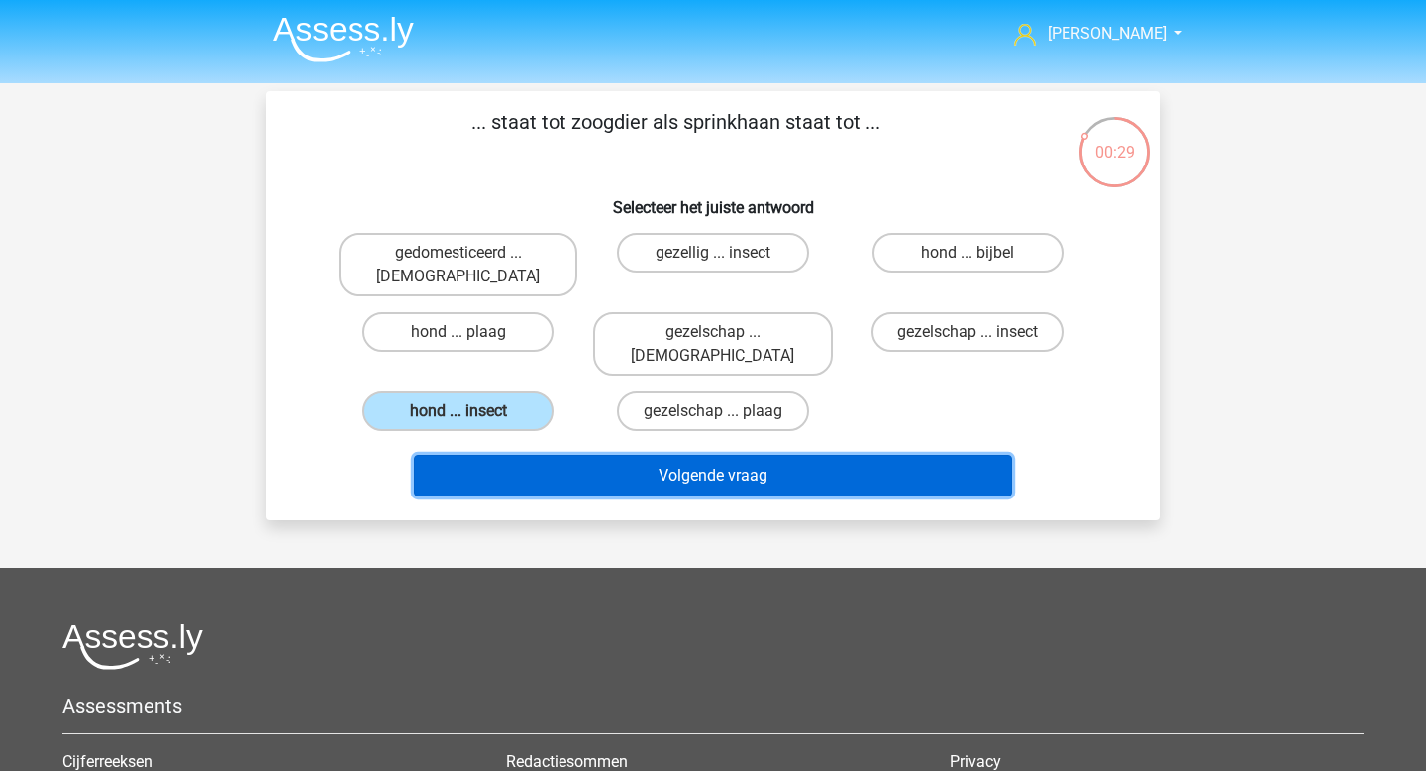
click at [624, 455] on button "Volgende vraag" at bounding box center [713, 476] width 599 height 42
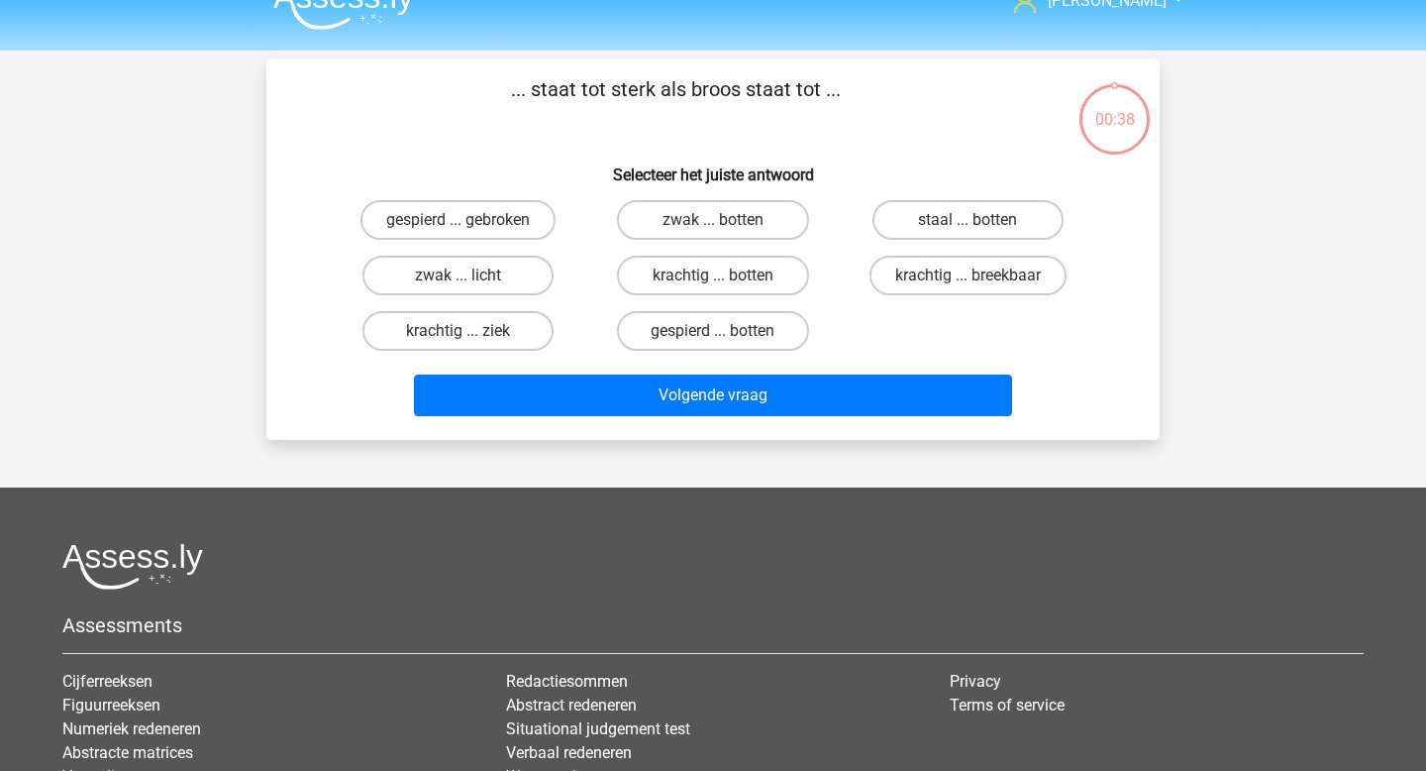
scroll to position [20, 0]
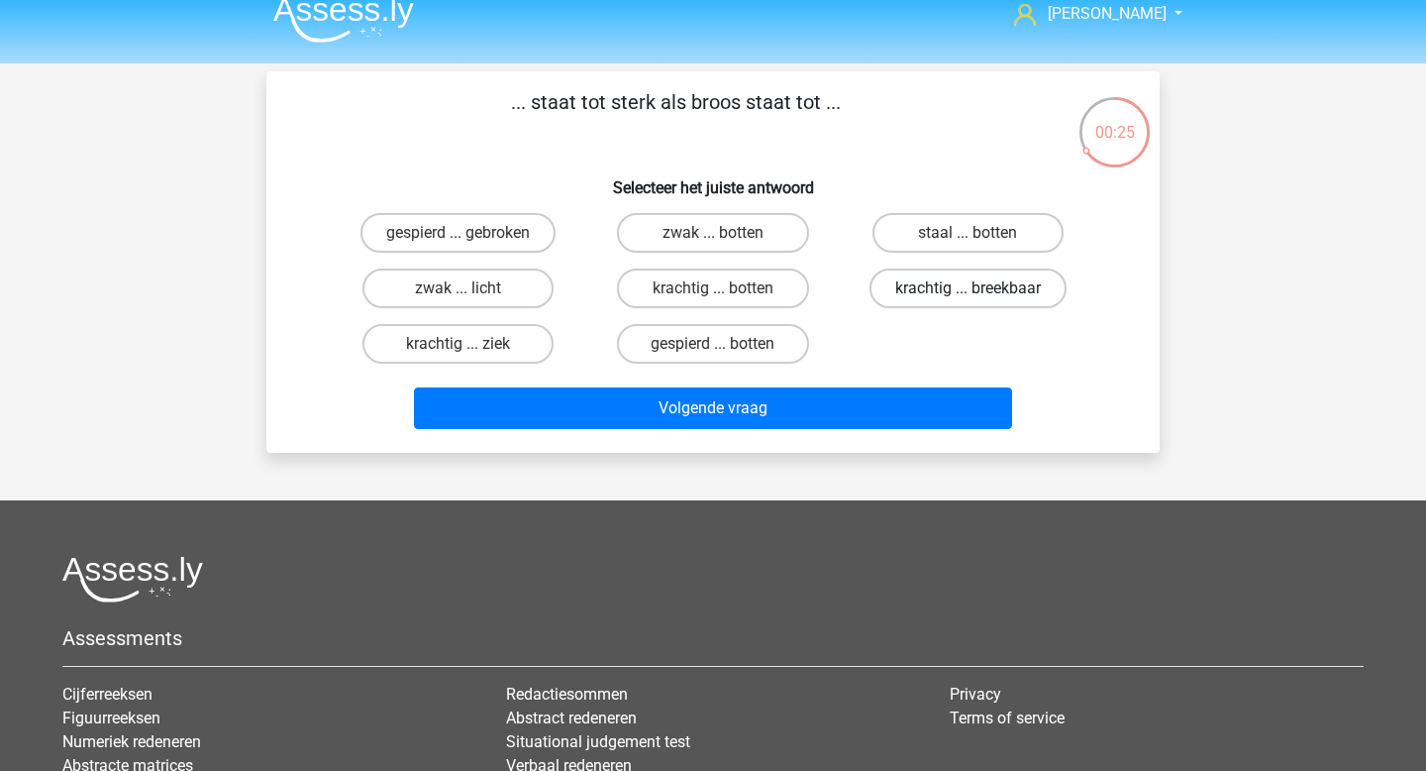
click at [999, 305] on label "krachtig ... breekbaar" at bounding box center [968, 288] width 197 height 40
click at [981, 301] on input "krachtig ... breekbaar" at bounding box center [974, 294] width 13 height 13
radio input "true"
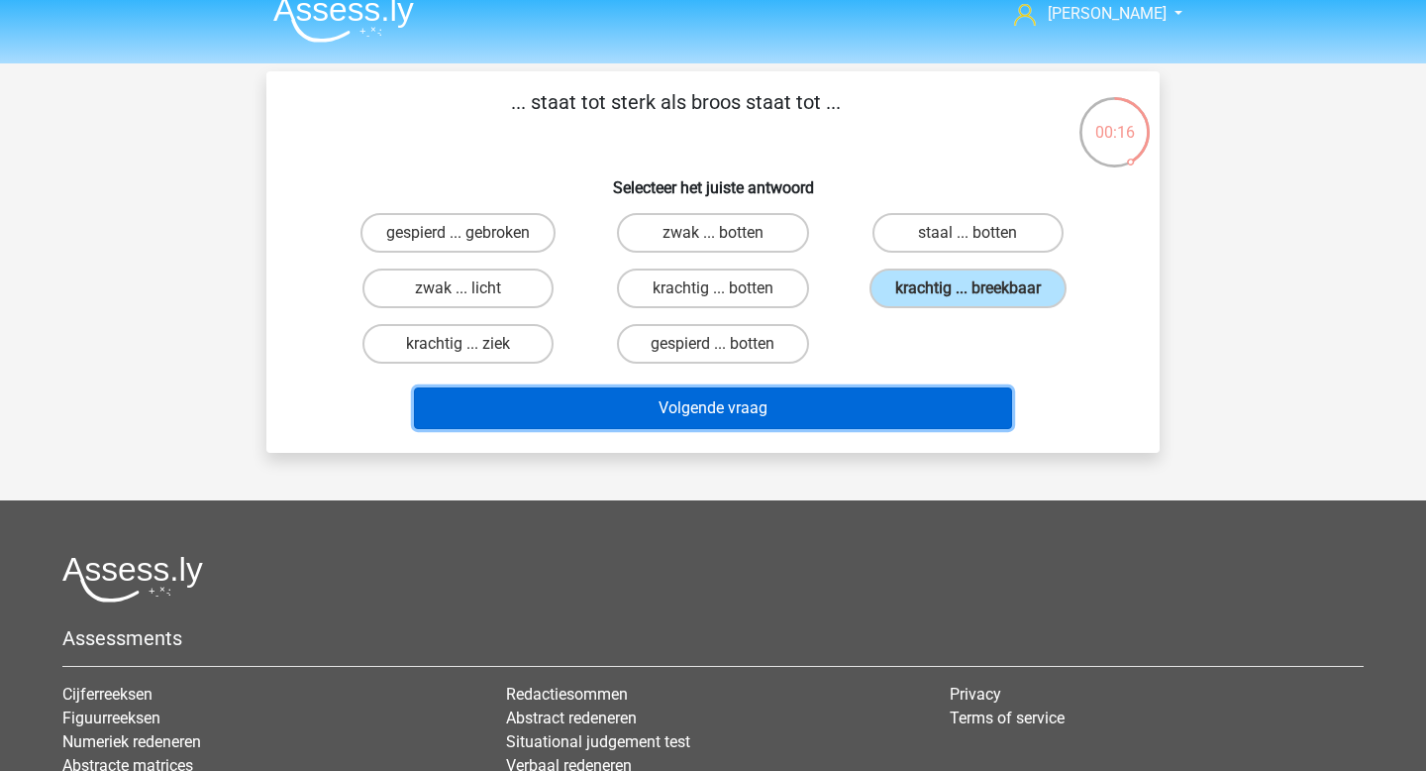
click at [927, 409] on button "Volgende vraag" at bounding box center [713, 408] width 599 height 42
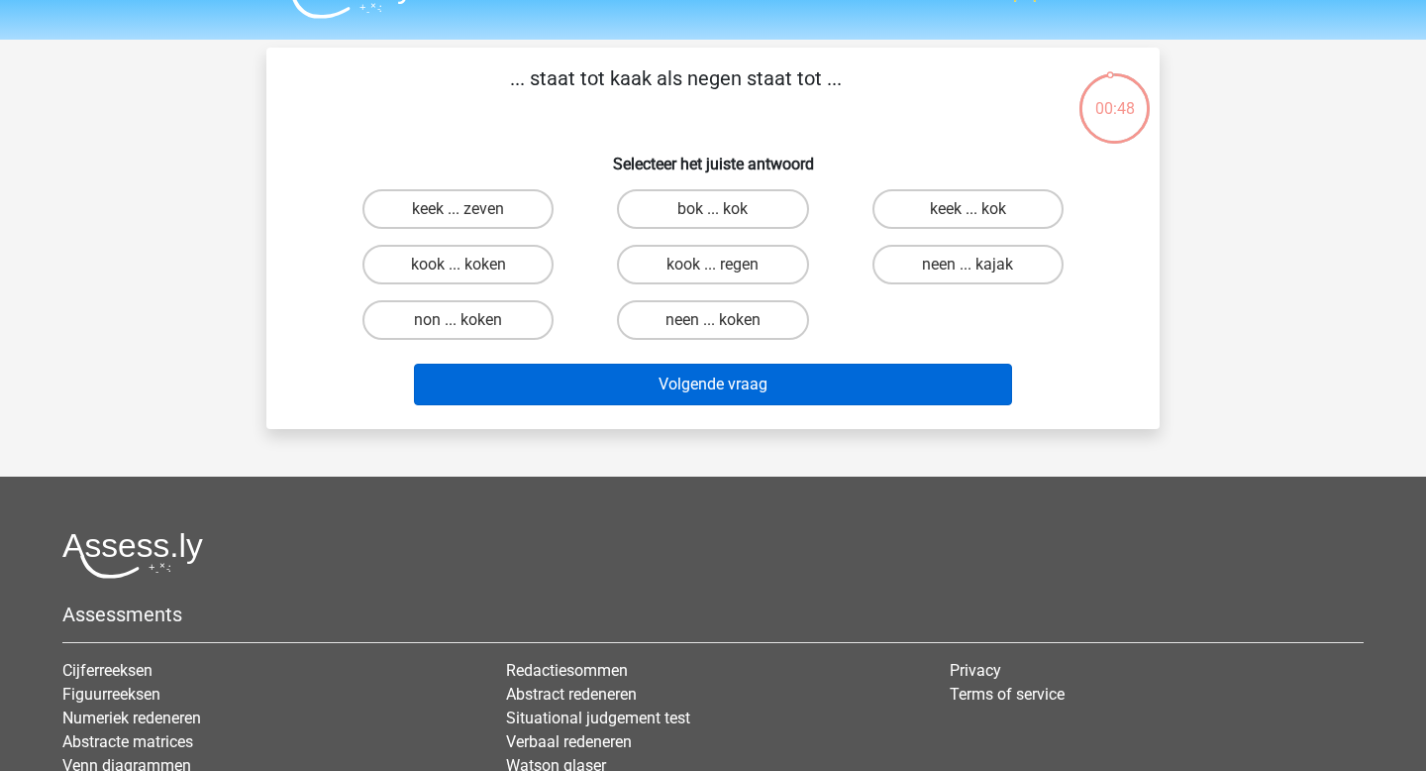
scroll to position [37, 0]
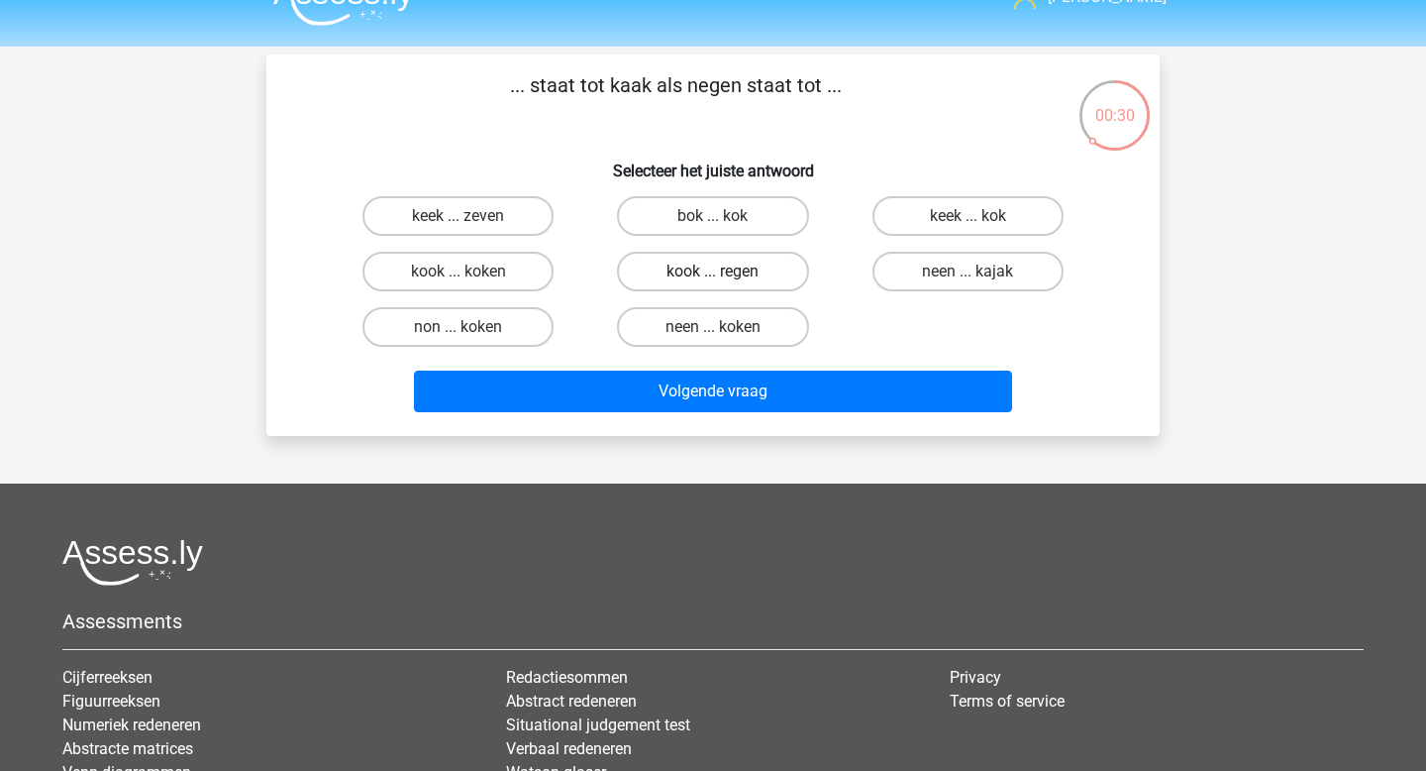
click at [750, 280] on label "kook ... regen" at bounding box center [712, 272] width 191 height 40
click at [726, 280] on input "kook ... regen" at bounding box center [719, 277] width 13 height 13
radio input "true"
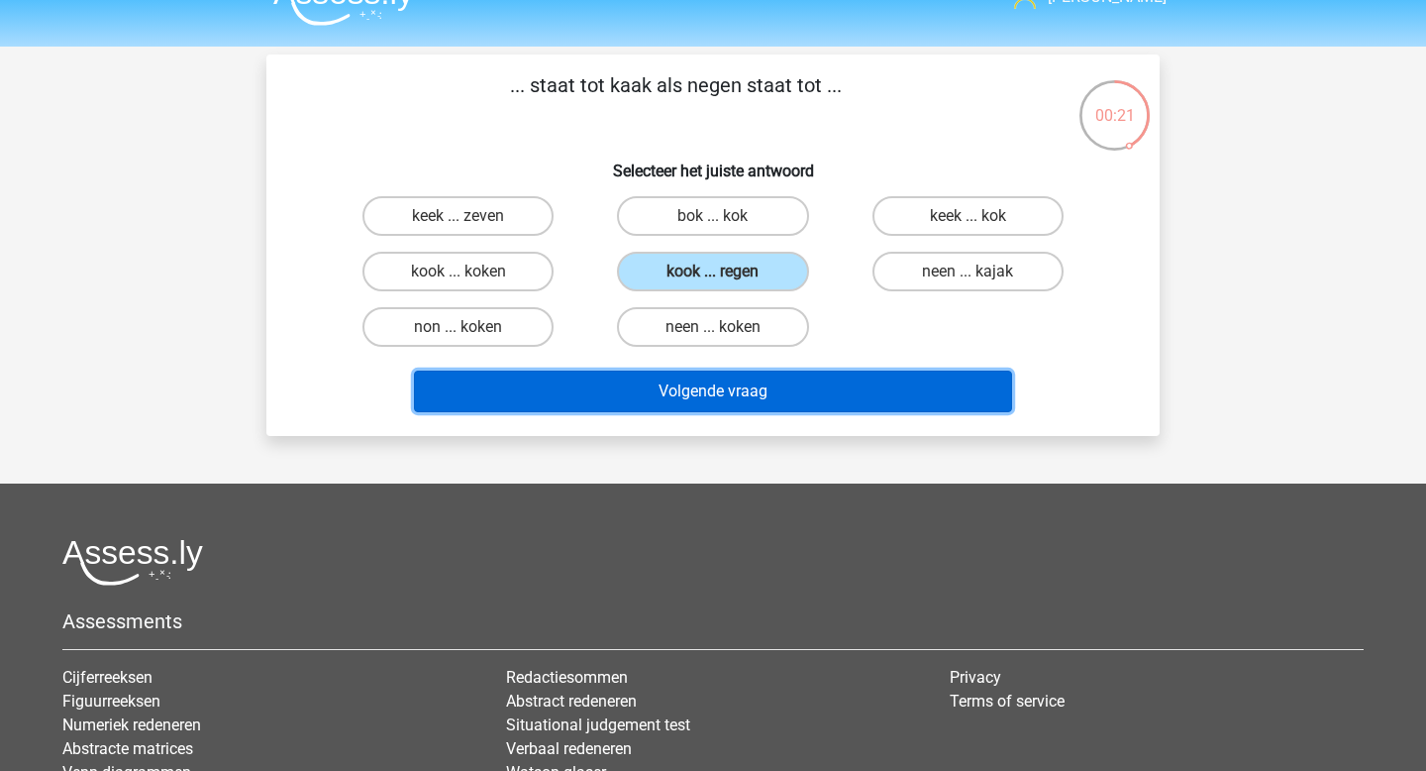
click at [690, 396] on button "Volgende vraag" at bounding box center [713, 391] width 599 height 42
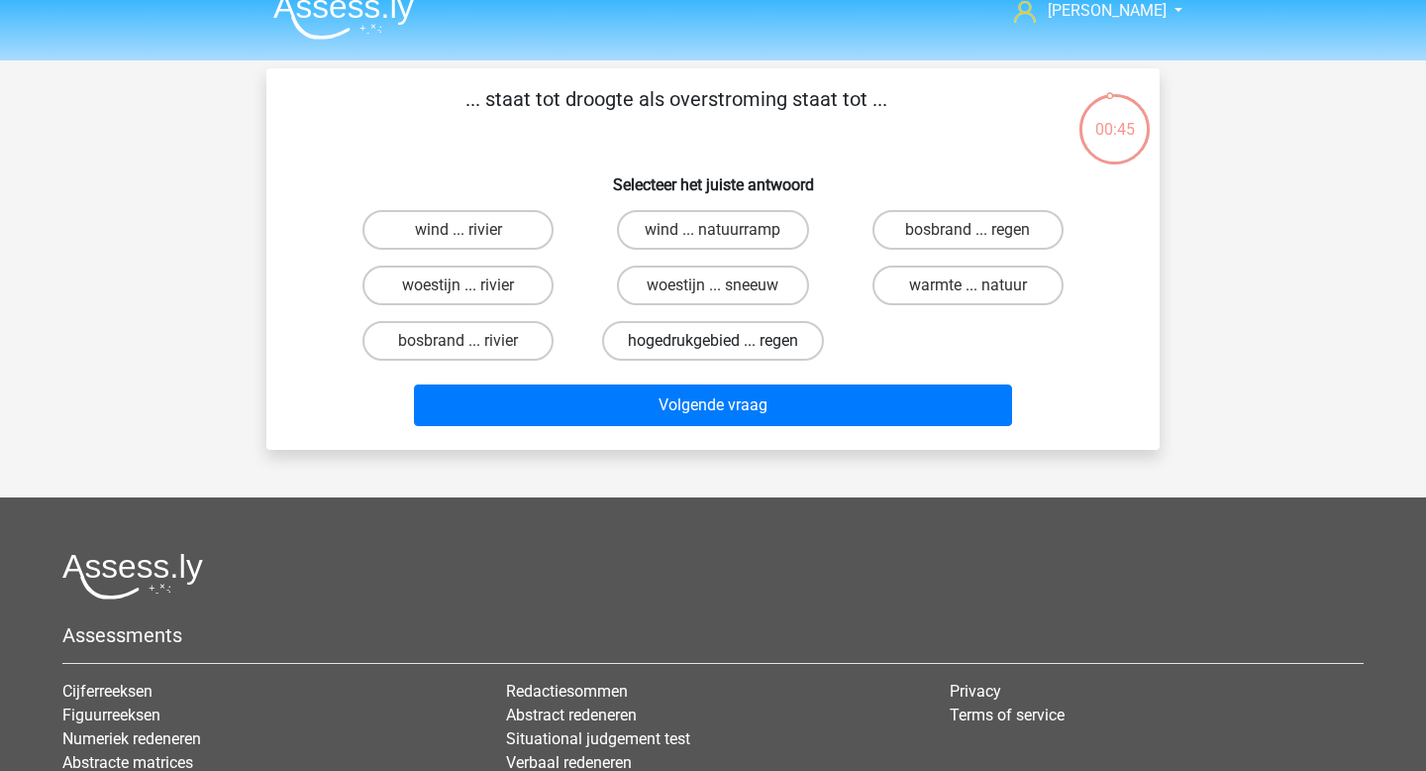
scroll to position [17, 0]
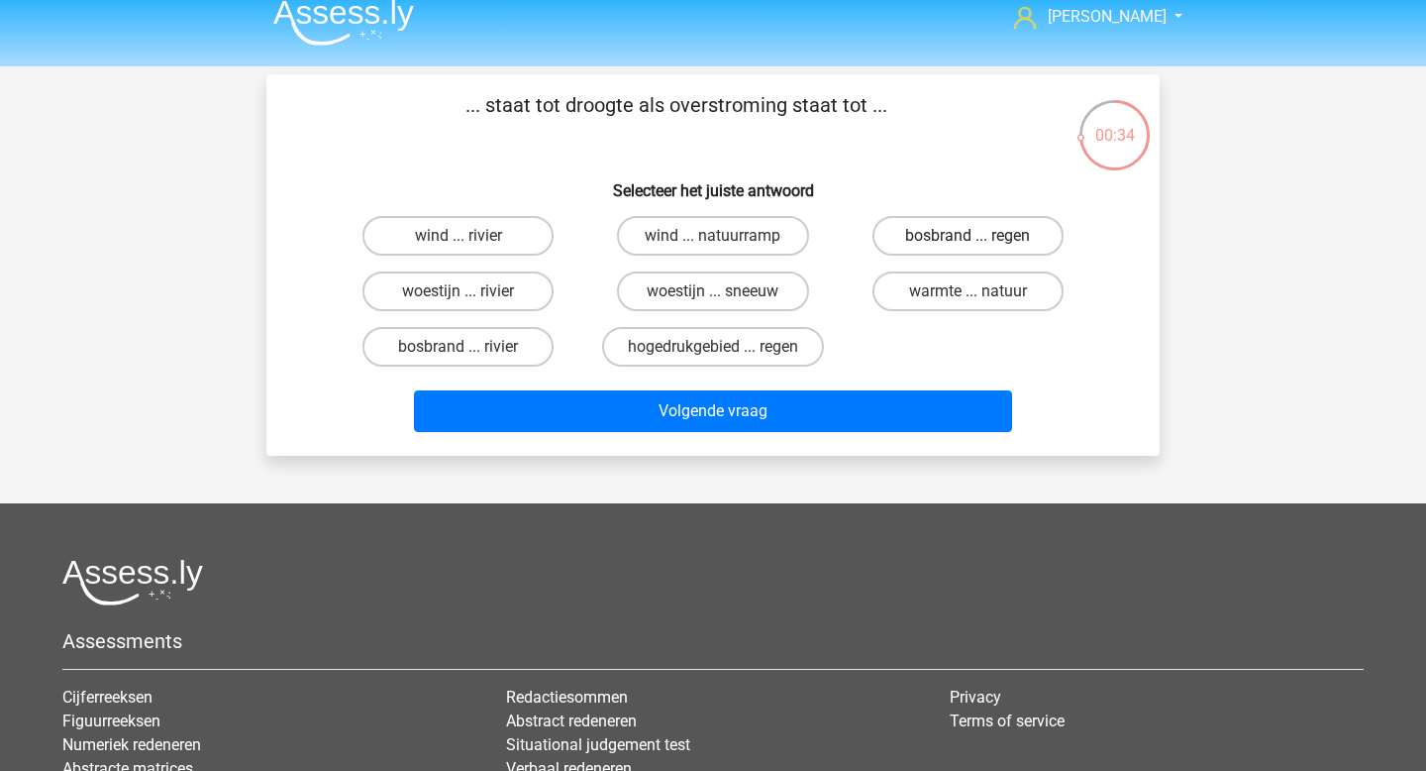
click at [956, 253] on label "bosbrand ... regen" at bounding box center [968, 236] width 191 height 40
click at [968, 249] on input "bosbrand ... regen" at bounding box center [974, 242] width 13 height 13
radio input "true"
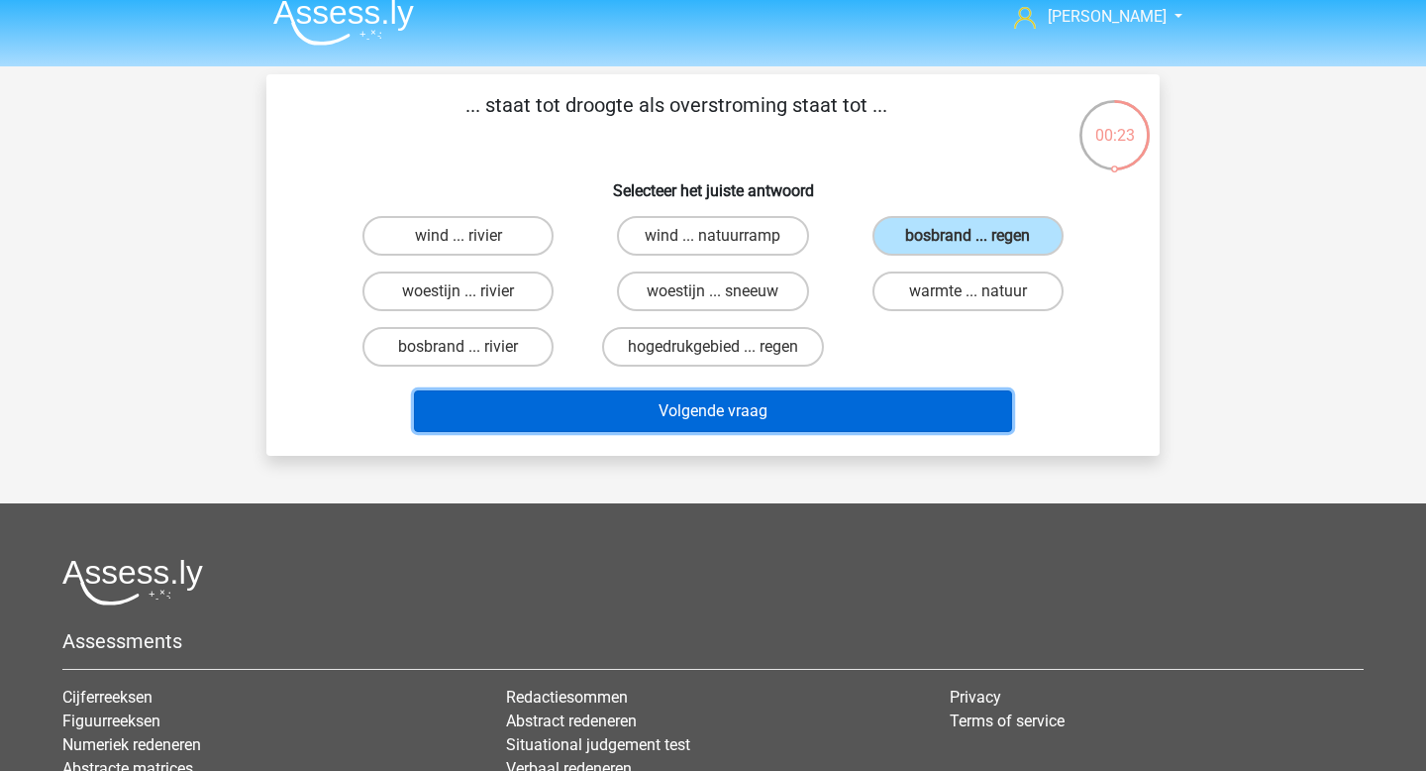
click at [833, 425] on button "Volgende vraag" at bounding box center [713, 411] width 599 height 42
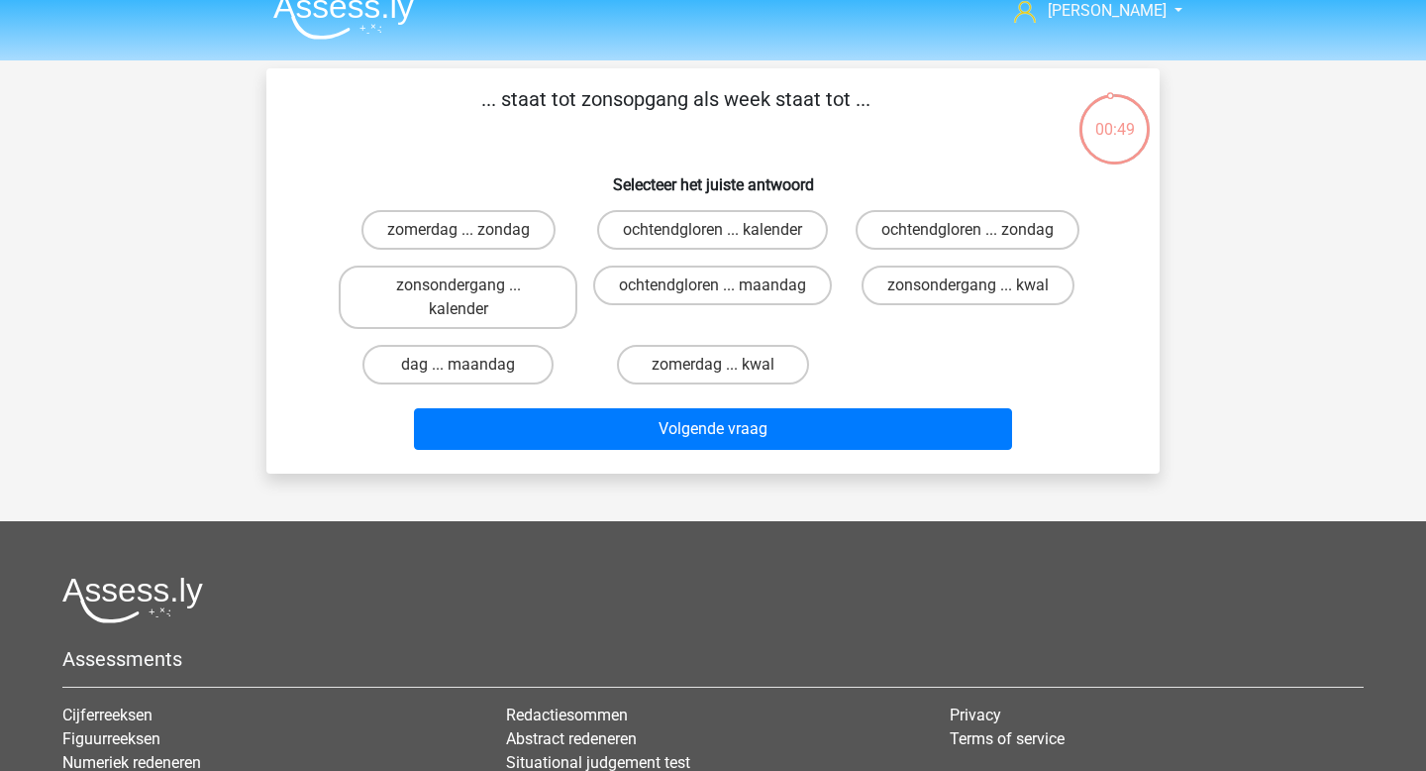
scroll to position [0, 0]
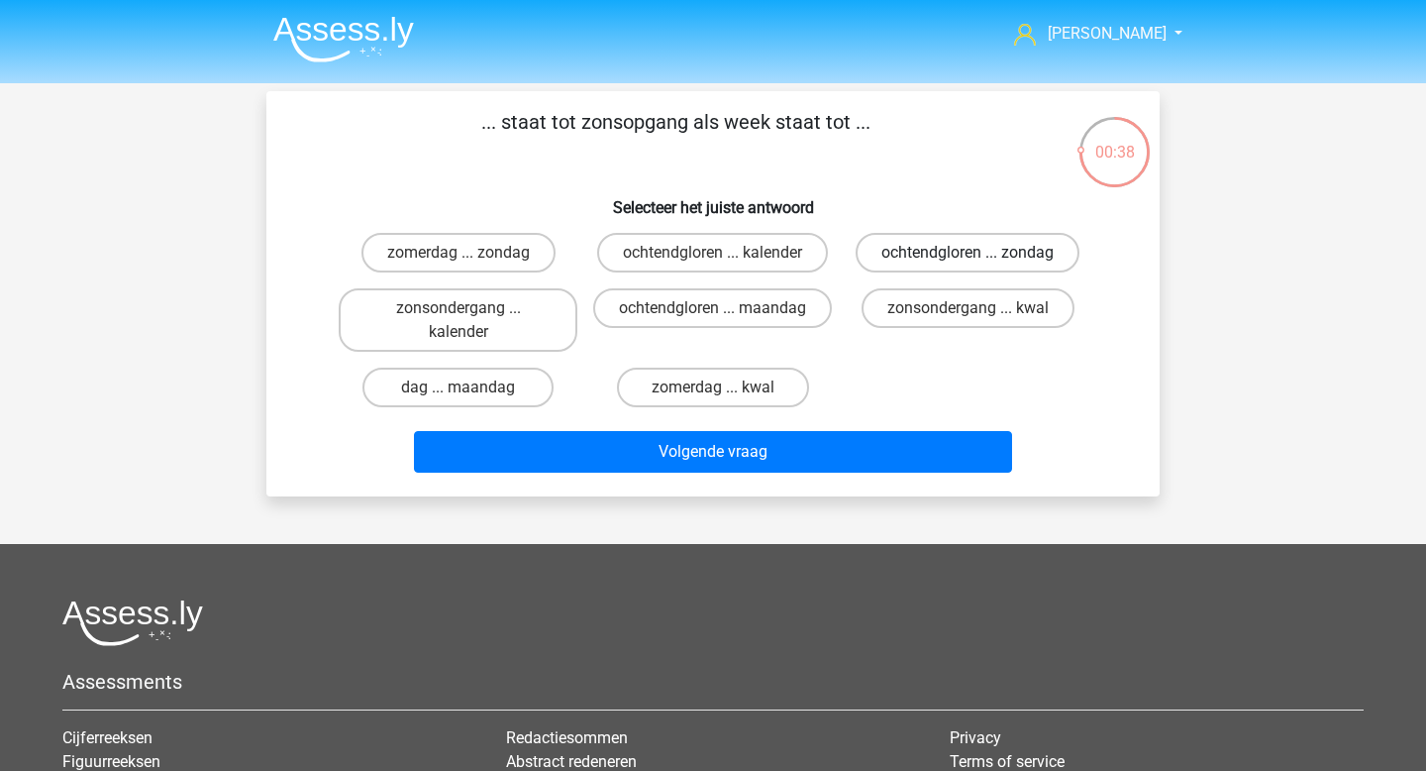
click at [899, 268] on label "ochtendgloren ... zondag" at bounding box center [968, 253] width 224 height 40
click at [968, 265] on input "ochtendgloren ... zondag" at bounding box center [974, 259] width 13 height 13
radio input "true"
click at [479, 400] on label "dag ... maandag" at bounding box center [458, 387] width 191 height 40
click at [471, 400] on input "dag ... maandag" at bounding box center [465, 393] width 13 height 13
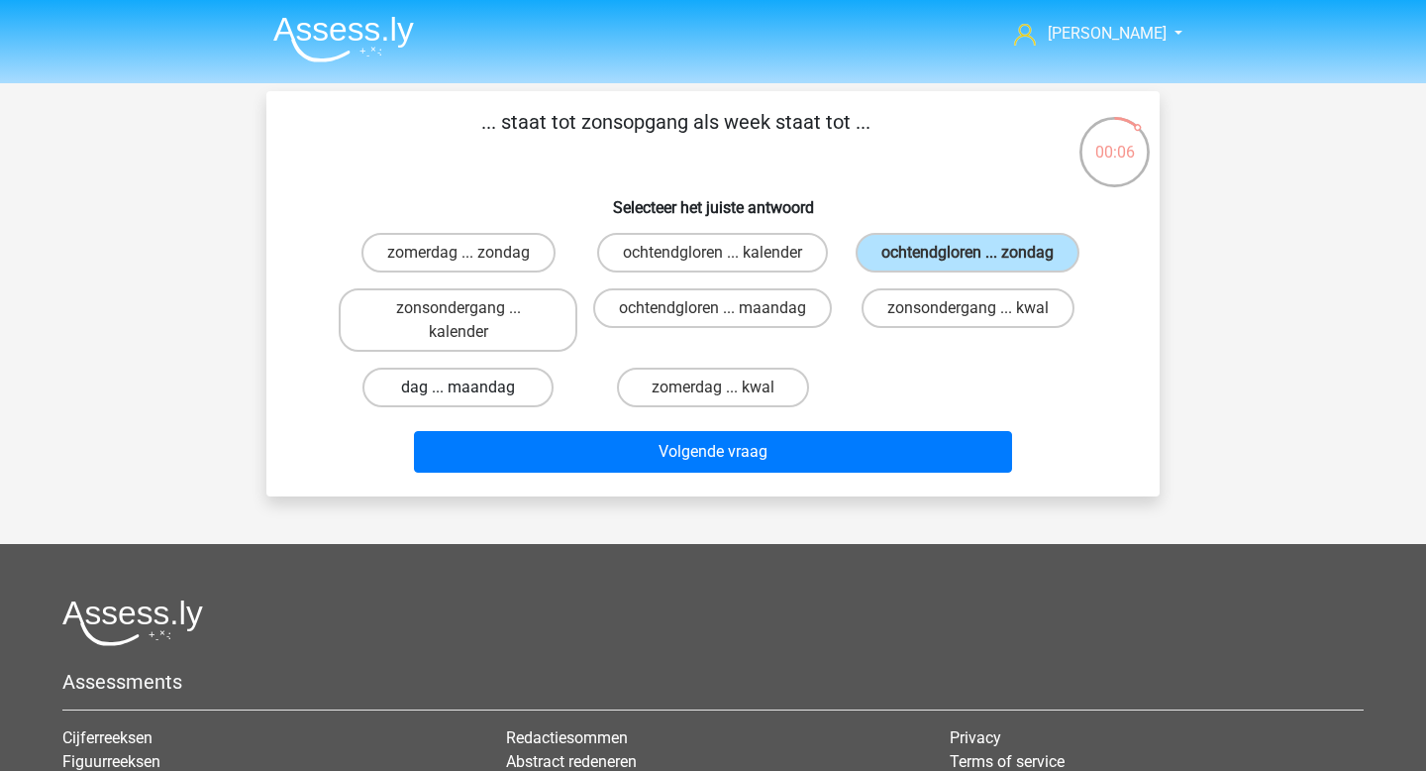
radio input "true"
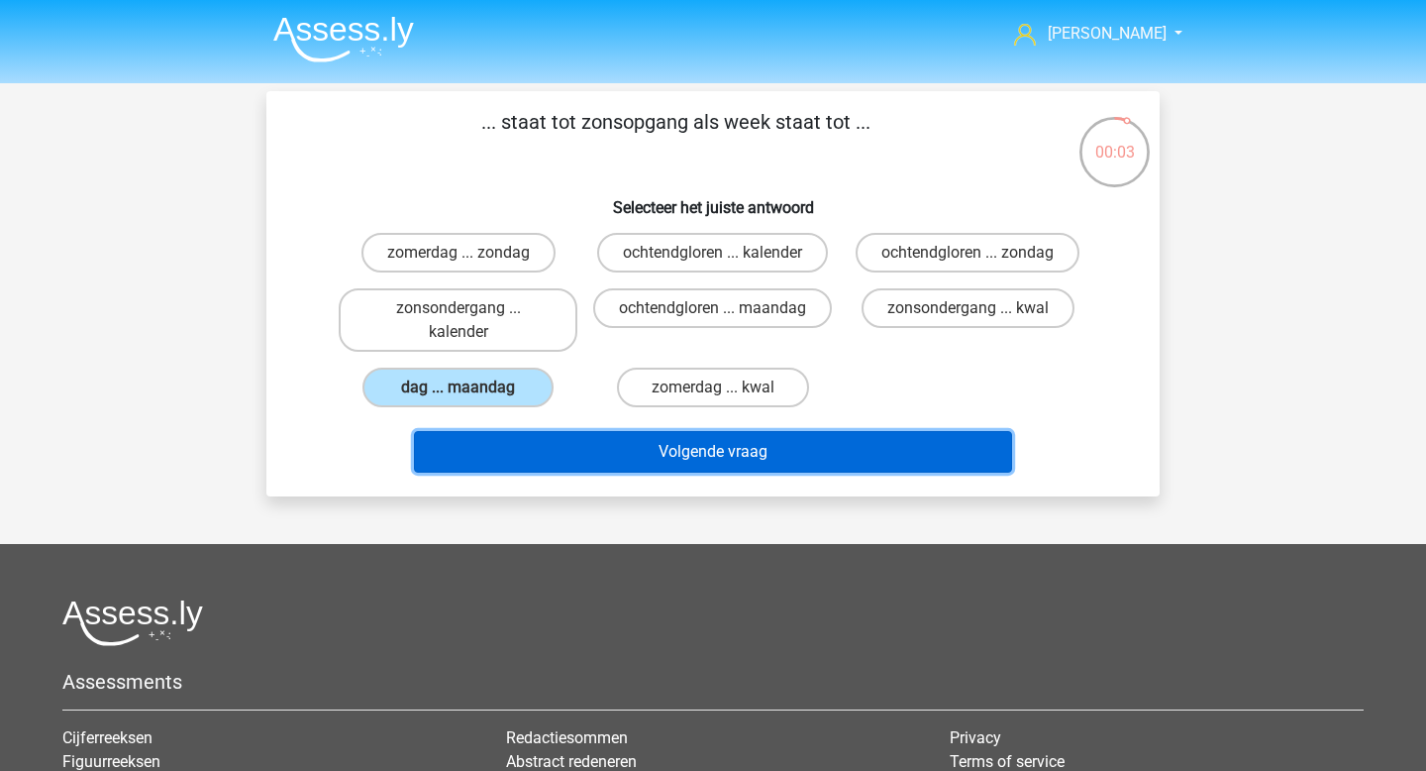
click at [716, 454] on button "Volgende vraag" at bounding box center [713, 452] width 599 height 42
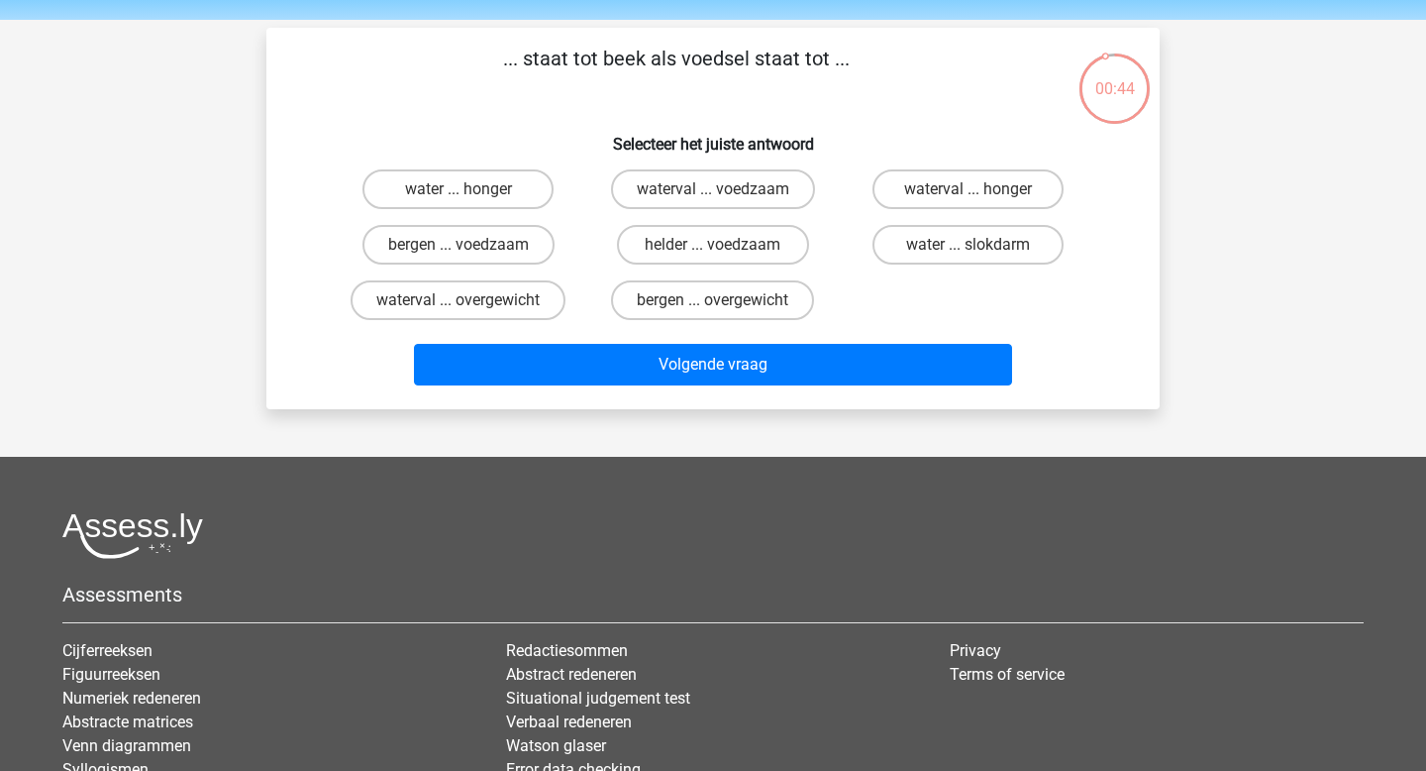
scroll to position [60, 0]
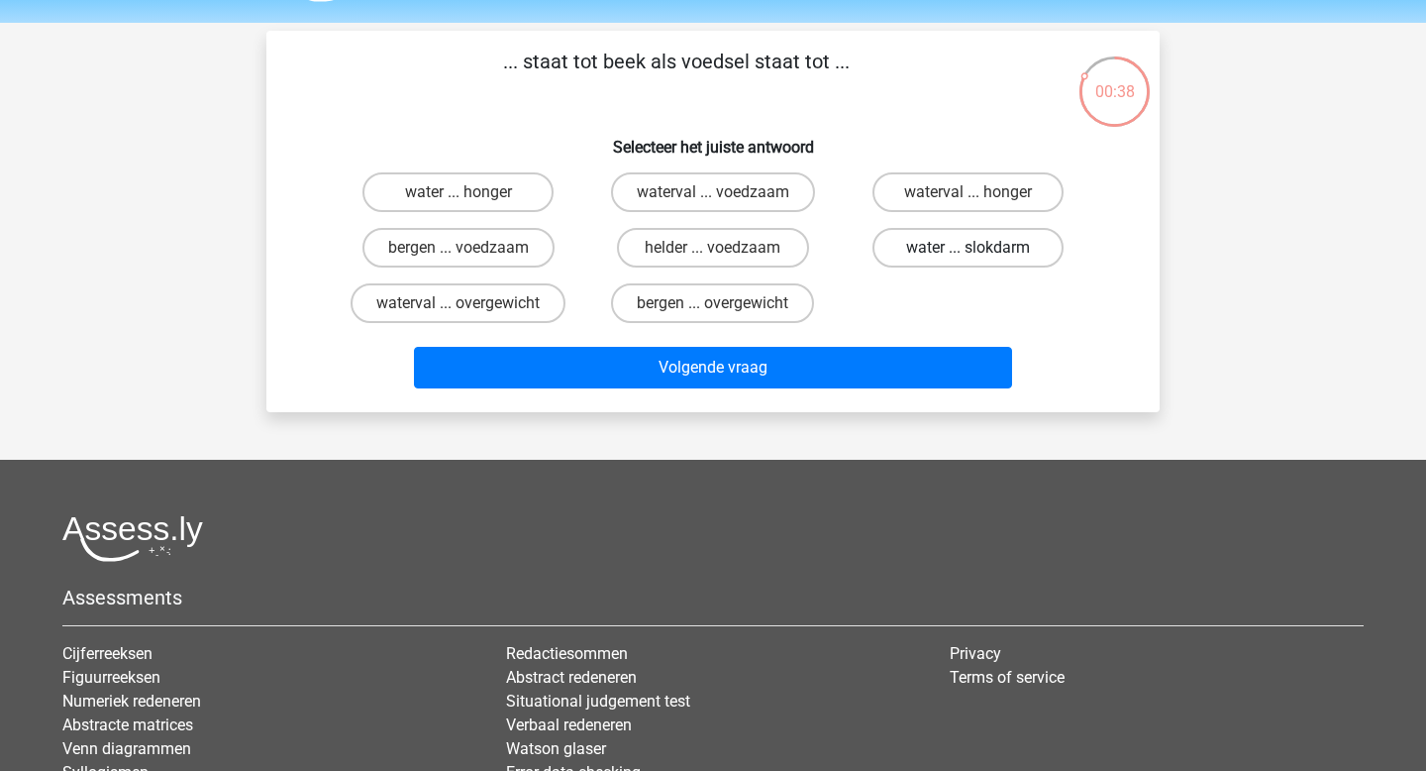
click at [959, 256] on label "water ... slokdarm" at bounding box center [968, 248] width 191 height 40
click at [968, 256] on input "water ... slokdarm" at bounding box center [974, 254] width 13 height 13
radio input "true"
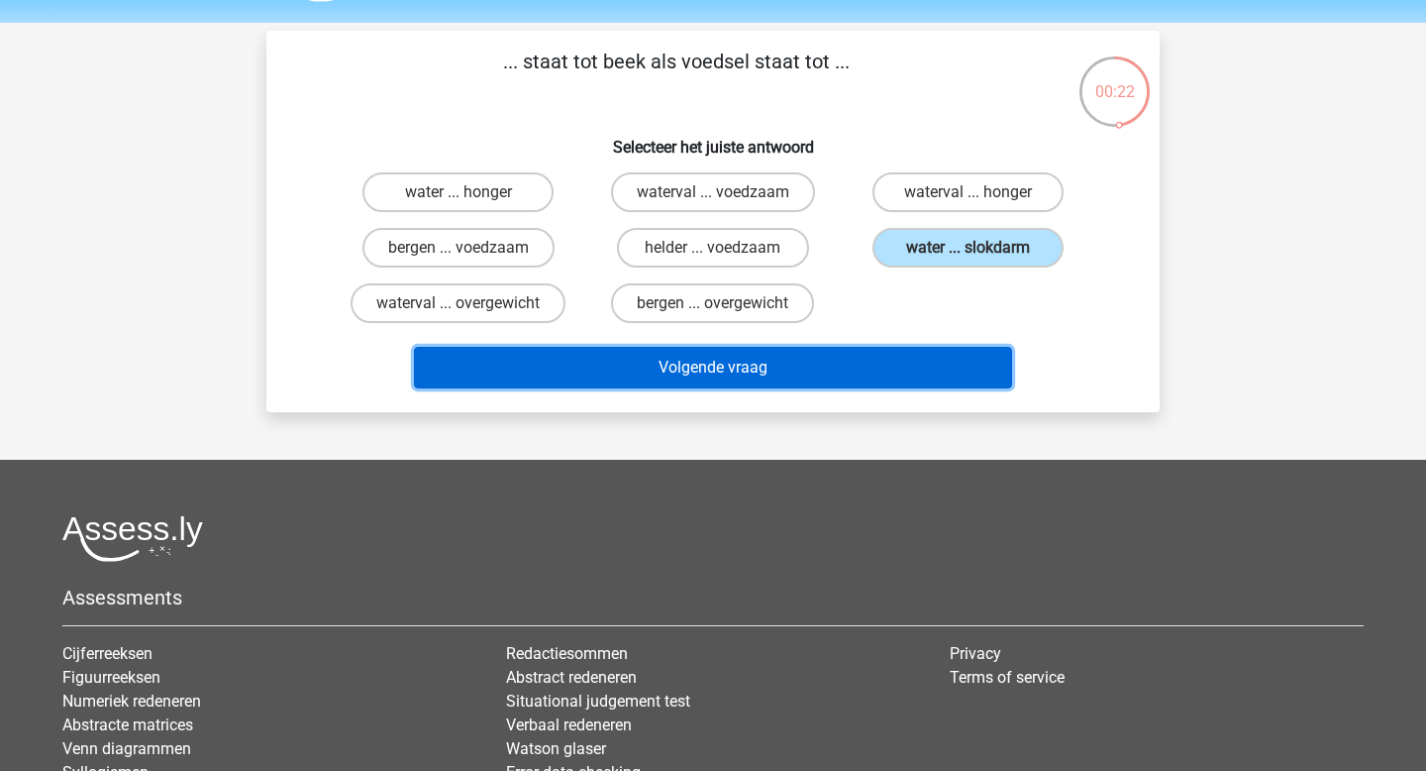
click at [722, 380] on button "Volgende vraag" at bounding box center [713, 368] width 599 height 42
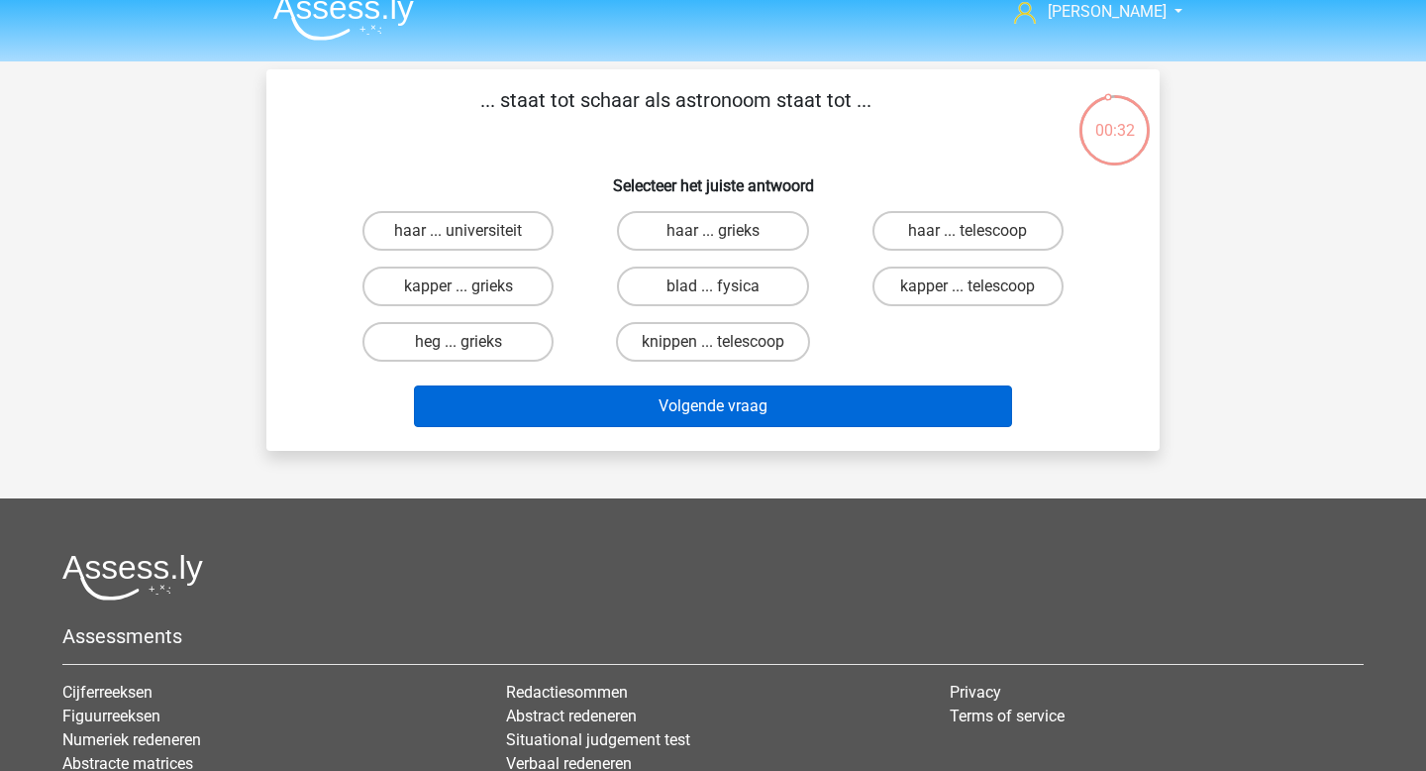
scroll to position [0, 0]
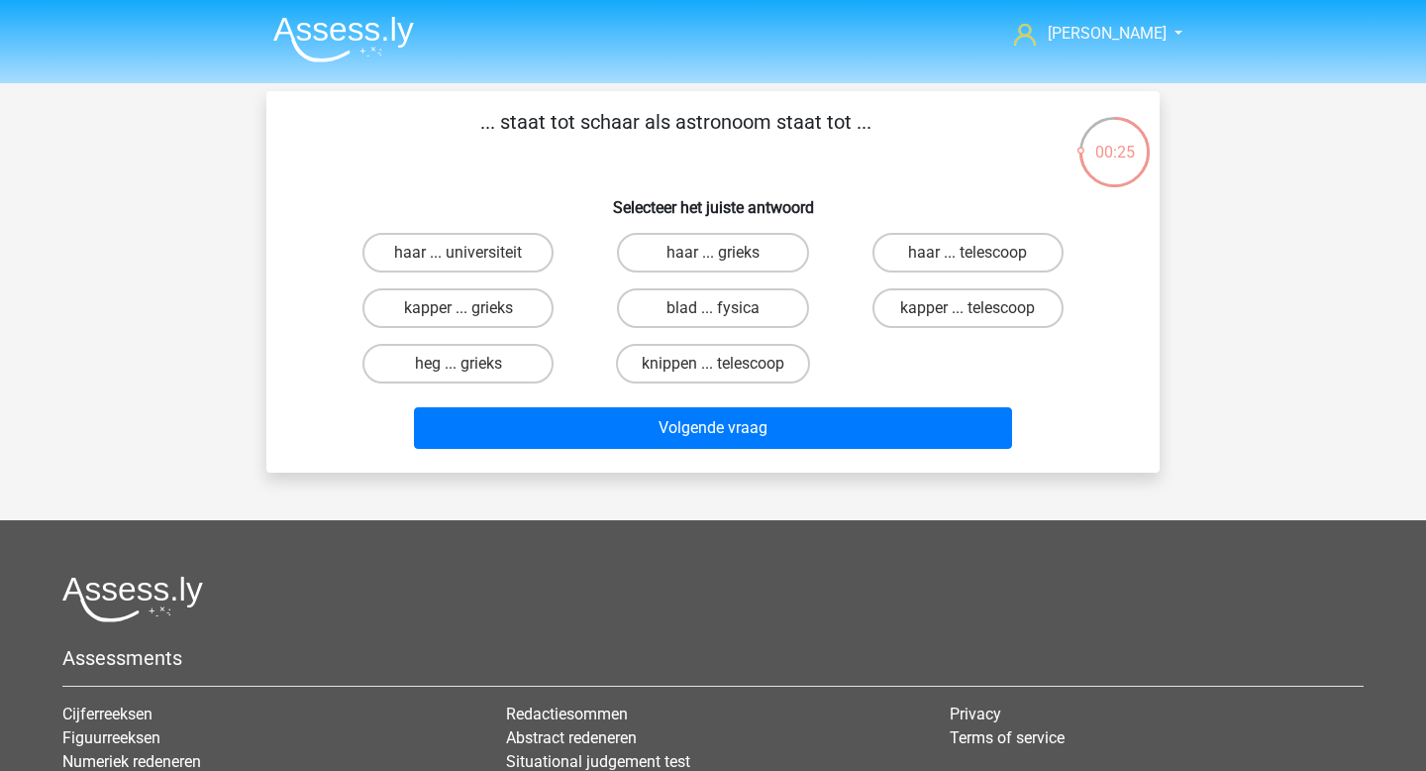
click at [979, 309] on input "kapper ... telescoop" at bounding box center [974, 314] width 13 height 13
radio input "true"
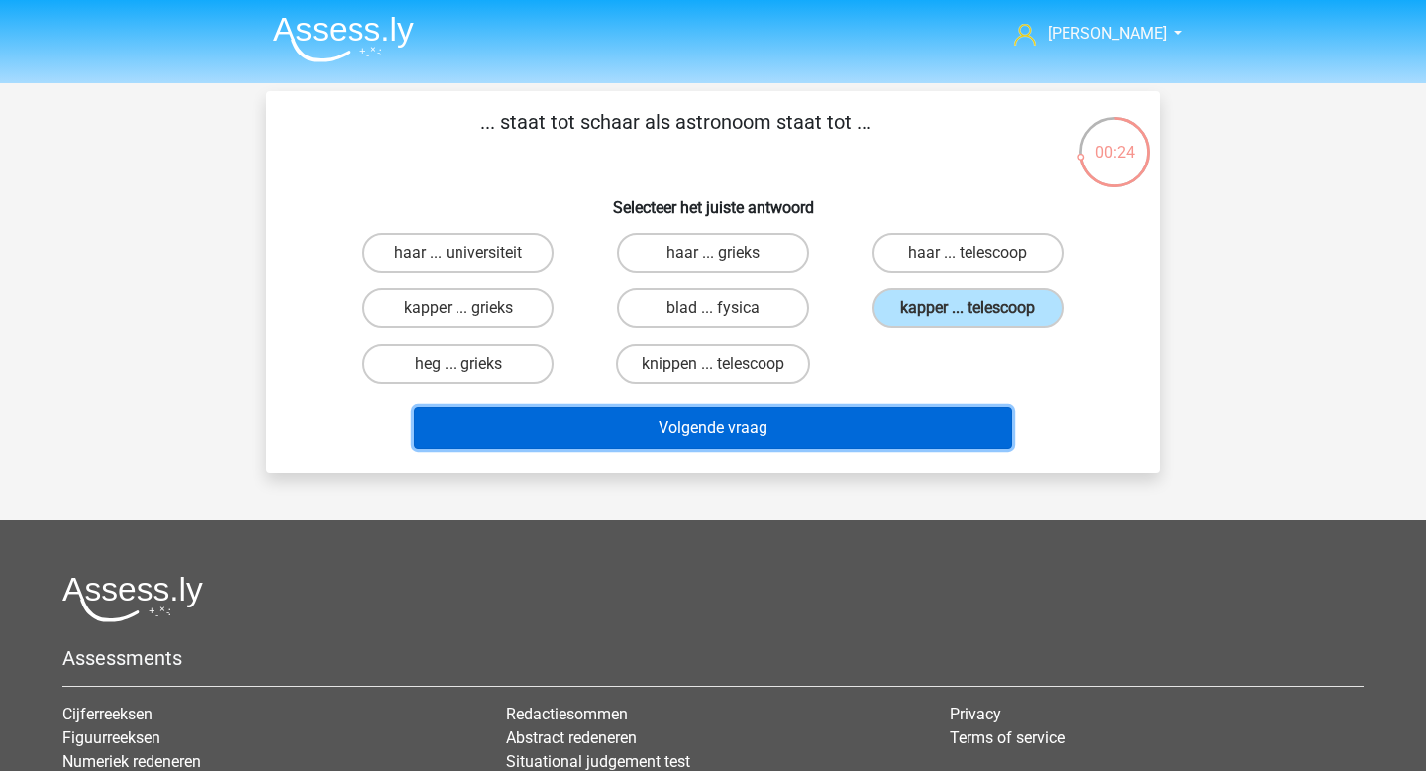
click at [838, 427] on button "Volgende vraag" at bounding box center [713, 428] width 599 height 42
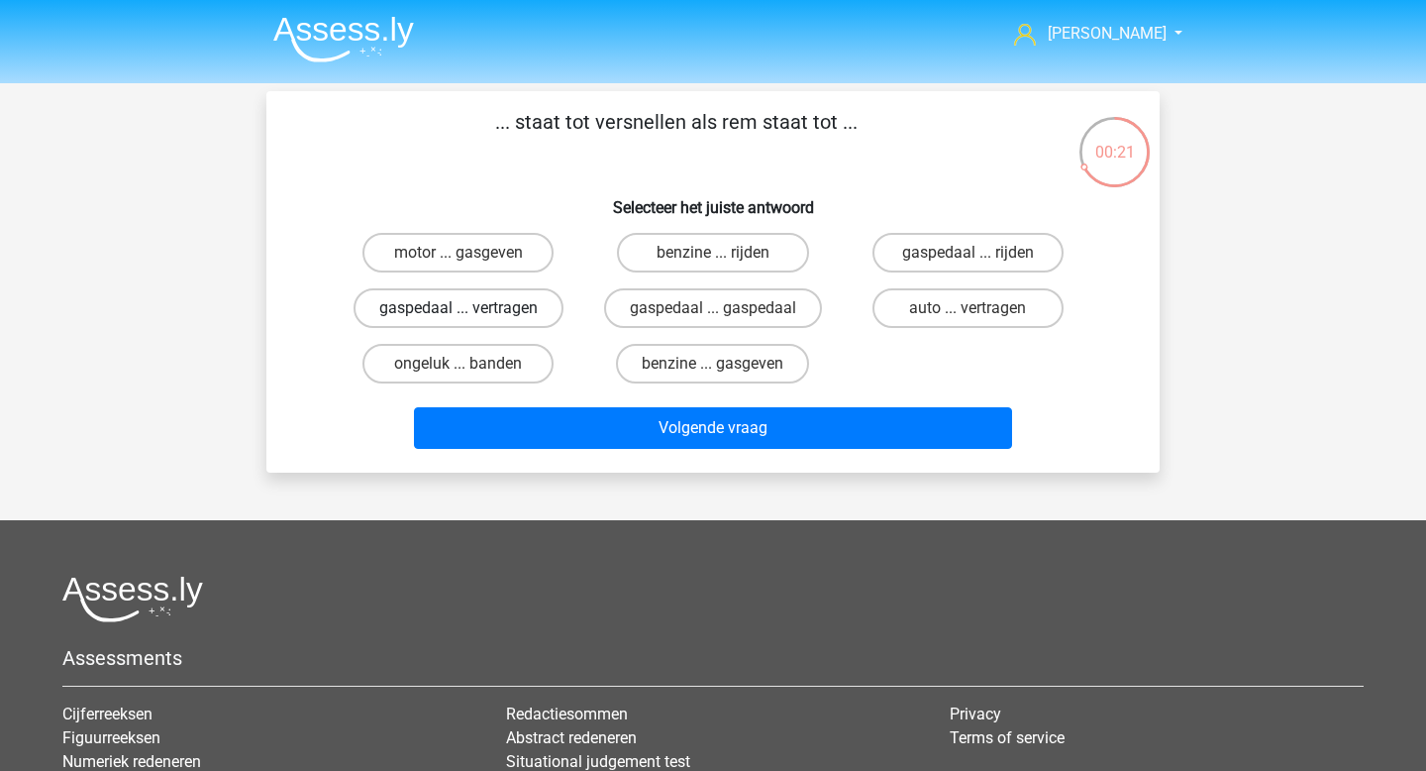
click at [519, 321] on label "gaspedaal ... vertragen" at bounding box center [459, 308] width 210 height 40
click at [471, 321] on input "gaspedaal ... vertragen" at bounding box center [465, 314] width 13 height 13
radio input "true"
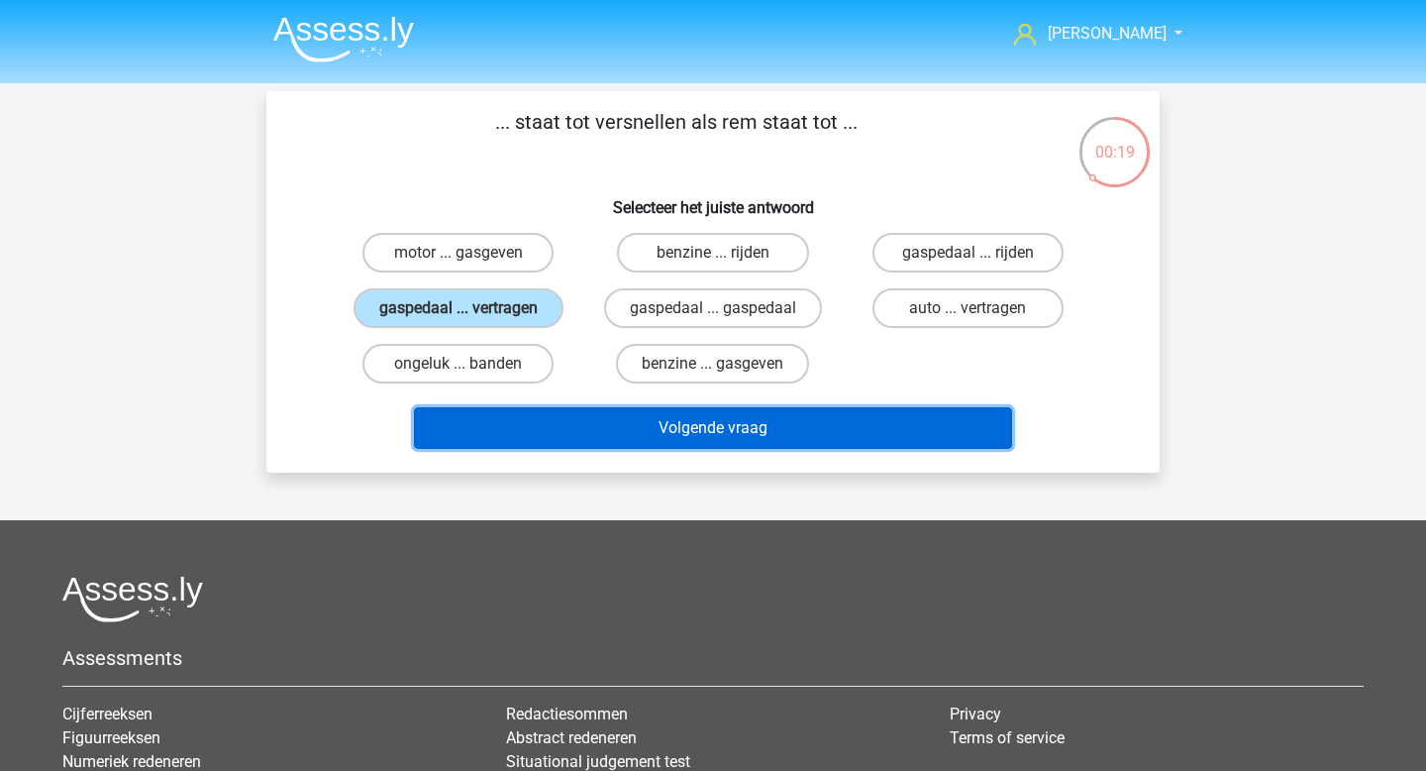
click at [618, 435] on button "Volgende vraag" at bounding box center [713, 428] width 599 height 42
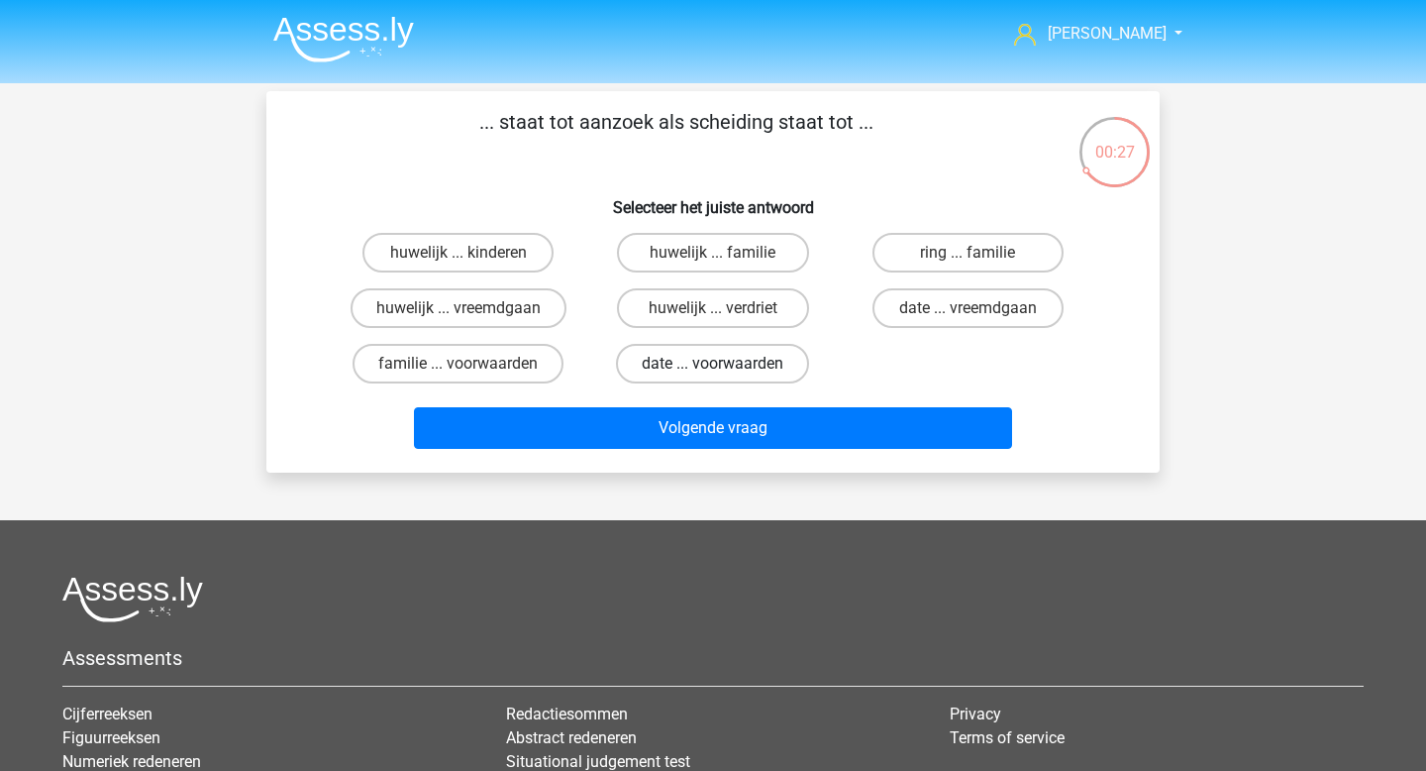
click at [629, 376] on label "date ... voorwaarden" at bounding box center [712, 364] width 193 height 40
click at [713, 376] on input "date ... voorwaarden" at bounding box center [719, 370] width 13 height 13
radio input "true"
click at [547, 327] on label "huwelijk ... vreemdgaan" at bounding box center [459, 308] width 216 height 40
click at [471, 321] on input "huwelijk ... vreemdgaan" at bounding box center [465, 314] width 13 height 13
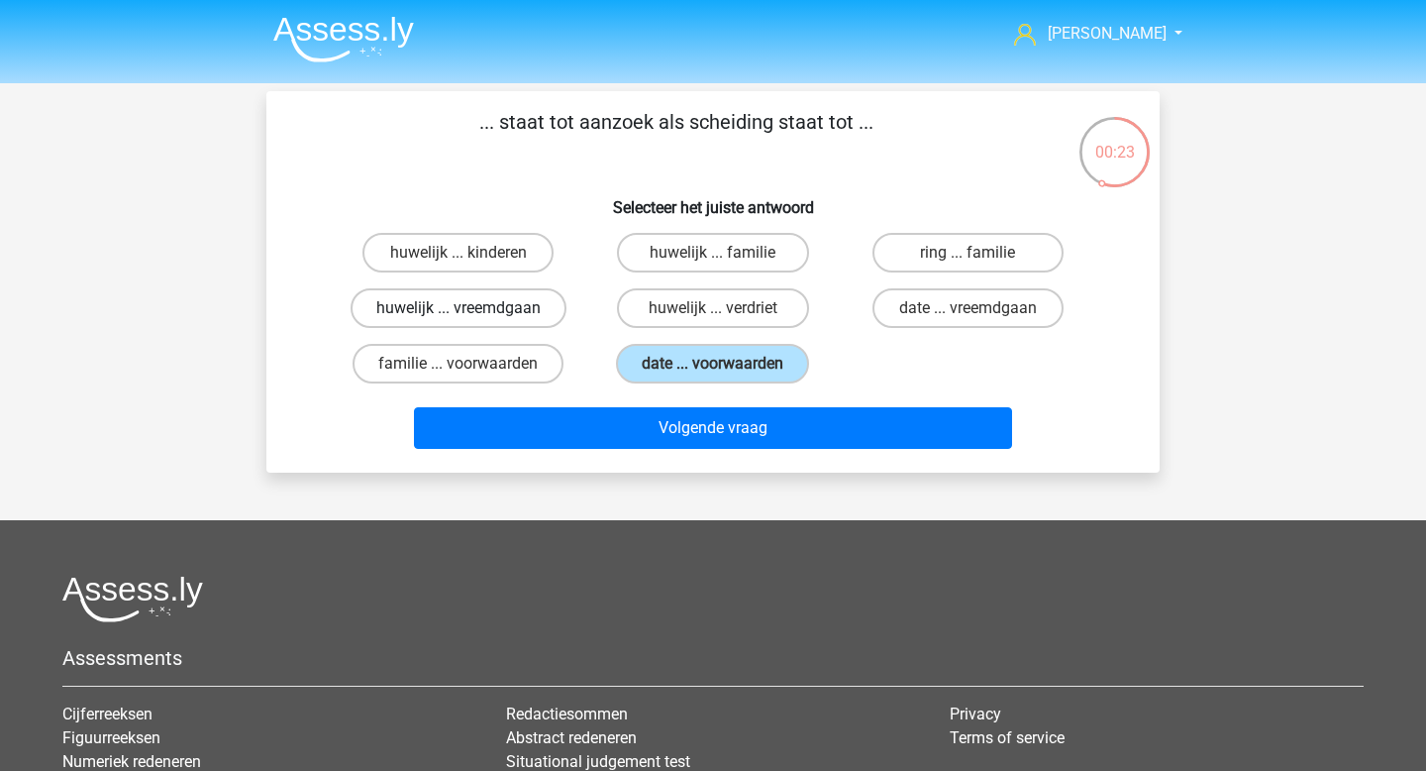
radio input "true"
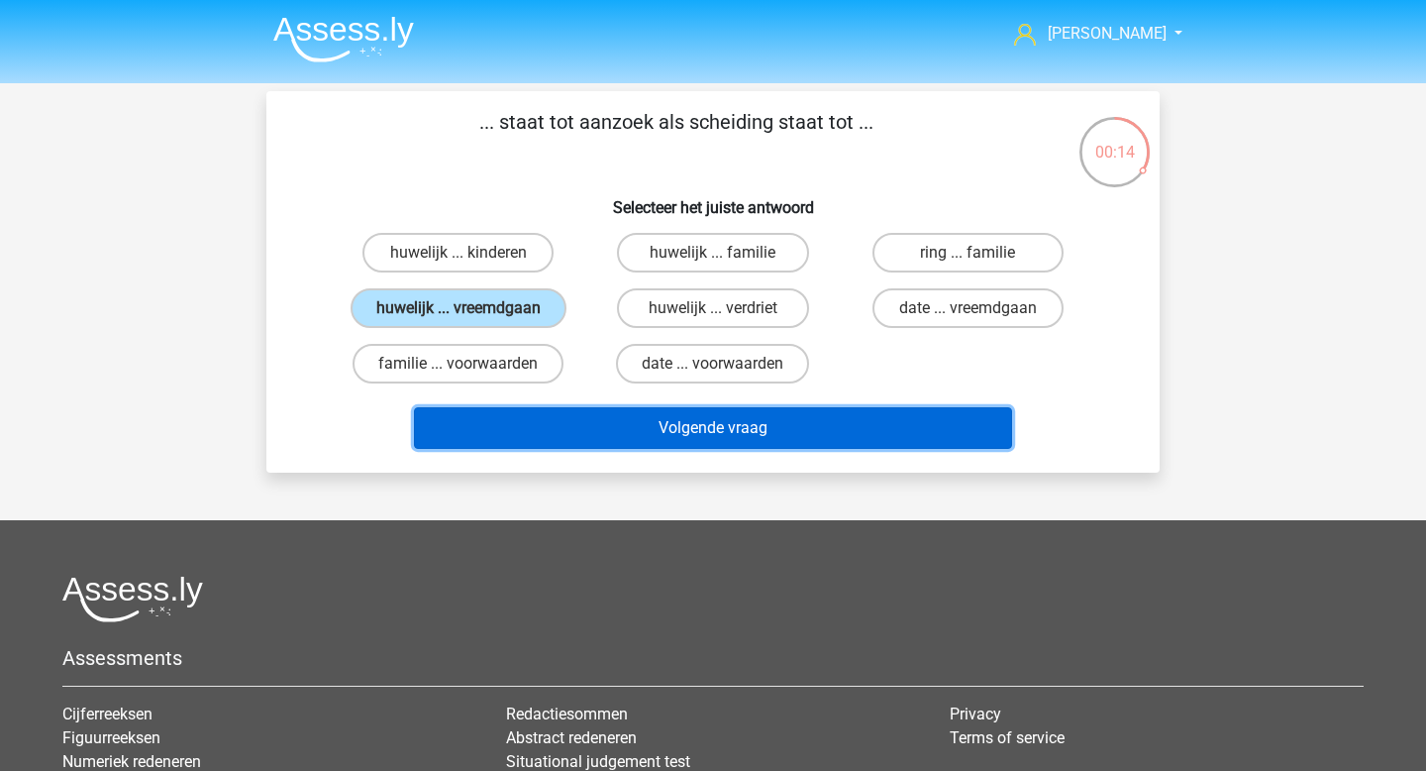
click at [682, 439] on button "Volgende vraag" at bounding box center [713, 428] width 599 height 42
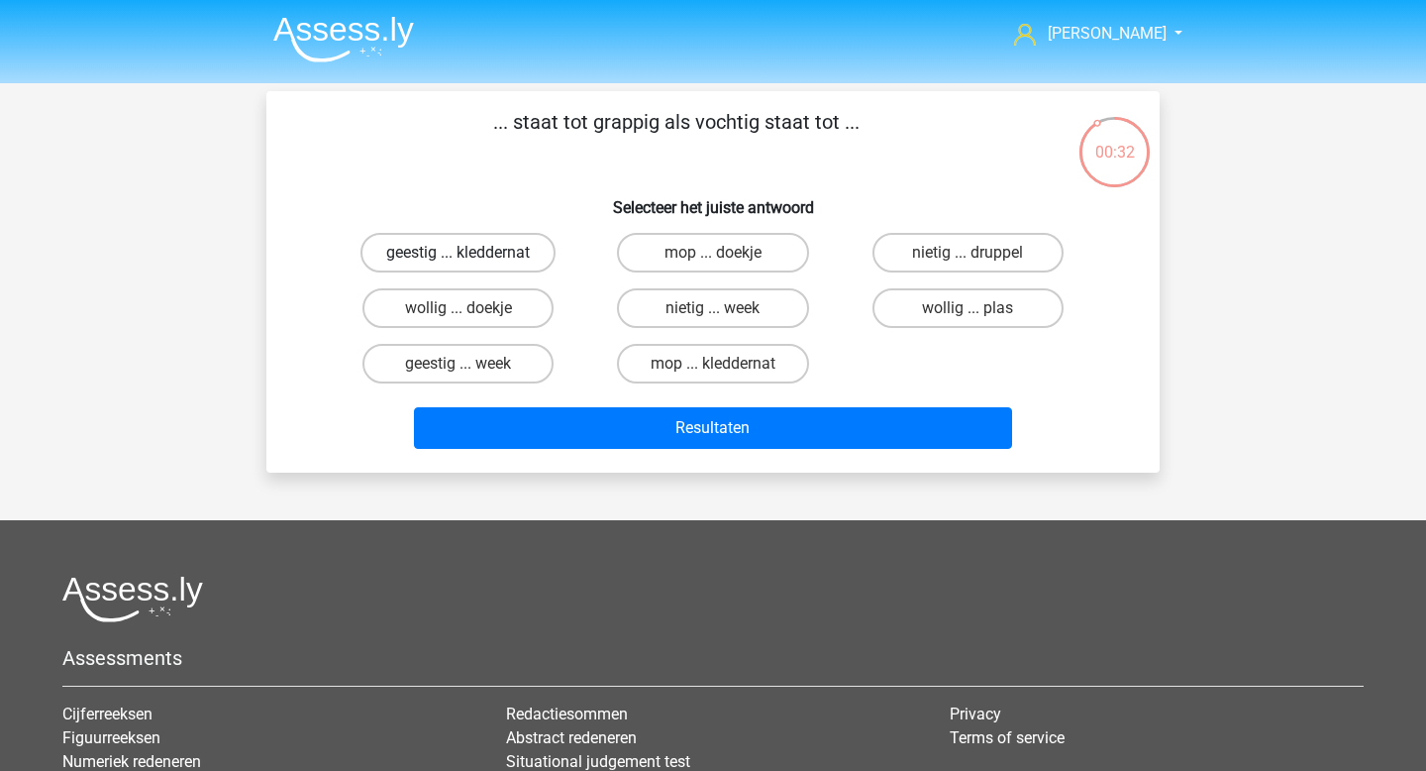
click at [502, 261] on label "geestig ... kleddernat" at bounding box center [458, 253] width 195 height 40
click at [471, 261] on input "geestig ... kleddernat" at bounding box center [465, 259] width 13 height 13
radio input "true"
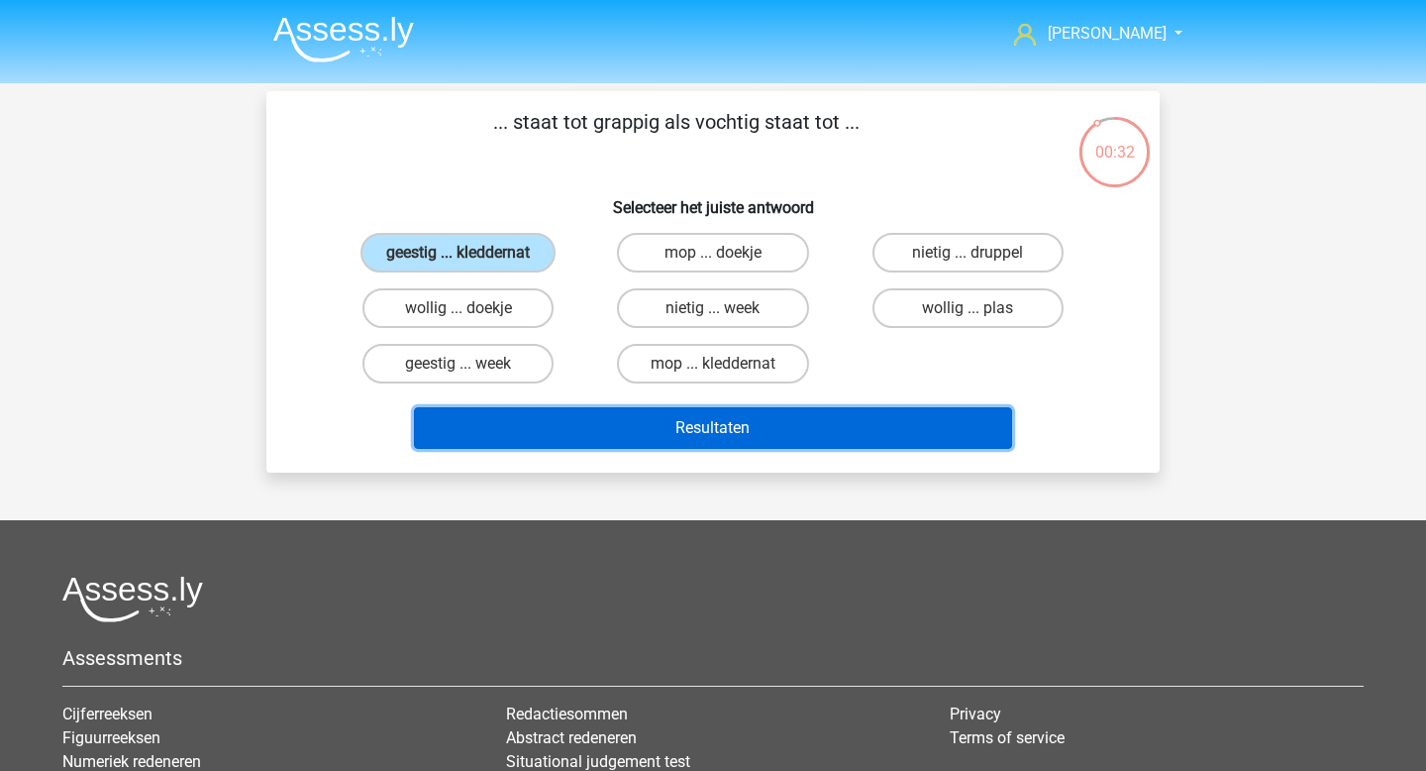
click at [670, 424] on button "Resultaten" at bounding box center [713, 428] width 599 height 42
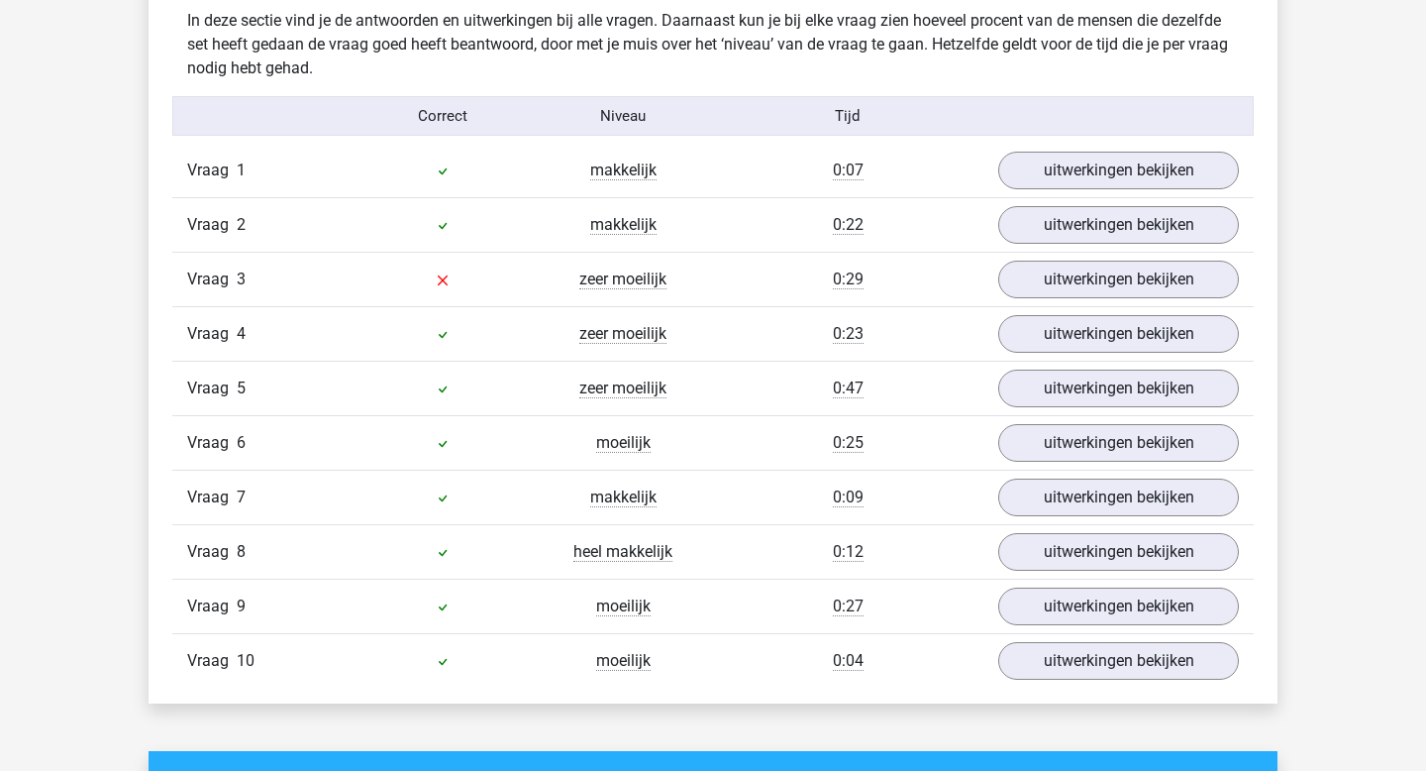
scroll to position [1224, 0]
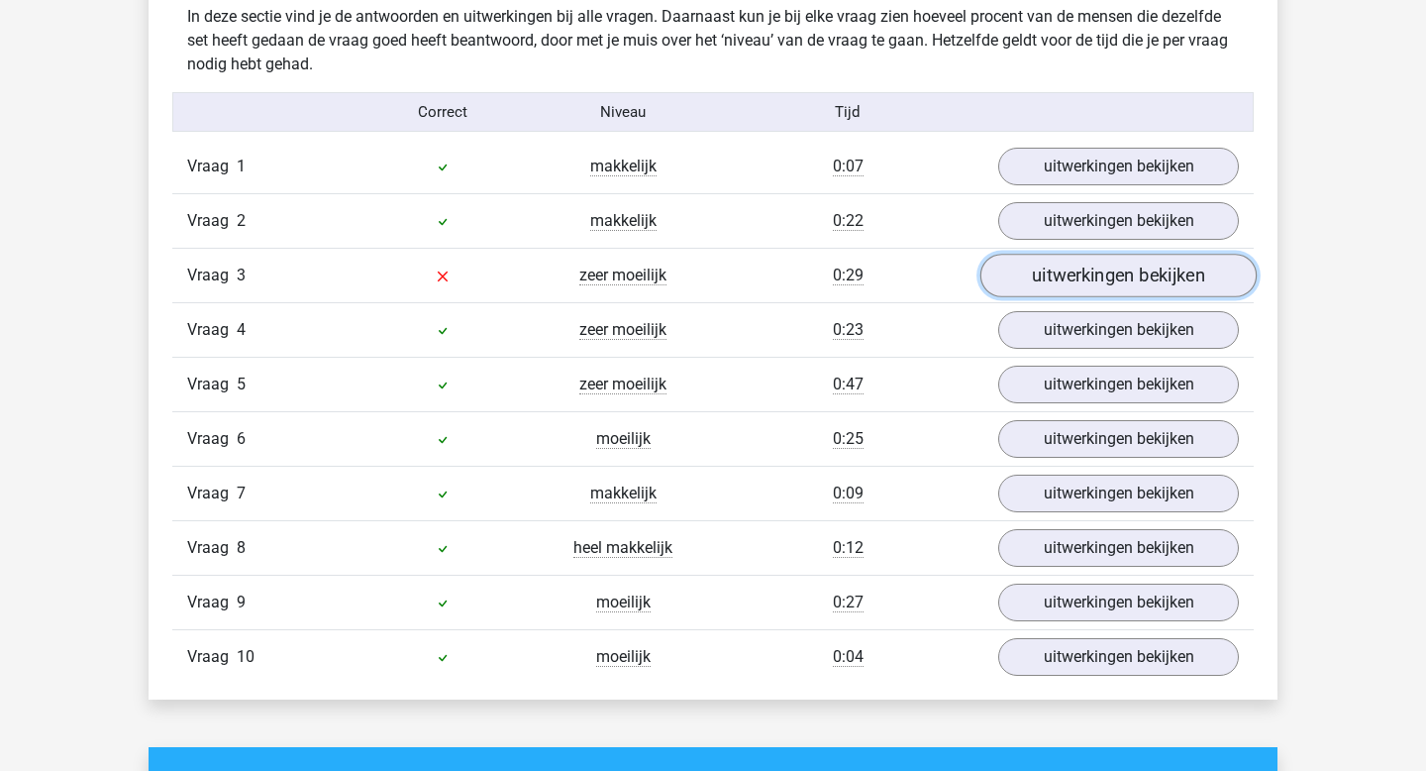
click at [1087, 279] on link "uitwerkingen bekijken" at bounding box center [1119, 277] width 276 height 44
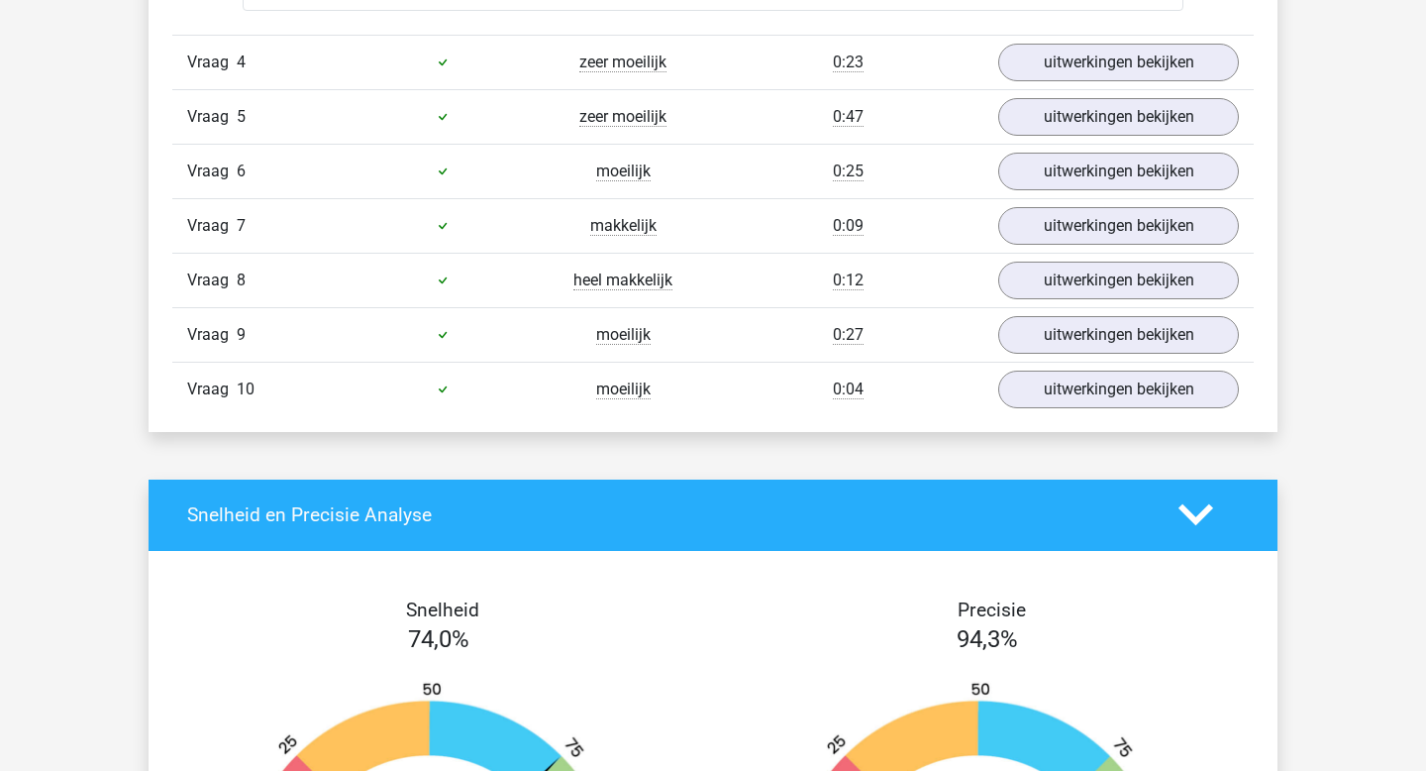
scroll to position [2066, 0]
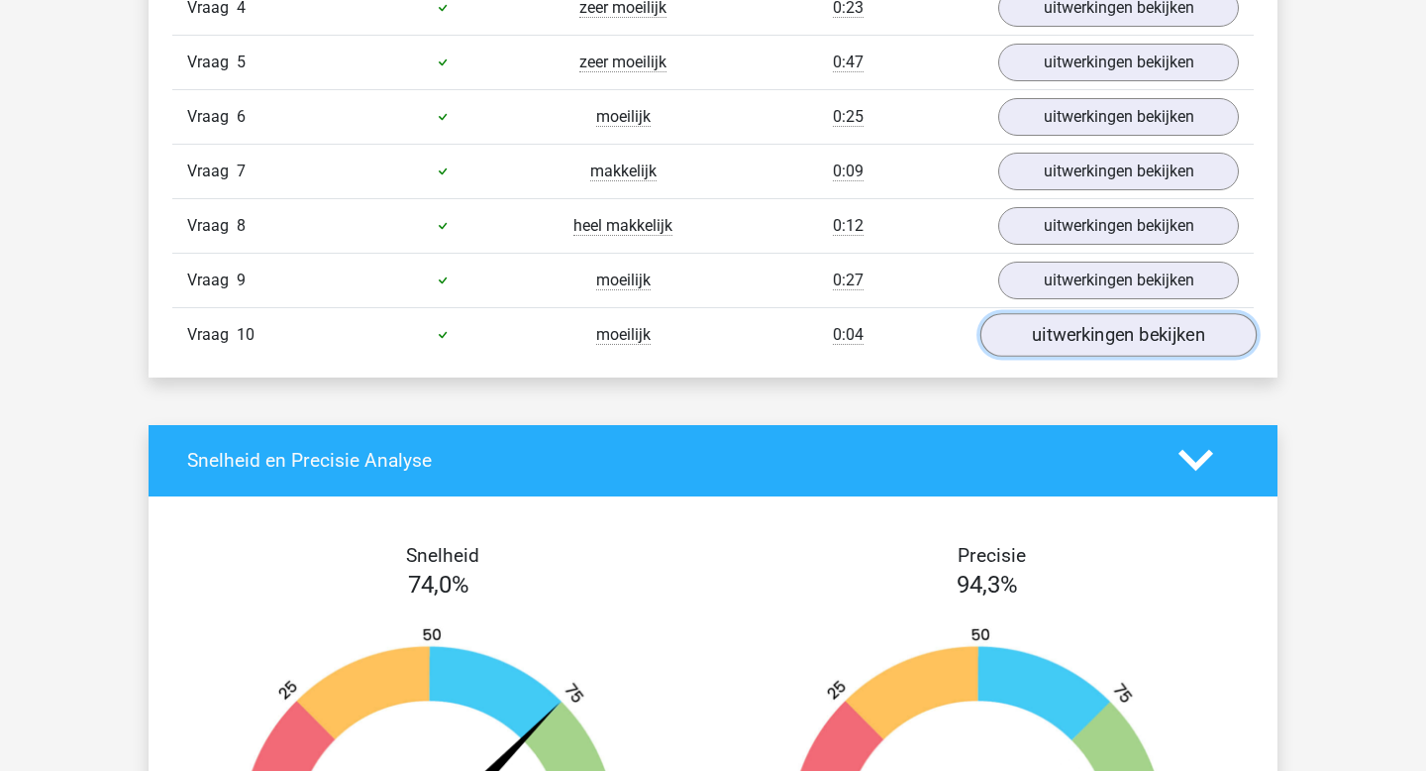
click at [1093, 333] on link "uitwerkingen bekijken" at bounding box center [1119, 335] width 276 height 44
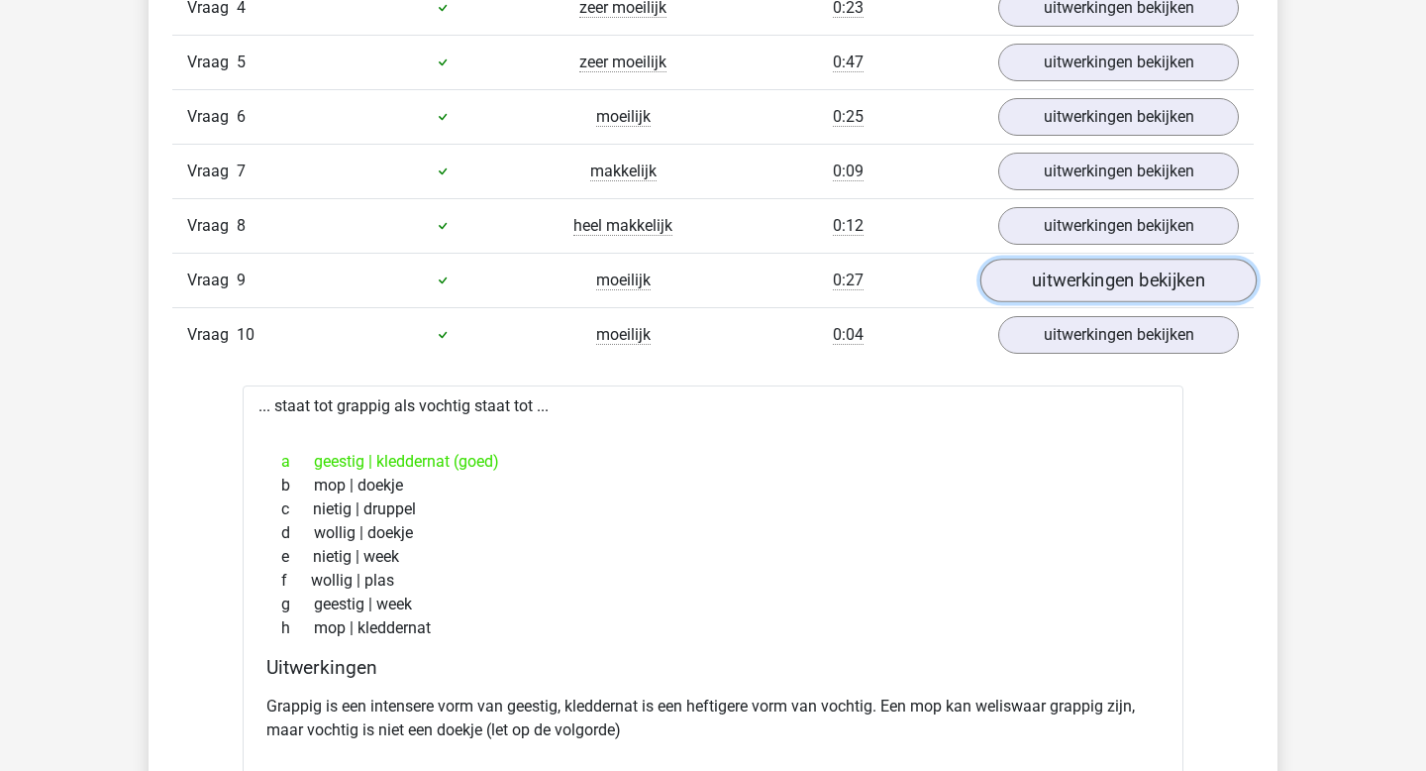
click at [1104, 290] on link "uitwerkingen bekijken" at bounding box center [1119, 281] width 276 height 44
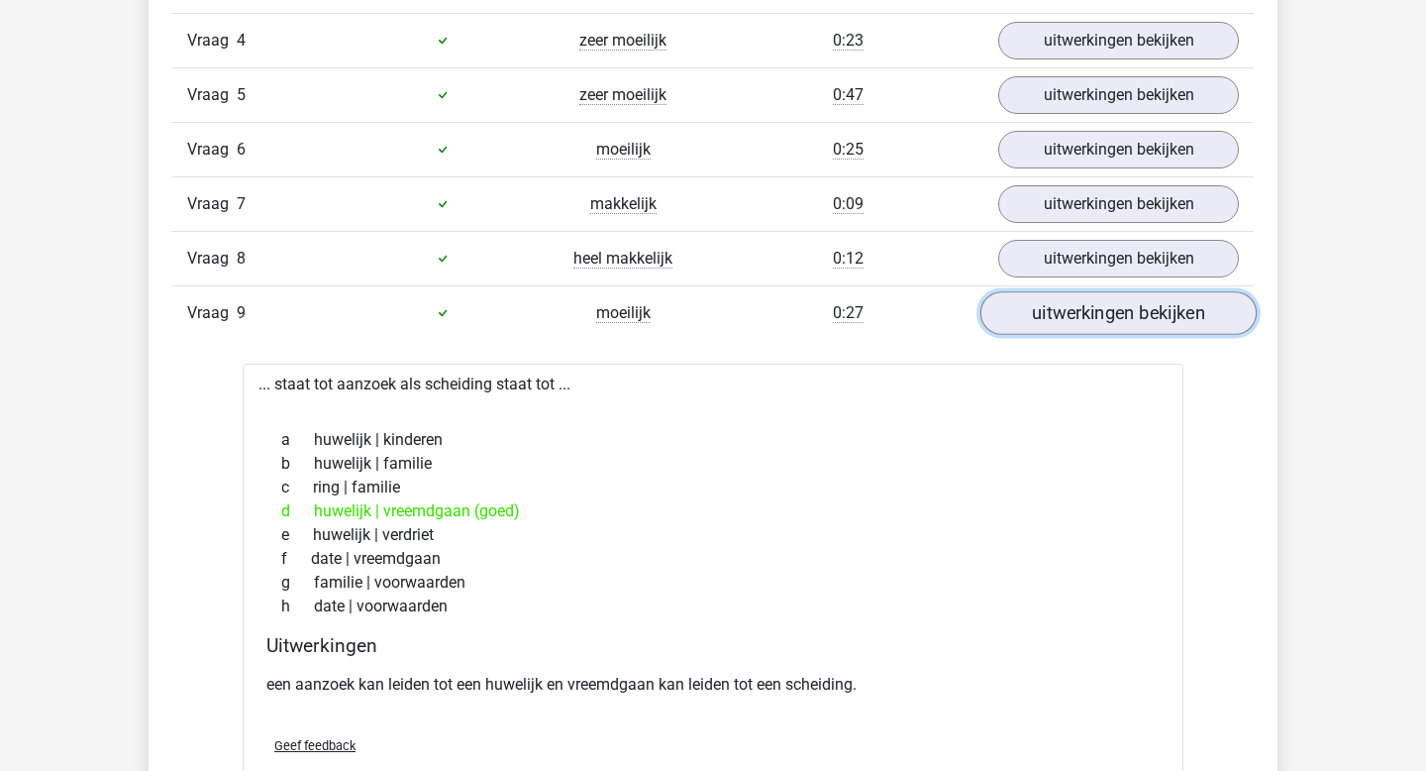
scroll to position [2033, 0]
click at [1140, 172] on div "Vraag 6 moeilijk 0:25 uitwerkingen bekijken" at bounding box center [713, 150] width 1082 height 54
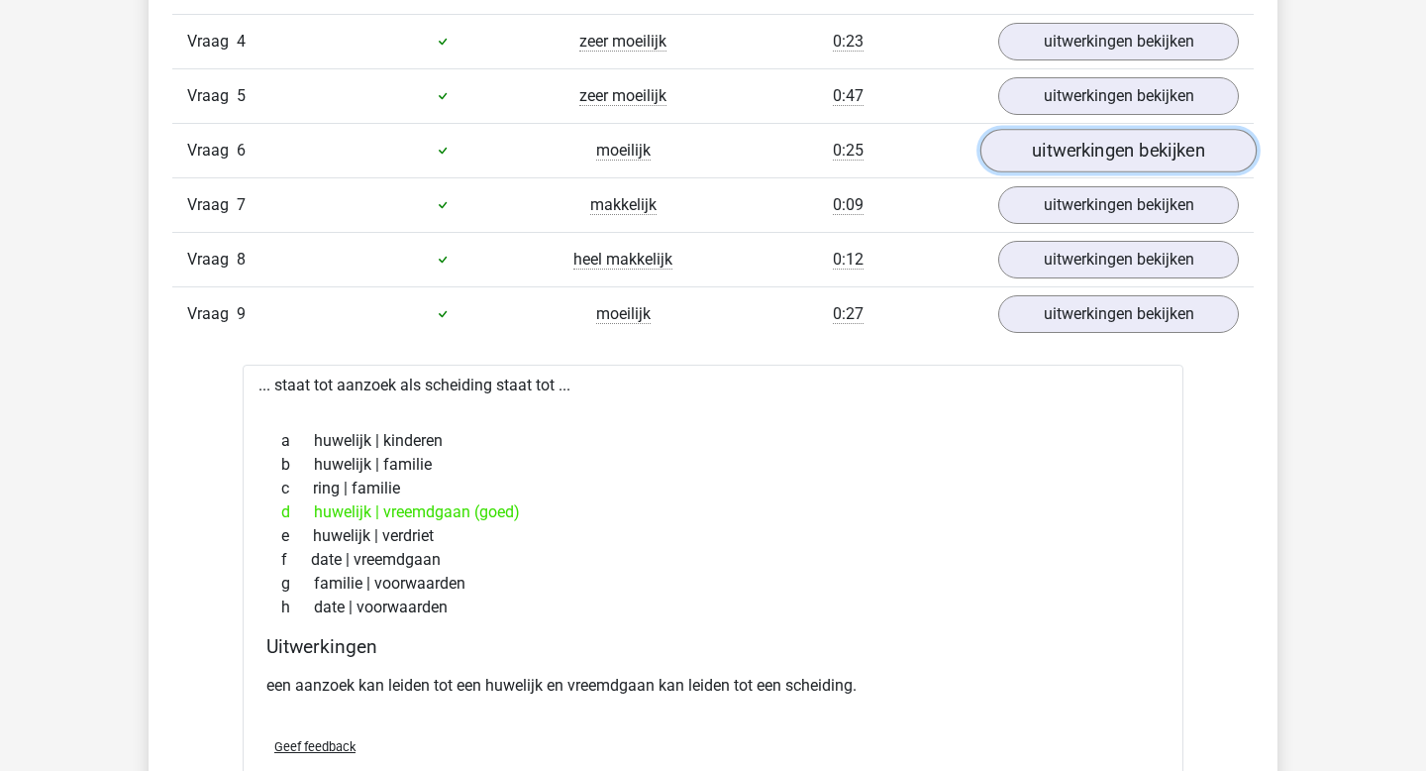
click at [1149, 158] on link "uitwerkingen bekijken" at bounding box center [1119, 151] width 276 height 44
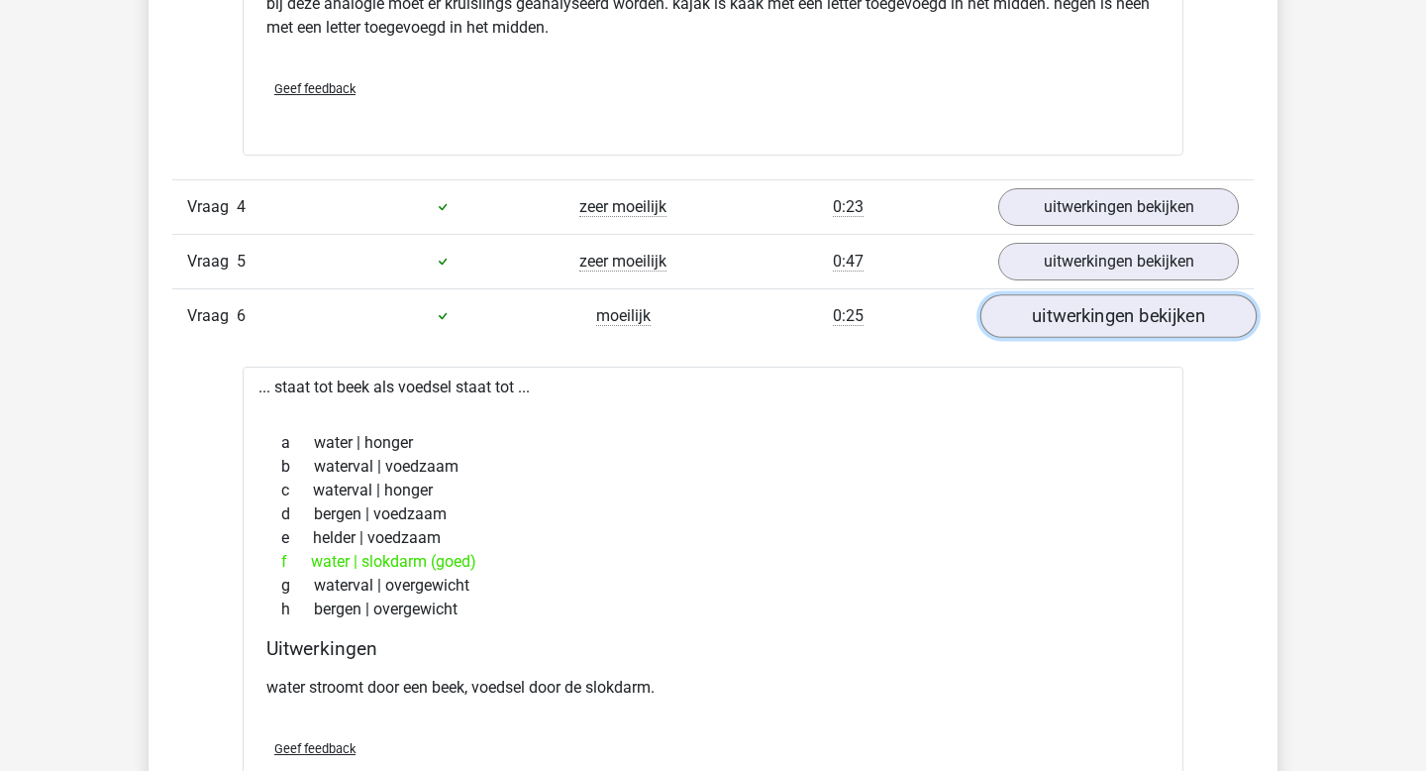
scroll to position [1845, 0]
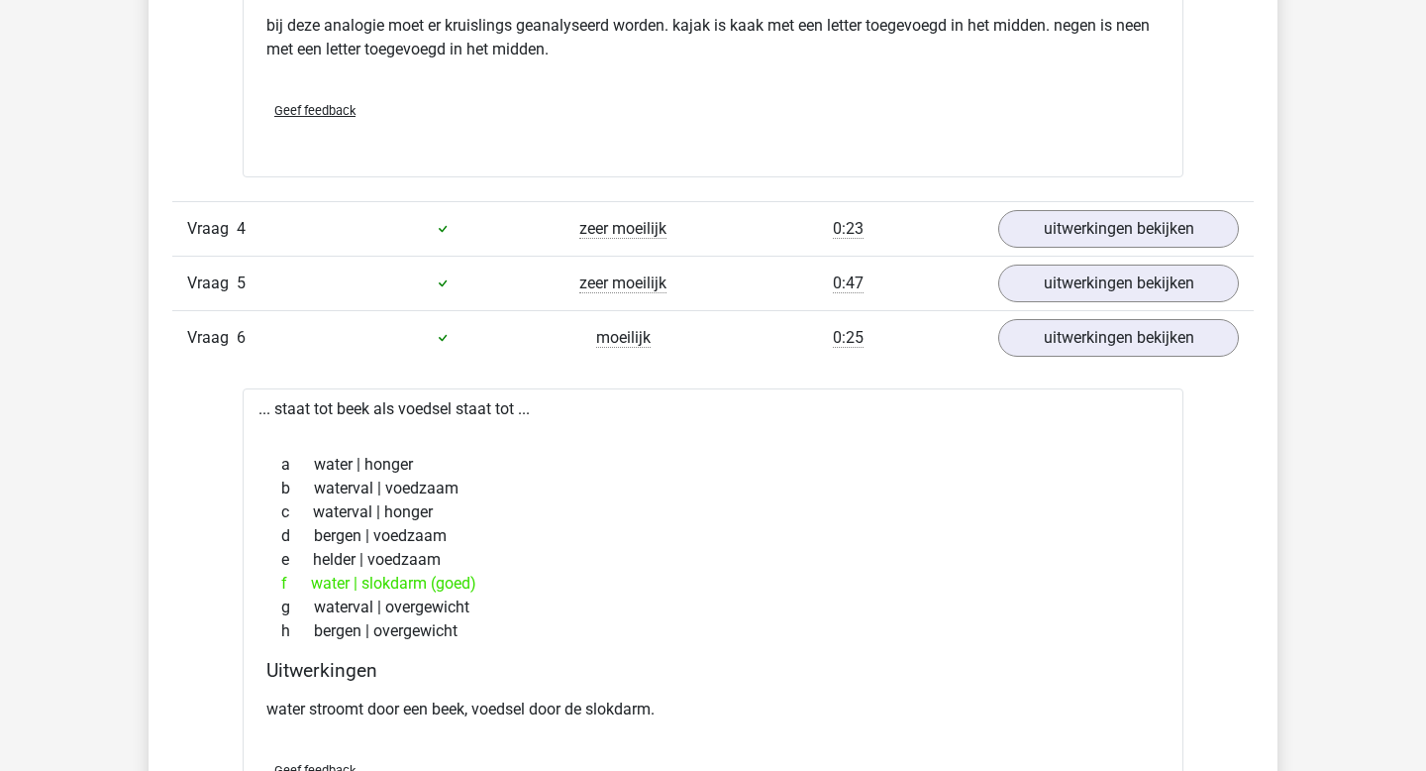
click at [1130, 258] on div "Vraag 5 zeer moeilijk 0:47 uitwerkingen bekijken" at bounding box center [713, 283] width 1082 height 54
click at [1127, 275] on link "uitwerkingen bekijken" at bounding box center [1119, 283] width 276 height 44
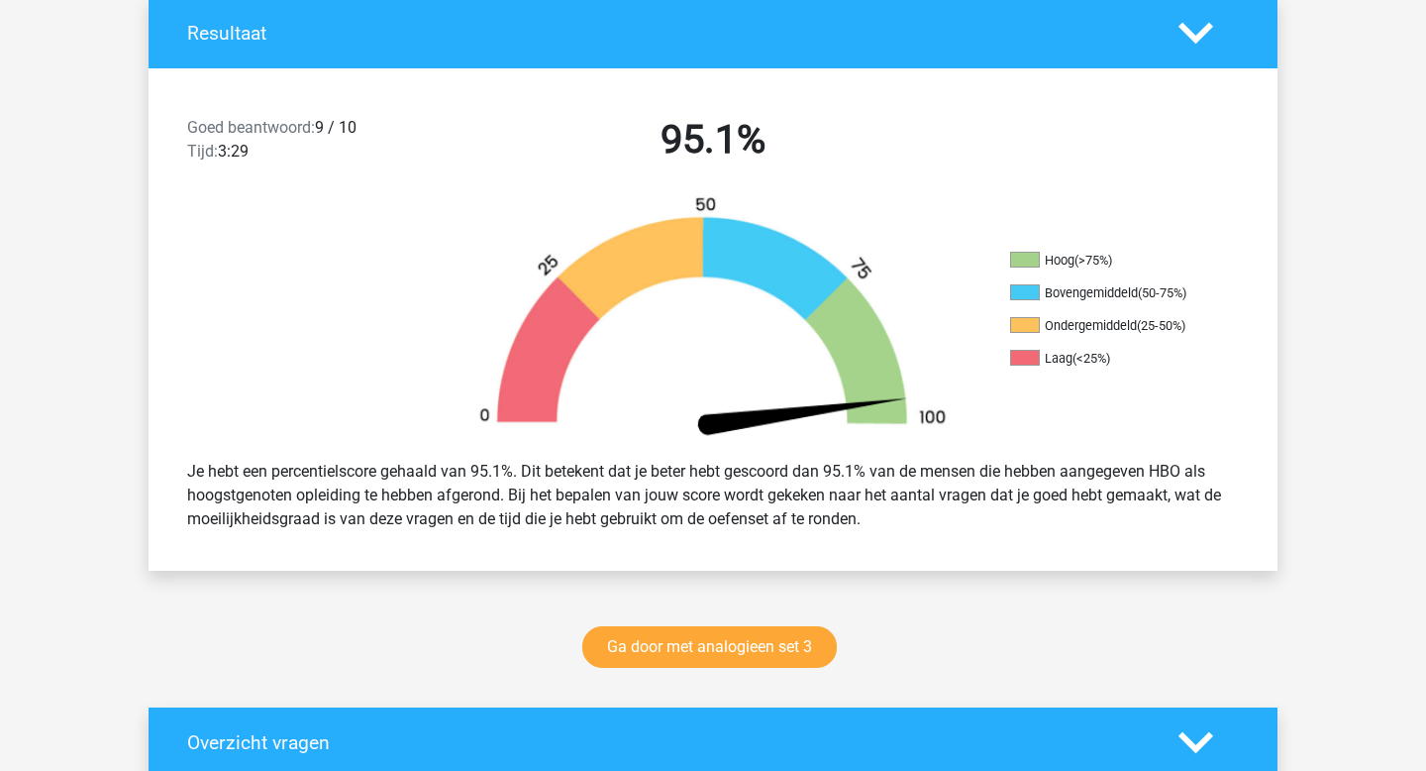
scroll to position [0, 0]
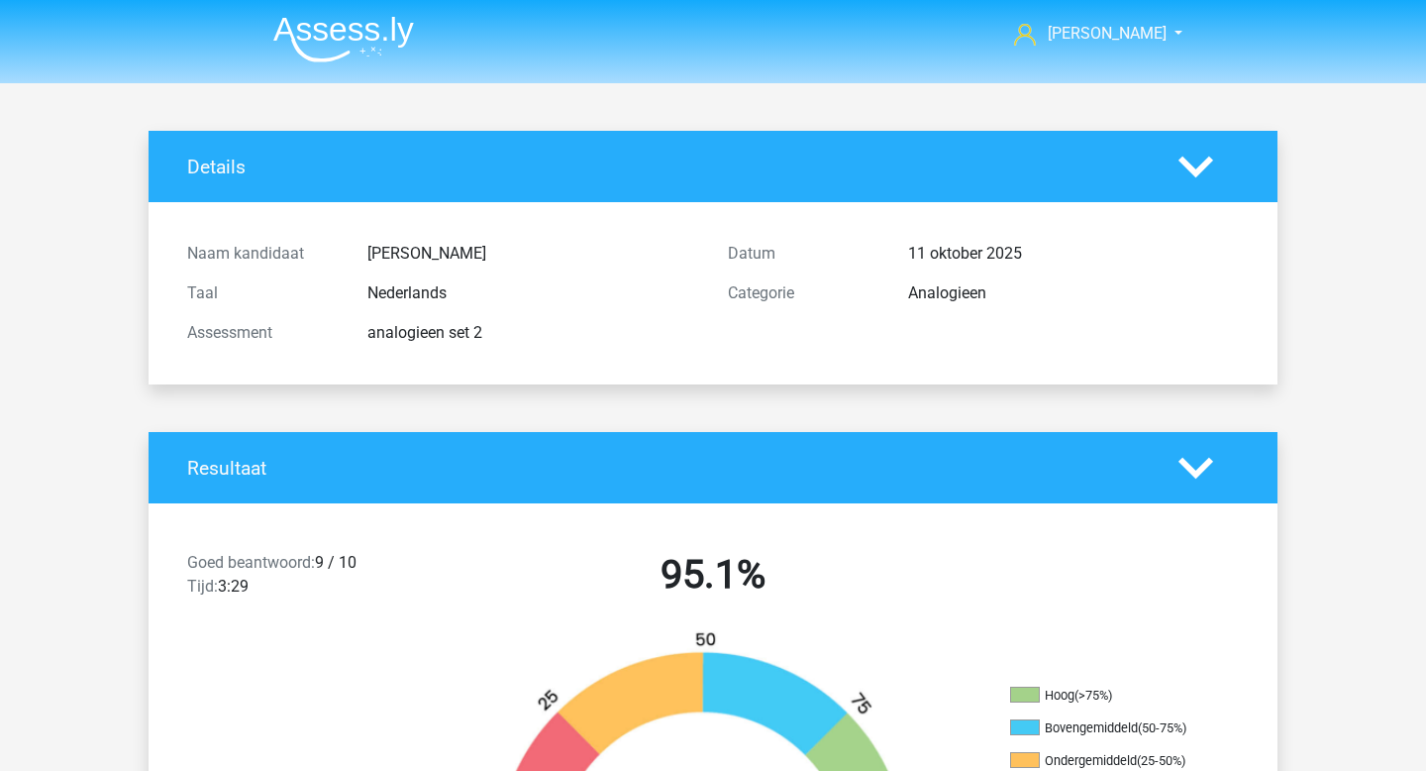
click at [367, 27] on img at bounding box center [343, 39] width 141 height 47
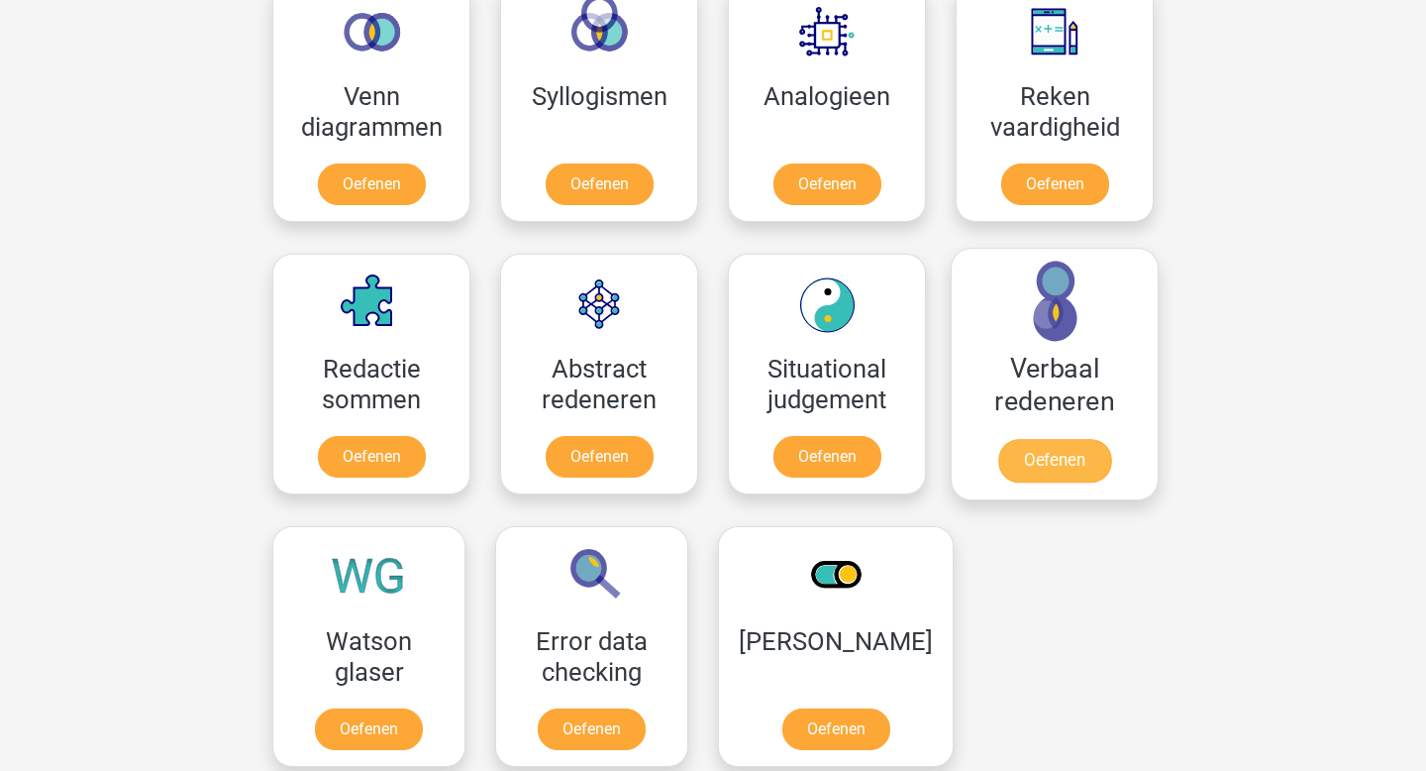
scroll to position [1188, 0]
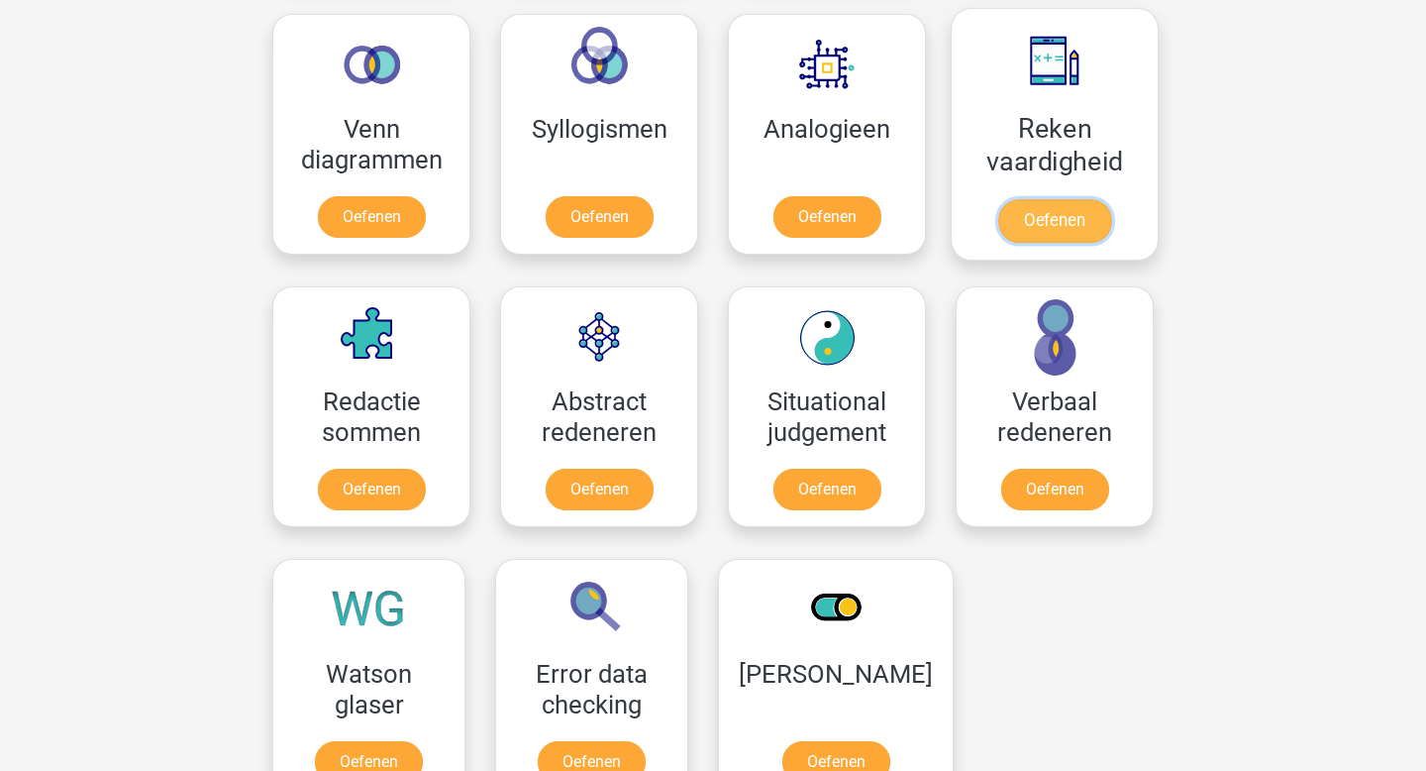
click at [1073, 205] on link "Oefenen" at bounding box center [1054, 221] width 113 height 44
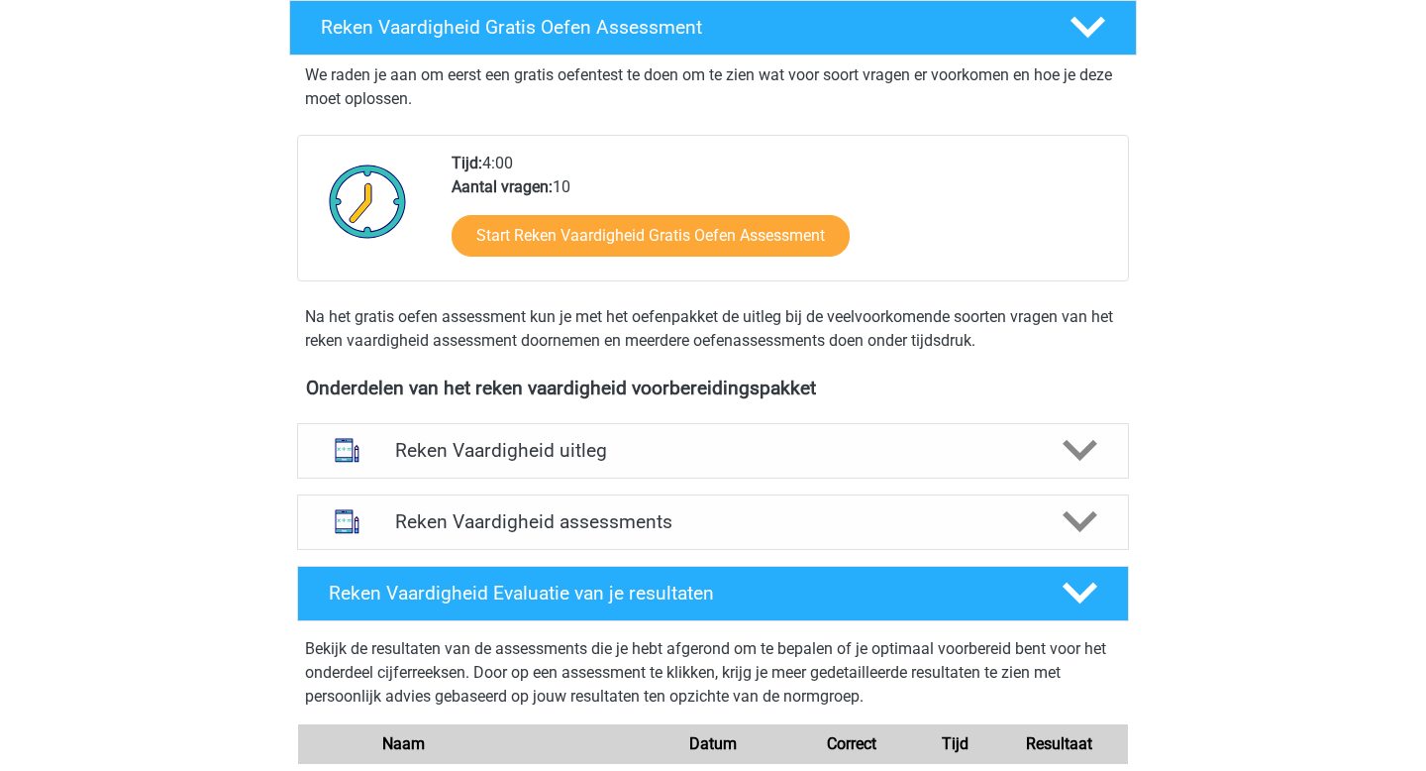
scroll to position [664, 0]
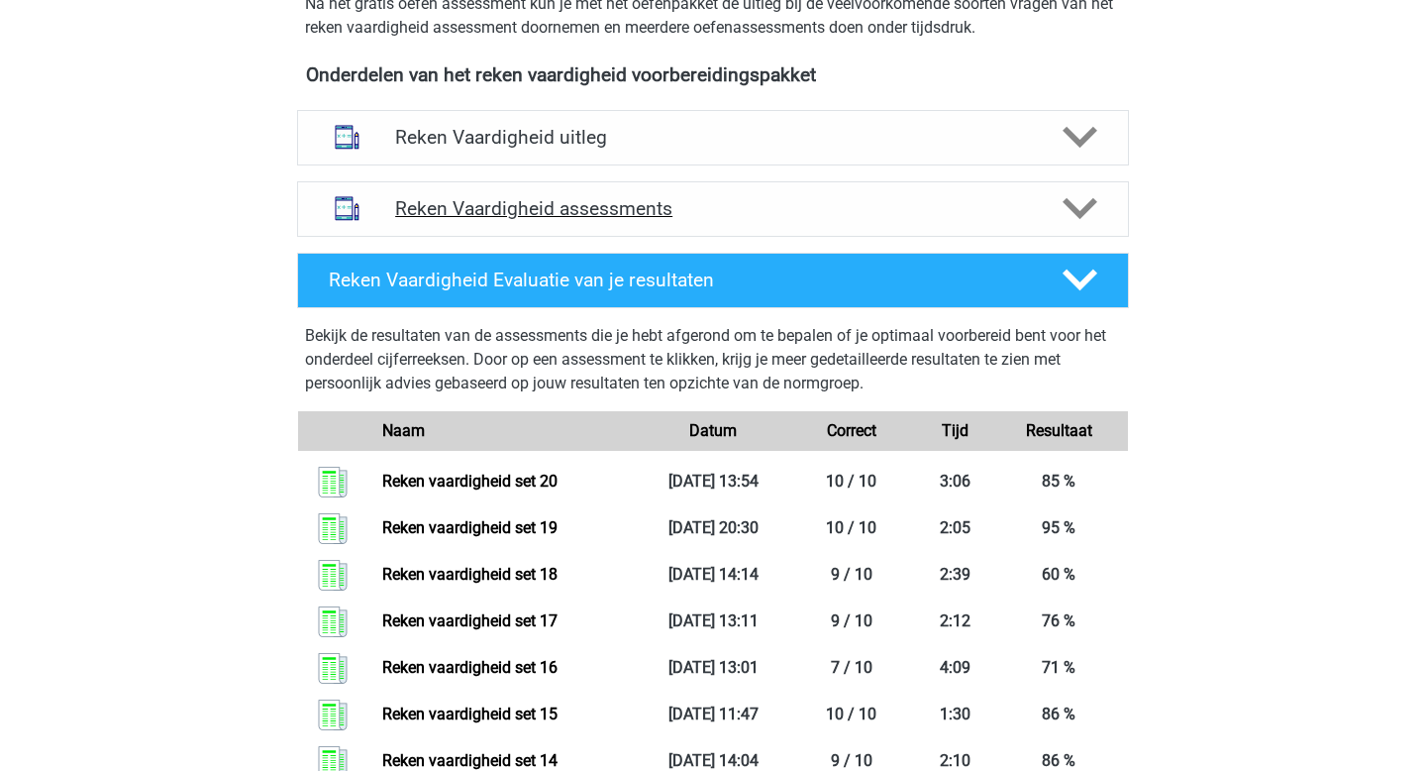
click at [611, 201] on h4 "Reken Vaardigheid assessments" at bounding box center [713, 208] width 636 height 23
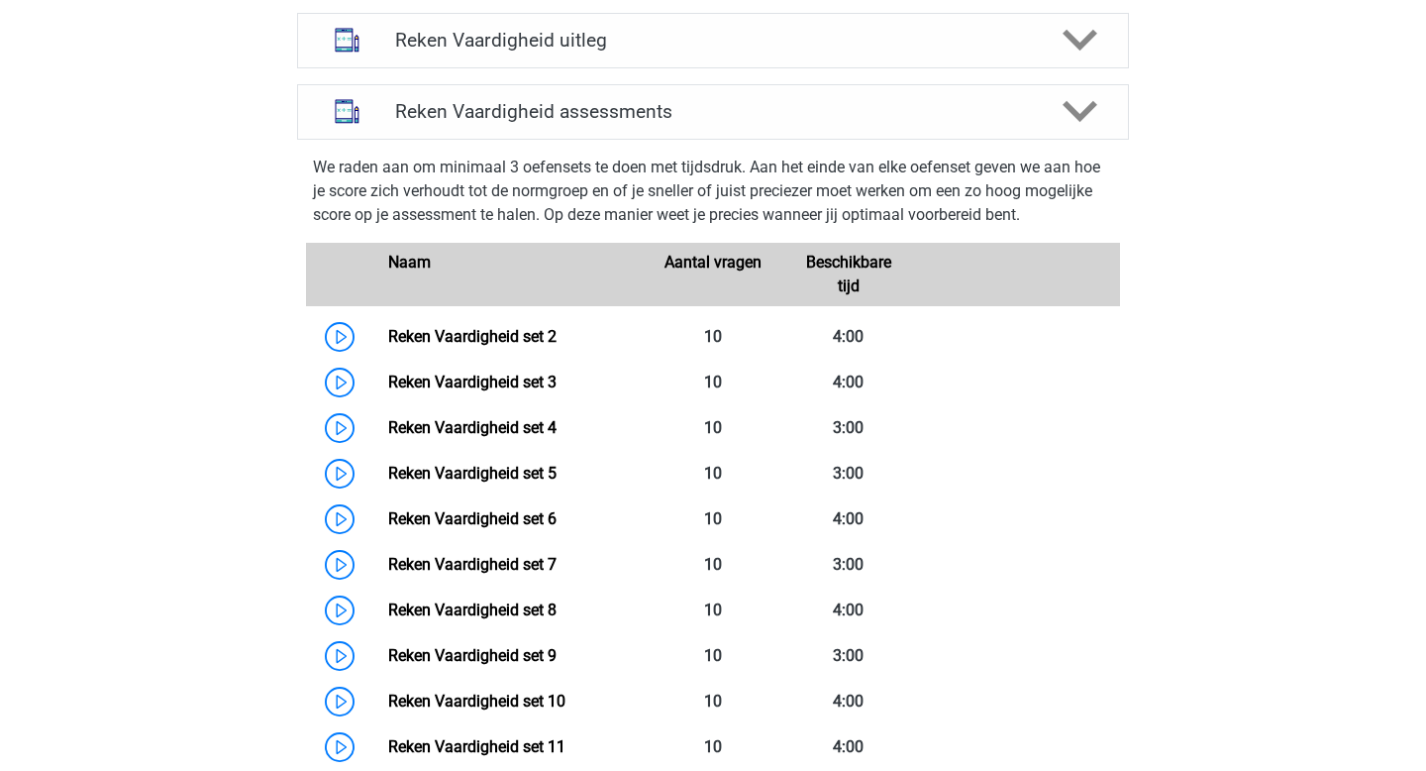
scroll to position [689, 0]
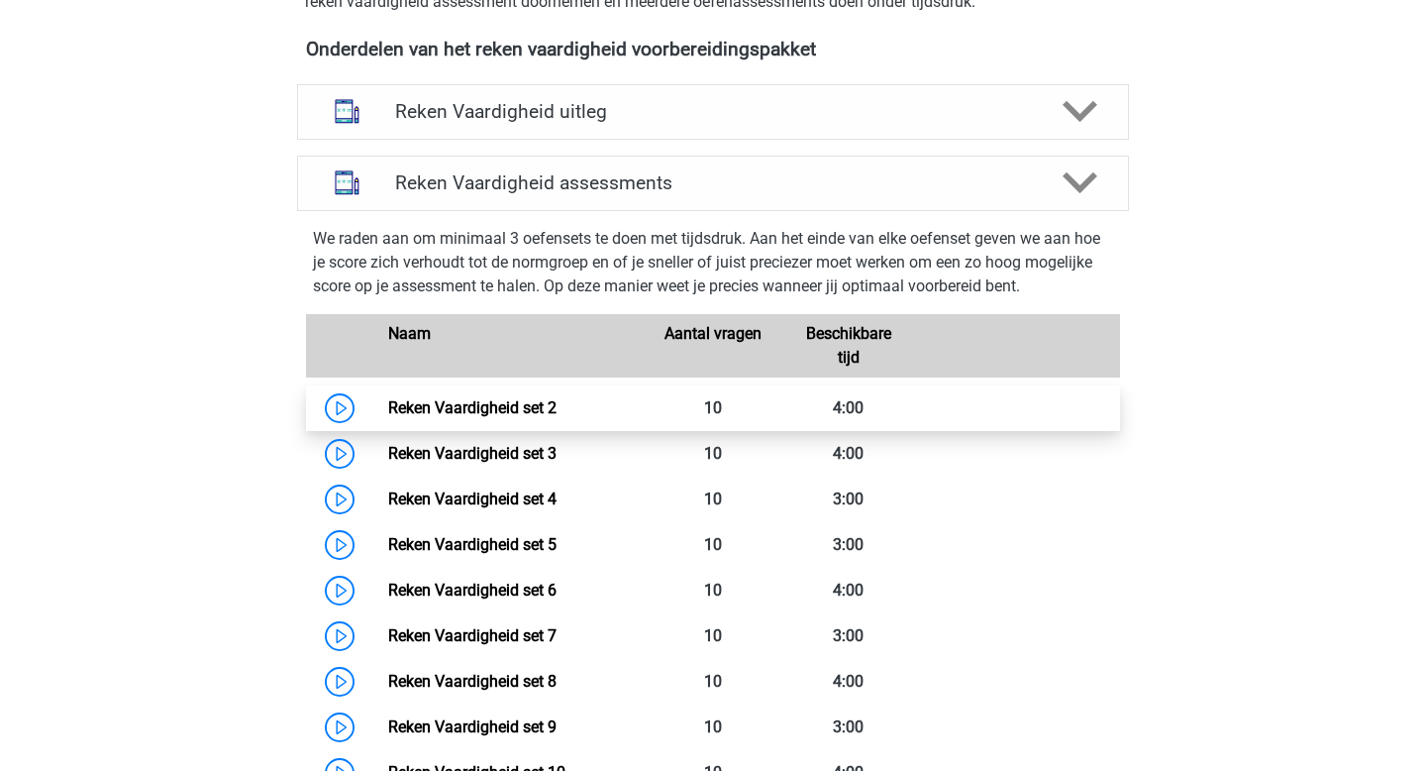
click at [533, 398] on link "Reken Vaardigheid set 2" at bounding box center [472, 407] width 168 height 19
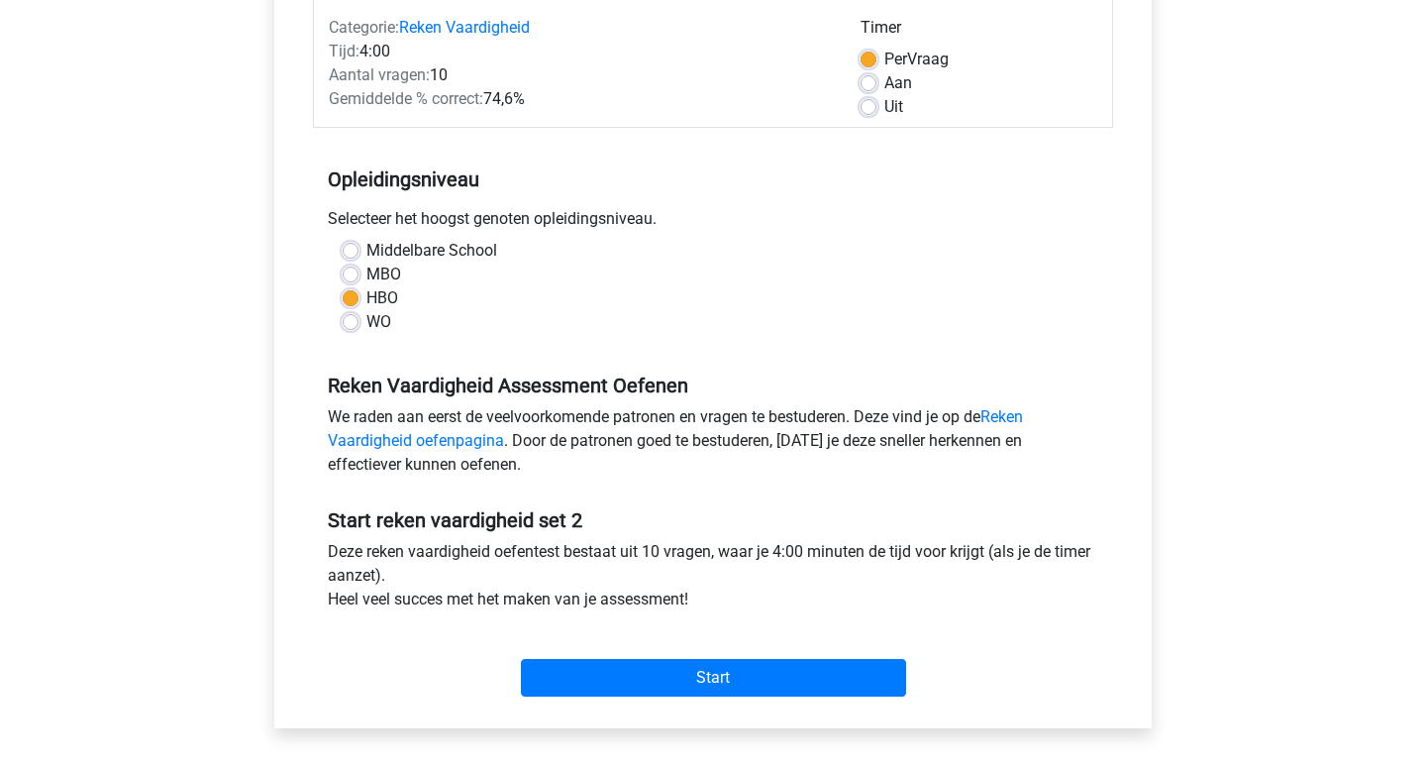
scroll to position [319, 0]
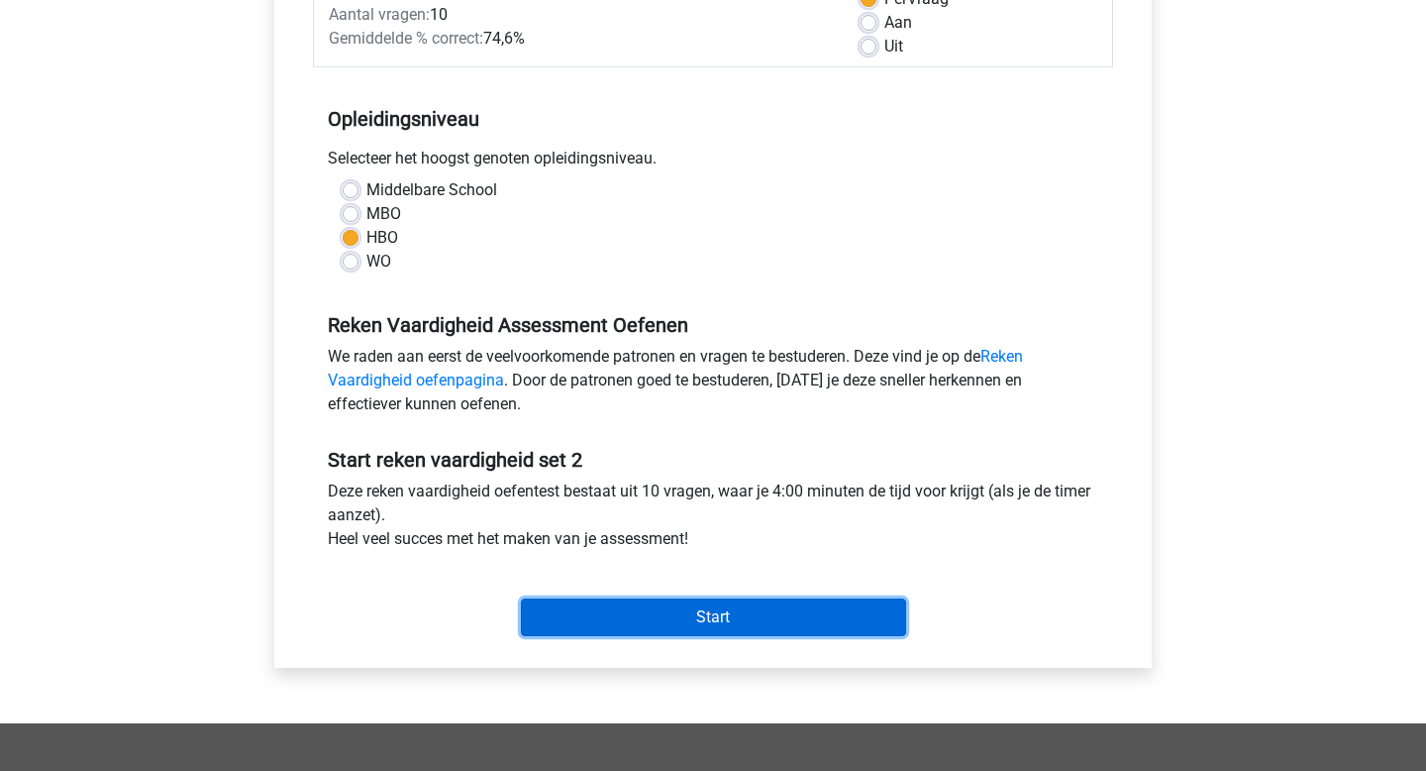
click at [649, 623] on input "Start" at bounding box center [713, 617] width 385 height 38
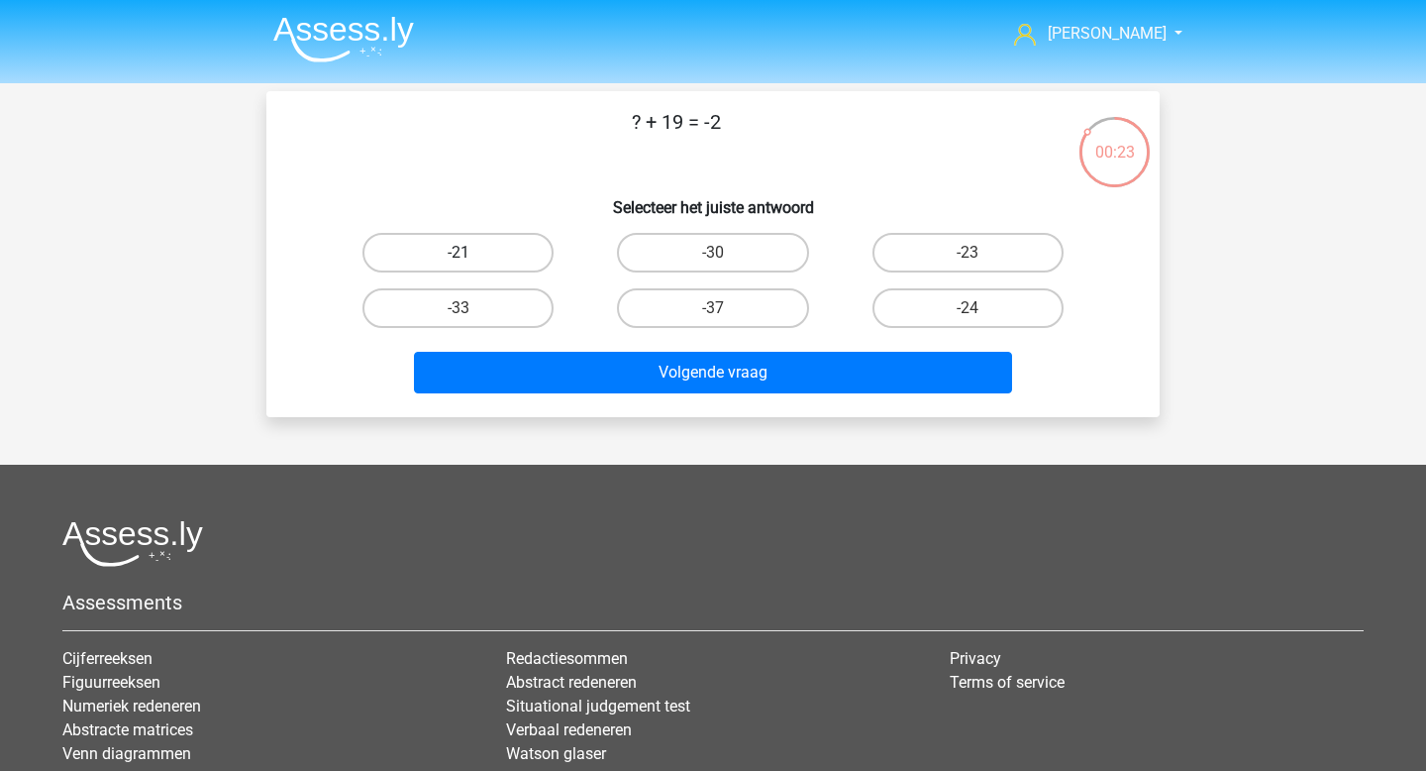
click at [512, 251] on label "-21" at bounding box center [458, 253] width 191 height 40
click at [471, 253] on input "-21" at bounding box center [465, 259] width 13 height 13
radio input "true"
click at [726, 393] on div "Volgende vraag" at bounding box center [713, 377] width 765 height 50
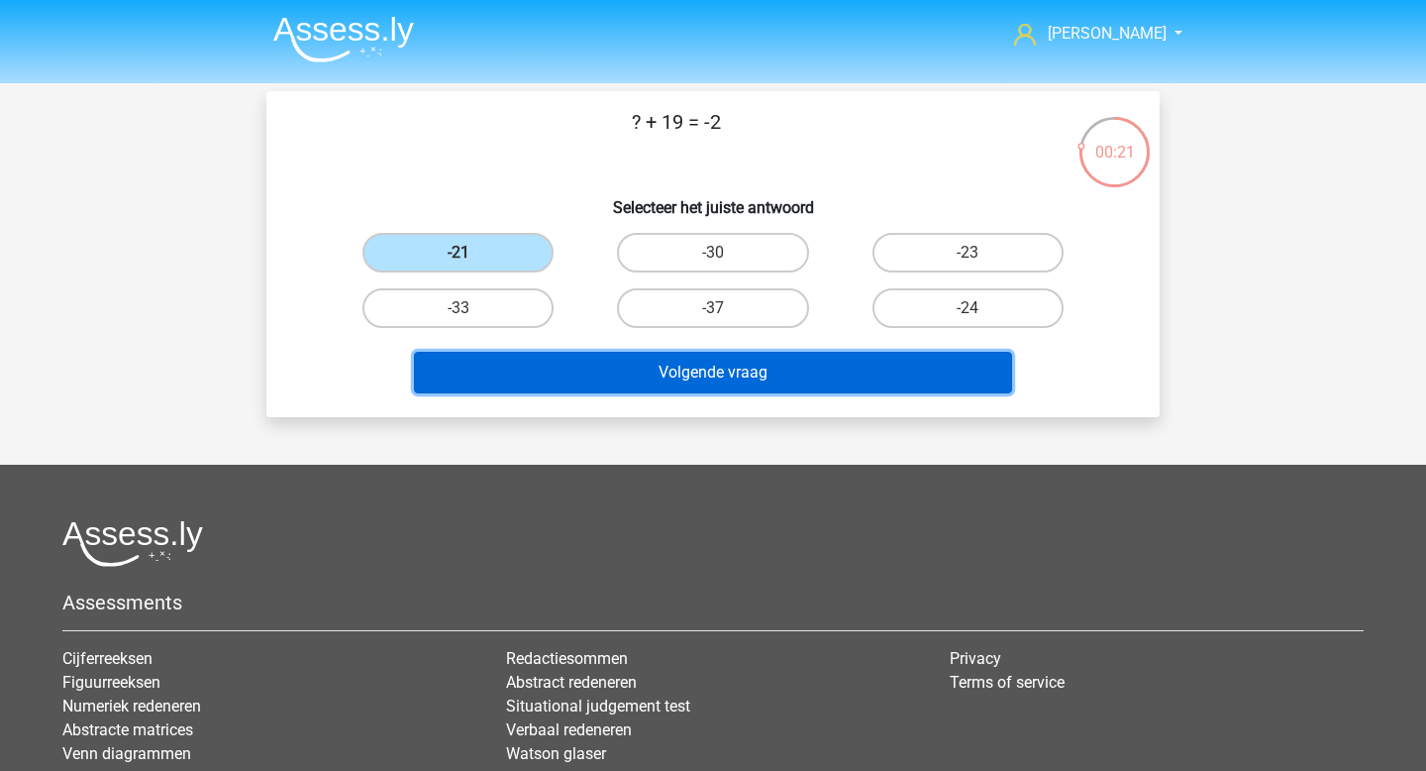
click at [734, 380] on button "Volgende vraag" at bounding box center [713, 373] width 599 height 42
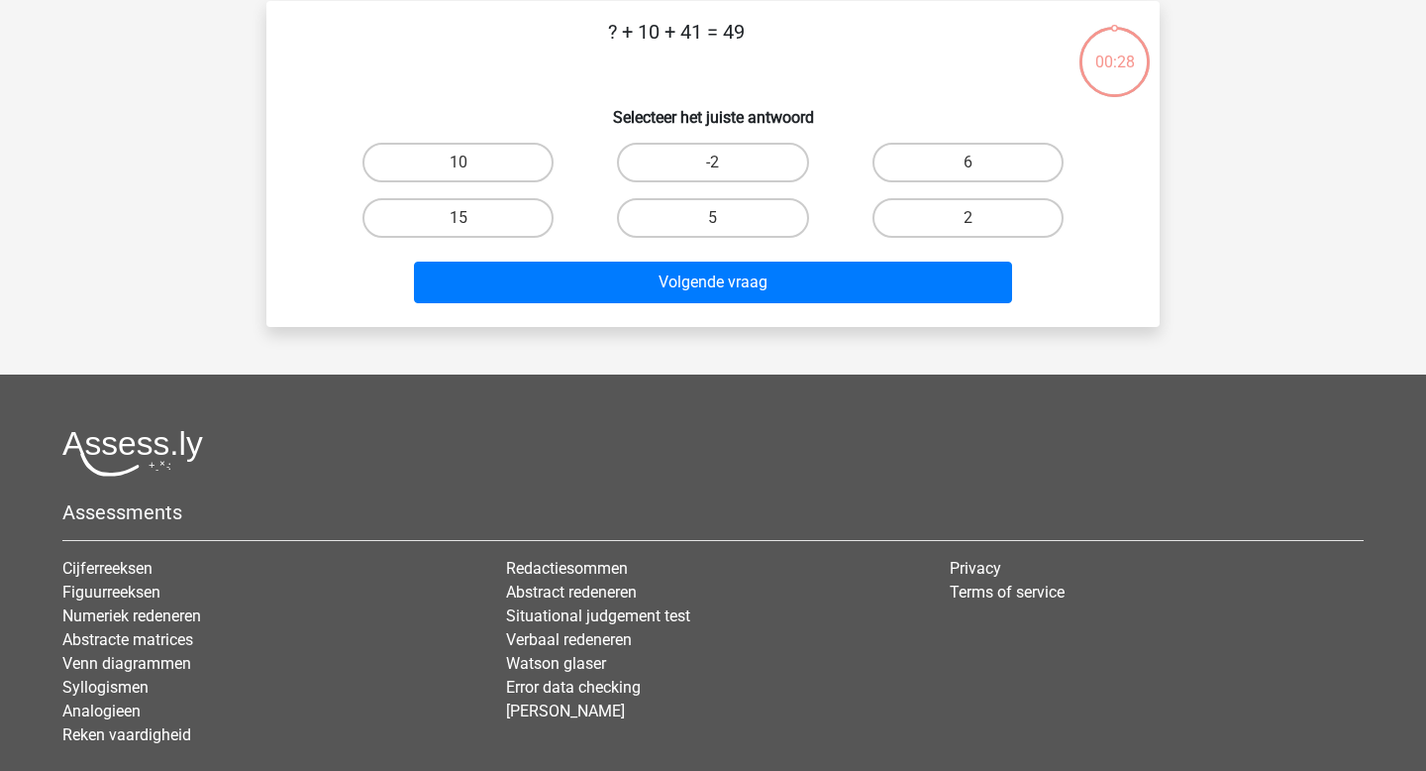
scroll to position [91, 0]
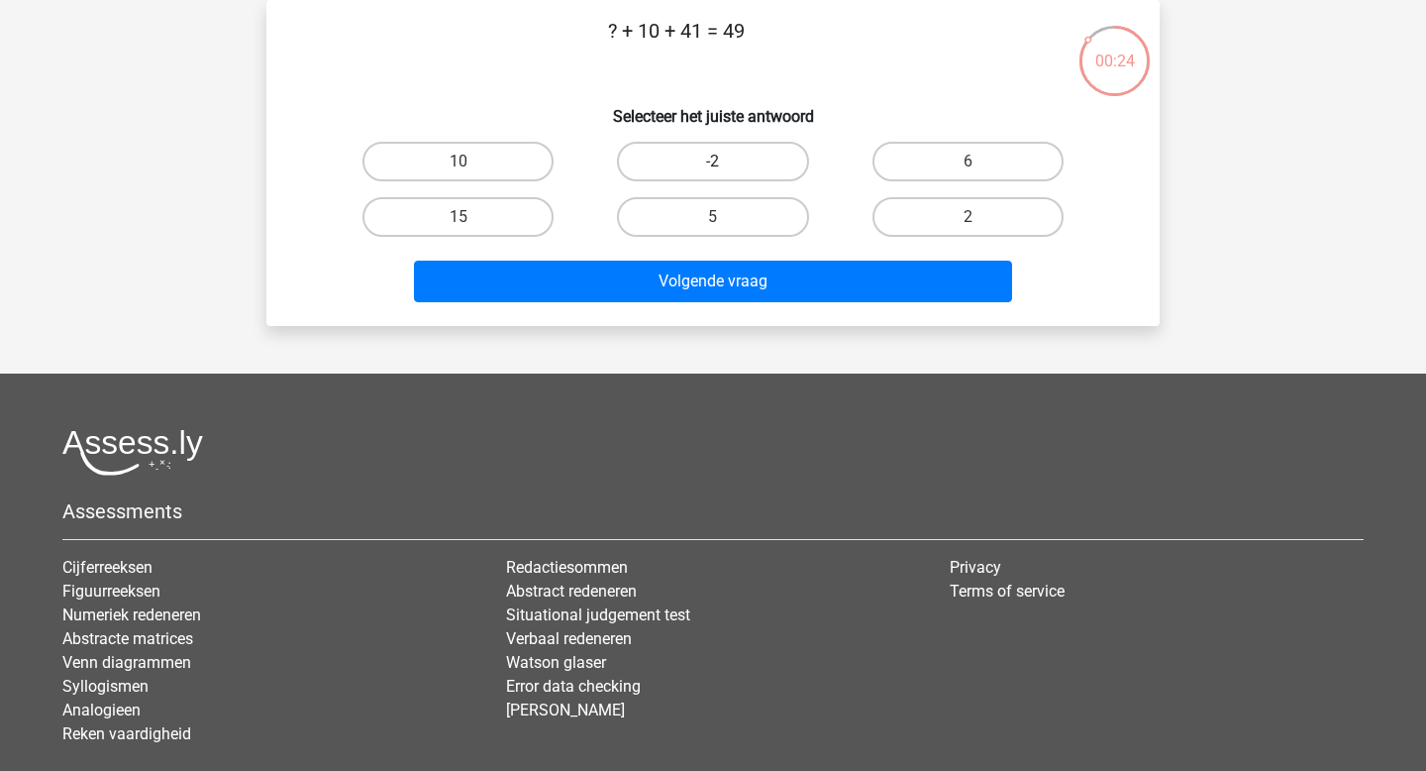
click at [742, 169] on label "-2" at bounding box center [712, 162] width 191 height 40
click at [726, 169] on input "-2" at bounding box center [719, 167] width 13 height 13
radio input "true"
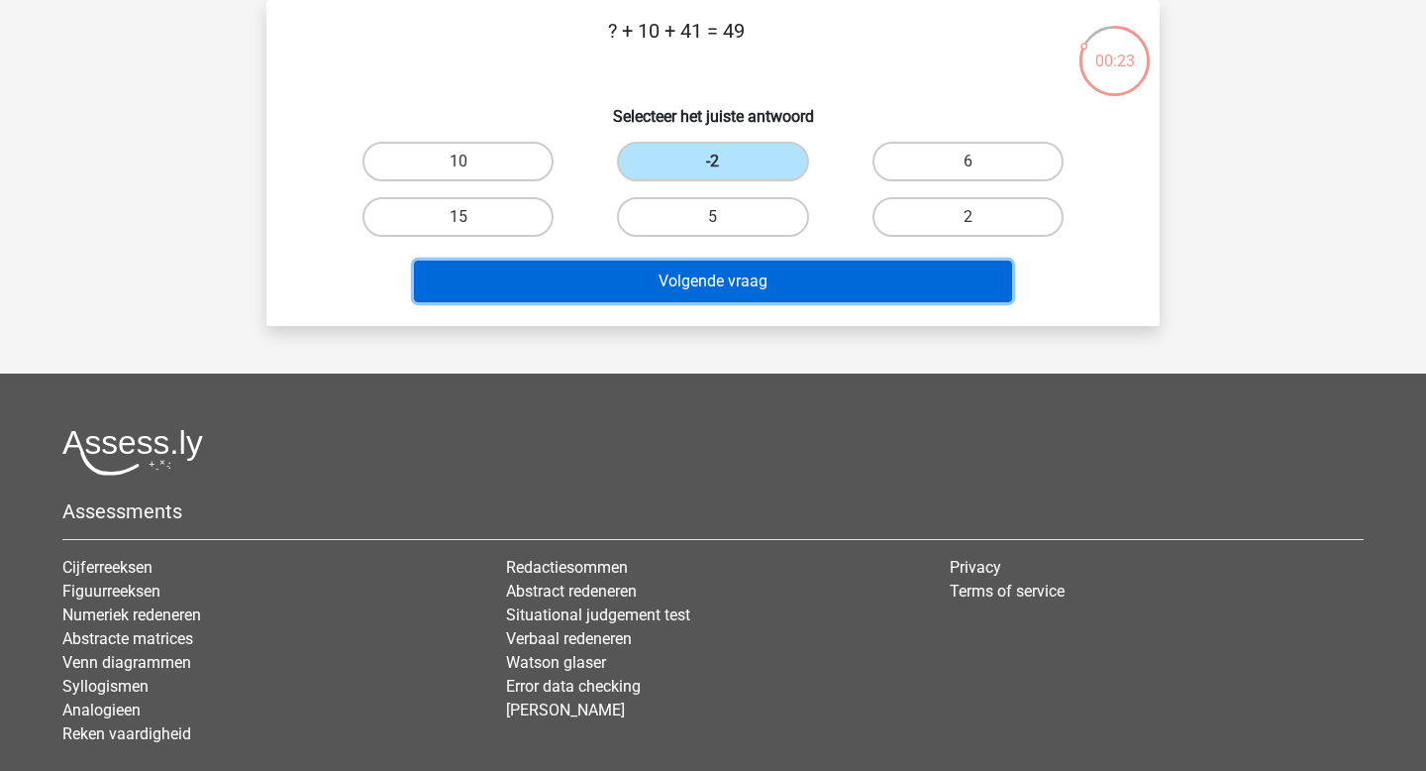
click at [717, 287] on button "Volgende vraag" at bounding box center [713, 282] width 599 height 42
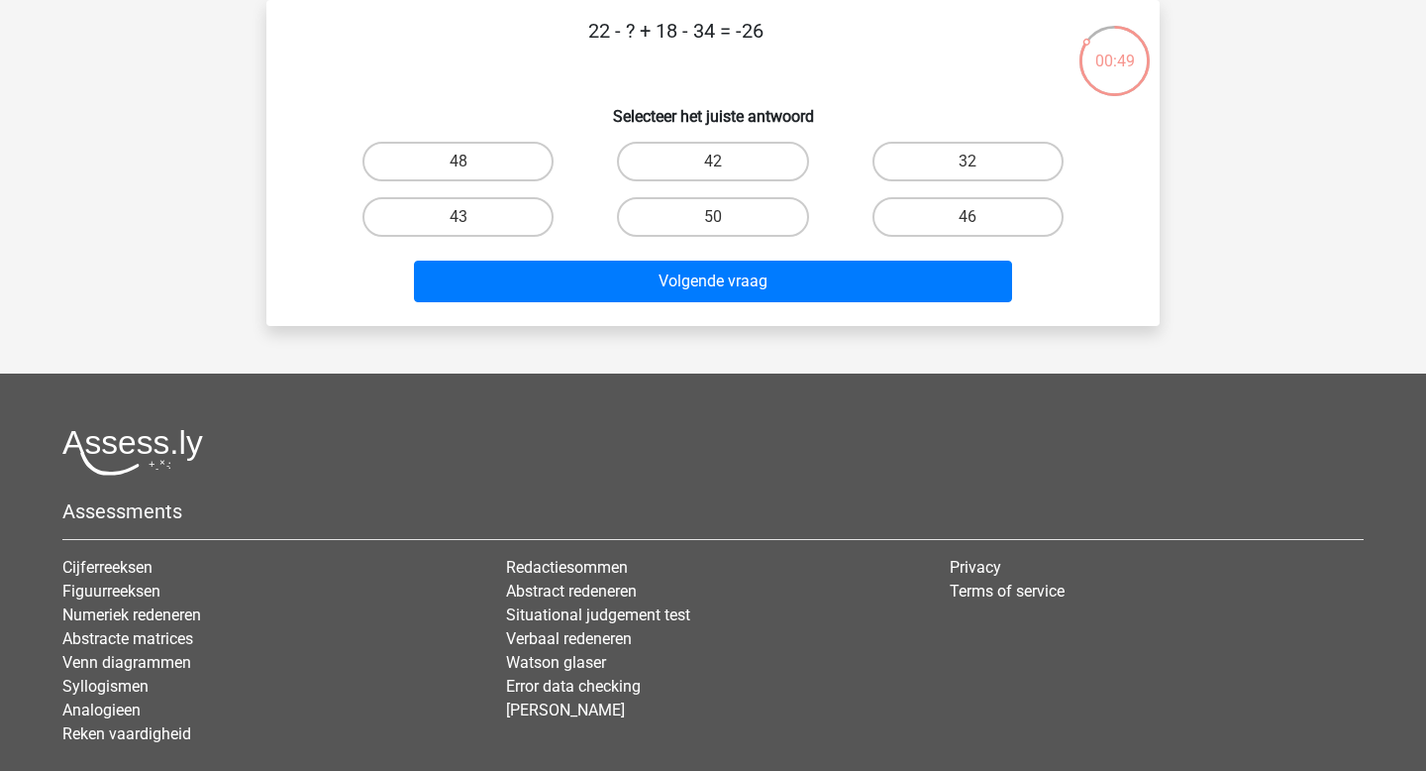
scroll to position [70, 0]
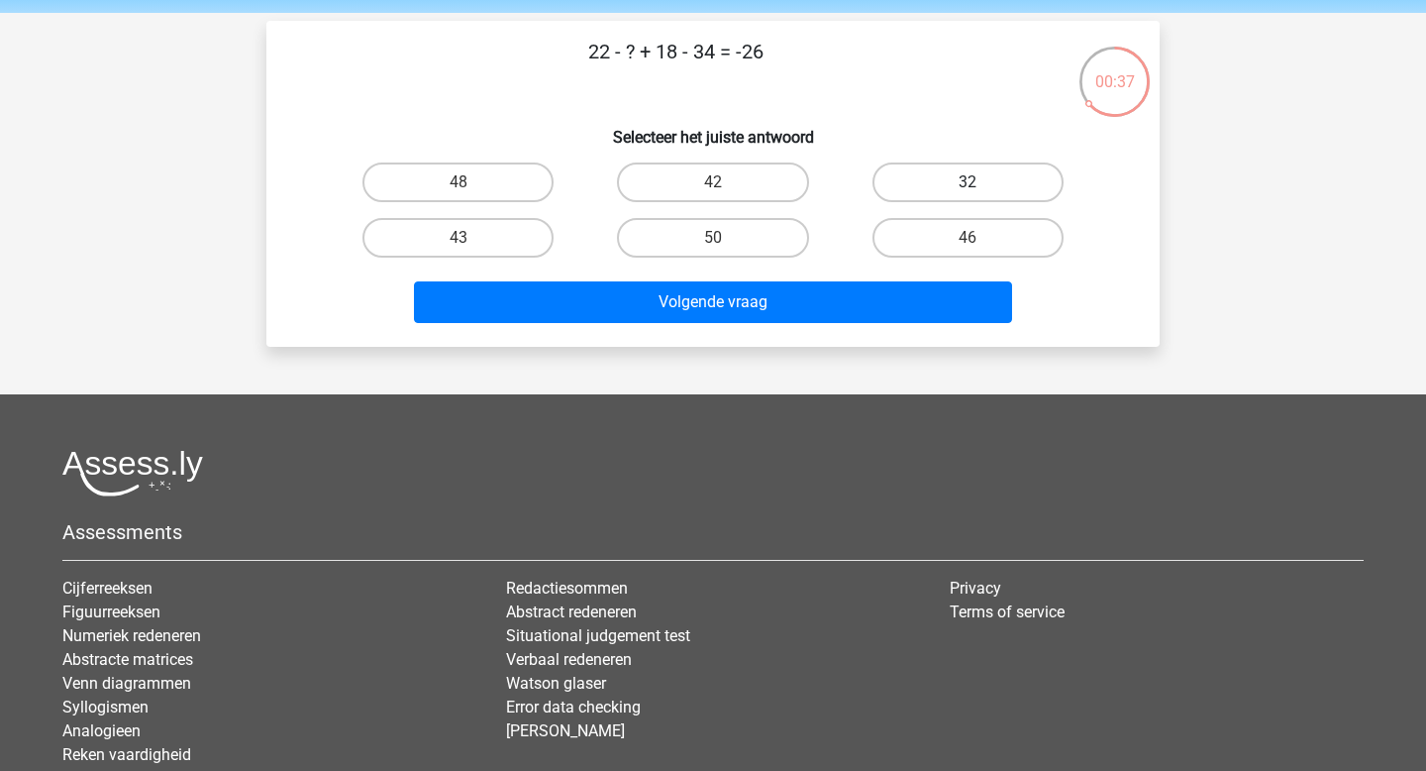
click at [936, 187] on label "32" at bounding box center [968, 182] width 191 height 40
click at [968, 187] on input "32" at bounding box center [974, 188] width 13 height 13
radio input "true"
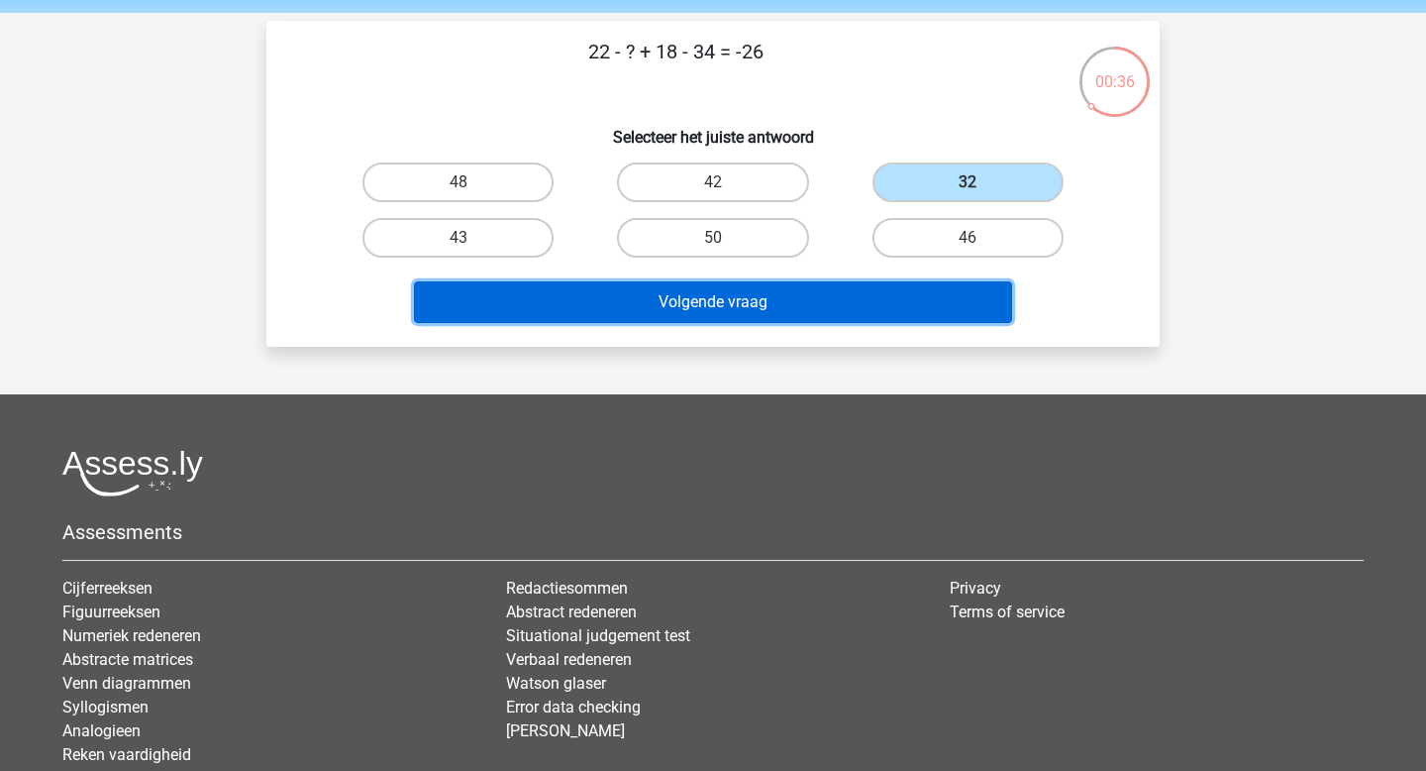
click at [785, 308] on button "Volgende vraag" at bounding box center [713, 302] width 599 height 42
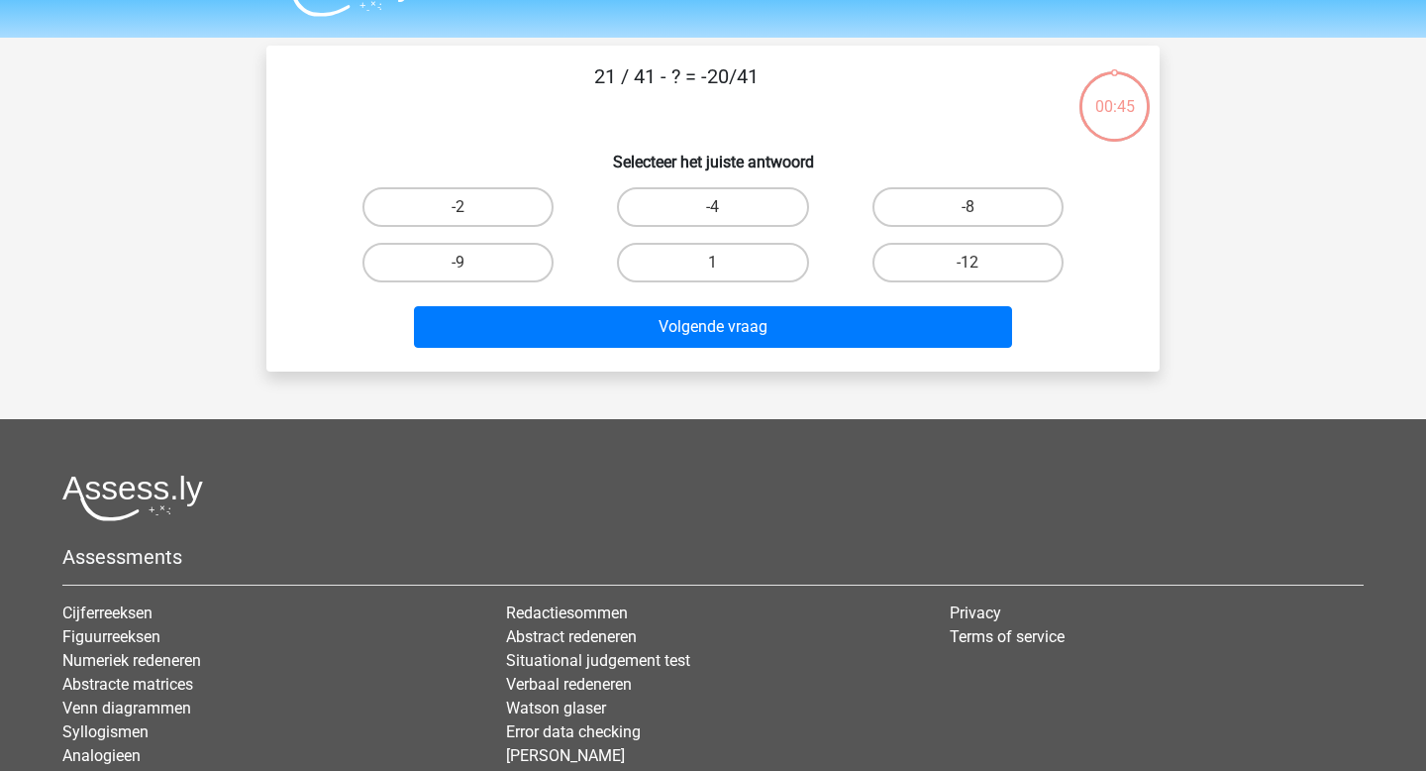
scroll to position [0, 0]
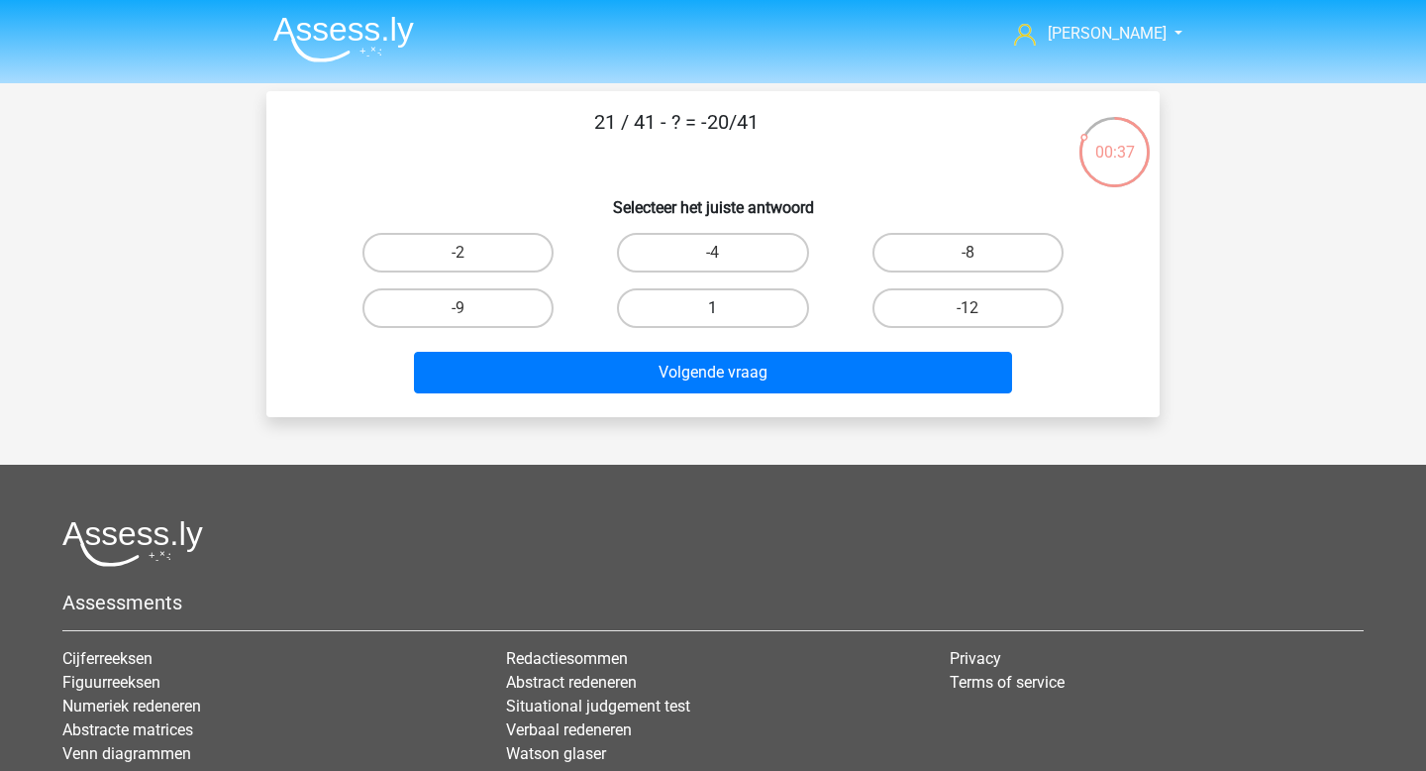
click at [743, 305] on label "1" at bounding box center [712, 308] width 191 height 40
click at [726, 308] on input "1" at bounding box center [719, 314] width 13 height 13
radio input "true"
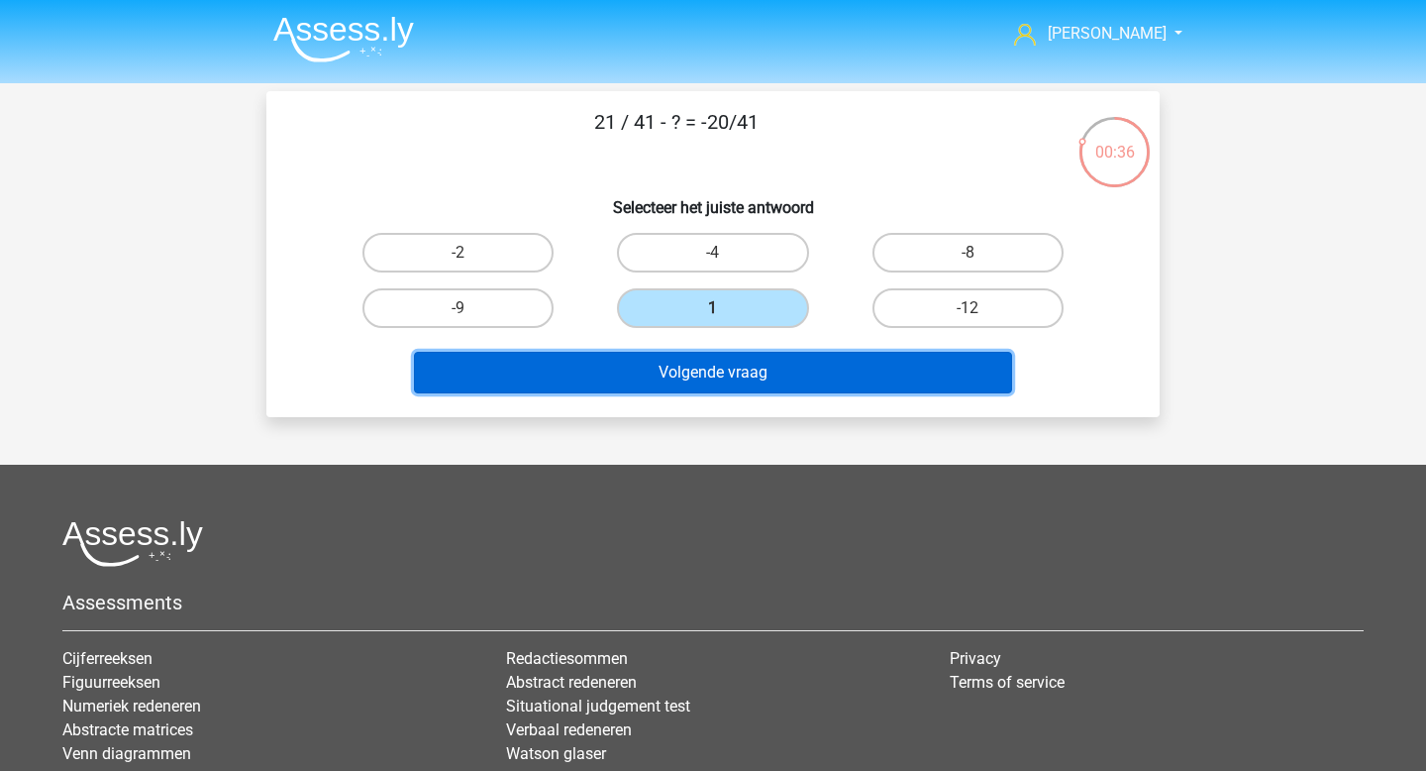
click at [745, 371] on button "Volgende vraag" at bounding box center [713, 373] width 599 height 42
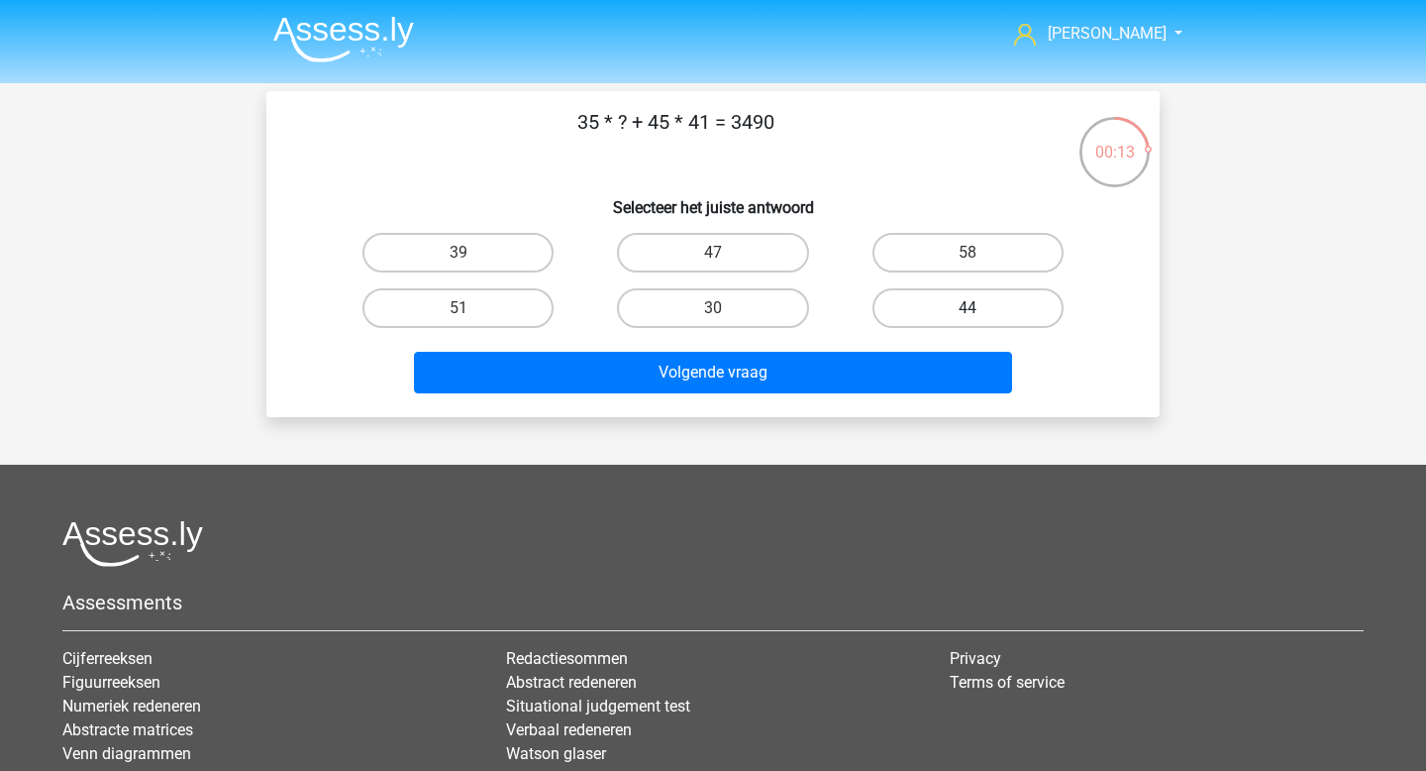
click at [918, 311] on label "44" at bounding box center [968, 308] width 191 height 40
click at [968, 311] on input "44" at bounding box center [974, 314] width 13 height 13
radio input "true"
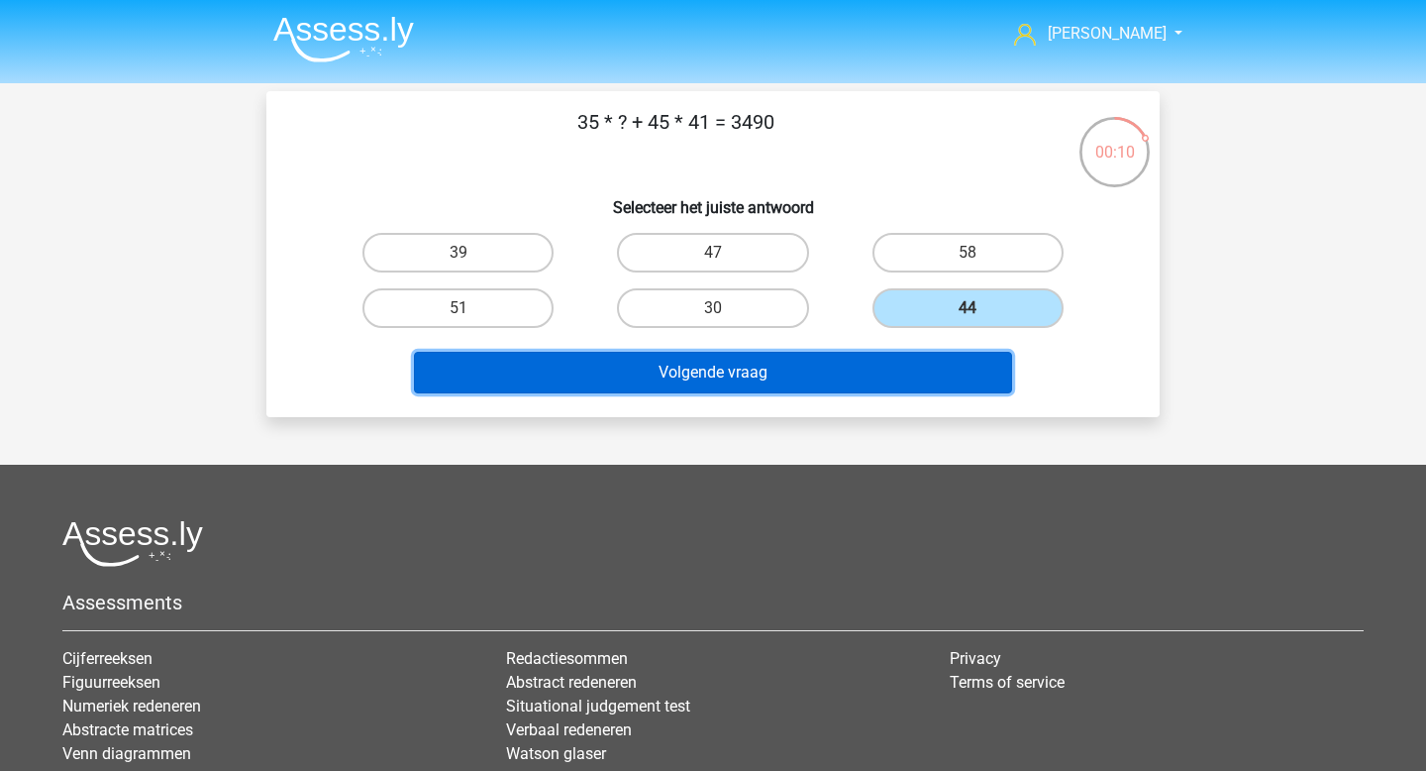
click at [898, 374] on button "Volgende vraag" at bounding box center [713, 373] width 599 height 42
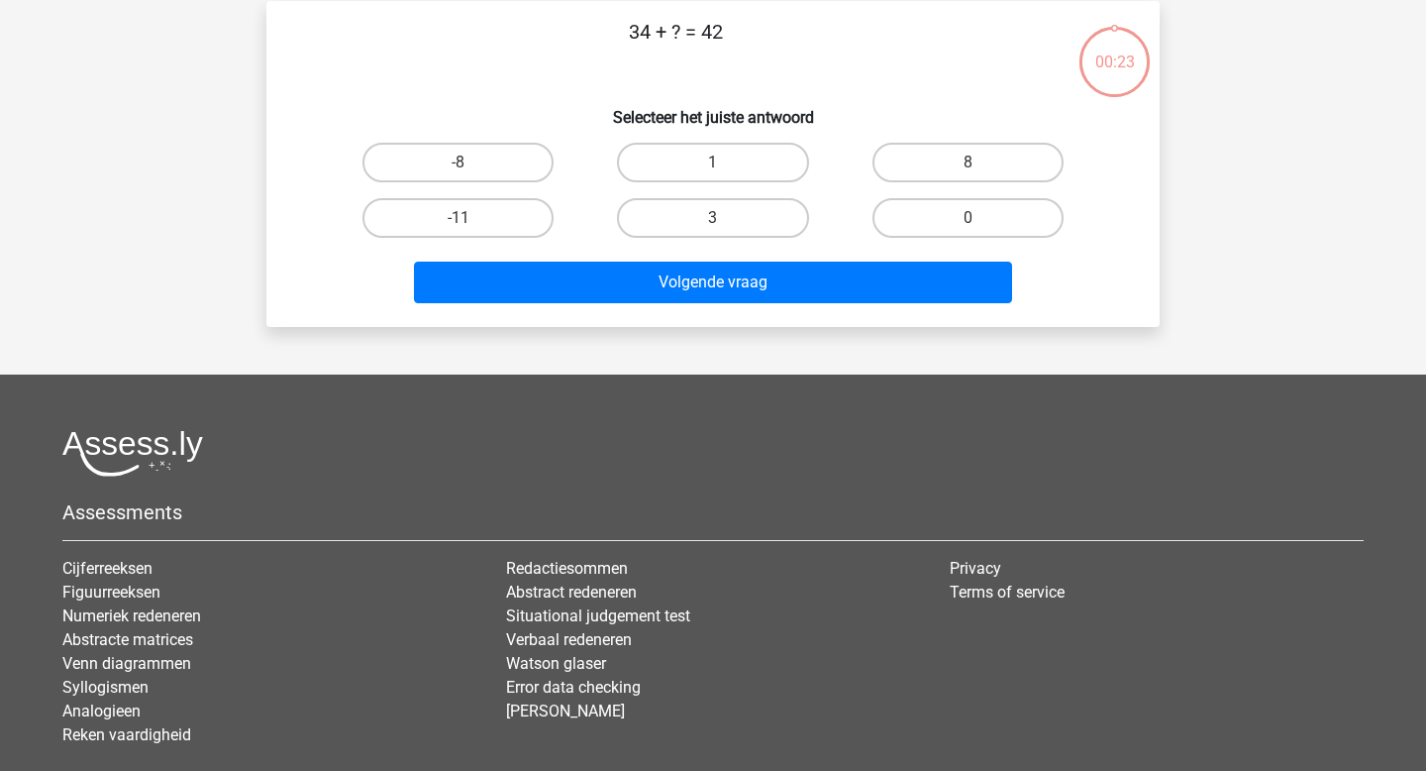
scroll to position [91, 0]
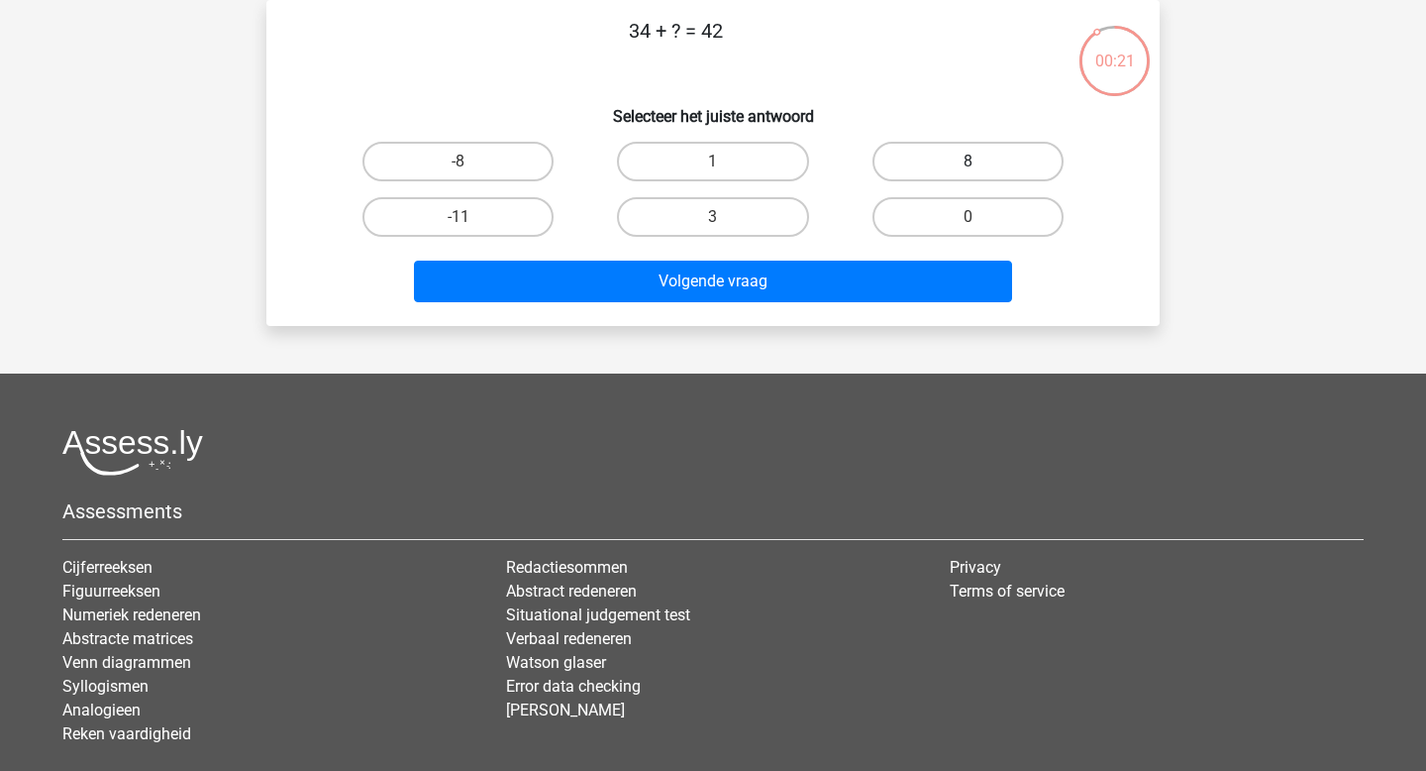
click at [980, 174] on label "8" at bounding box center [968, 162] width 191 height 40
click at [980, 174] on input "8" at bounding box center [974, 167] width 13 height 13
radio input "true"
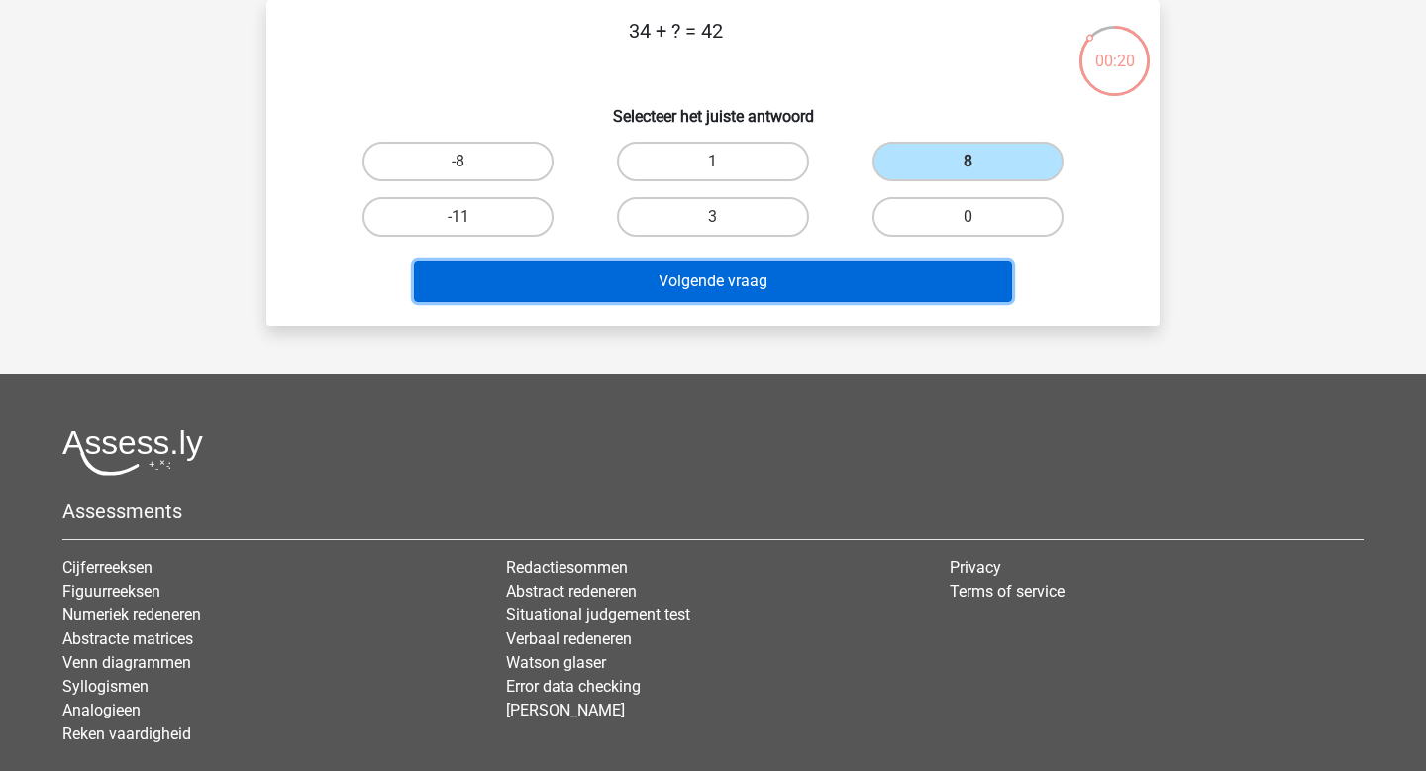
click at [909, 287] on button "Volgende vraag" at bounding box center [713, 282] width 599 height 42
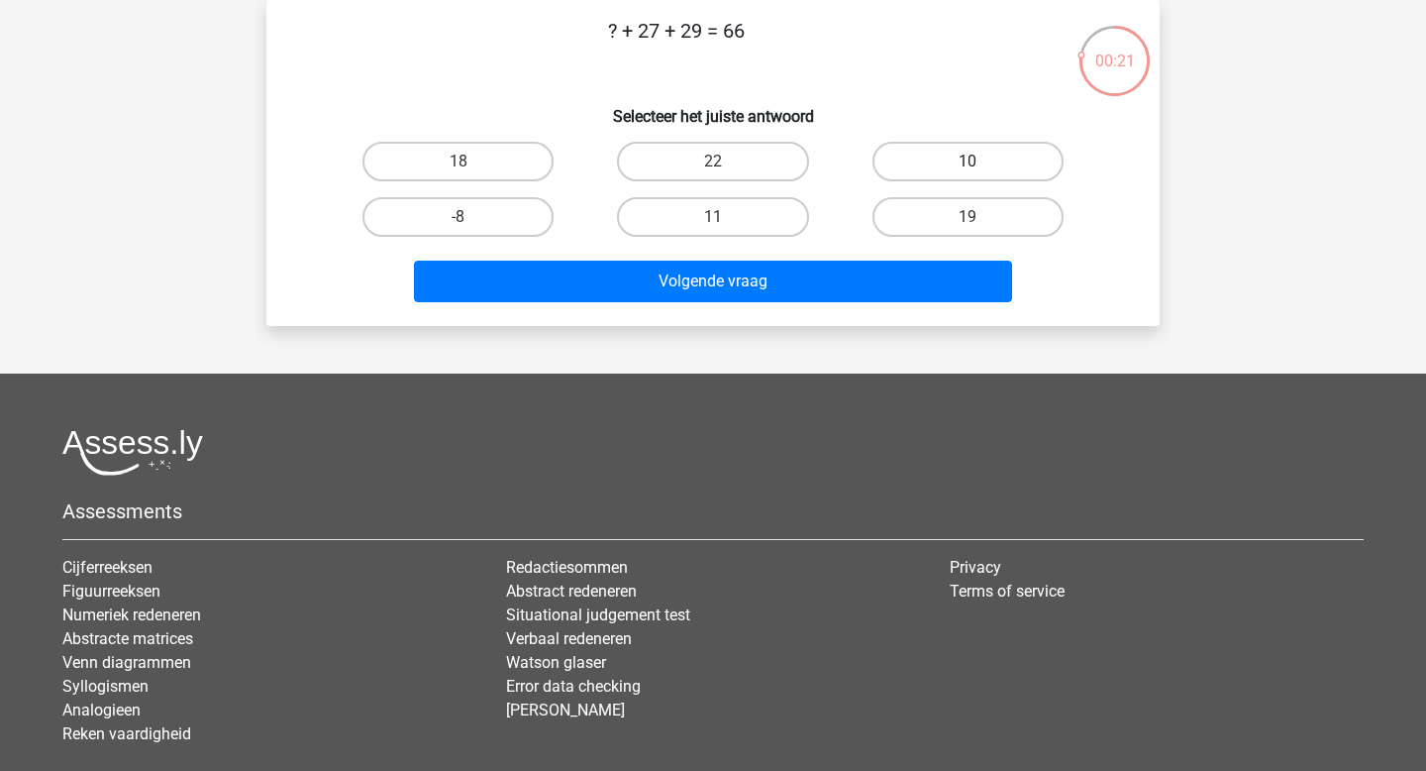
click at [1001, 149] on label "10" at bounding box center [968, 162] width 191 height 40
click at [981, 161] on input "10" at bounding box center [974, 167] width 13 height 13
radio input "true"
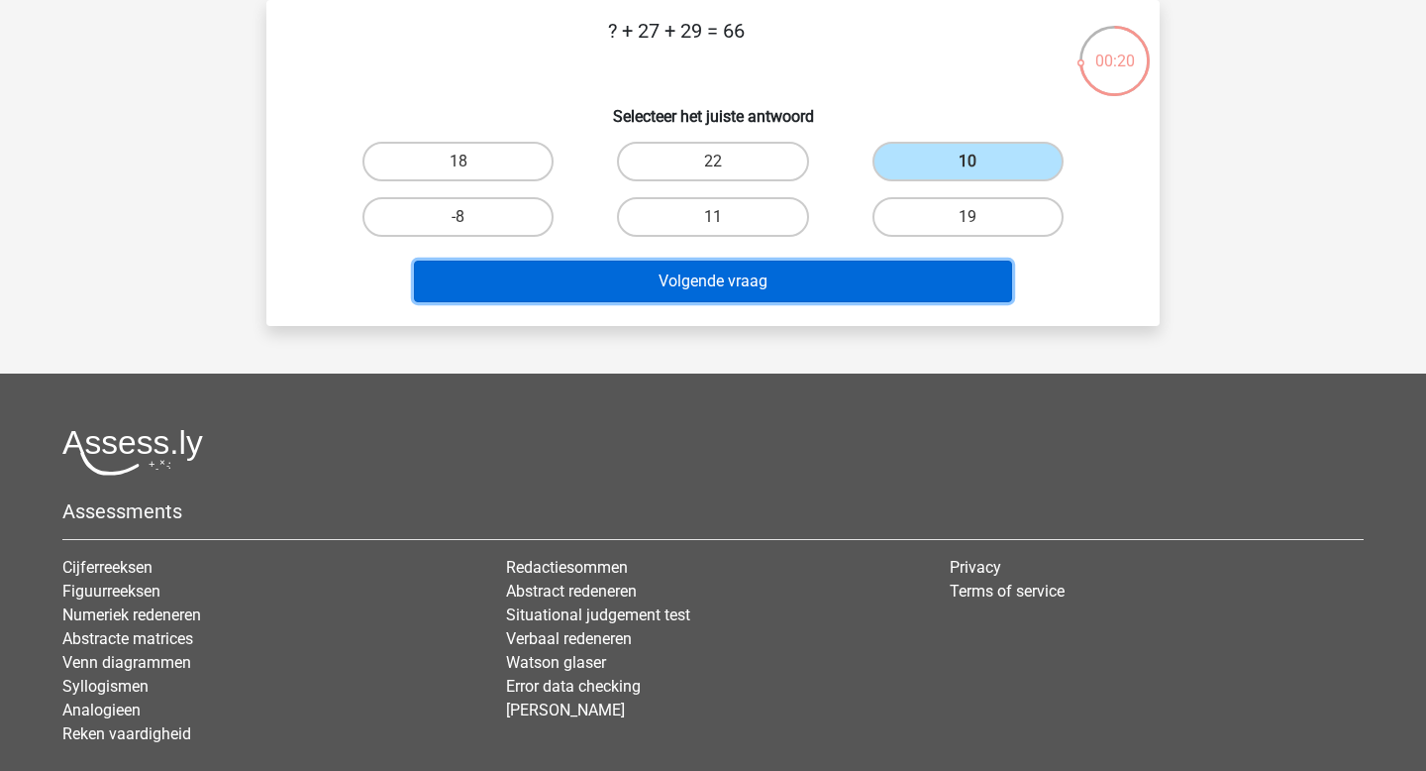
click at [867, 290] on button "Volgende vraag" at bounding box center [713, 282] width 599 height 42
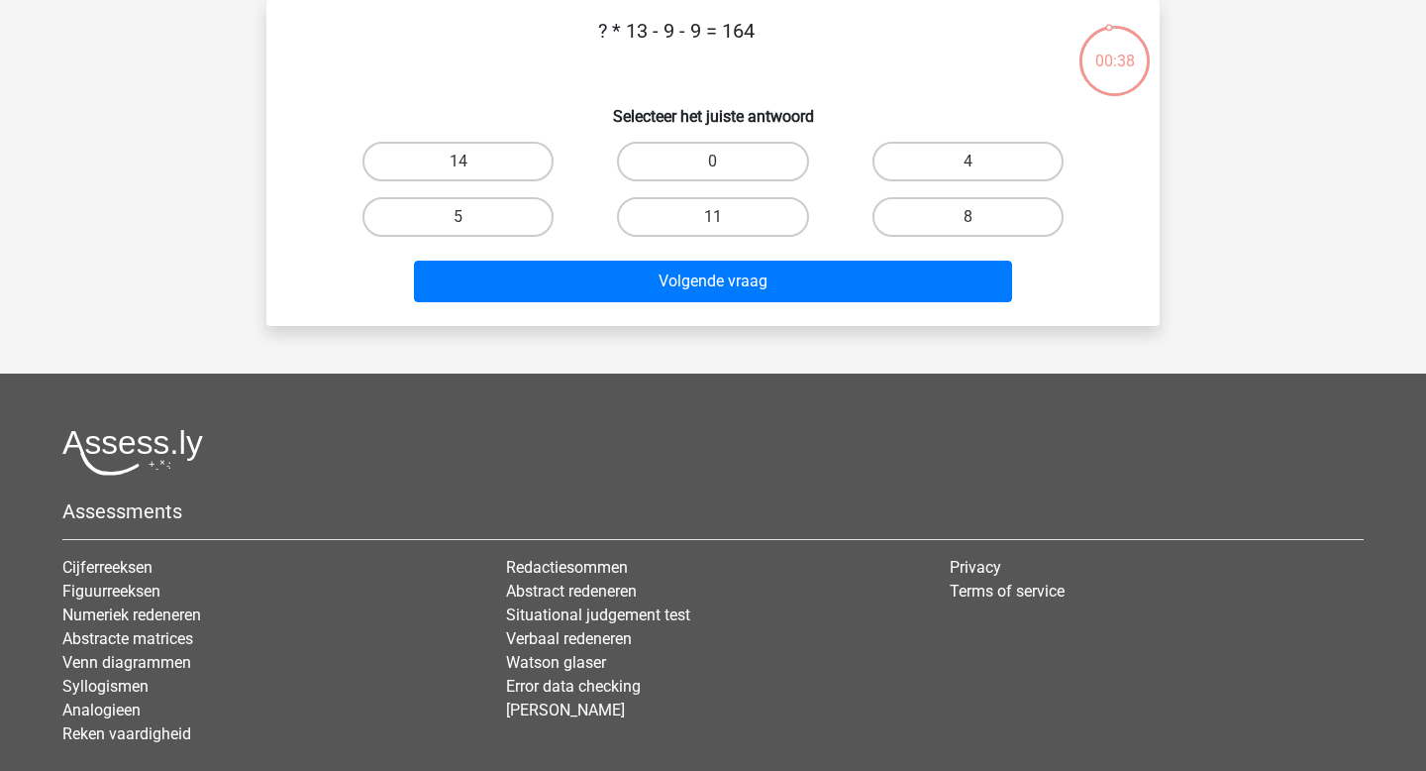
scroll to position [0, 0]
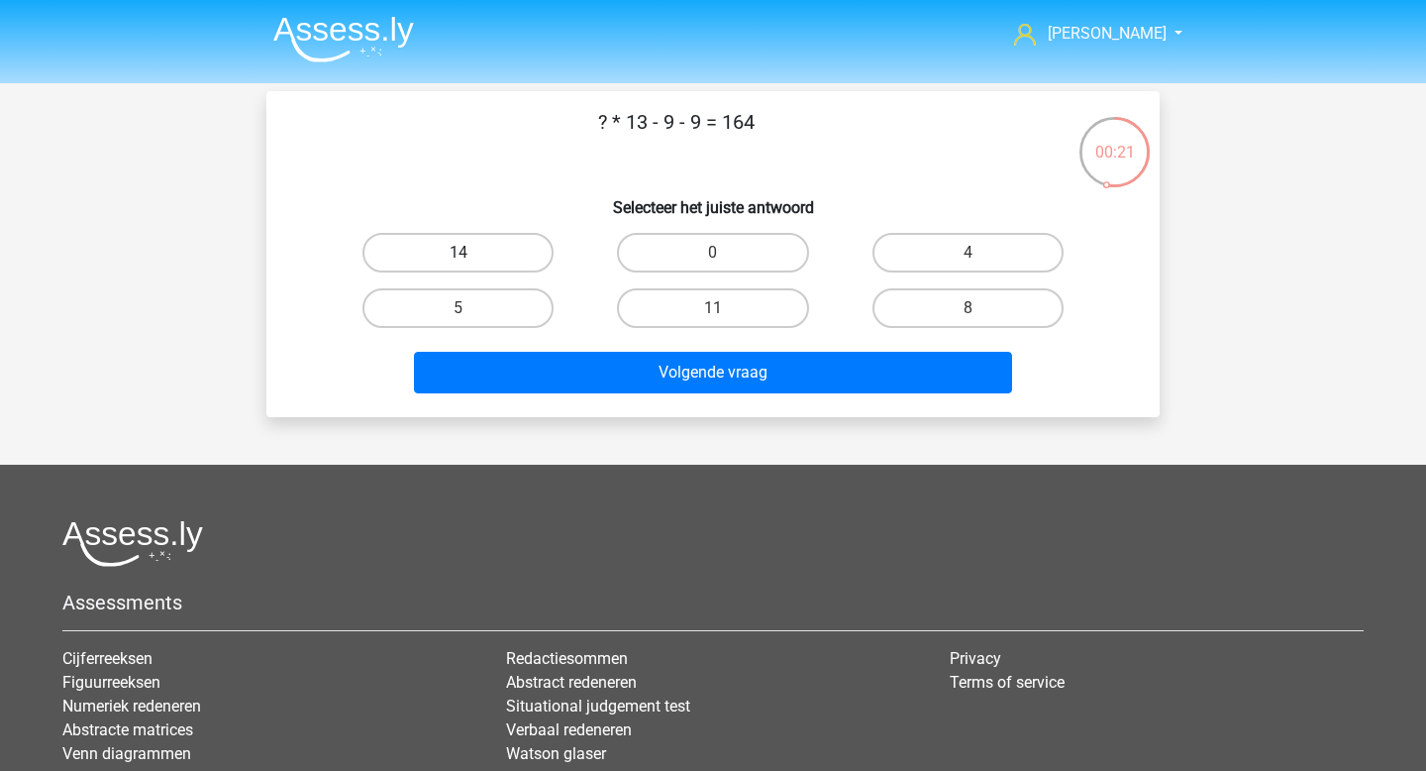
click at [483, 263] on label "14" at bounding box center [458, 253] width 191 height 40
click at [471, 263] on input "14" at bounding box center [465, 259] width 13 height 13
radio input "true"
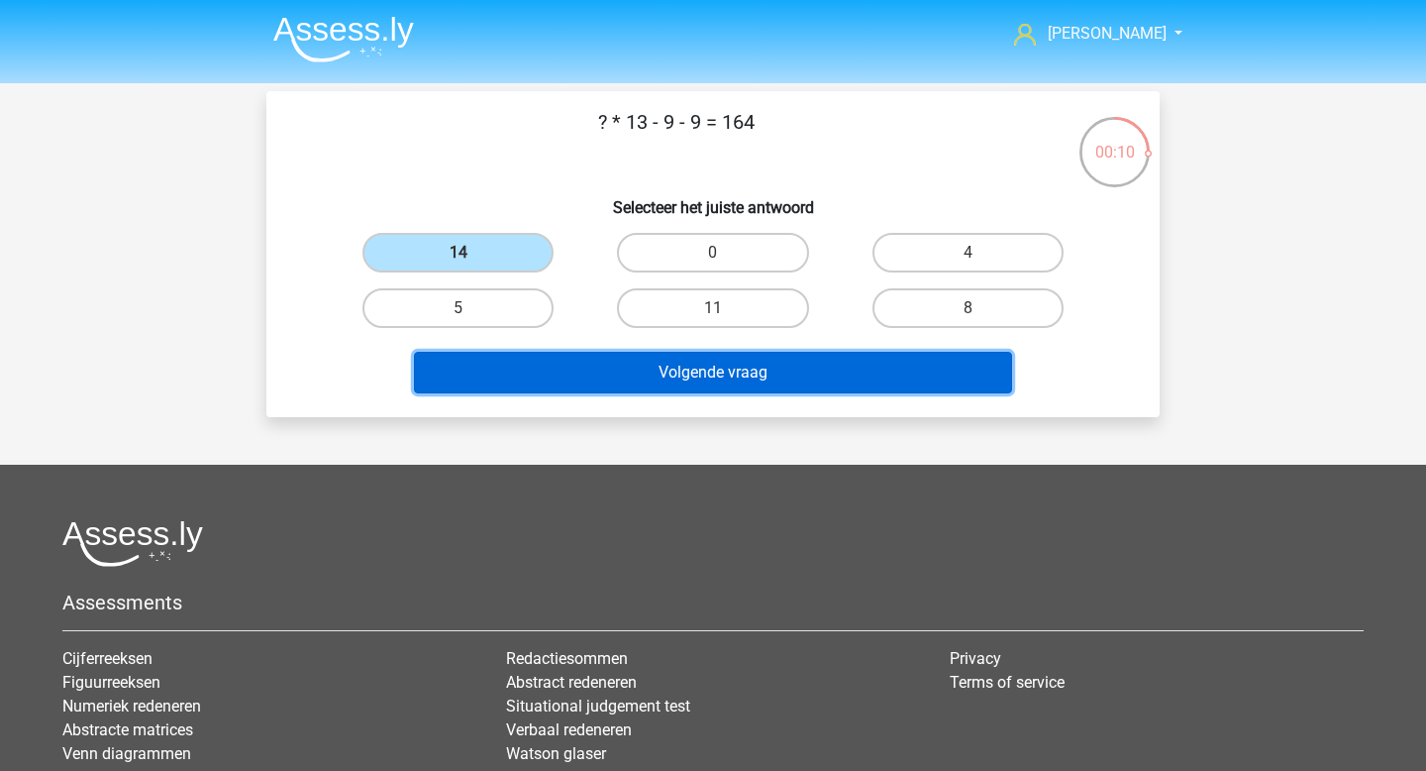
click at [697, 371] on button "Volgende vraag" at bounding box center [713, 373] width 599 height 42
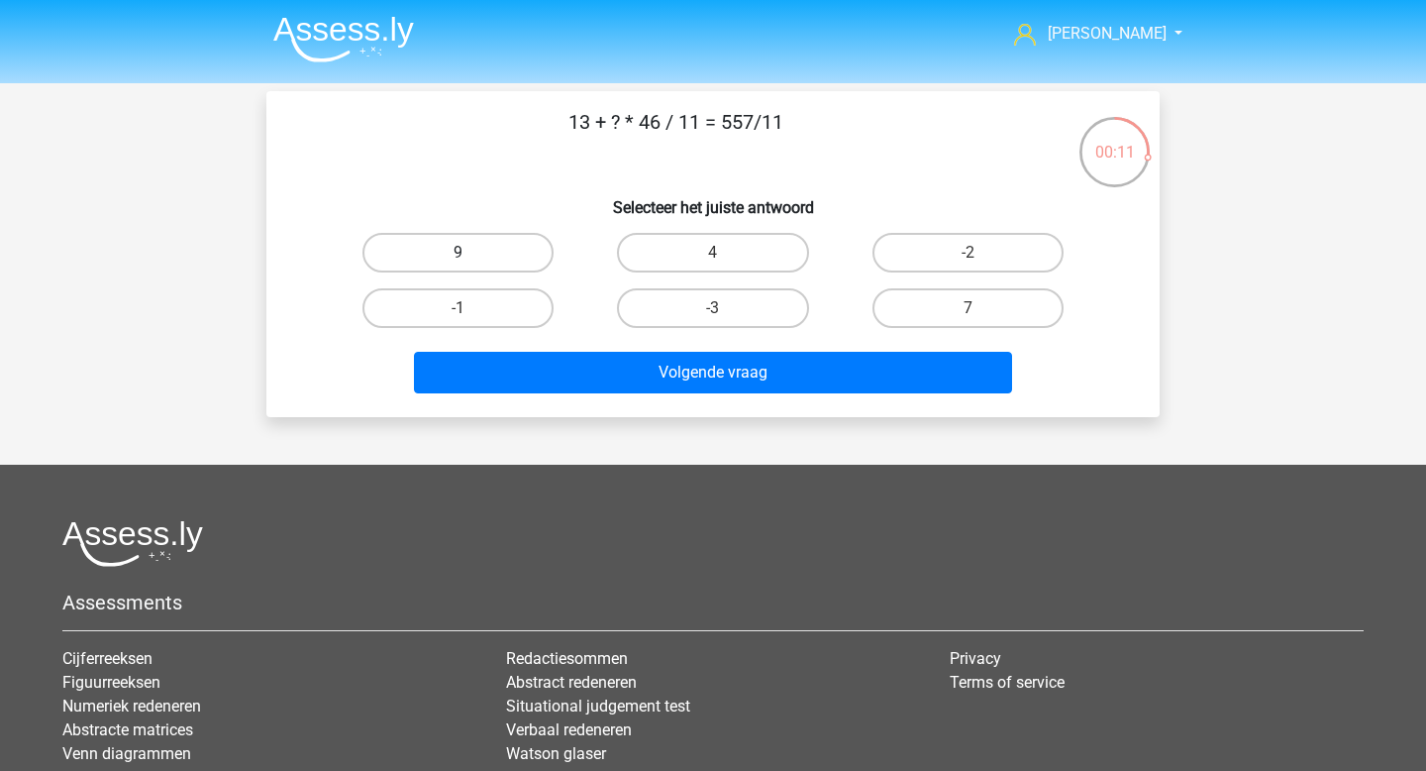
click at [483, 242] on label "9" at bounding box center [458, 253] width 191 height 40
click at [471, 253] on input "9" at bounding box center [465, 259] width 13 height 13
radio input "true"
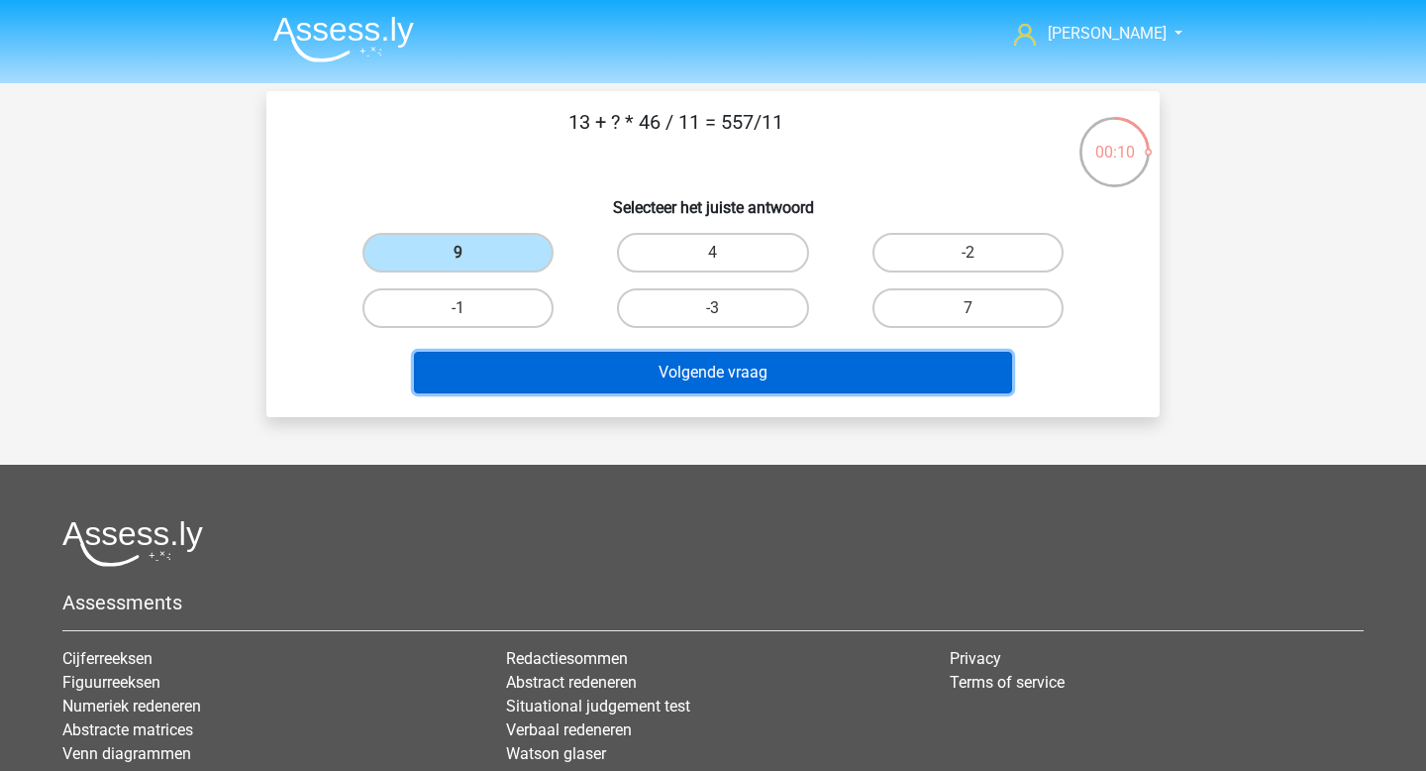
click at [676, 383] on button "Volgende vraag" at bounding box center [713, 373] width 599 height 42
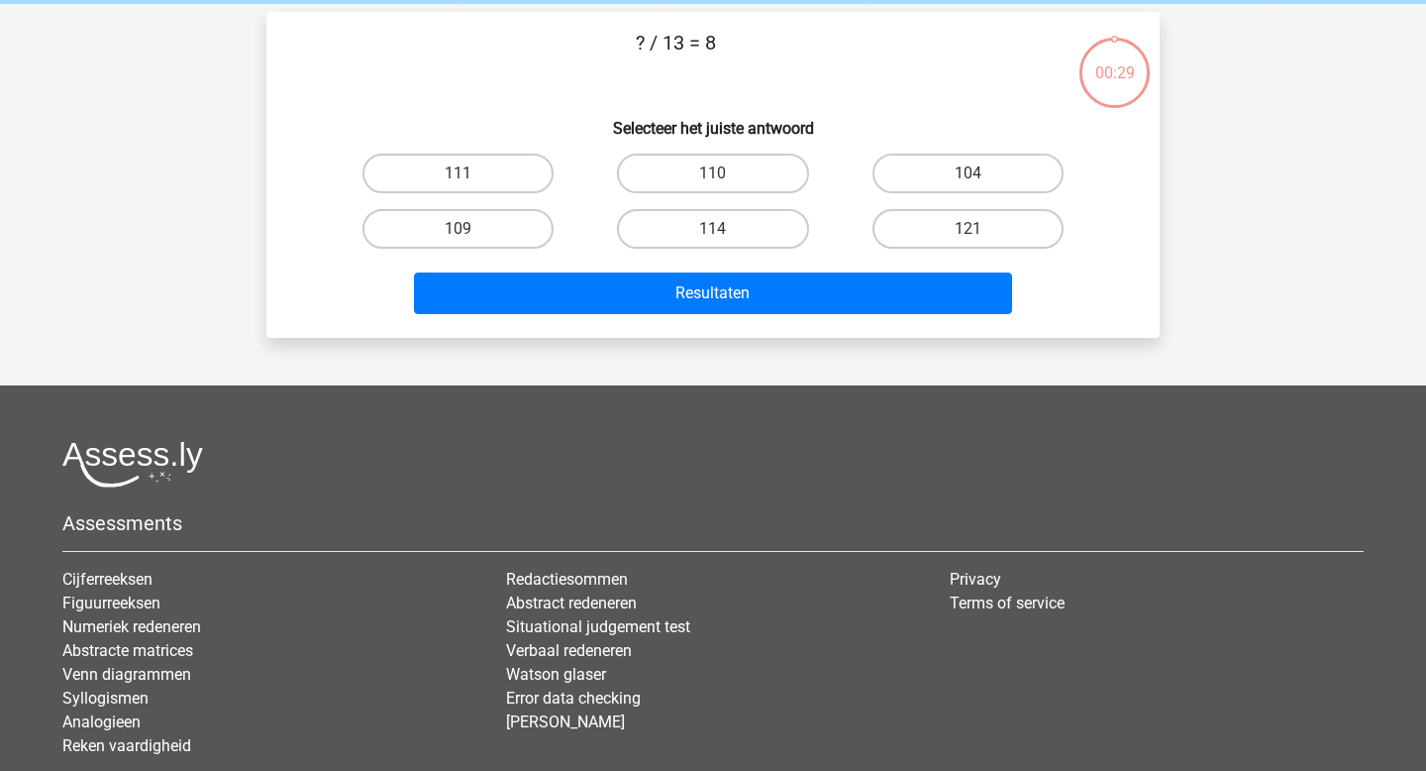
scroll to position [91, 0]
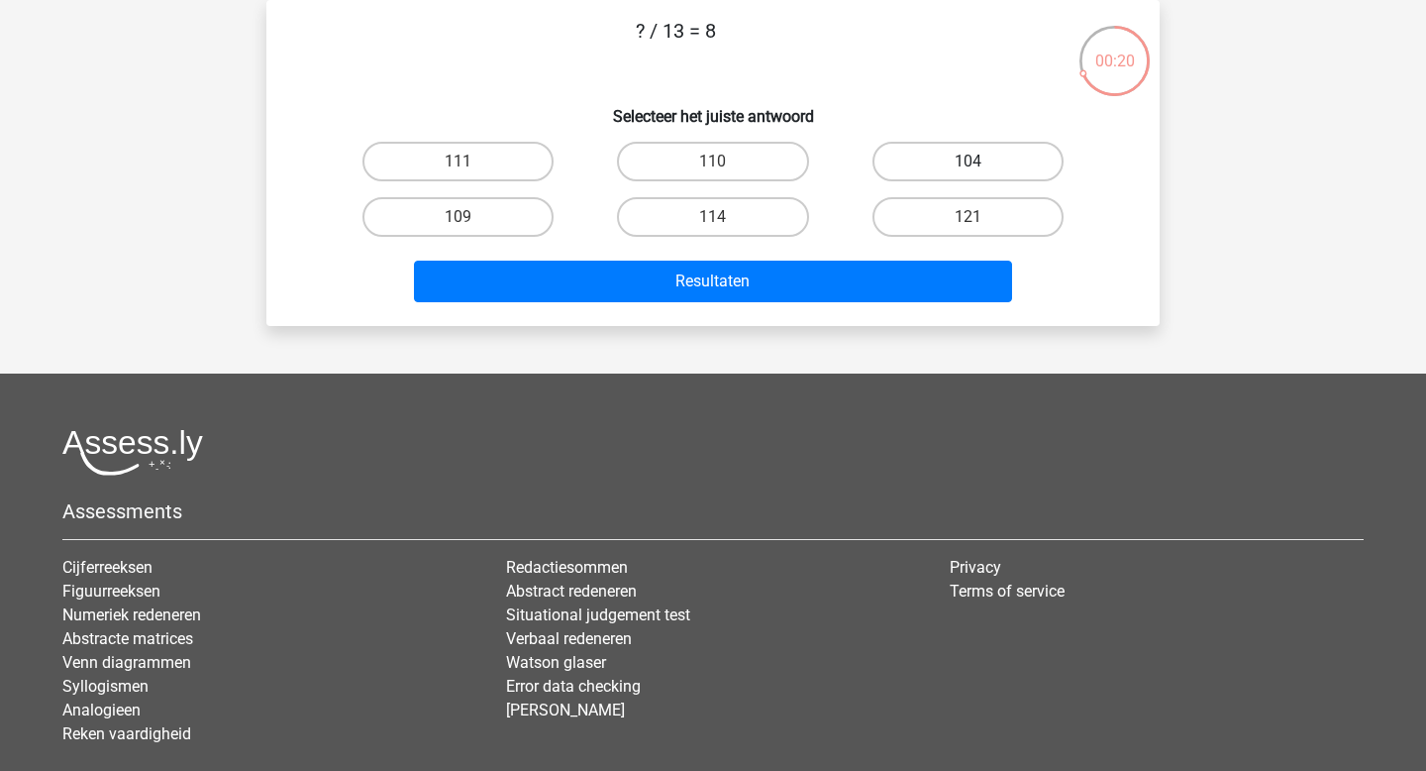
click at [926, 166] on label "104" at bounding box center [968, 162] width 191 height 40
click at [968, 166] on input "104" at bounding box center [974, 167] width 13 height 13
radio input "true"
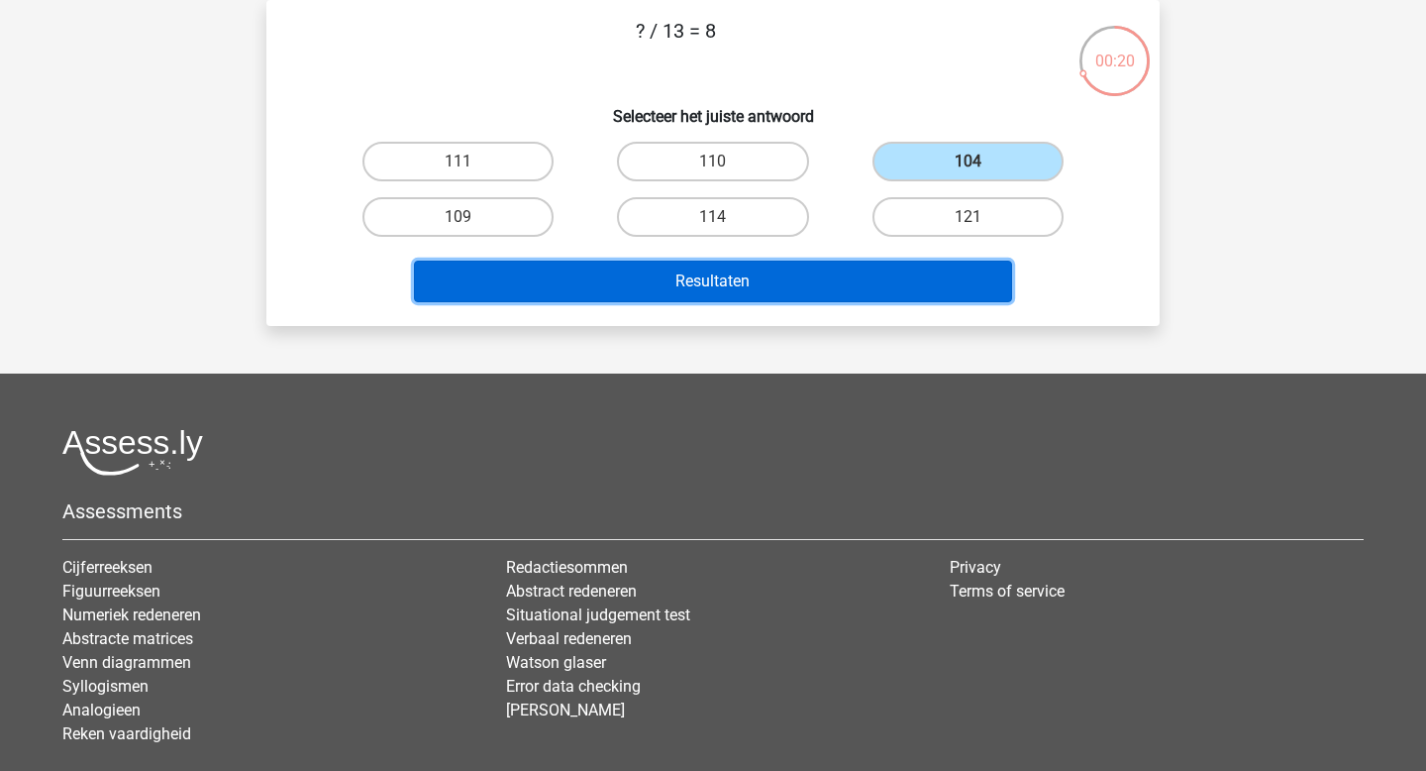
click at [832, 286] on button "Resultaten" at bounding box center [713, 282] width 599 height 42
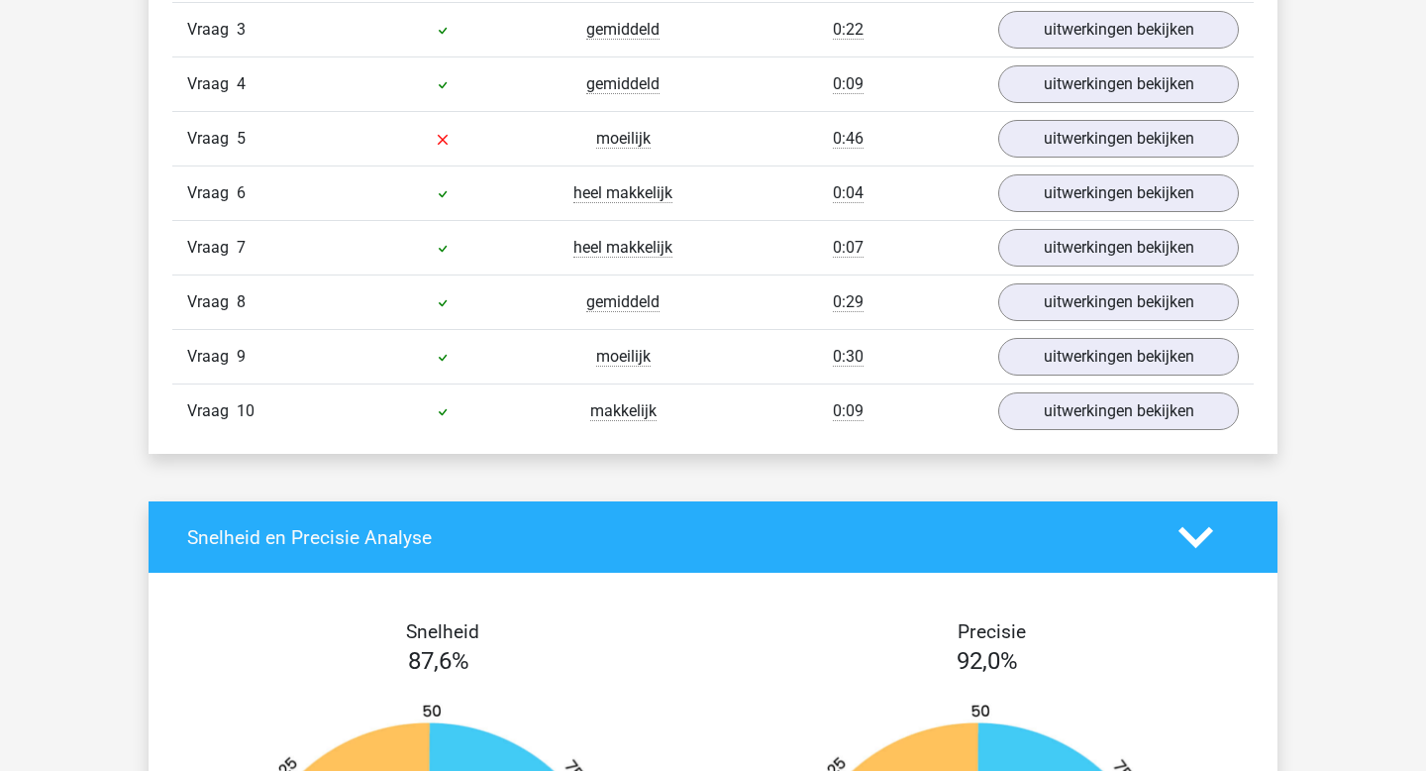
scroll to position [1324, 0]
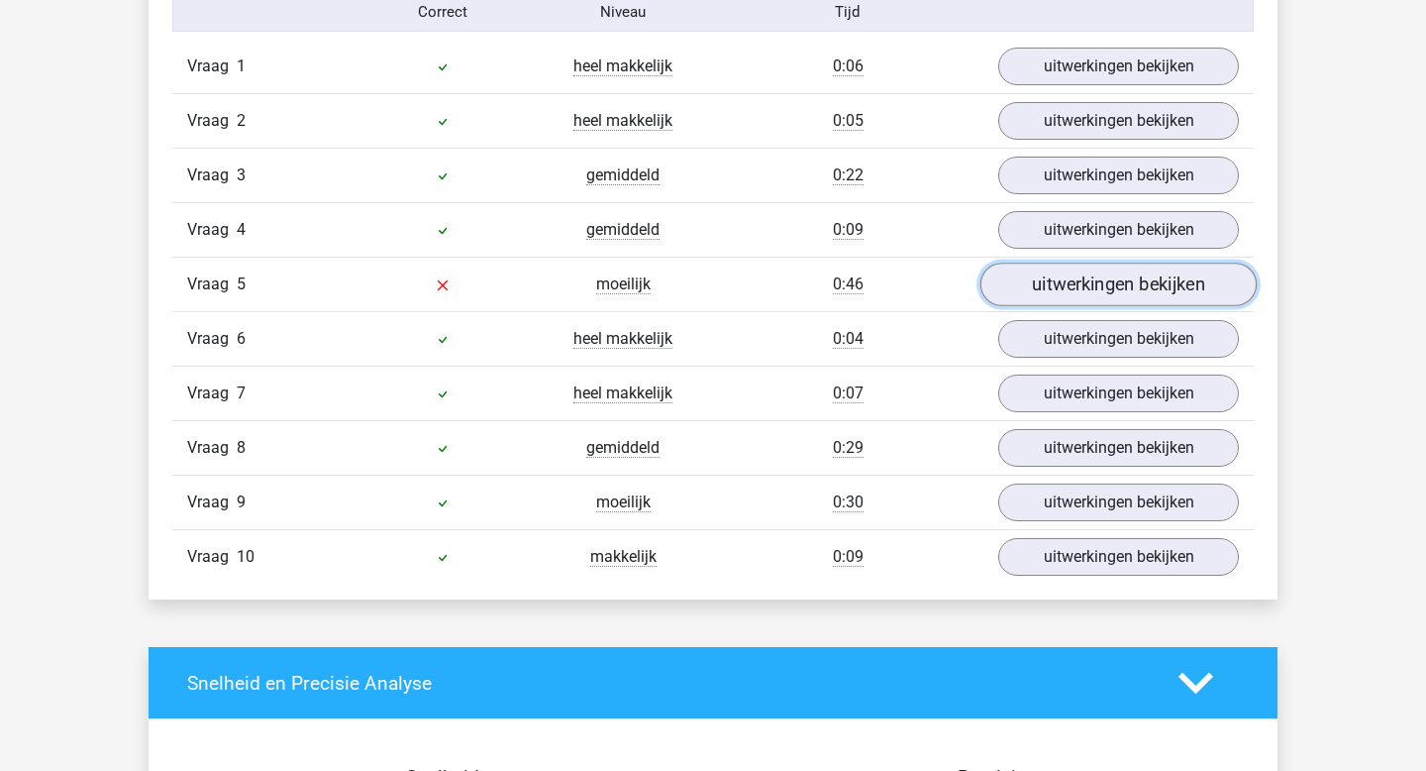
click at [1142, 298] on link "uitwerkingen bekijken" at bounding box center [1119, 285] width 276 height 44
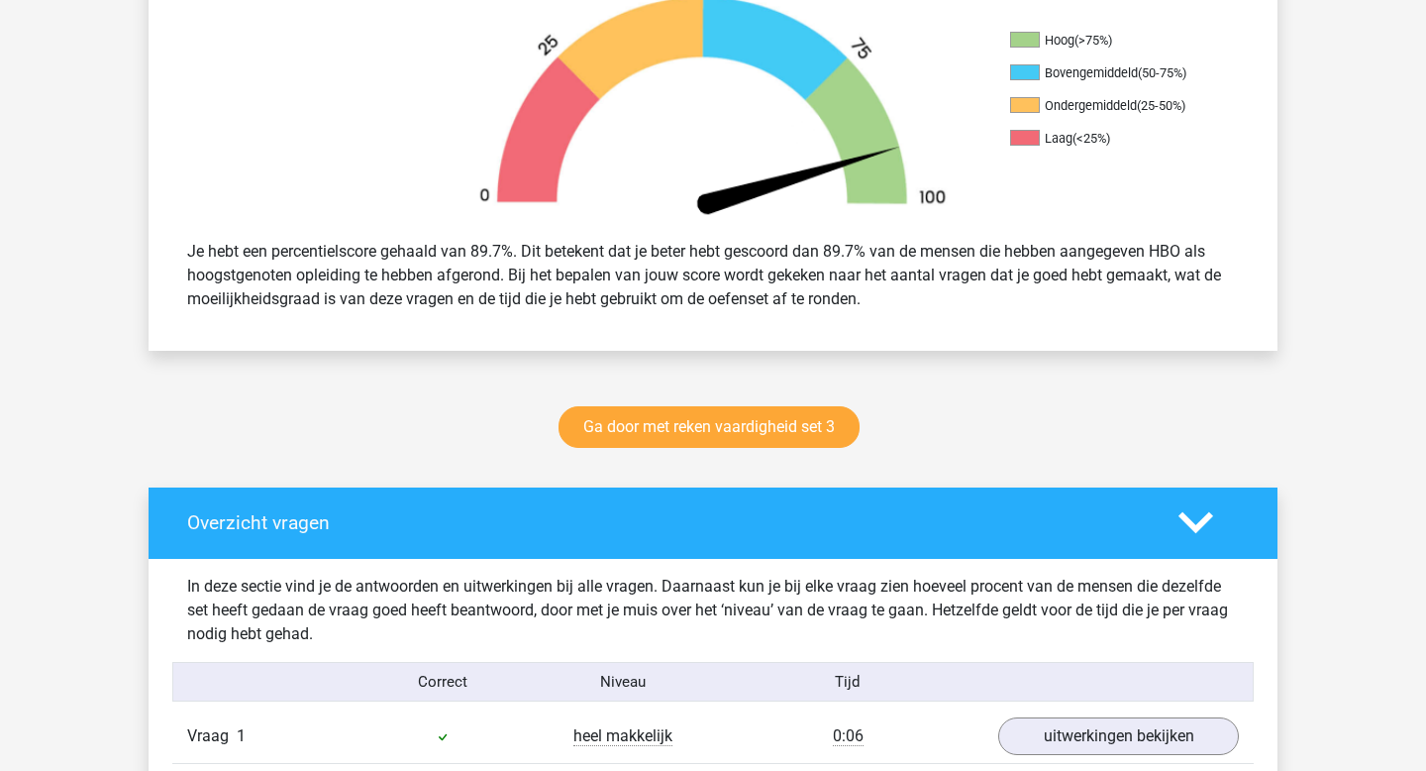
scroll to position [0, 0]
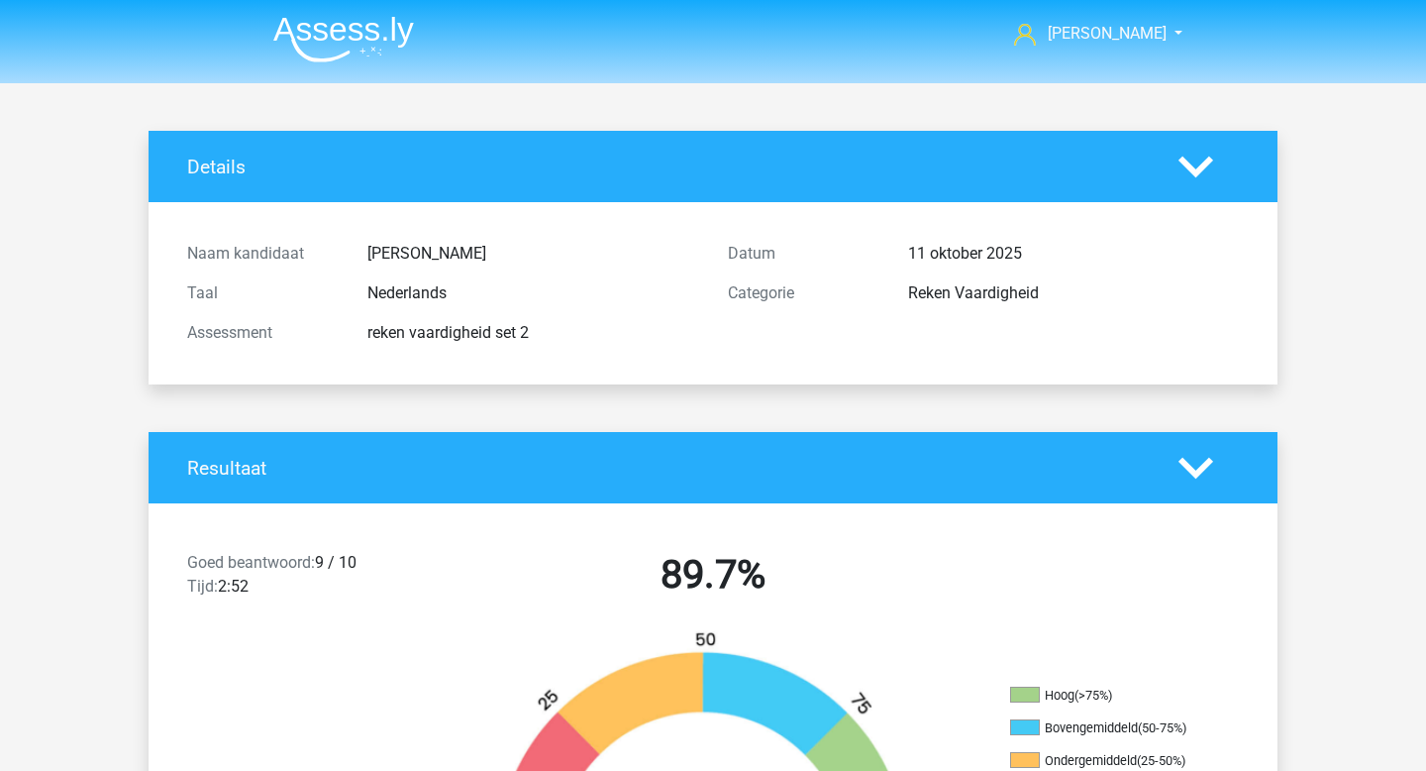
click at [356, 39] on img at bounding box center [343, 39] width 141 height 47
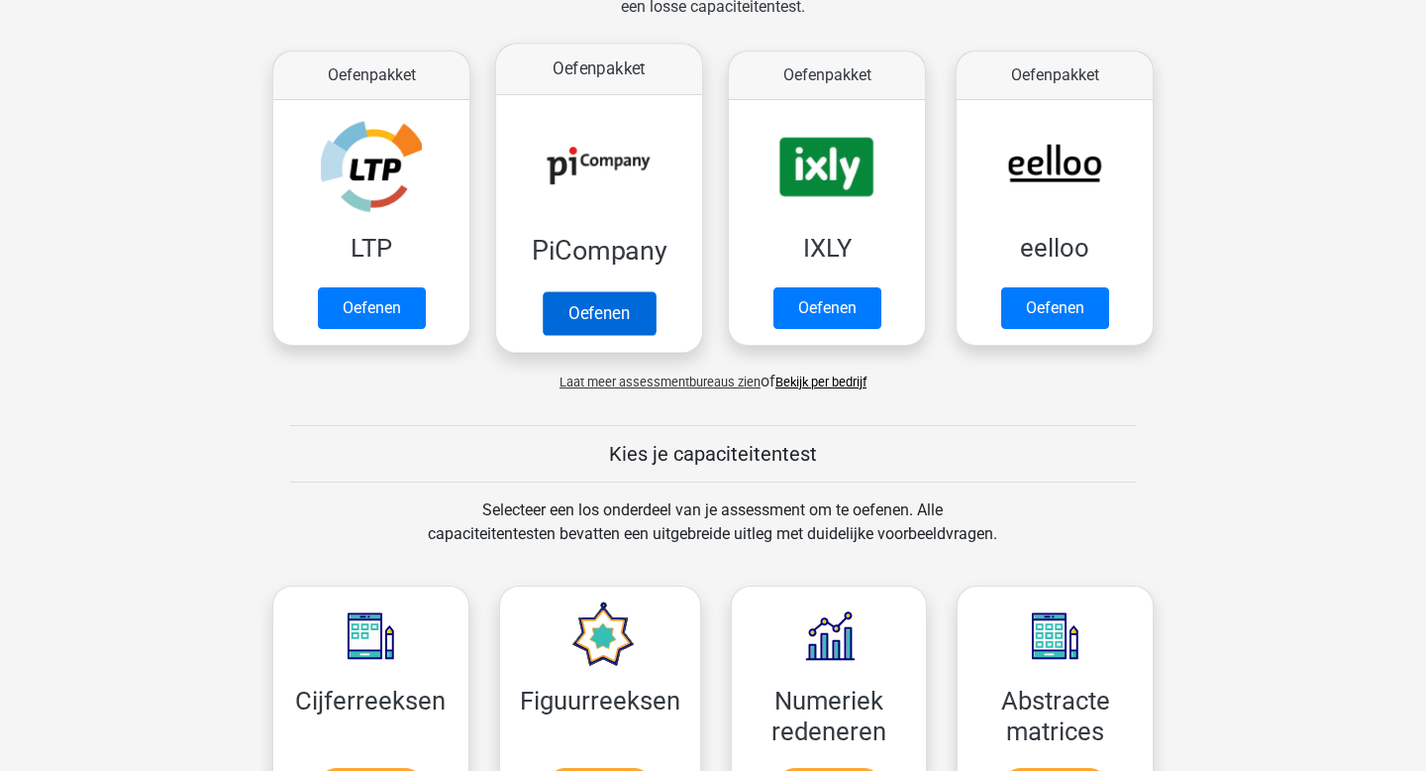
scroll to position [349, 0]
